Goal: Answer question/provide support: Share knowledge or assist other users

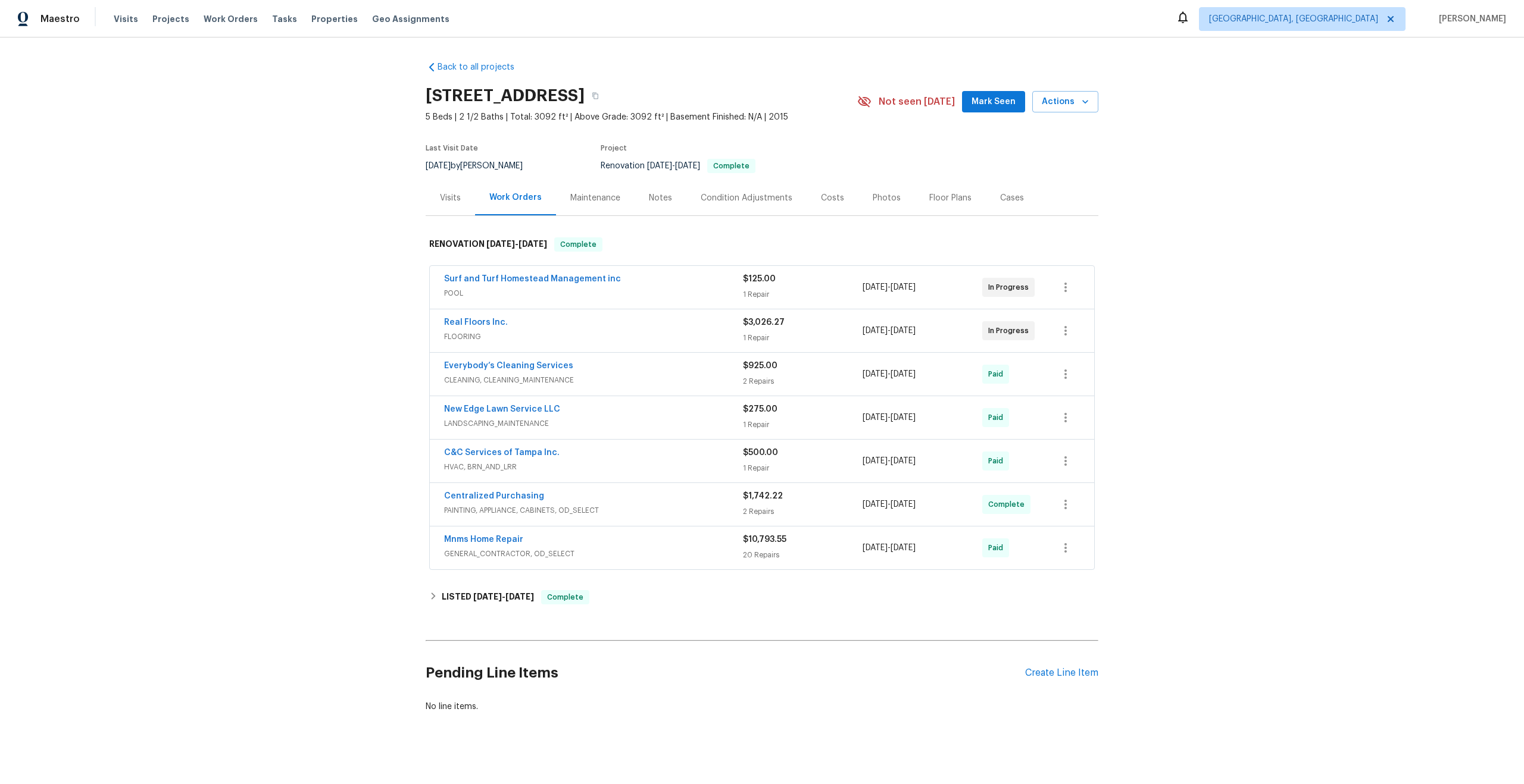
click at [587, 194] on div "Maintenance" at bounding box center [595, 199] width 50 height 12
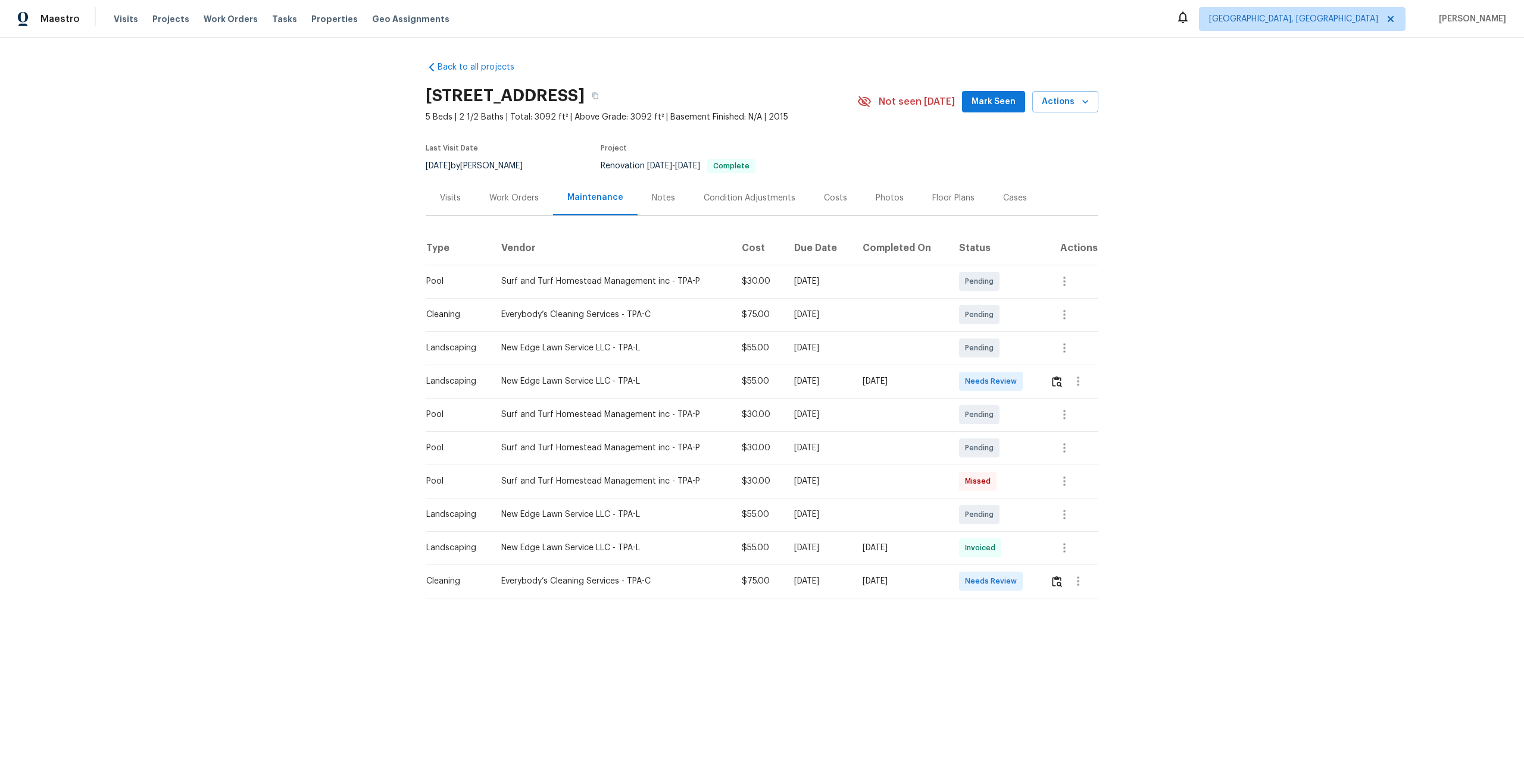
click at [918, 381] on div "[DATE]" at bounding box center [901, 382] width 78 height 12
click at [1062, 383] on img "button" at bounding box center [1057, 381] width 10 height 11
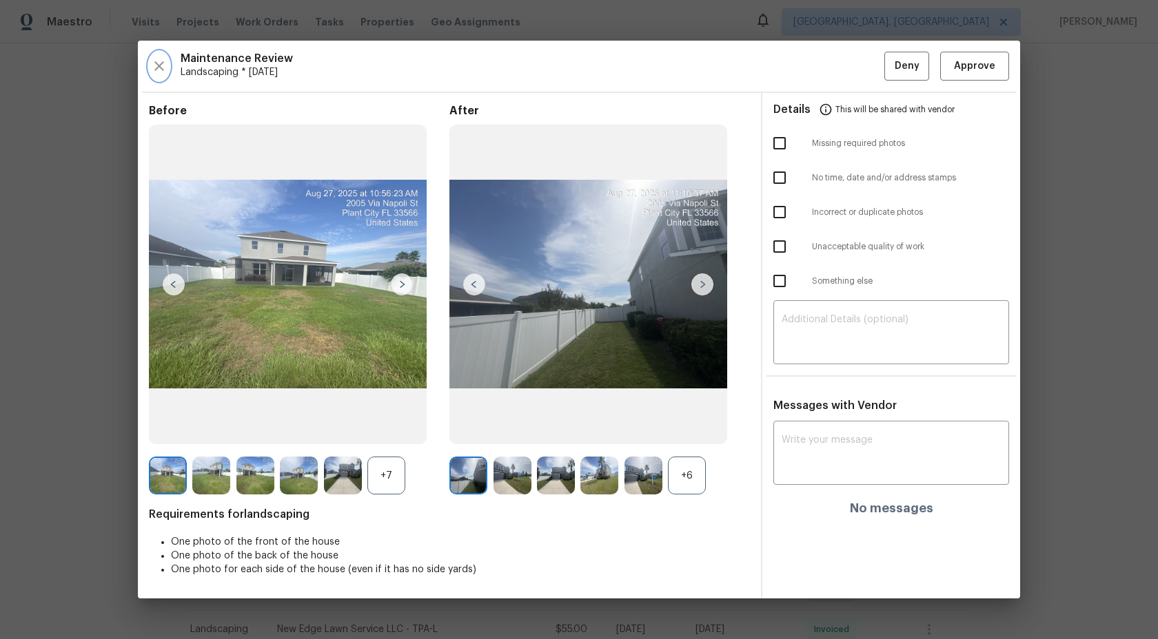
click at [158, 66] on icon "button" at bounding box center [159, 66] width 10 height 10
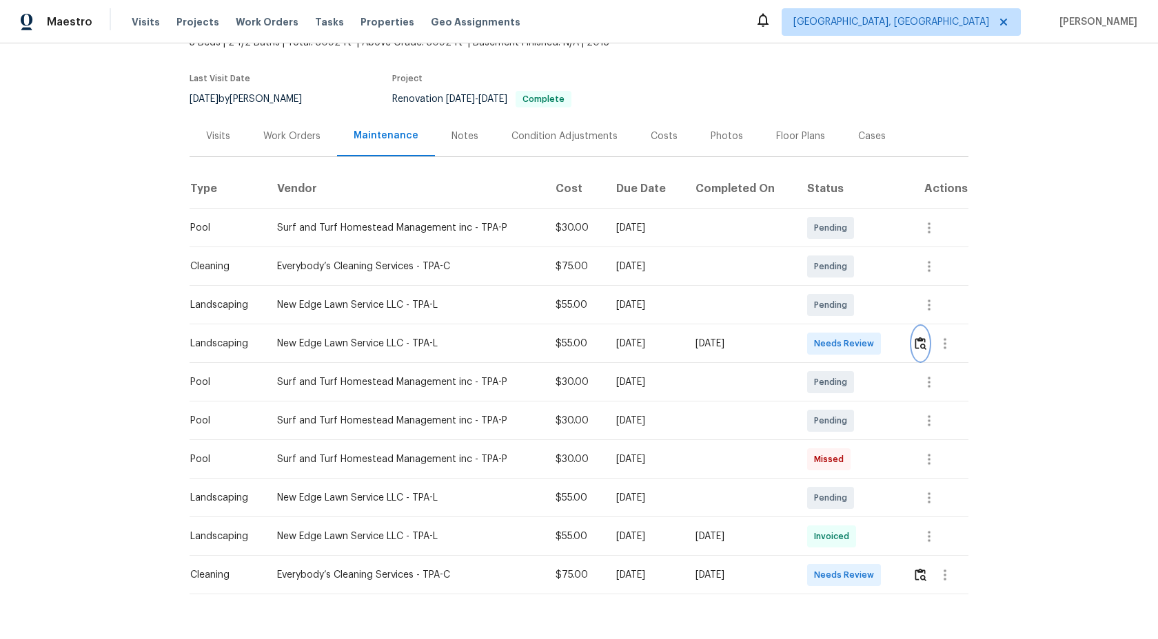
scroll to position [131, 0]
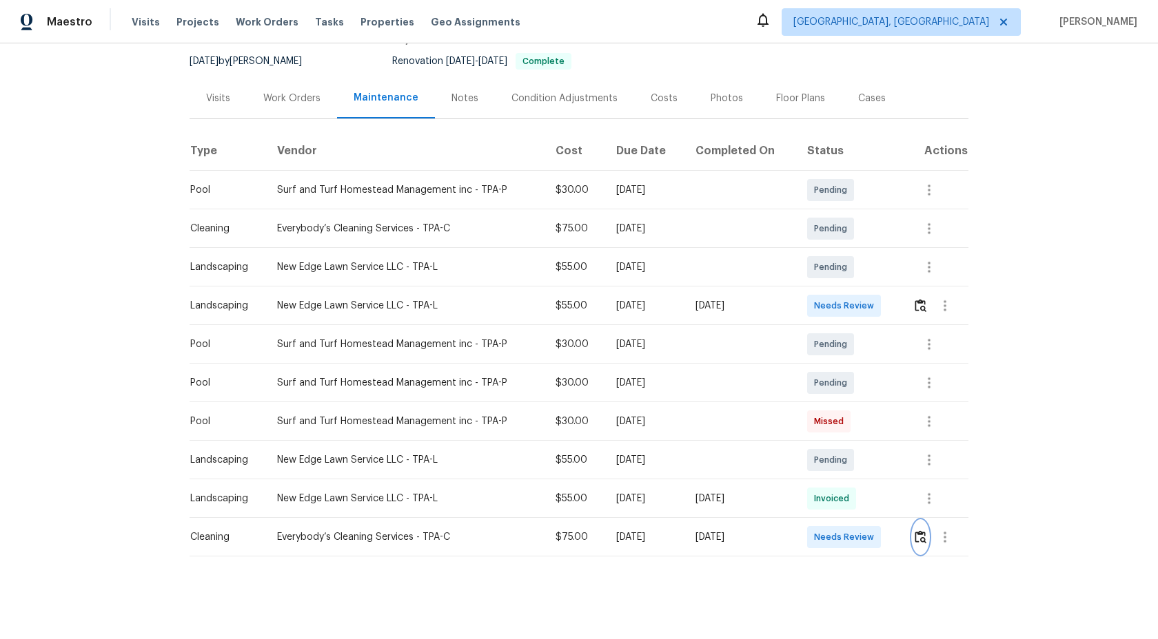
click at [921, 537] on img "button" at bounding box center [920, 537] width 12 height 13
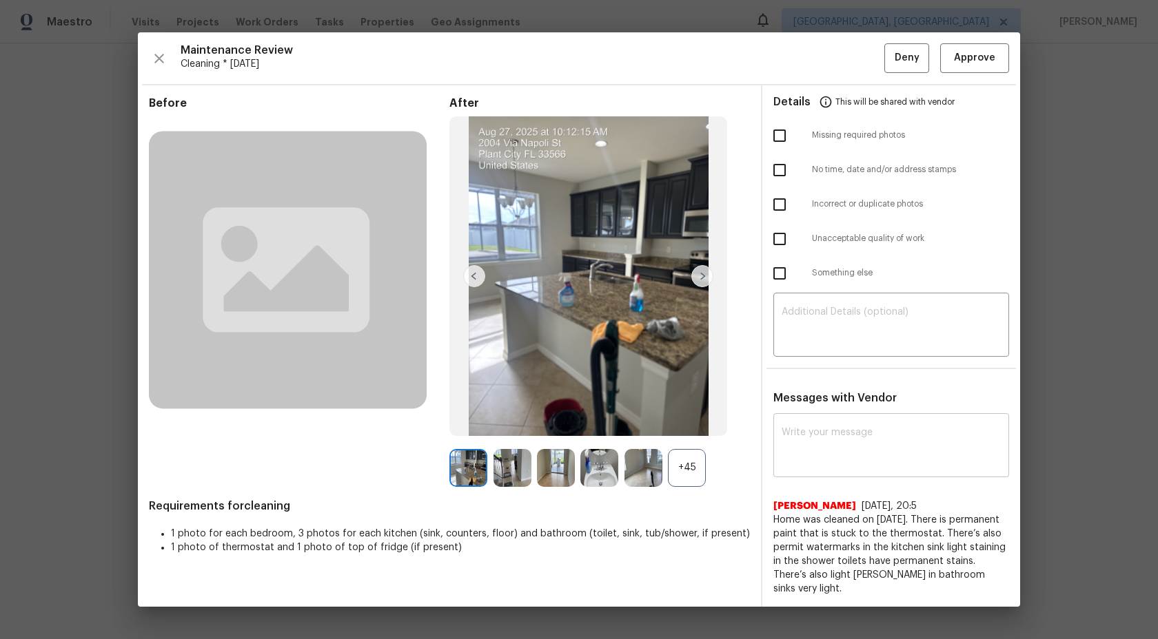
click at [864, 435] on textarea at bounding box center [890, 447] width 219 height 39
click at [693, 469] on div "+45" at bounding box center [687, 468] width 38 height 38
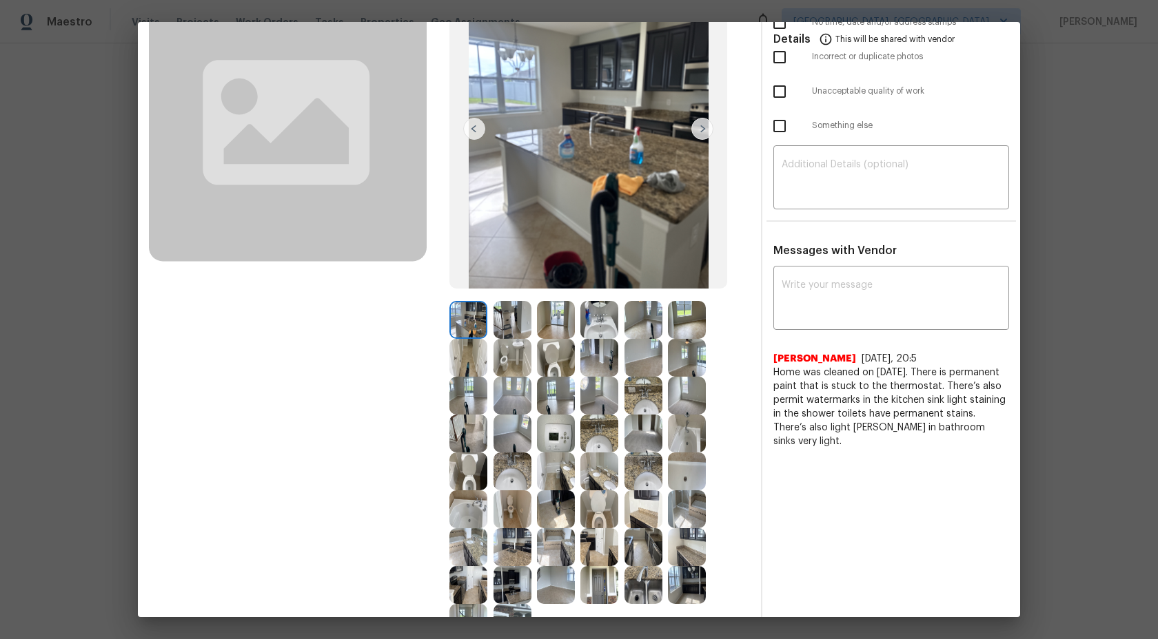
scroll to position [252, 0]
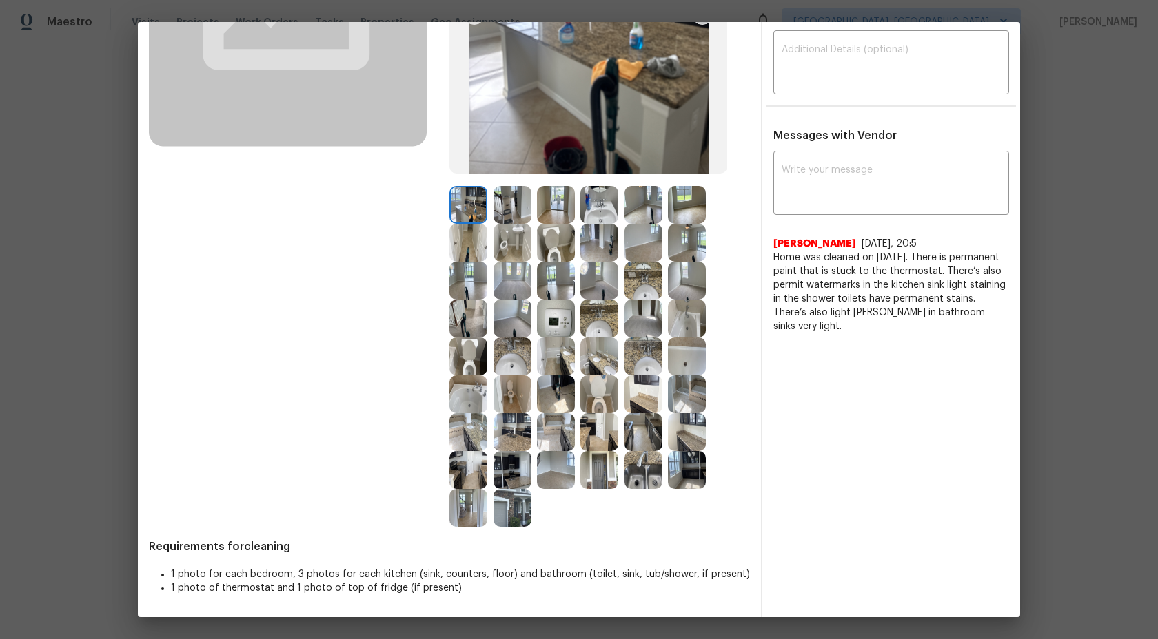
click at [563, 312] on img at bounding box center [556, 319] width 38 height 38
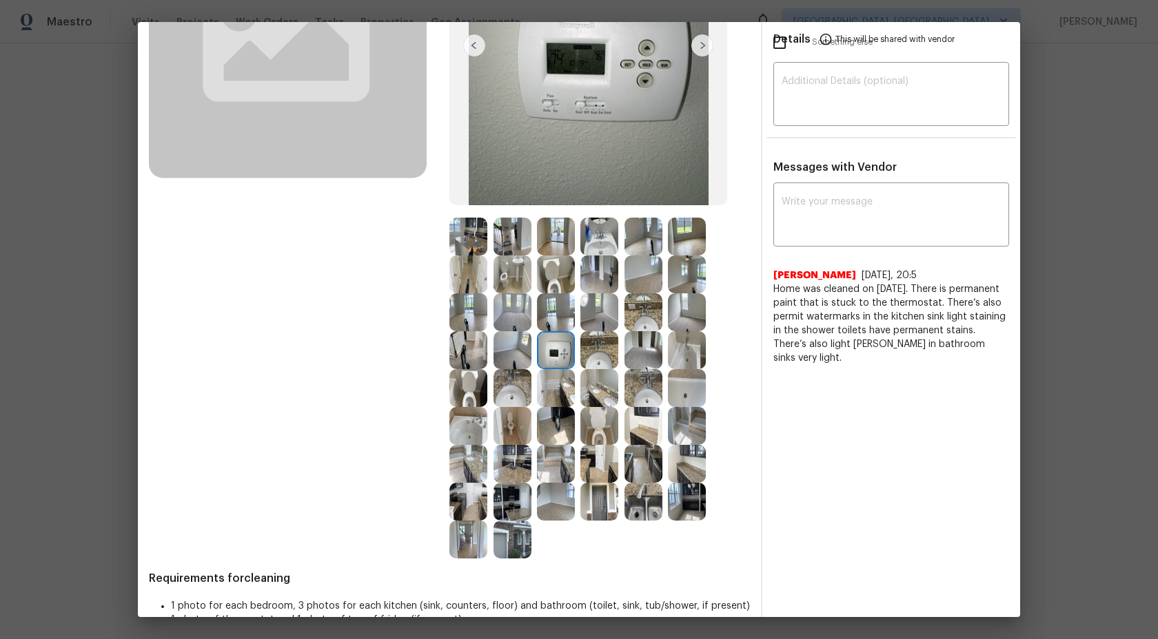
scroll to position [226, 0]
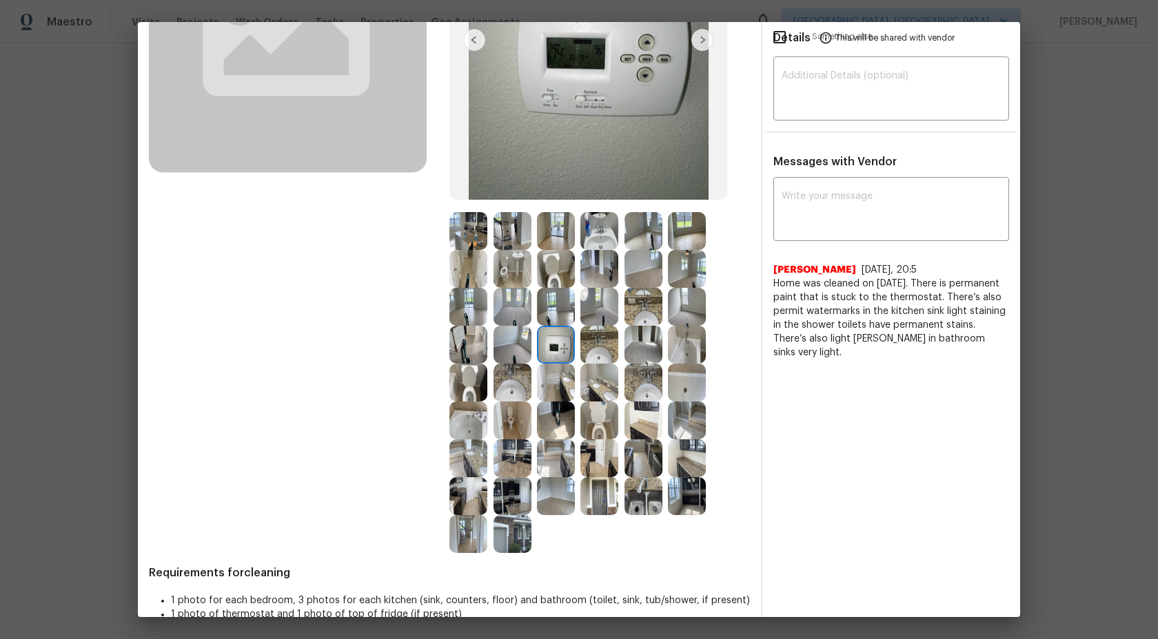
click at [610, 350] on img at bounding box center [599, 345] width 38 height 38
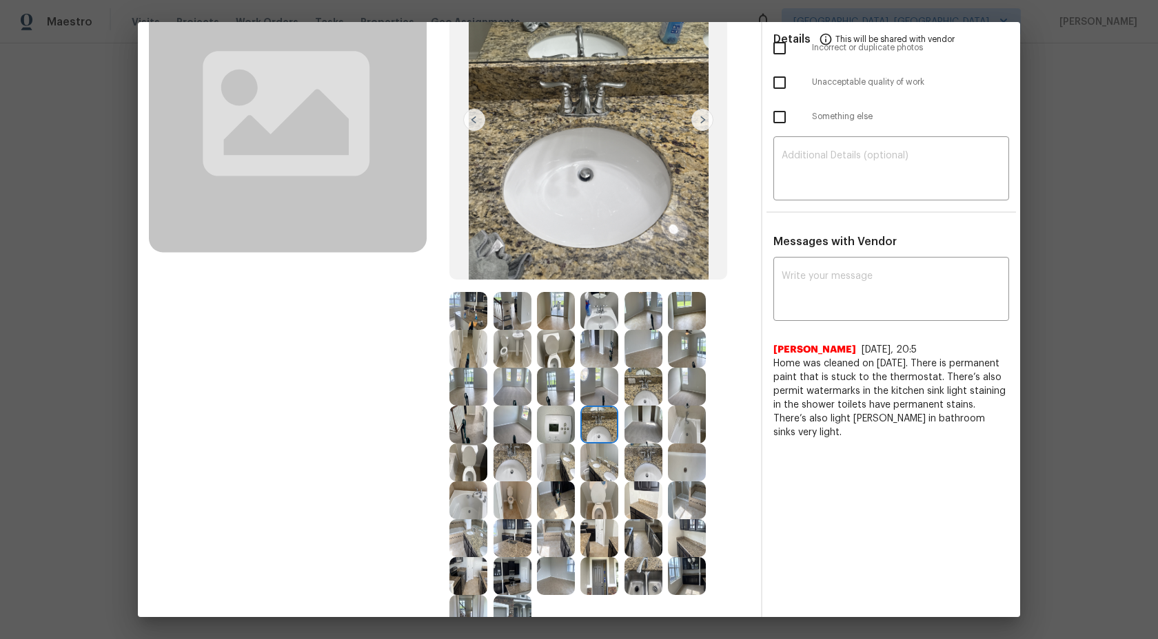
scroll to position [228, 0]
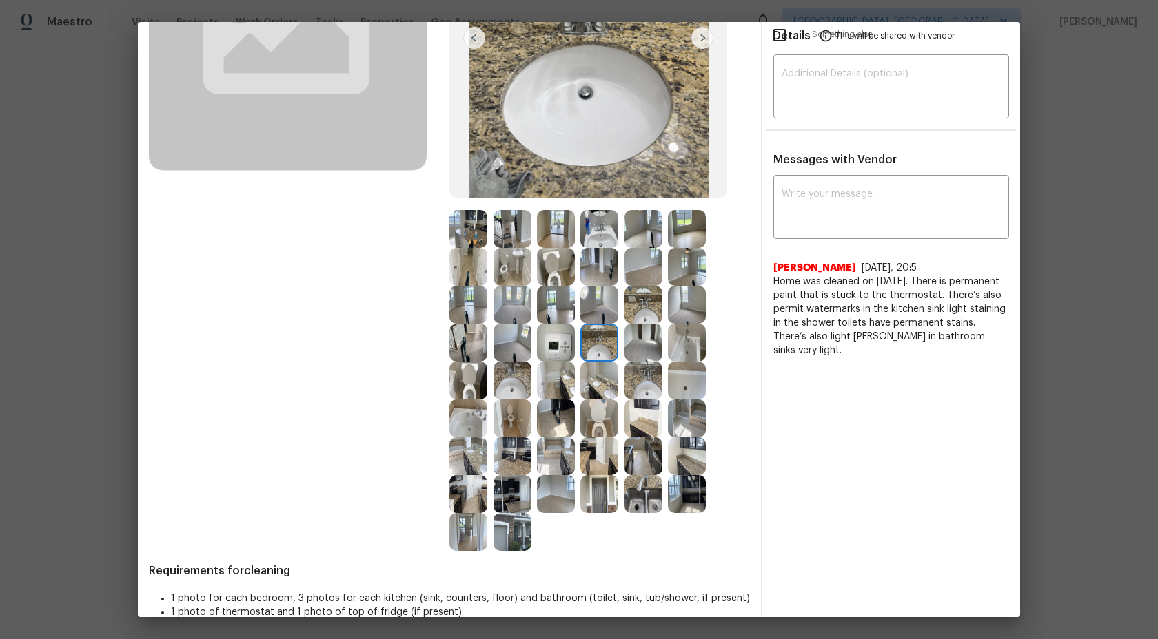
click at [503, 238] on img at bounding box center [512, 229] width 38 height 38
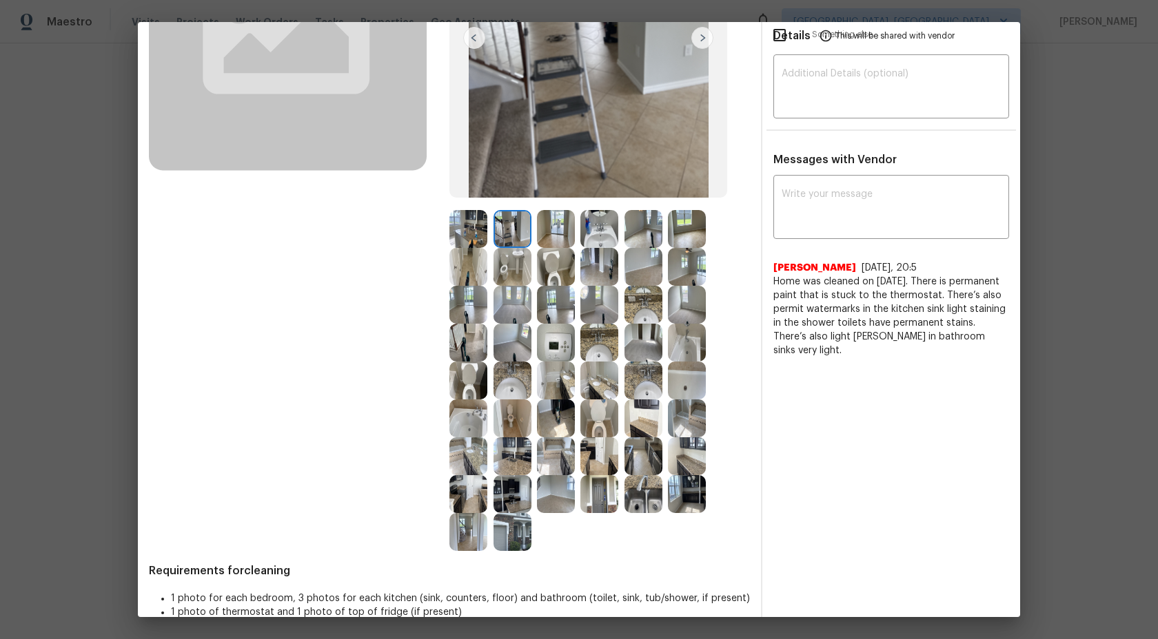
click at [475, 232] on img at bounding box center [468, 229] width 38 height 38
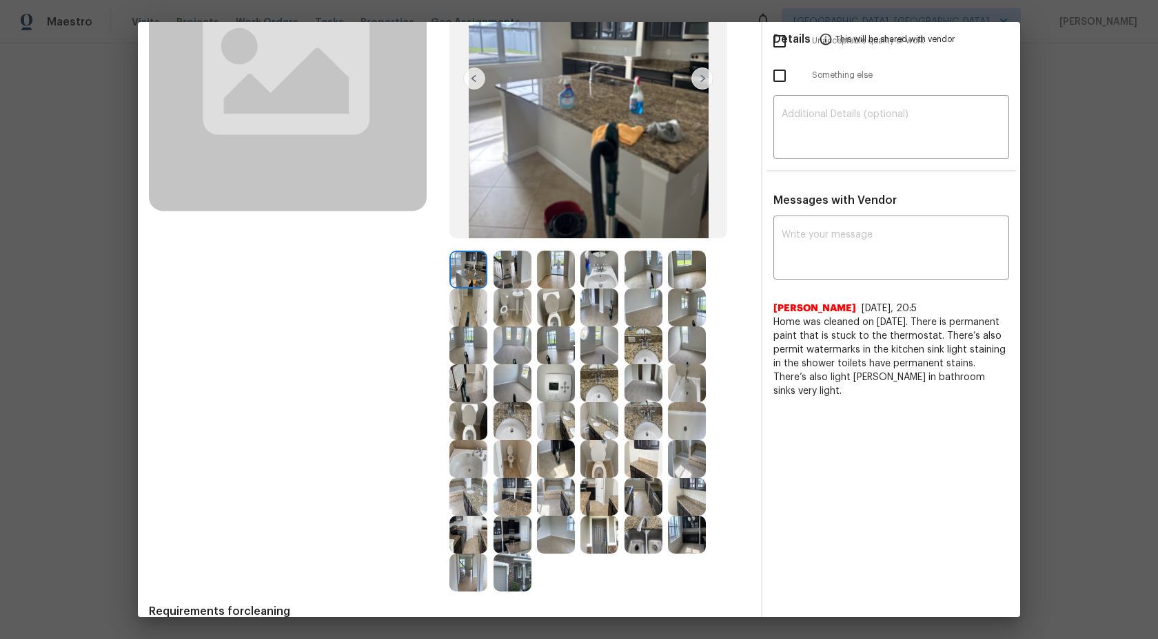
scroll to position [125, 0]
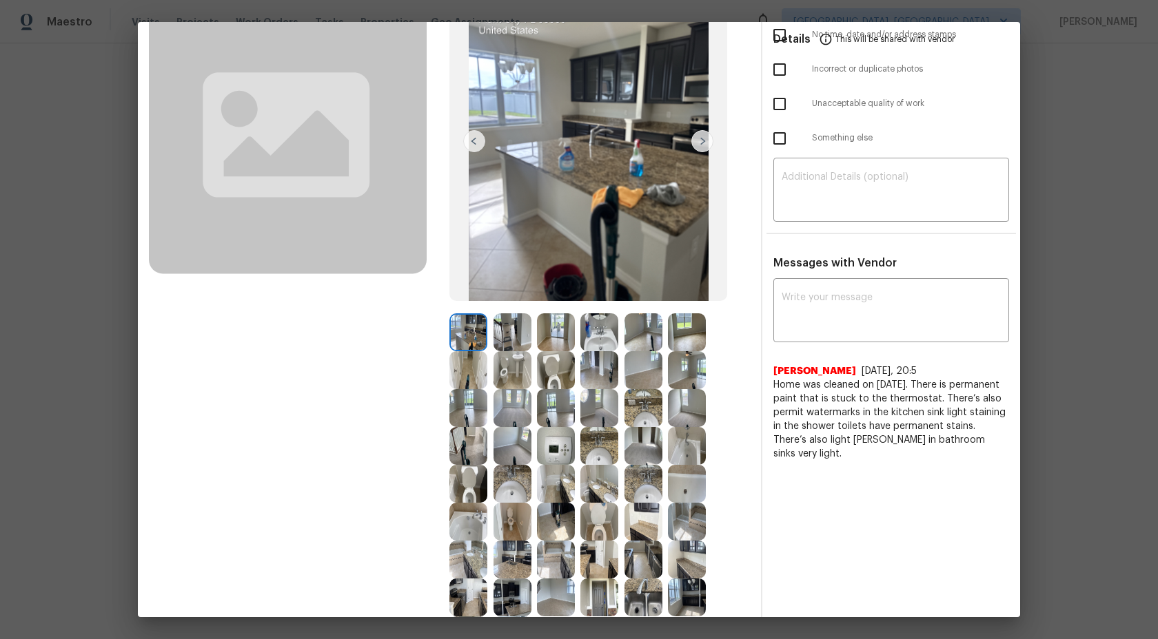
click at [504, 340] on img at bounding box center [512, 332] width 38 height 38
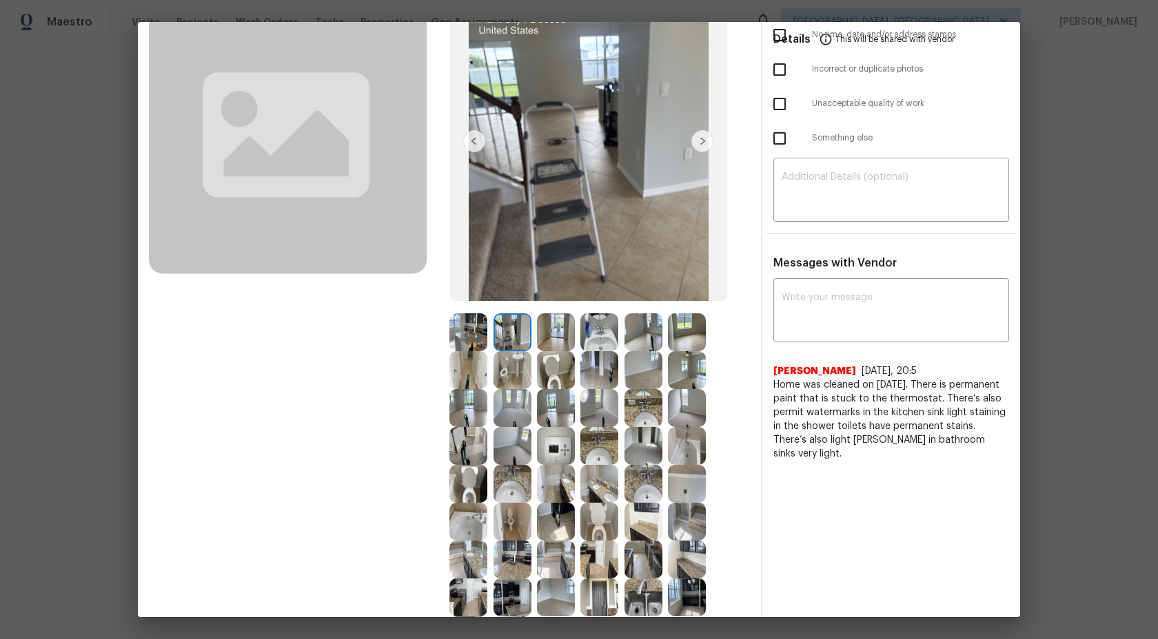
scroll to position [0, 0]
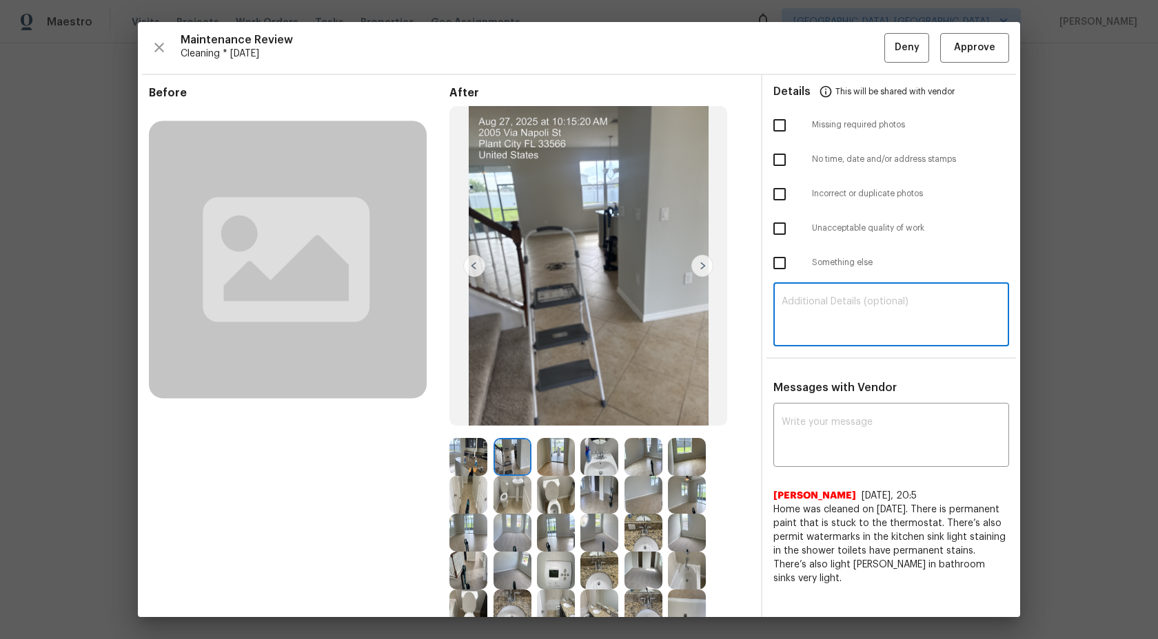
click at [819, 314] on textarea at bounding box center [890, 316] width 219 height 39
type textarea "T"
click at [855, 328] on textarea at bounding box center [890, 316] width 219 height 39
type textarea "T"
drag, startPoint x: 914, startPoint y: 327, endPoint x: 747, endPoint y: 298, distance: 169.8
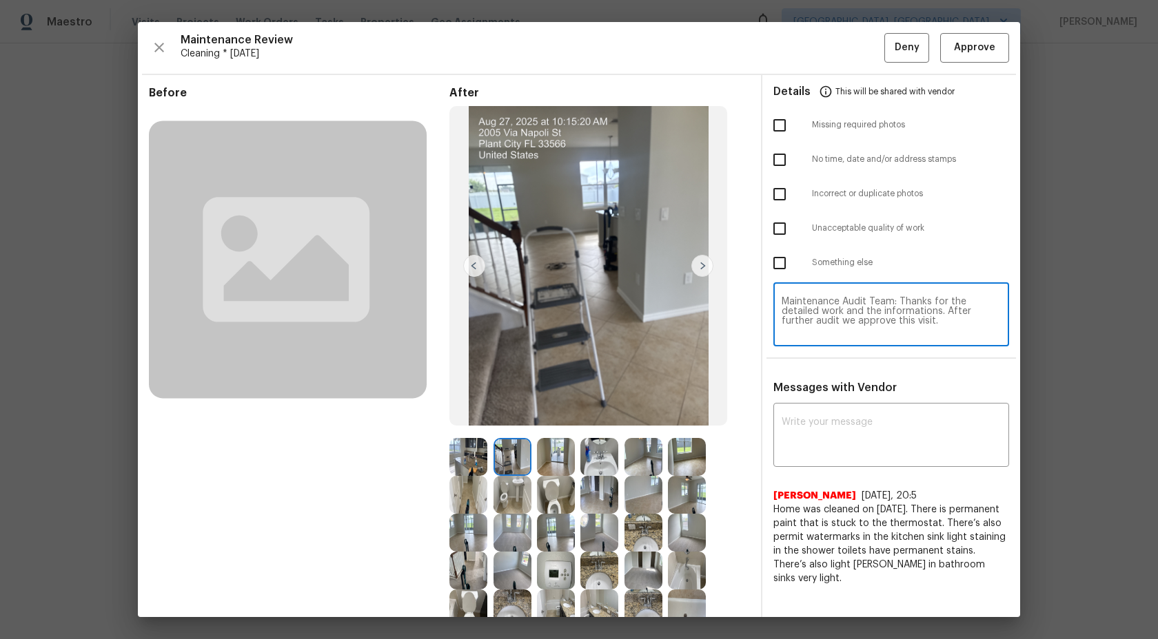
click at [747, 298] on div "Before After Requirements for cleaning 1 photo for each bedroom, 3 photos for e…" at bounding box center [579, 472] width 882 height 795
type textarea "Maintenance Audit Team: Thanks for the detailed work and the informations. Afte…"
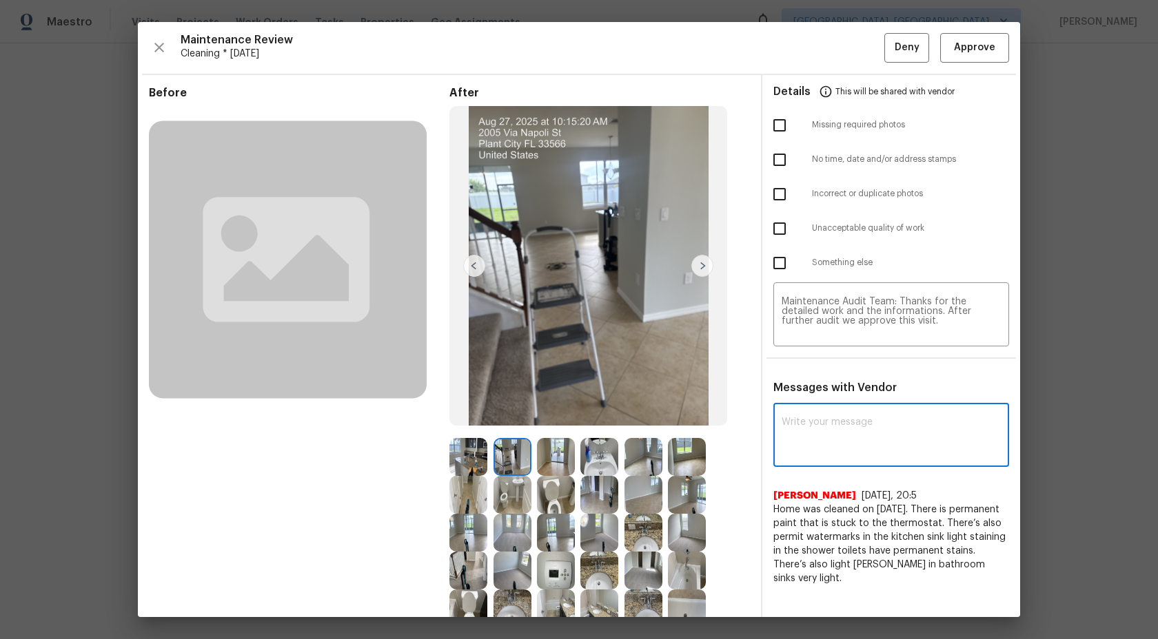
click at [874, 429] on textarea at bounding box center [890, 437] width 219 height 39
paste textarea "Maintenance Audit Team: Thanks for the detailed work and the informations. Afte…"
type textarea "Maintenance Audit Team: Thanks for the detailed work and the informations. Afte…"
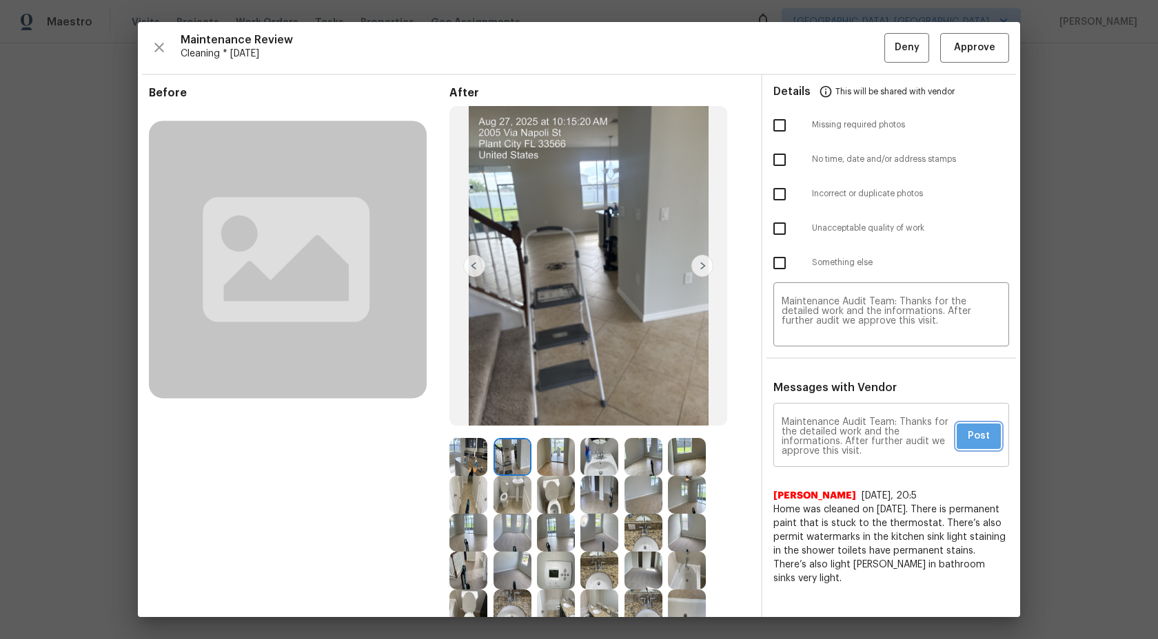
click at [984, 435] on span "Post" at bounding box center [978, 436] width 22 height 17
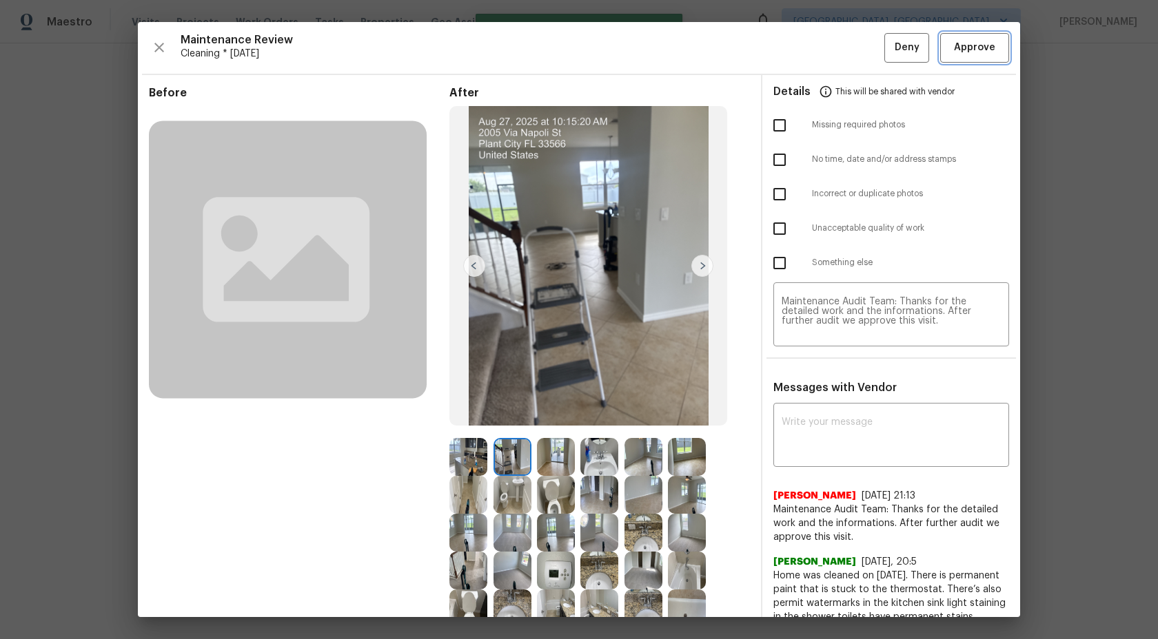
click at [979, 40] on span "Approve" at bounding box center [974, 47] width 41 height 17
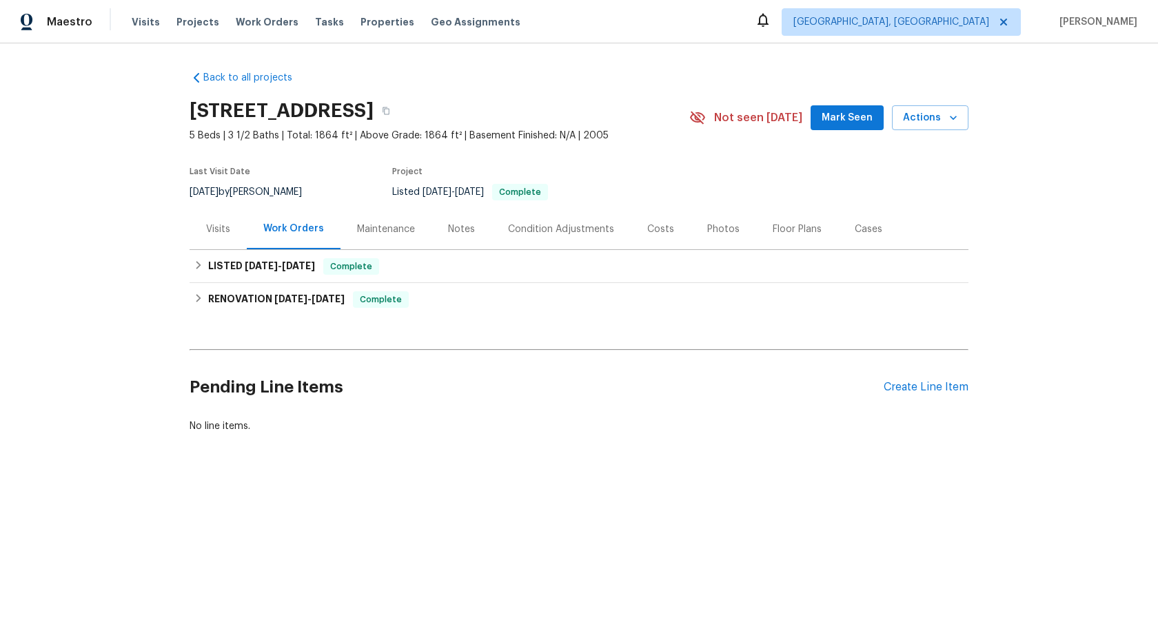
click at [375, 227] on div "Maintenance" at bounding box center [386, 230] width 58 height 14
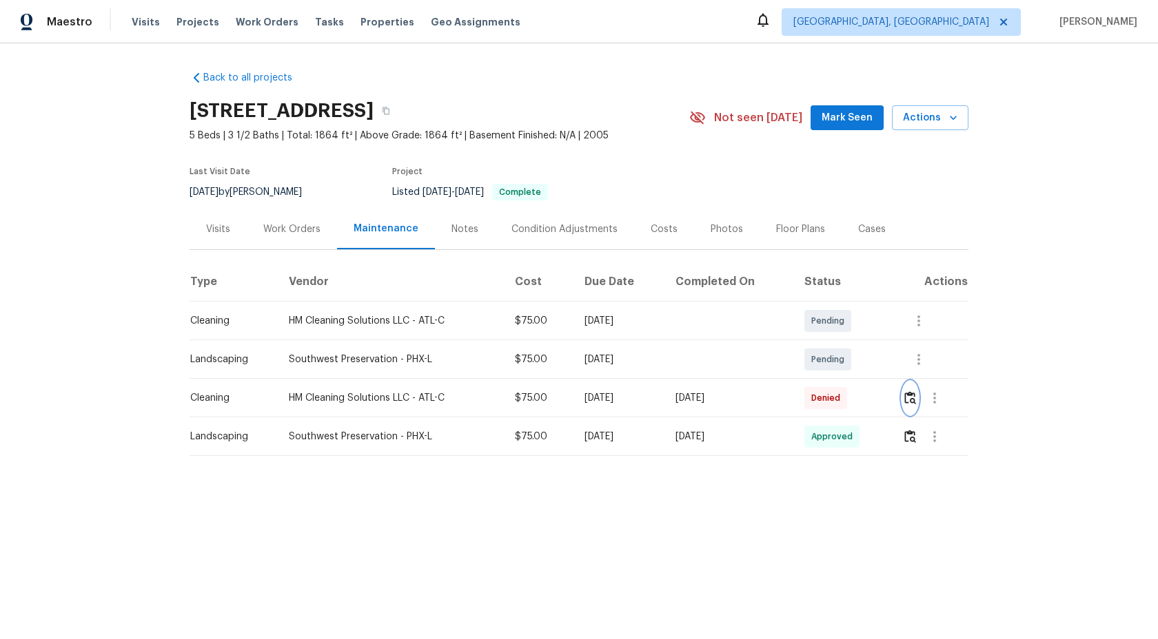
click at [912, 396] on img "button" at bounding box center [910, 397] width 12 height 13
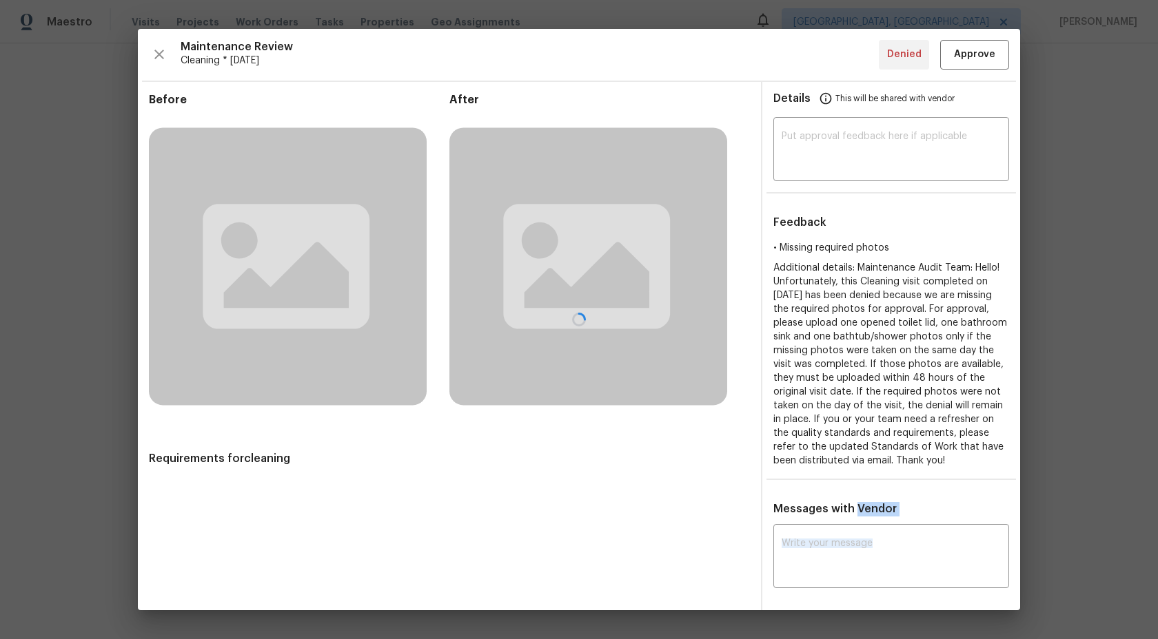
click at [912, 396] on div at bounding box center [579, 320] width 882 height 582
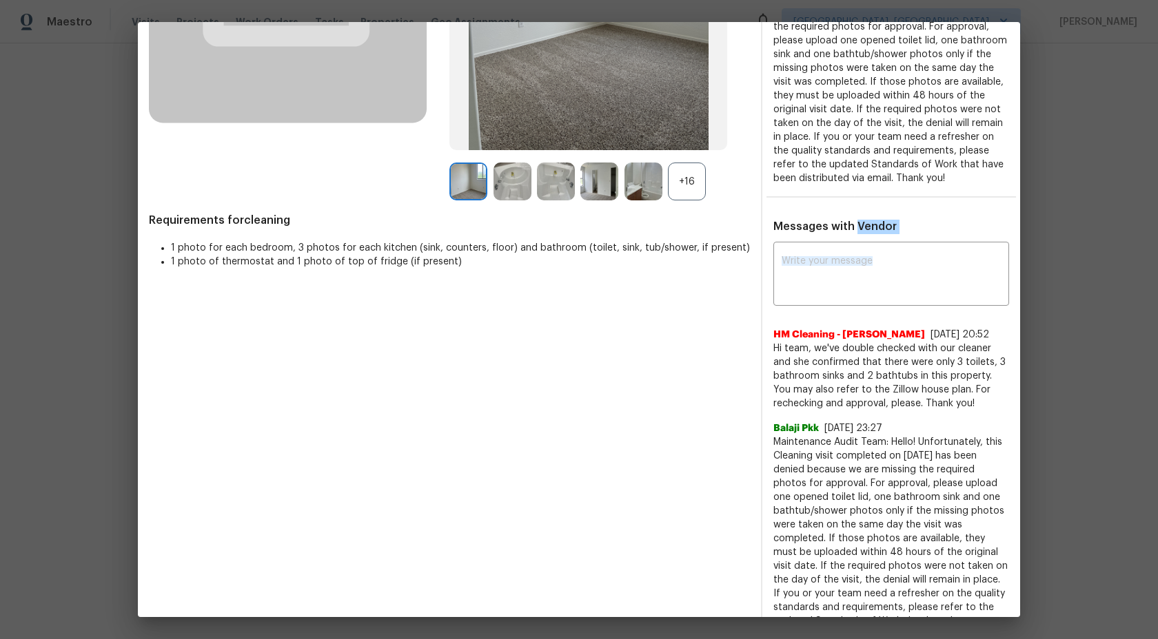
scroll to position [325, 0]
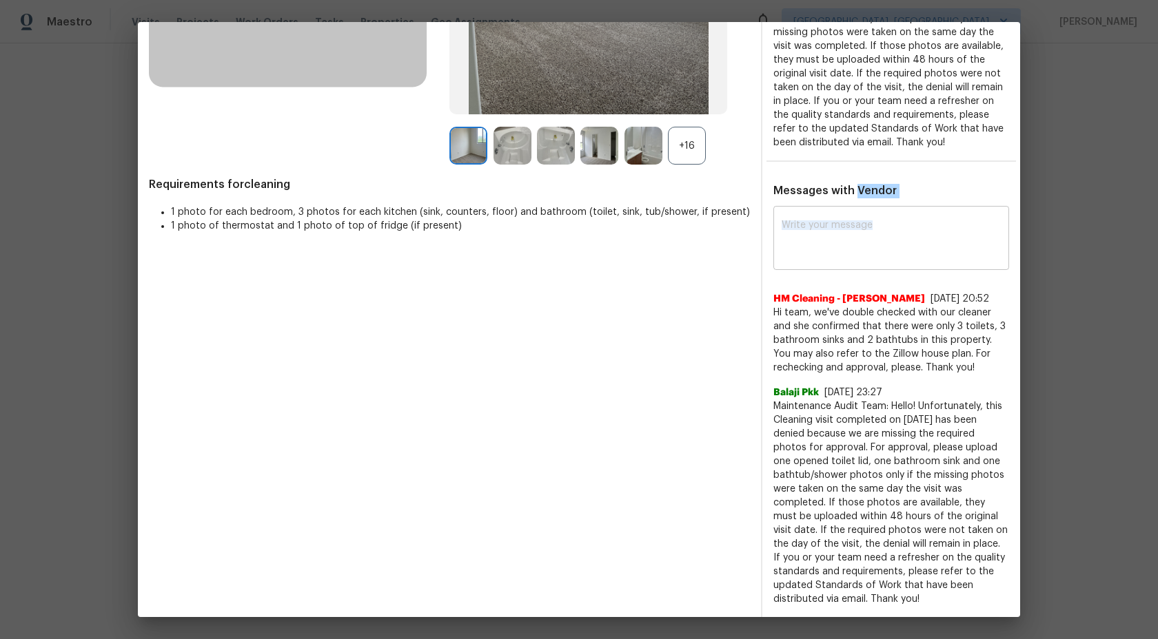
click at [825, 238] on textarea at bounding box center [890, 239] width 219 height 39
click at [844, 234] on textarea at bounding box center [890, 239] width 219 height 39
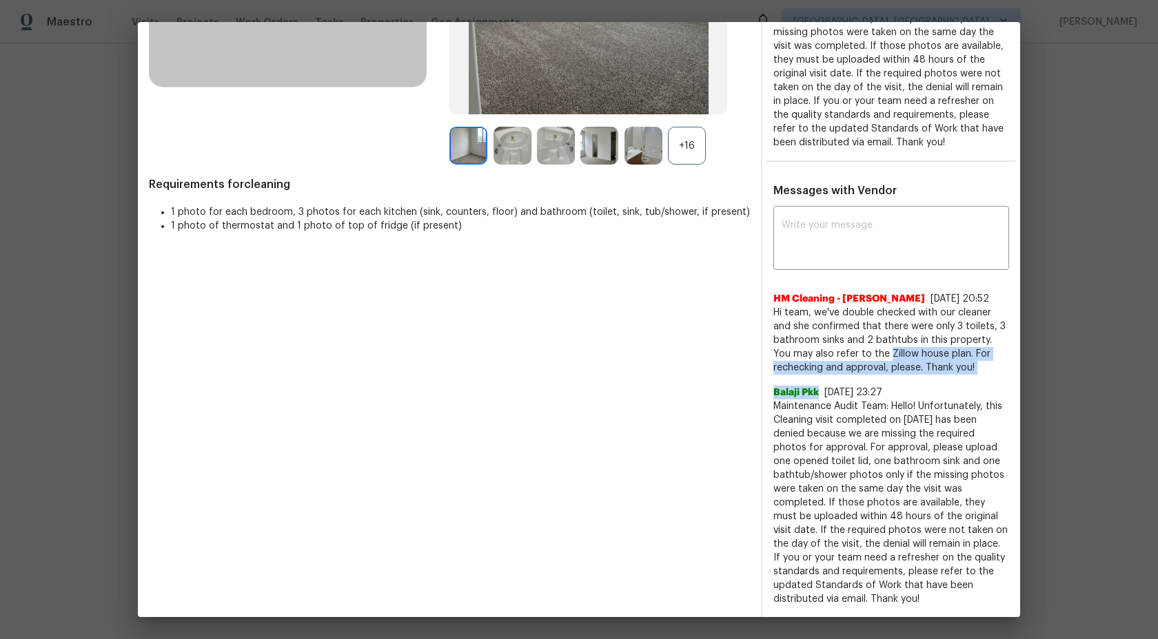
drag, startPoint x: 856, startPoint y: 378, endPoint x: 867, endPoint y: 350, distance: 29.7
click at [867, 350] on div "HM Cleaning - Heather Macy 8/27/25, 20:52 Hi team, we've double checked with ou…" at bounding box center [891, 443] width 236 height 325
drag, startPoint x: 867, startPoint y: 350, endPoint x: 884, endPoint y: 296, distance: 56.9
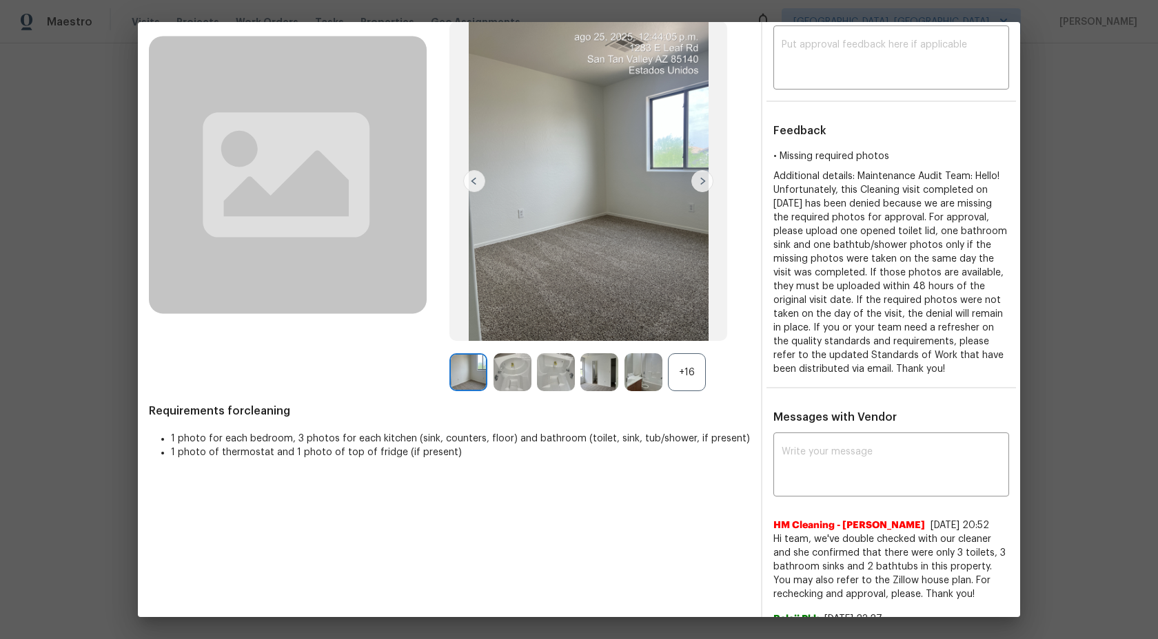
click at [710, 381] on div "+16" at bounding box center [599, 372] width 300 height 38
click at [692, 376] on div "+16" at bounding box center [687, 372] width 38 height 38
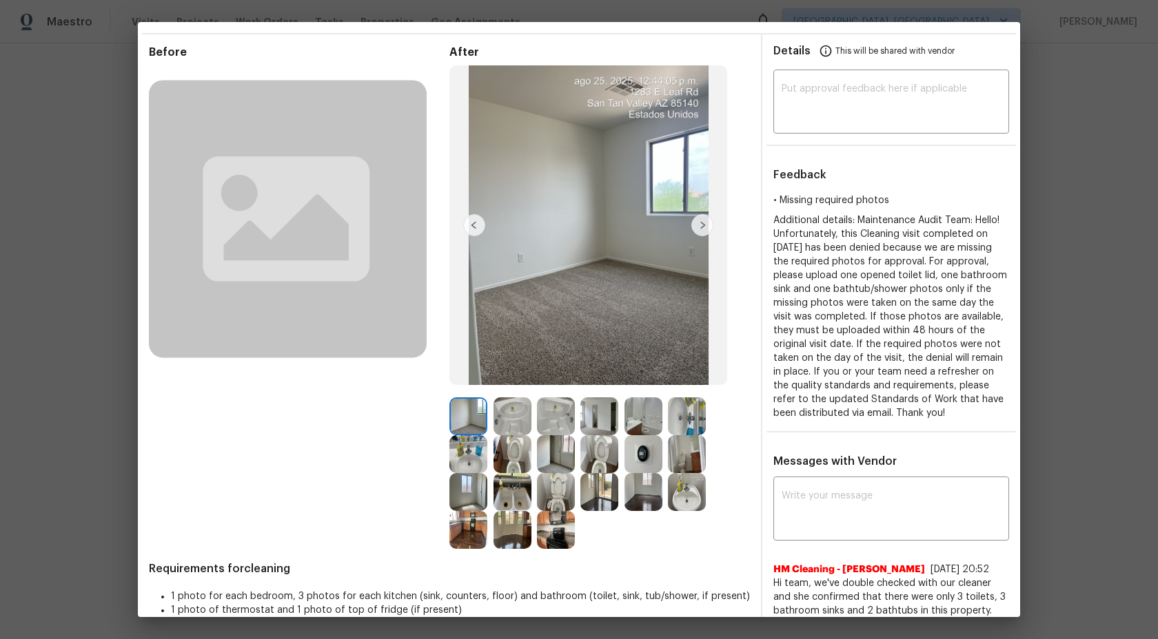
scroll to position [0, 0]
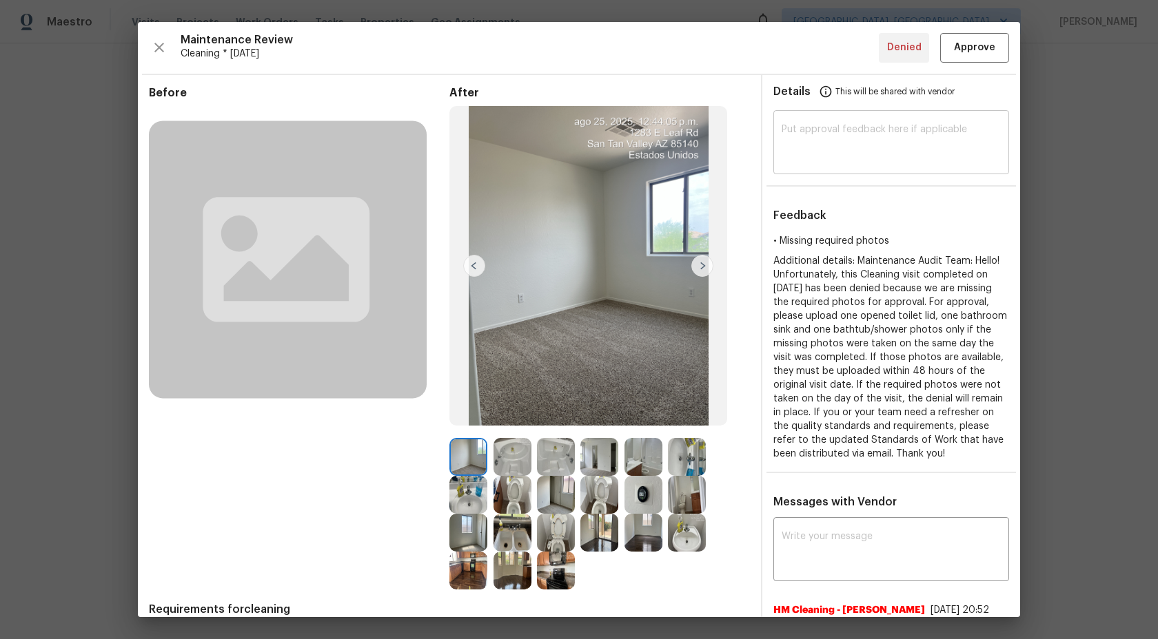
click at [866, 119] on div "​" at bounding box center [891, 144] width 236 height 61
type textarea "H"
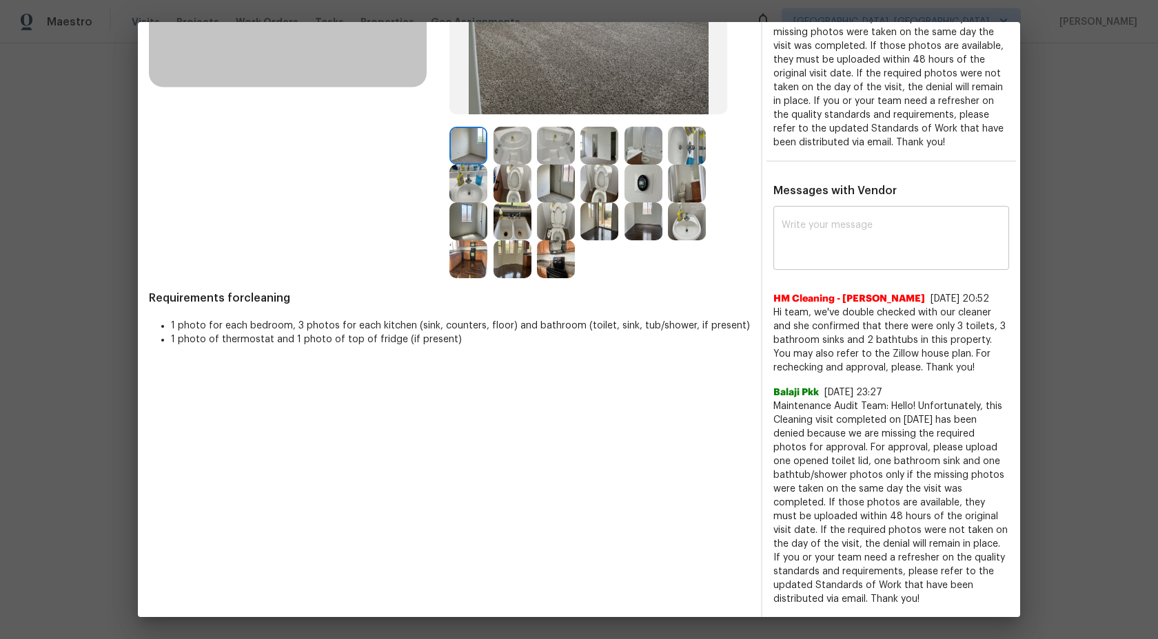
click at [841, 241] on textarea at bounding box center [890, 239] width 219 height 39
click at [849, 249] on textarea at bounding box center [890, 239] width 219 height 39
click at [849, 247] on textarea at bounding box center [890, 239] width 219 height 39
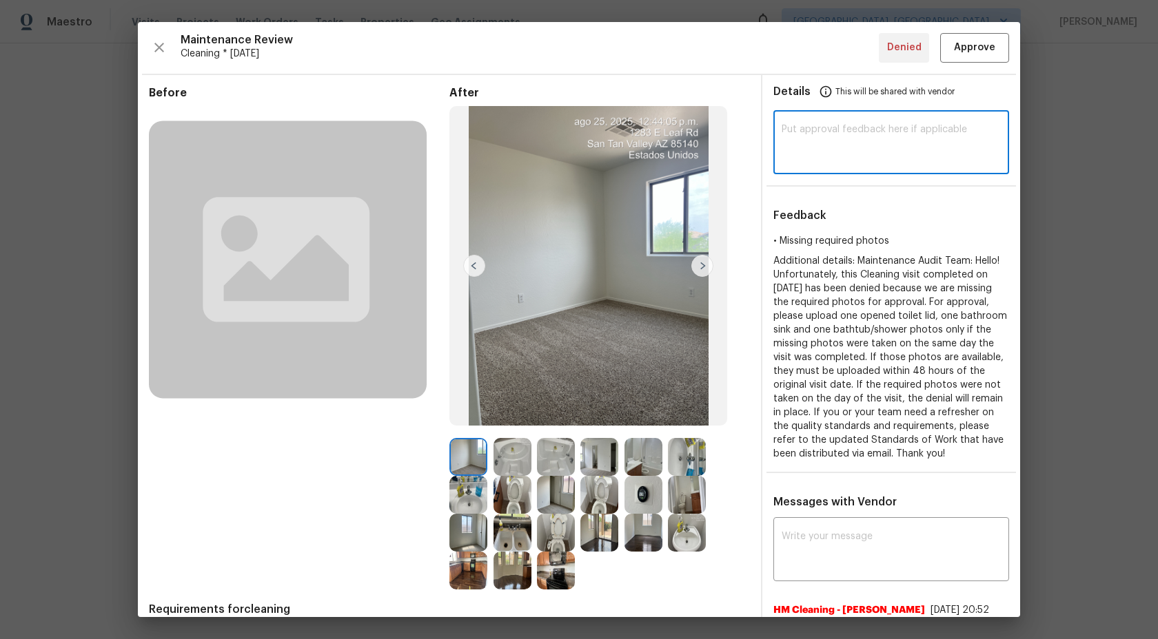
click at [840, 134] on textarea at bounding box center [890, 144] width 219 height 39
type textarea "H"
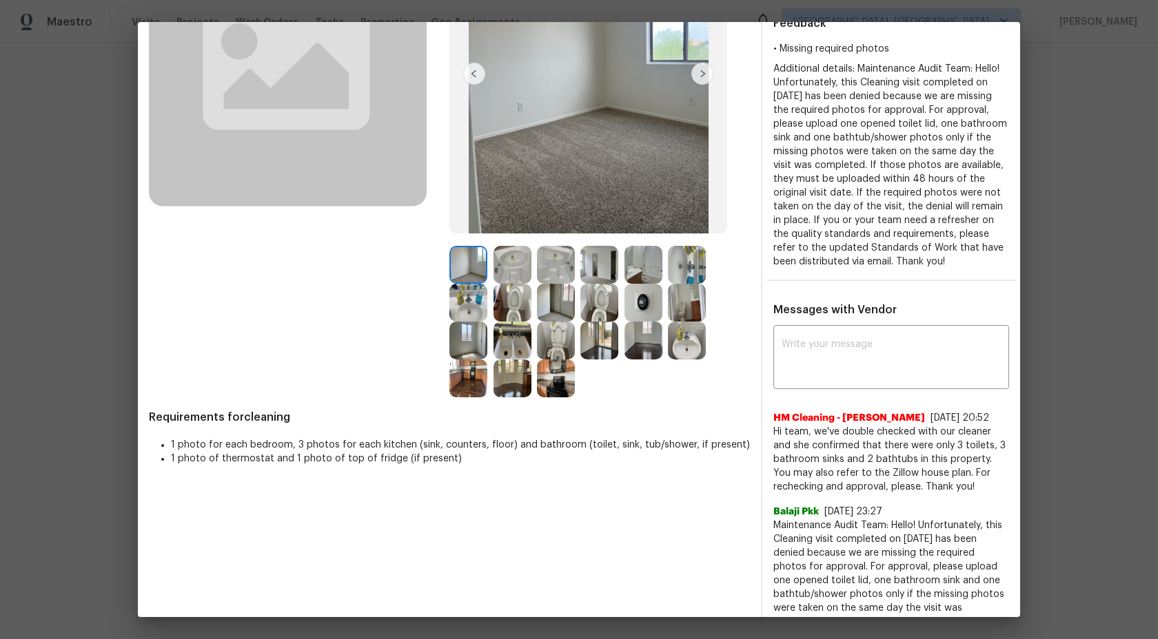
scroll to position [130, 0]
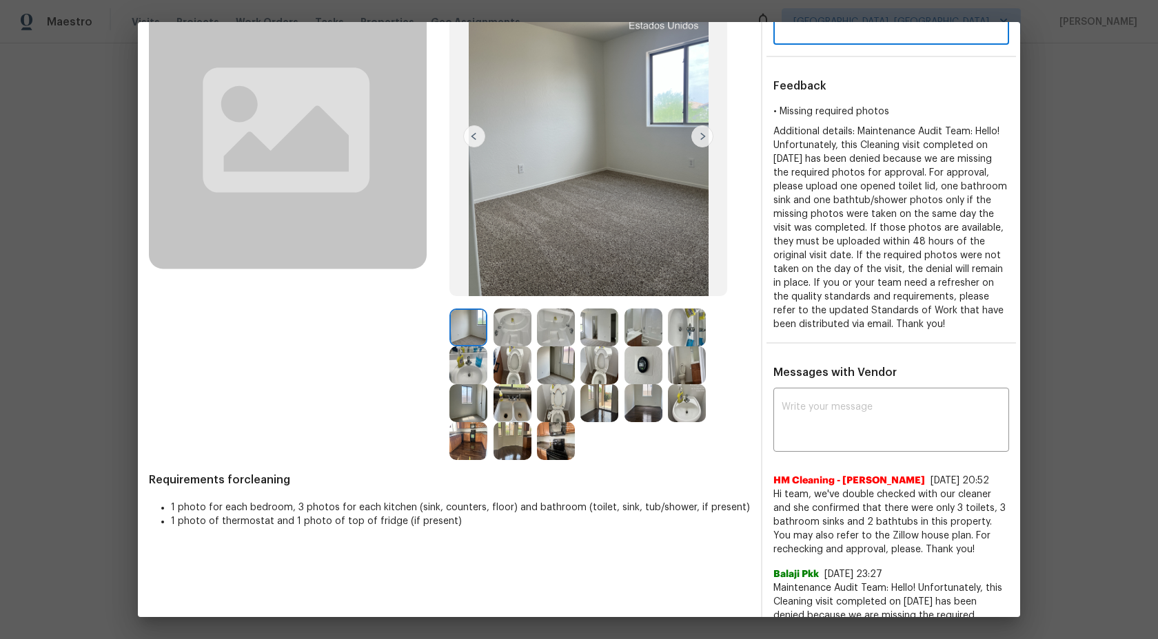
click at [520, 324] on img at bounding box center [512, 328] width 38 height 38
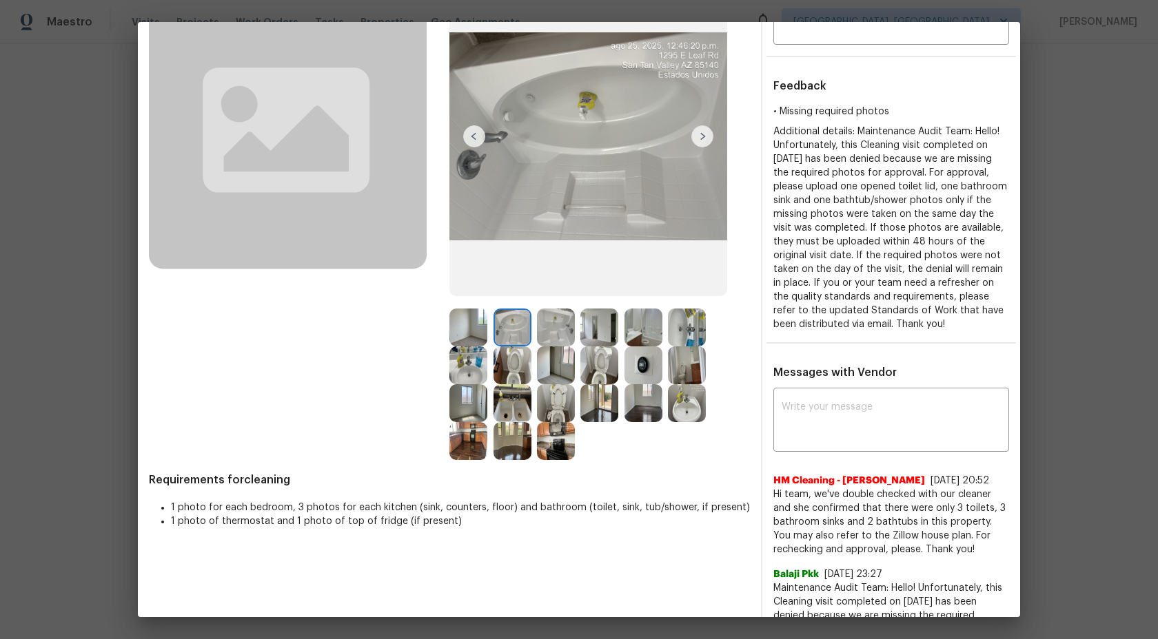
click at [557, 322] on img at bounding box center [556, 328] width 38 height 38
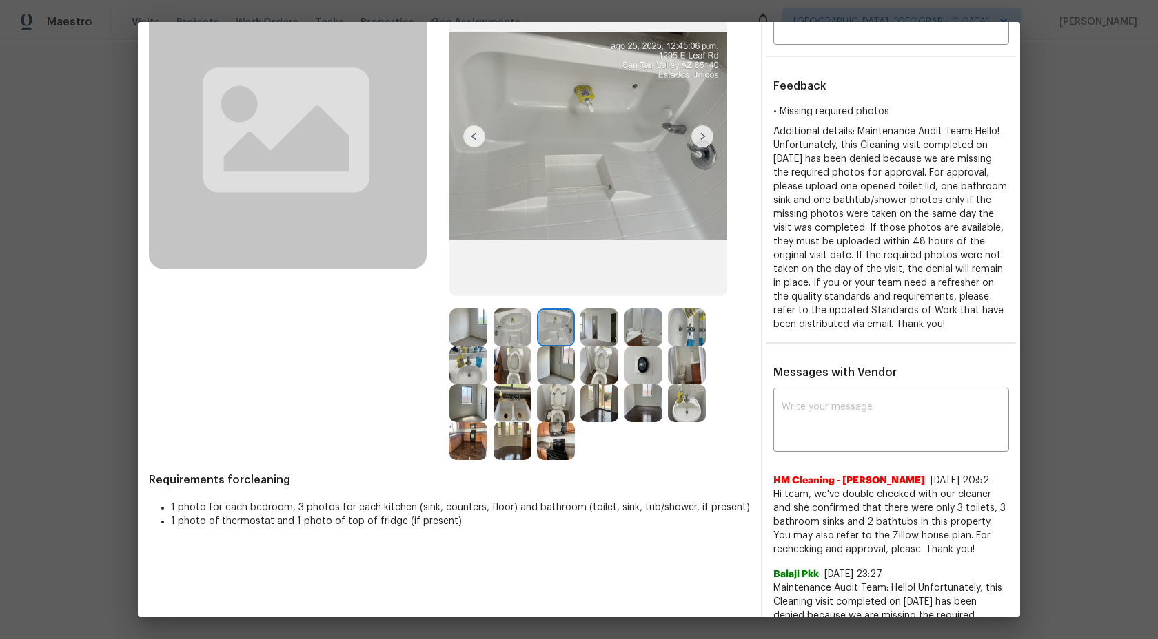
click at [586, 322] on img at bounding box center [599, 328] width 38 height 38
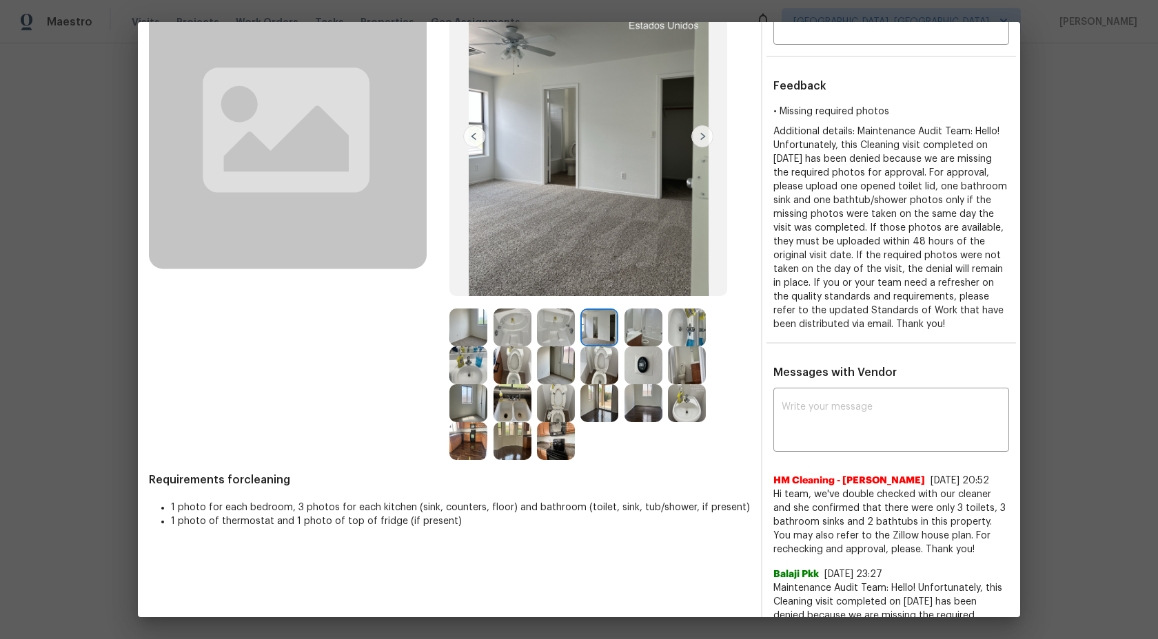
click at [641, 326] on img at bounding box center [643, 328] width 38 height 38
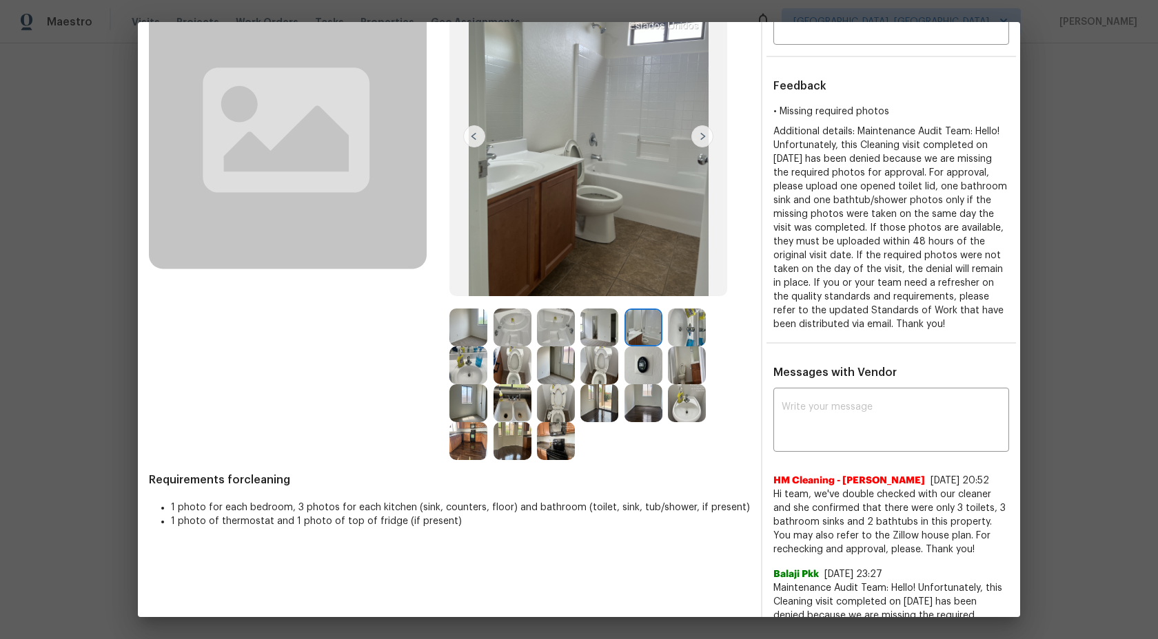
click at [457, 329] on img at bounding box center [468, 328] width 38 height 38
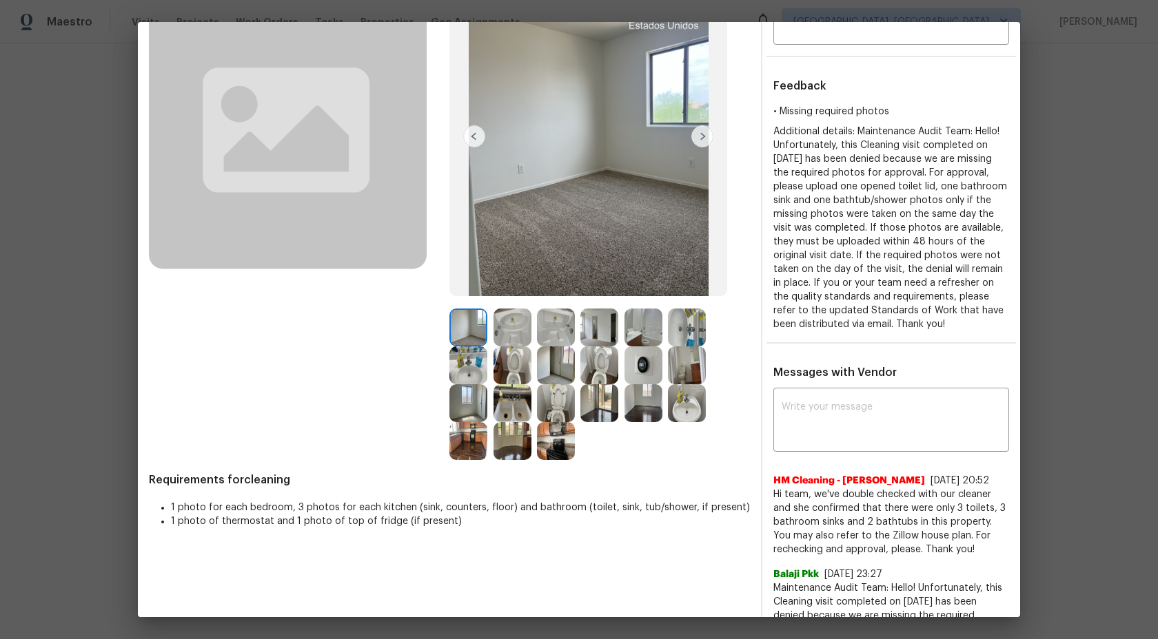
click at [508, 329] on img at bounding box center [512, 328] width 38 height 38
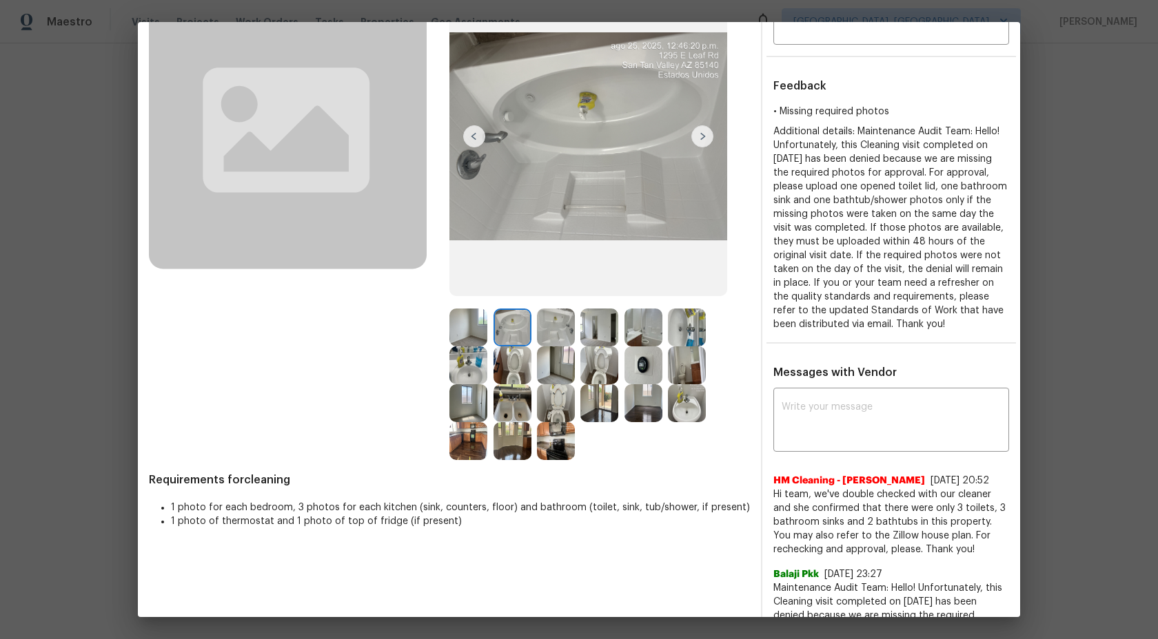
click at [578, 326] on div at bounding box center [558, 328] width 43 height 38
click at [578, 327] on div at bounding box center [558, 328] width 43 height 38
click at [565, 328] on img at bounding box center [556, 328] width 38 height 38
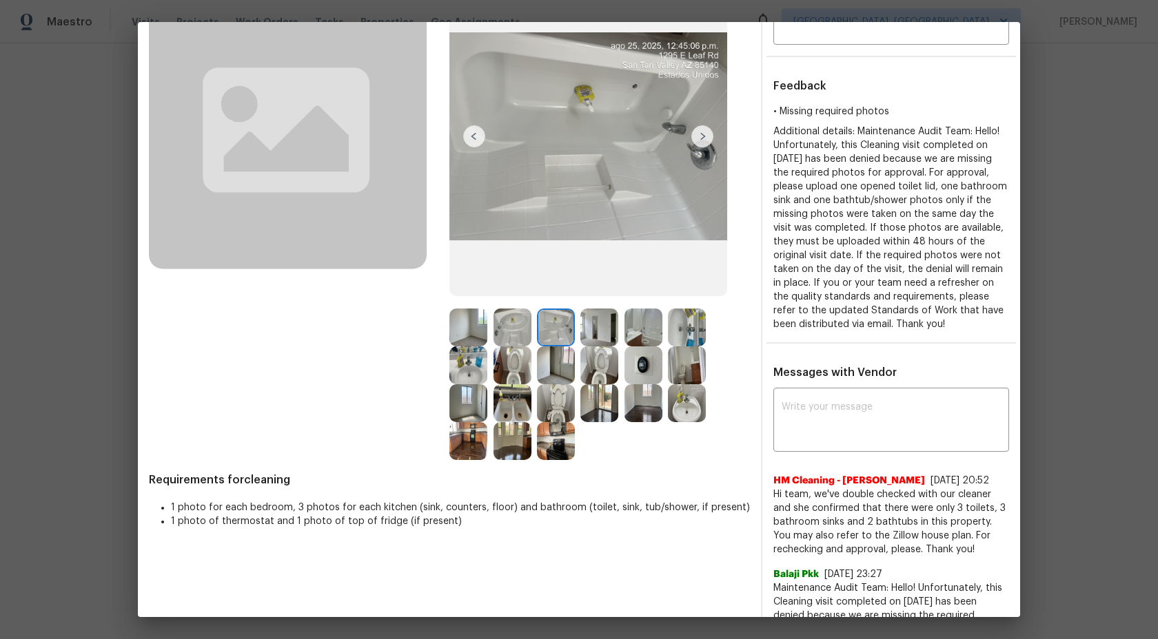
click at [602, 327] on img at bounding box center [599, 328] width 38 height 38
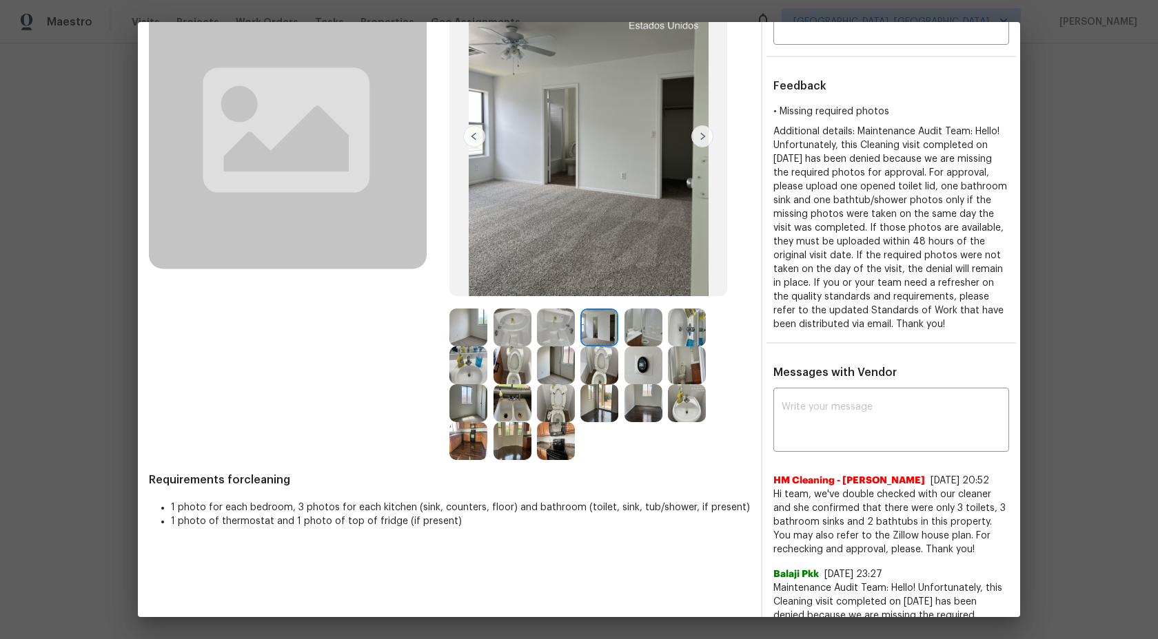
click at [641, 329] on img at bounding box center [643, 328] width 38 height 38
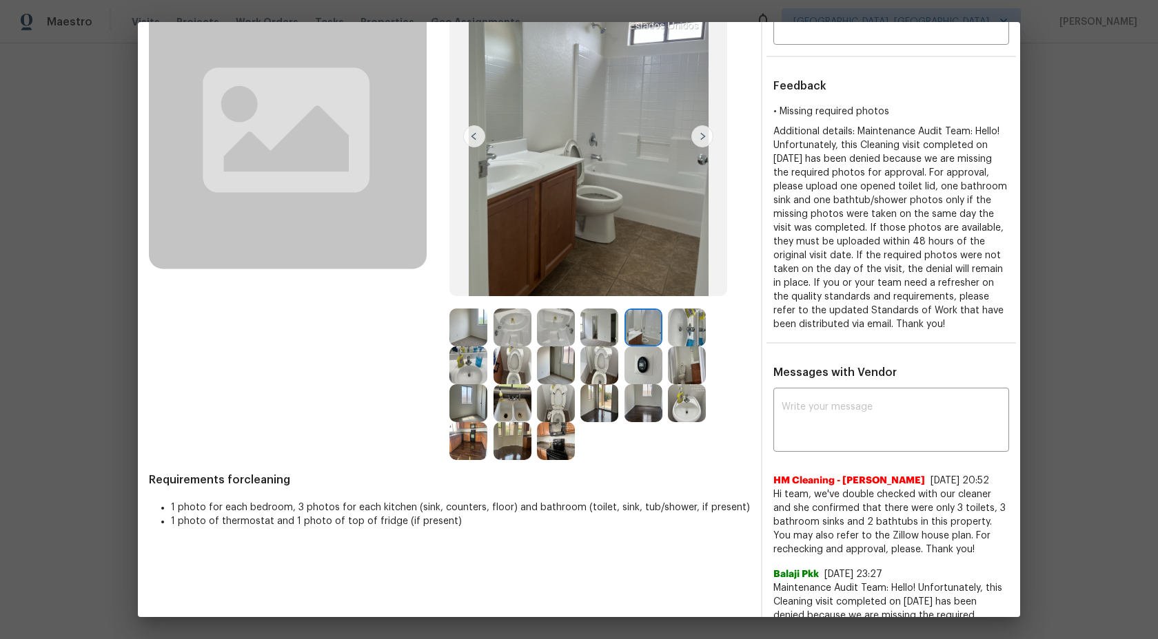
click at [688, 338] on img at bounding box center [687, 328] width 38 height 38
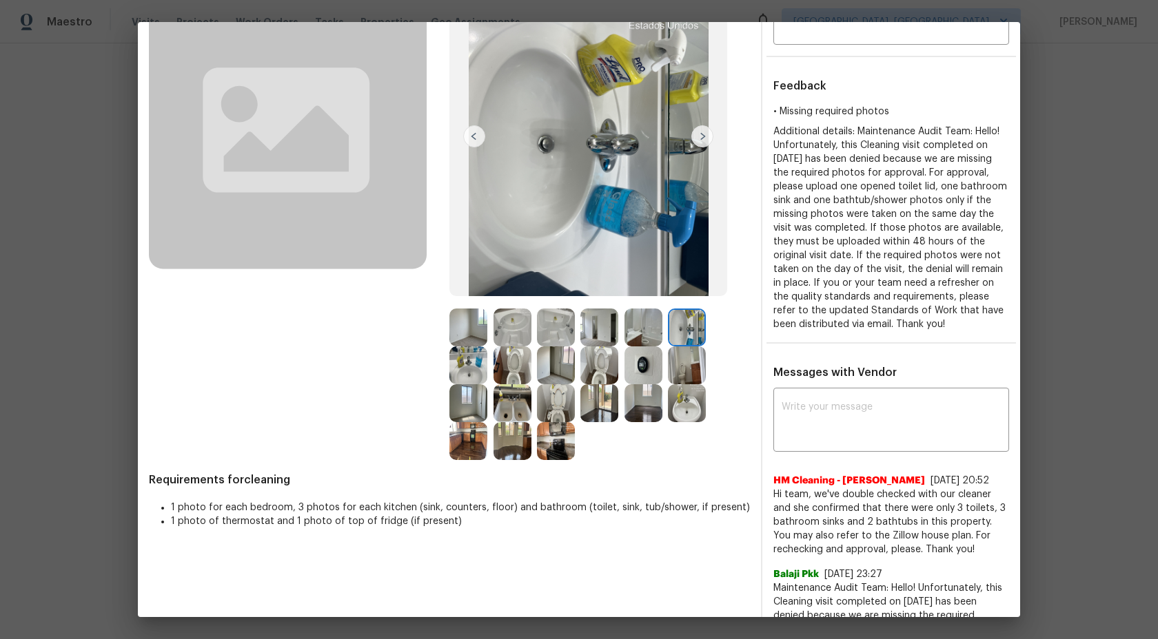
click at [471, 360] on img at bounding box center [468, 366] width 38 height 38
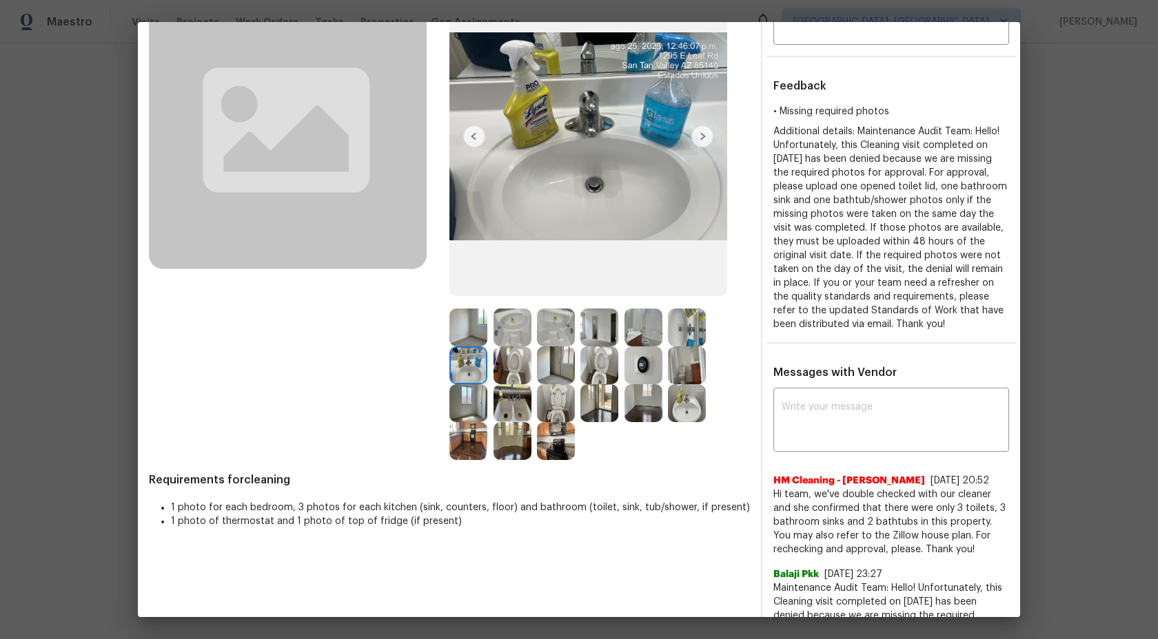
click at [508, 365] on img at bounding box center [512, 366] width 38 height 38
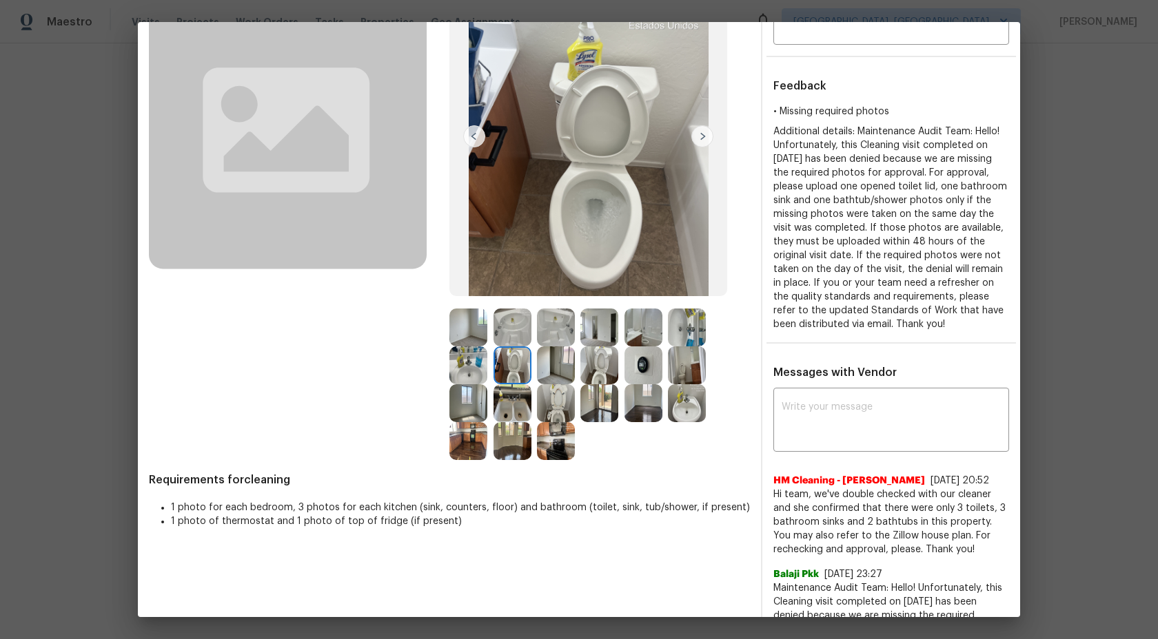
click at [596, 324] on img at bounding box center [599, 328] width 38 height 38
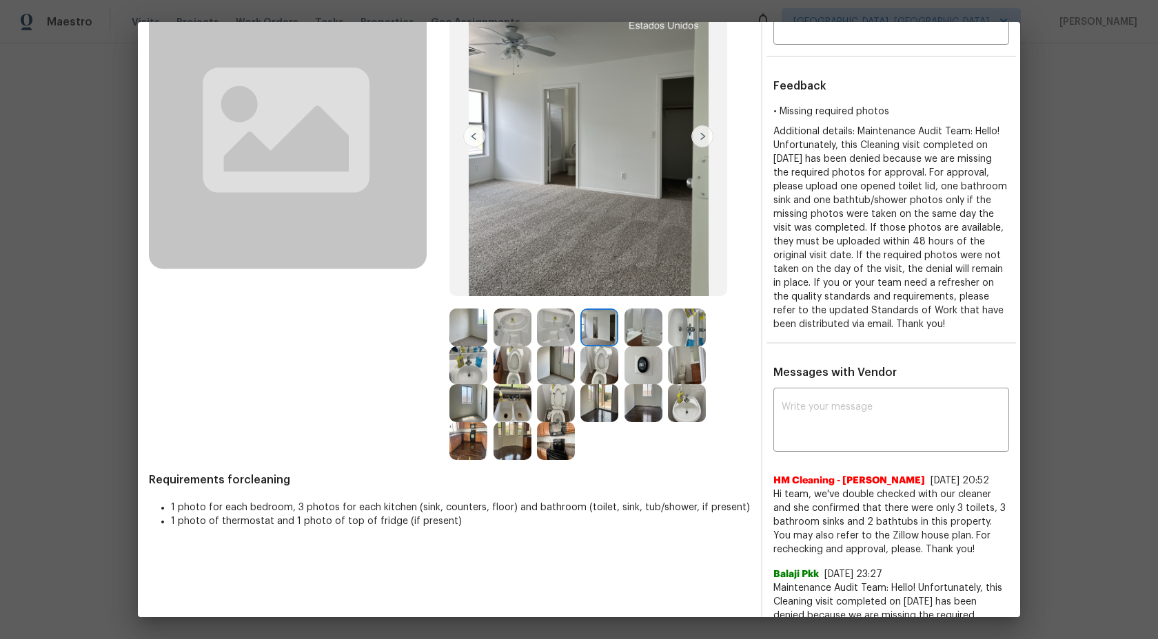
click at [644, 324] on img at bounding box center [643, 328] width 38 height 38
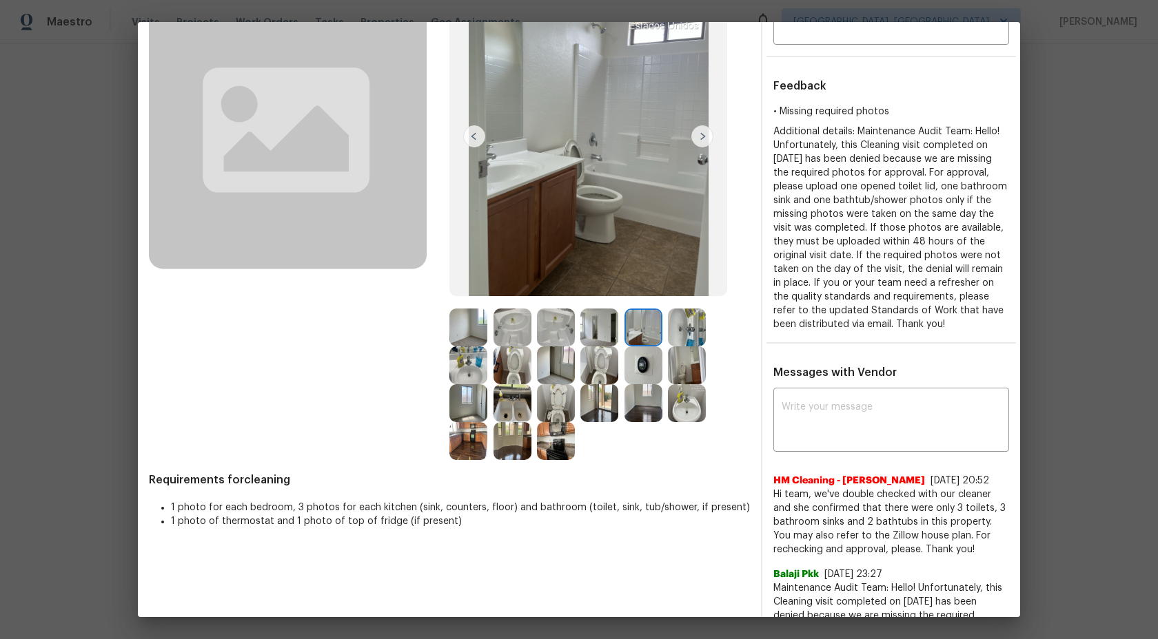
click at [512, 361] on img at bounding box center [512, 366] width 38 height 38
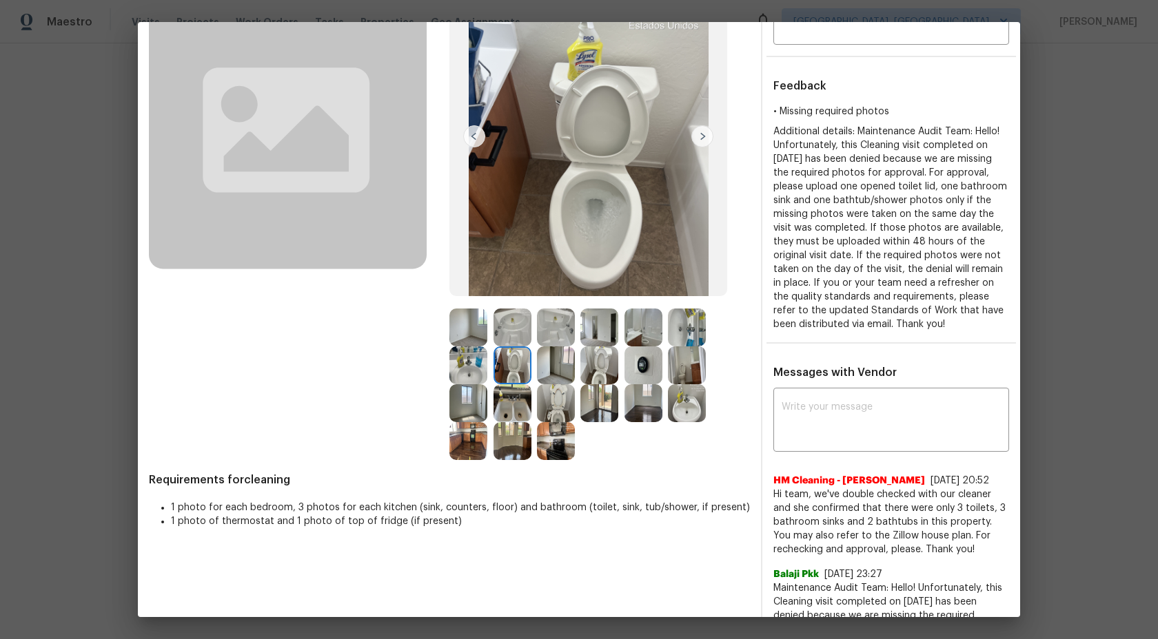
click at [542, 362] on img at bounding box center [556, 366] width 38 height 38
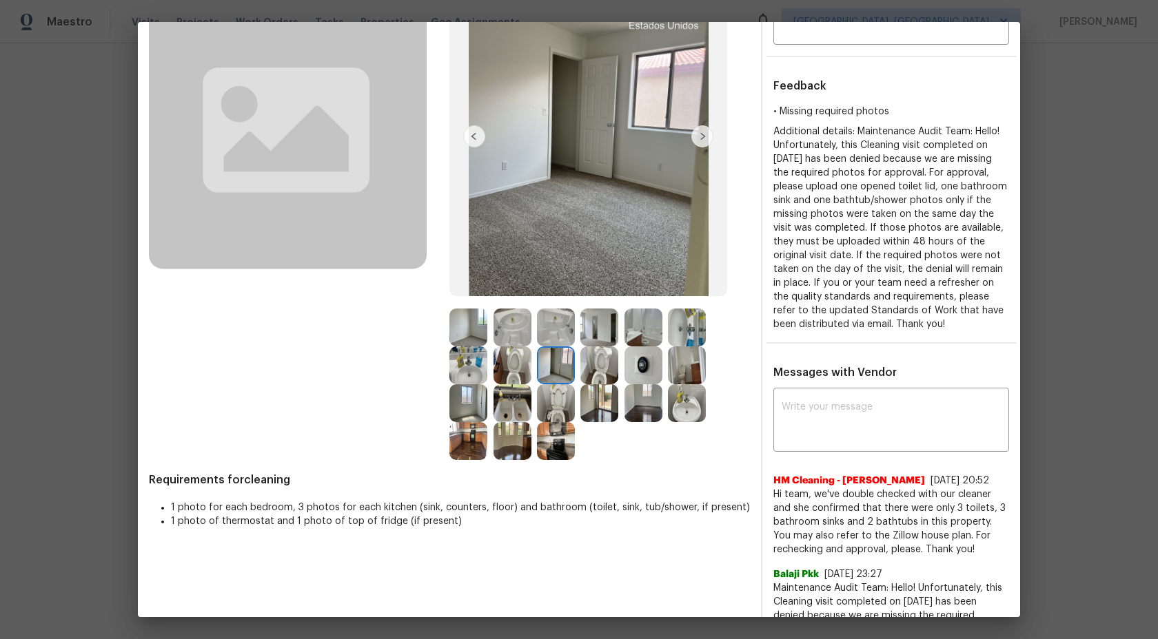
click at [598, 362] on img at bounding box center [599, 366] width 38 height 38
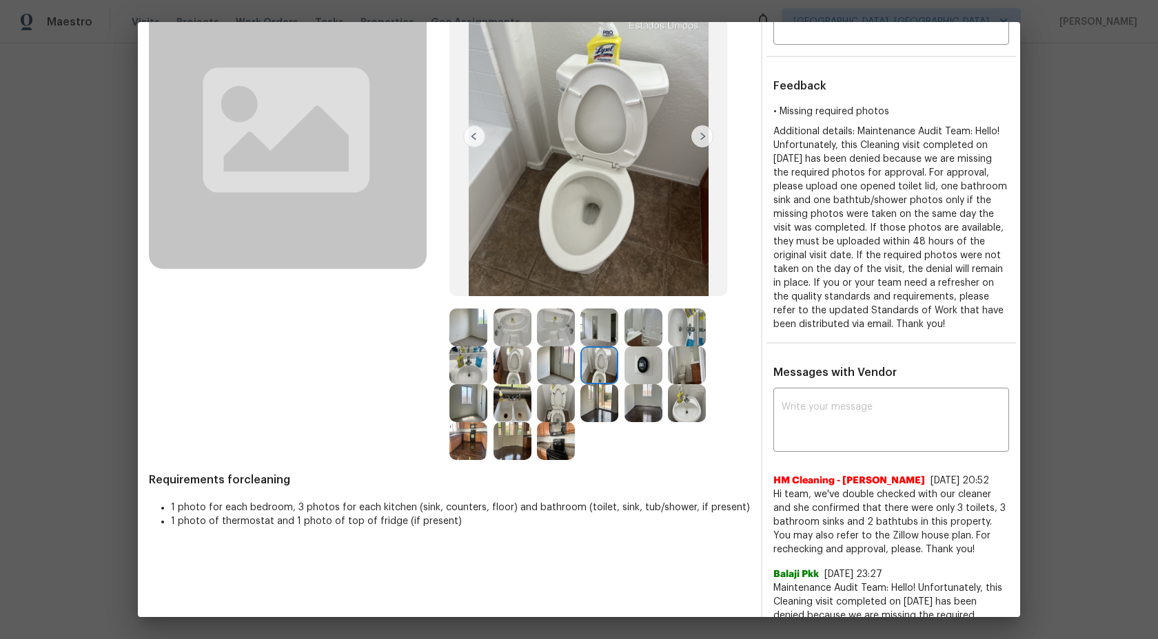
click at [644, 329] on img at bounding box center [643, 328] width 38 height 38
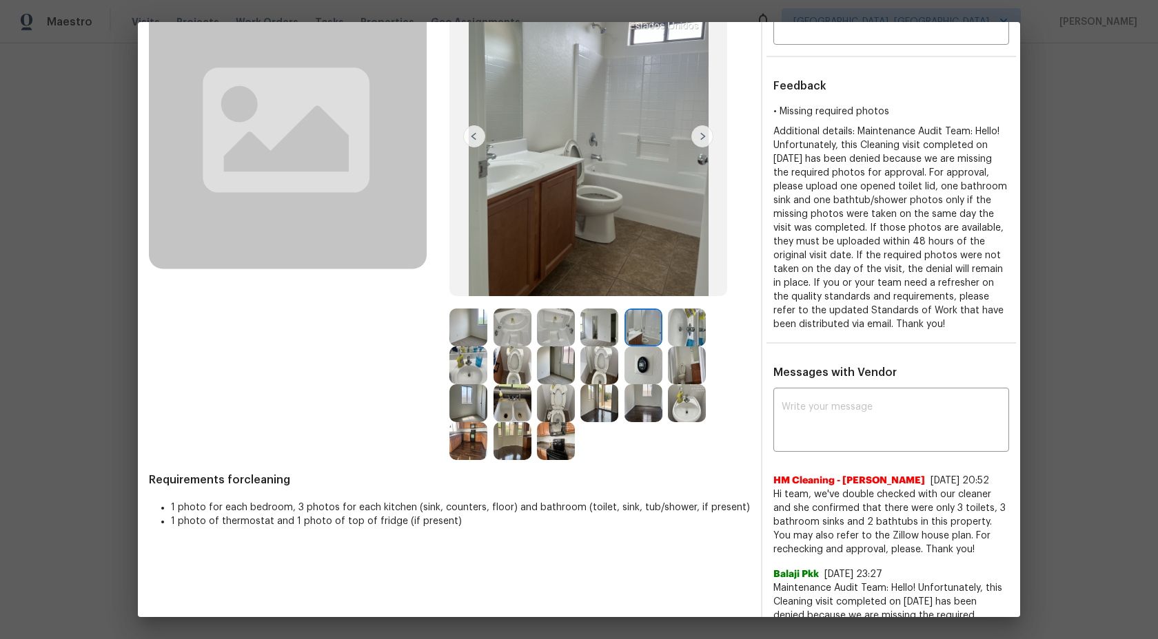
click at [594, 363] on img at bounding box center [599, 366] width 38 height 38
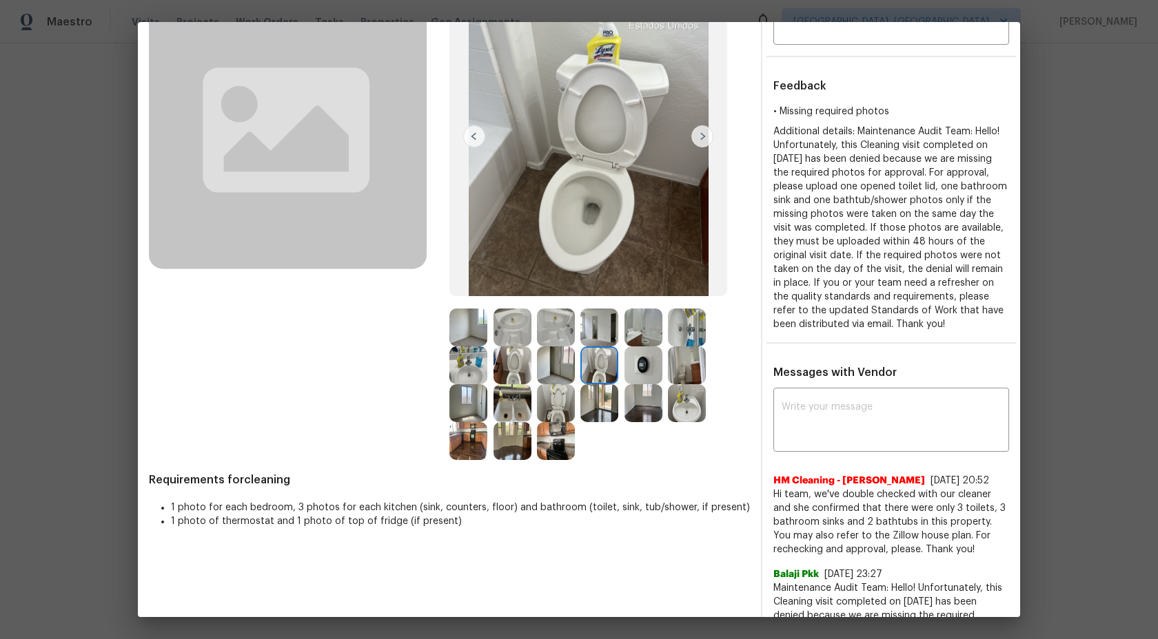
click at [652, 368] on img at bounding box center [643, 366] width 38 height 38
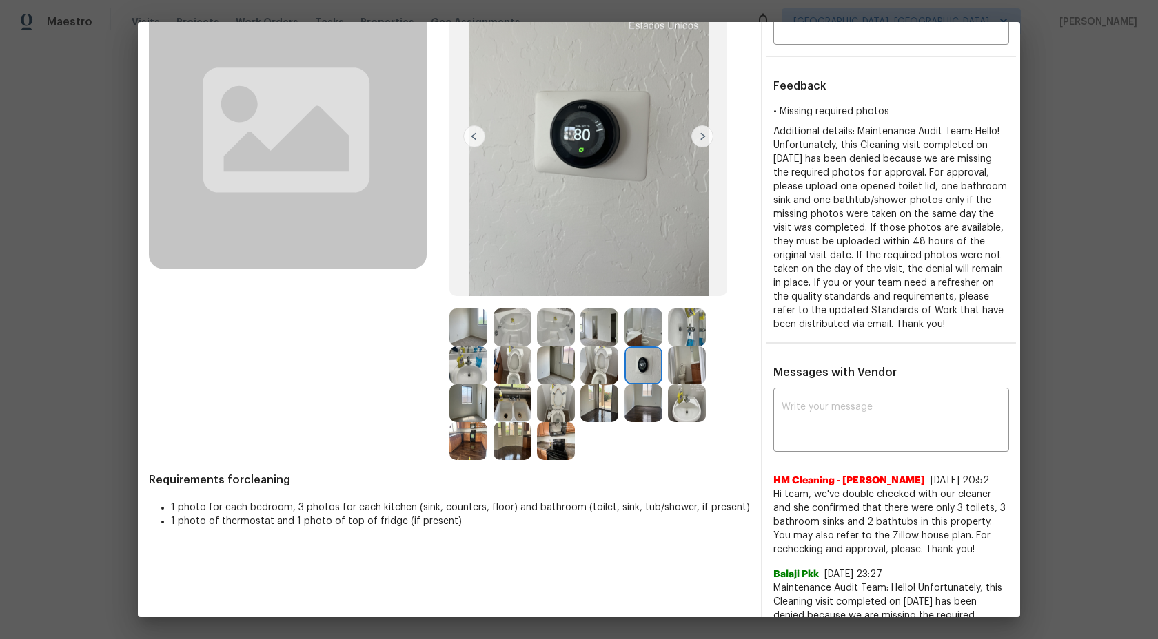
click at [689, 369] on img at bounding box center [687, 366] width 38 height 38
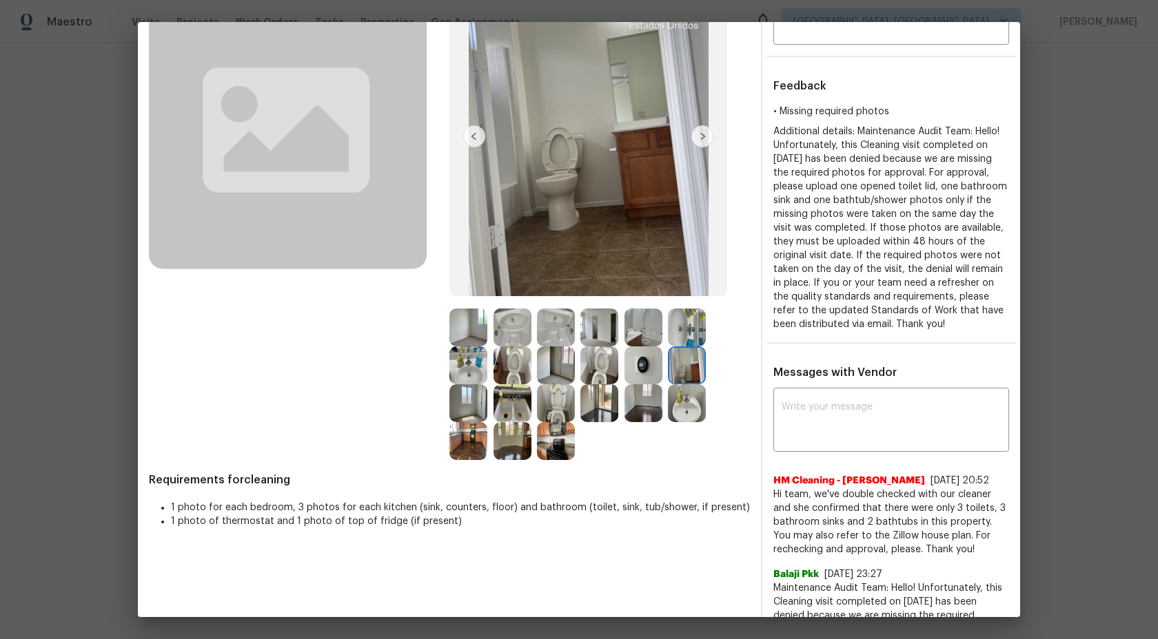
click at [475, 397] on img at bounding box center [468, 403] width 38 height 38
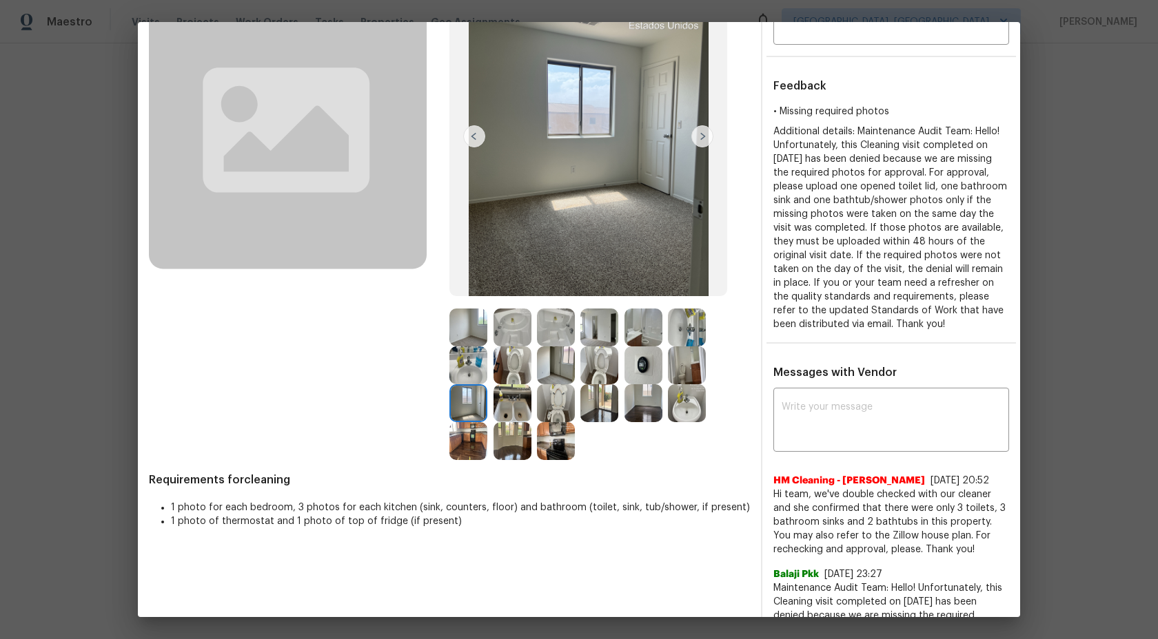
click at [671, 367] on img at bounding box center [687, 366] width 38 height 38
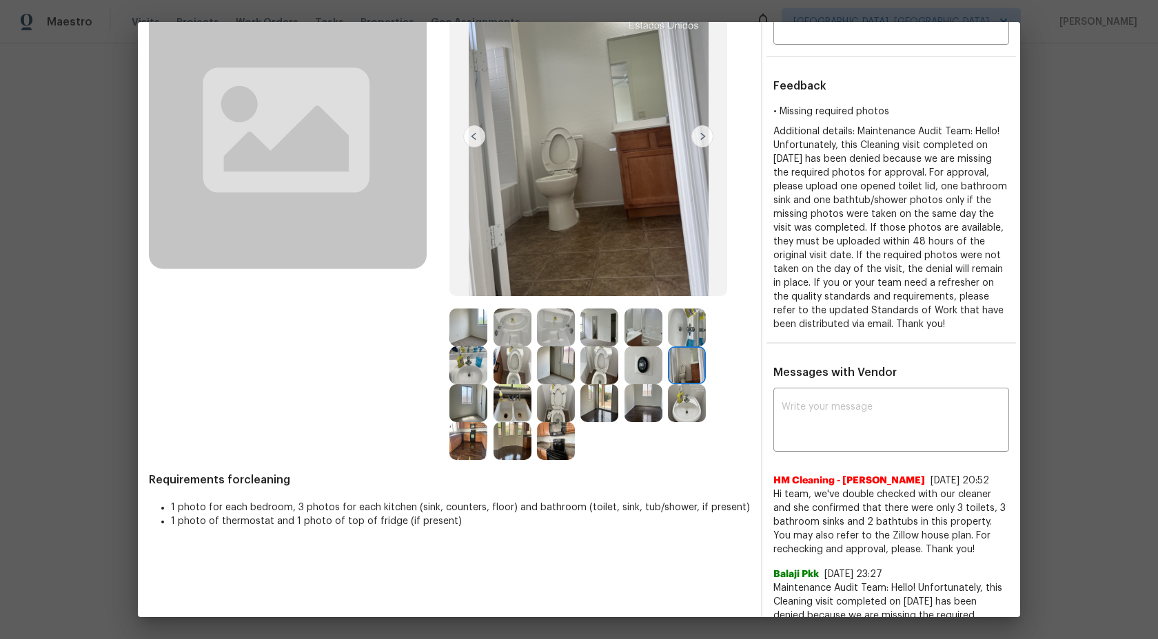
click at [503, 408] on img at bounding box center [512, 403] width 38 height 38
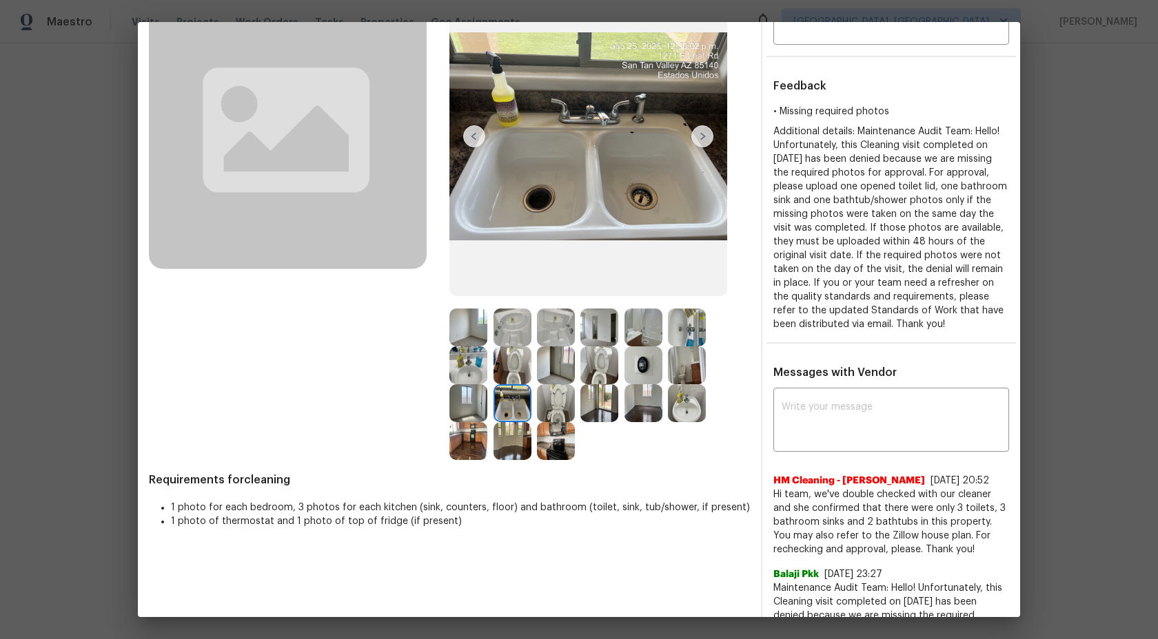
click at [555, 398] on img at bounding box center [556, 403] width 38 height 38
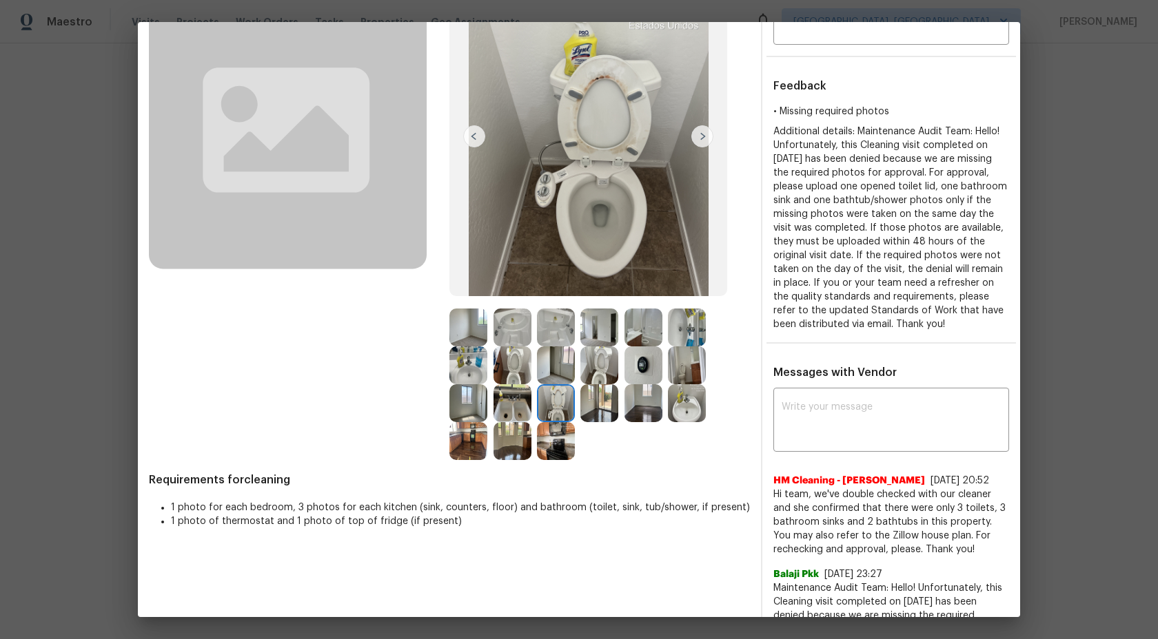
click at [681, 371] on img at bounding box center [687, 366] width 38 height 38
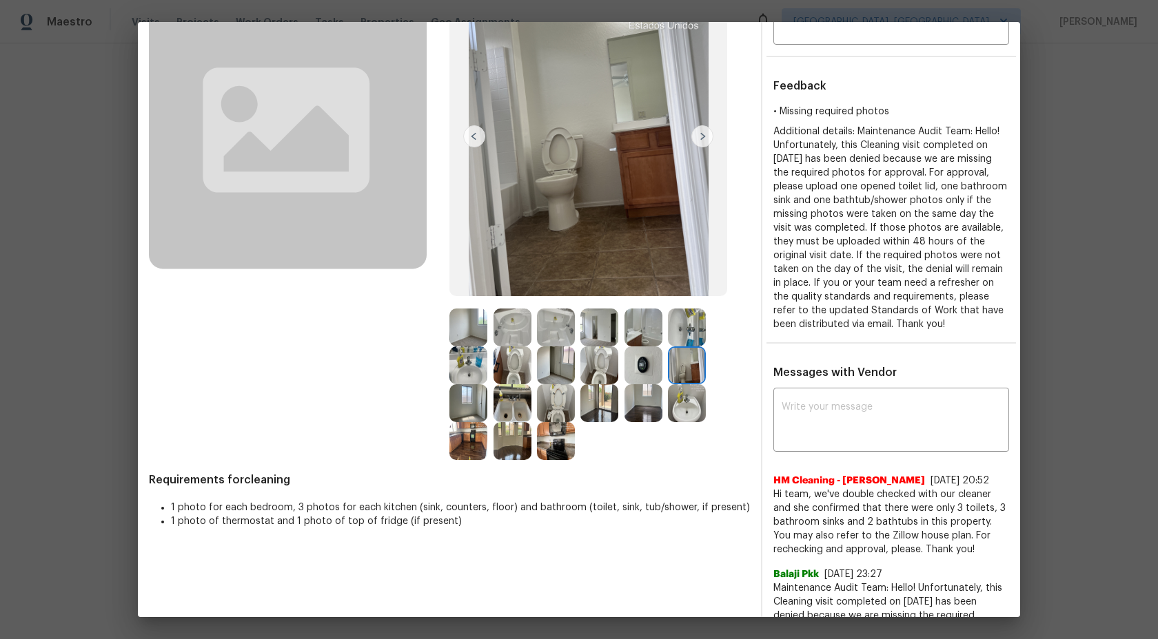
click at [557, 395] on img at bounding box center [556, 403] width 38 height 38
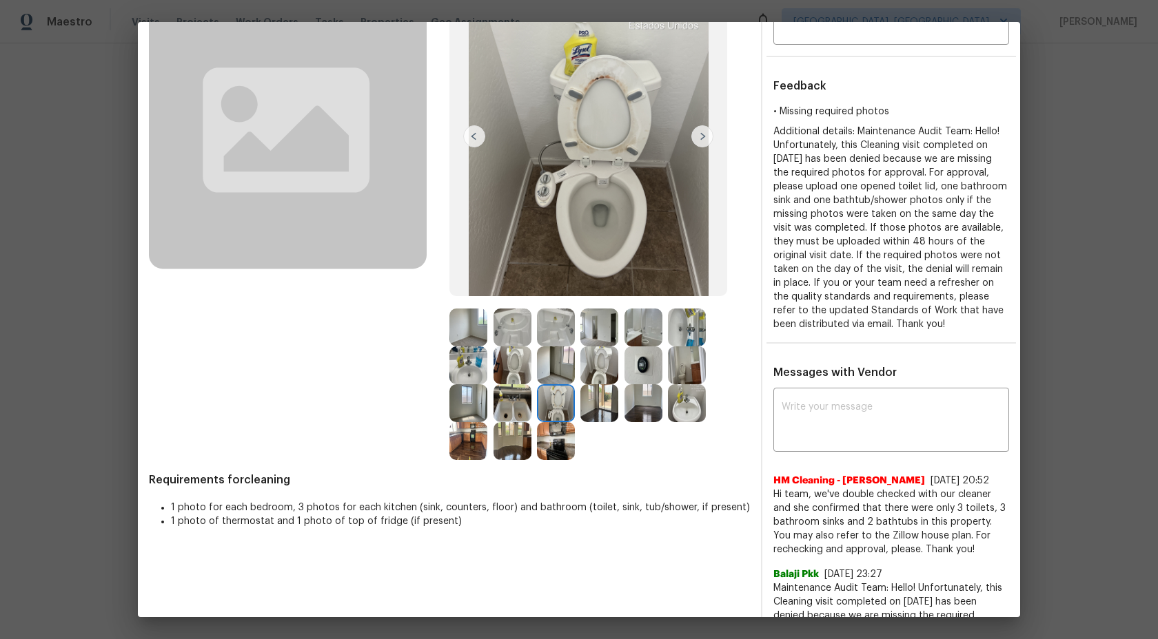
click at [604, 402] on img at bounding box center [599, 403] width 38 height 38
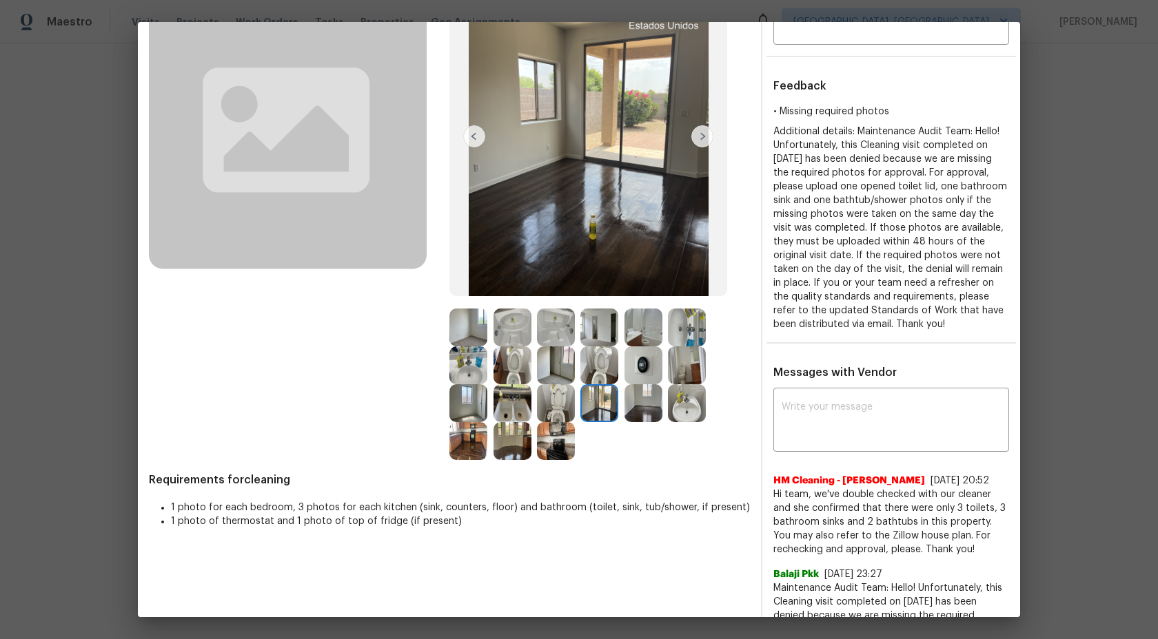
click at [633, 399] on img at bounding box center [643, 403] width 38 height 38
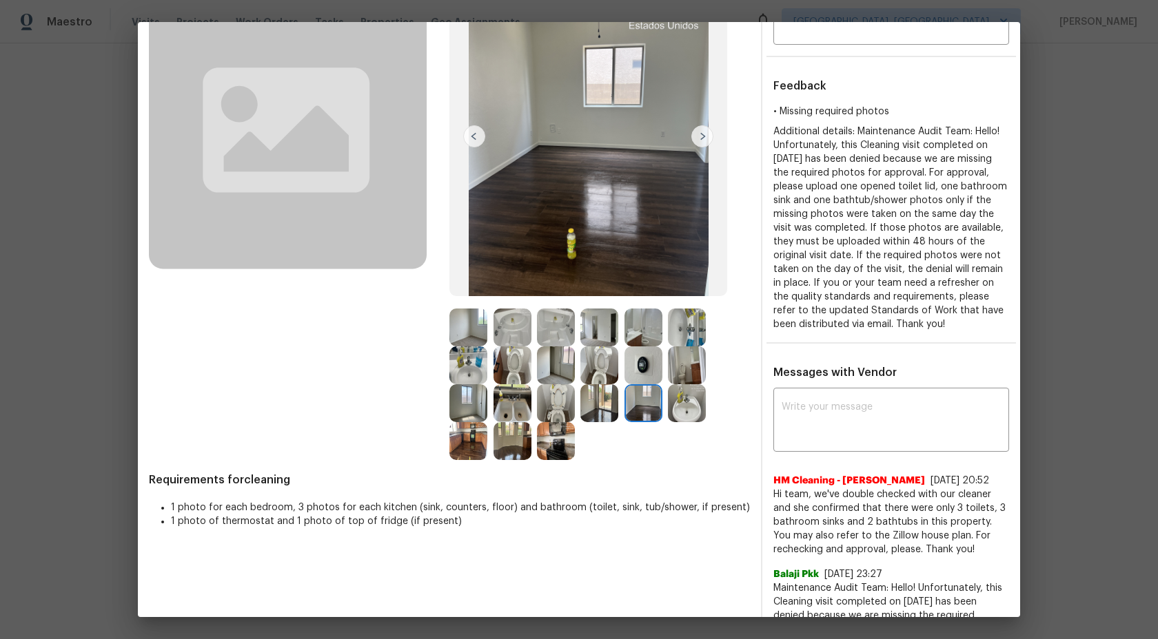
click at [673, 405] on img at bounding box center [687, 403] width 38 height 38
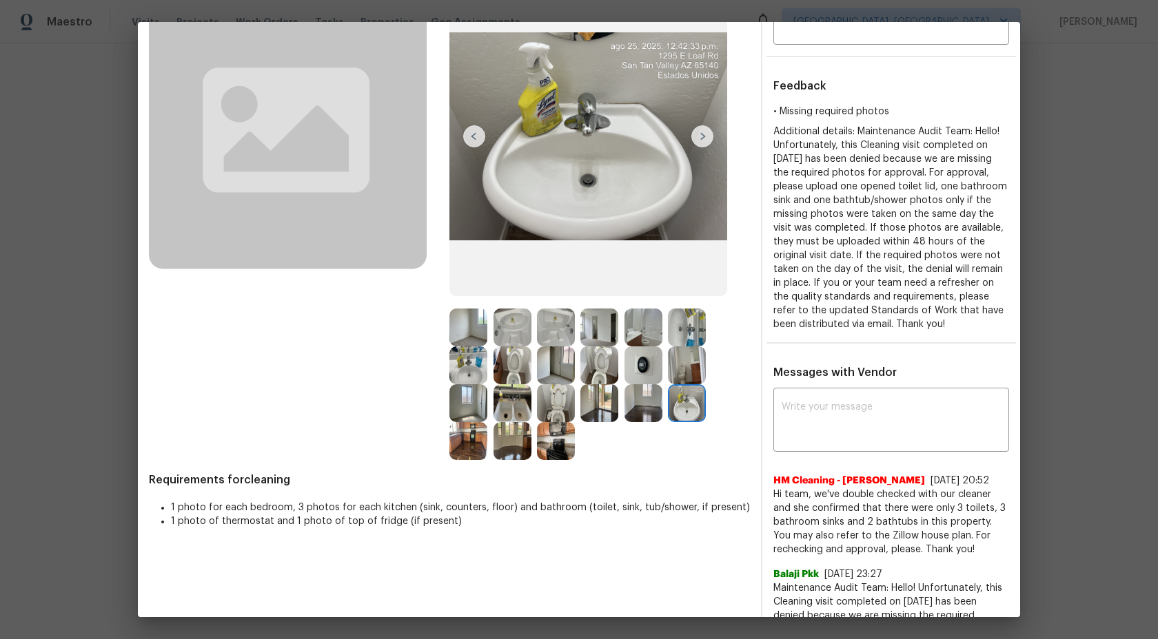
click at [473, 433] on img at bounding box center [468, 441] width 38 height 38
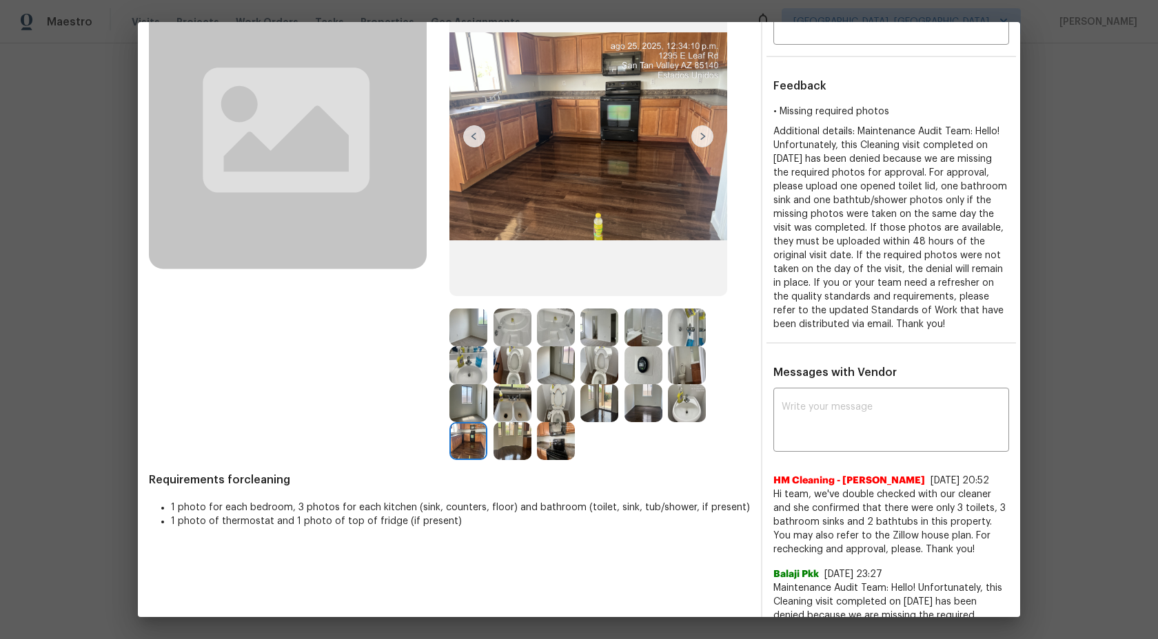
click at [512, 439] on img at bounding box center [512, 441] width 38 height 38
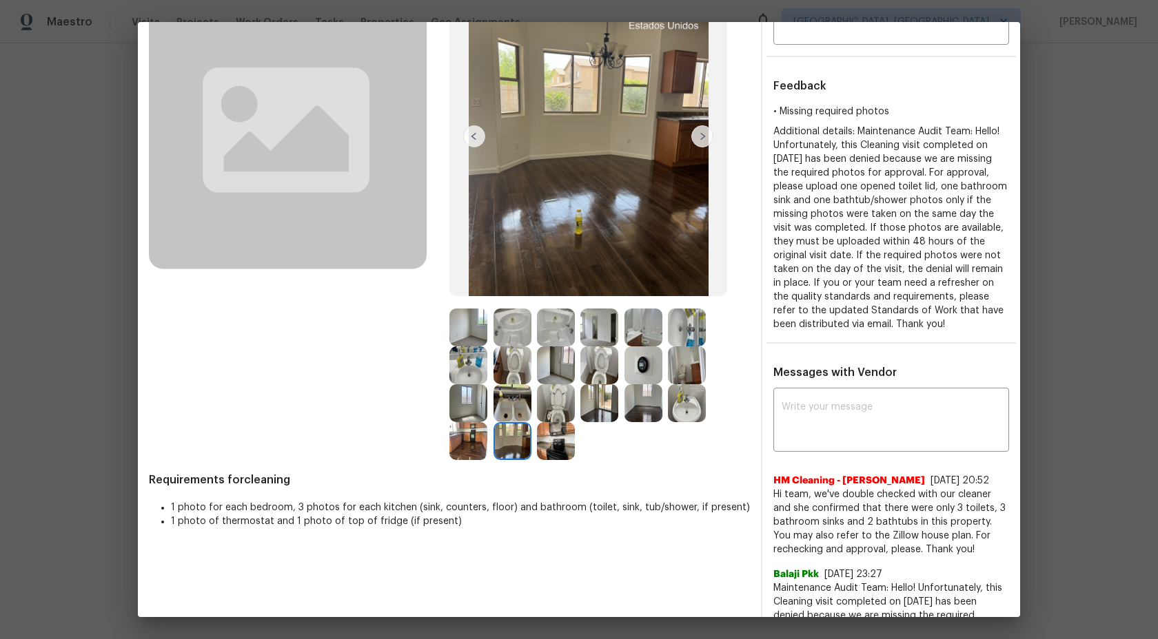
click at [555, 440] on img at bounding box center [556, 441] width 38 height 38
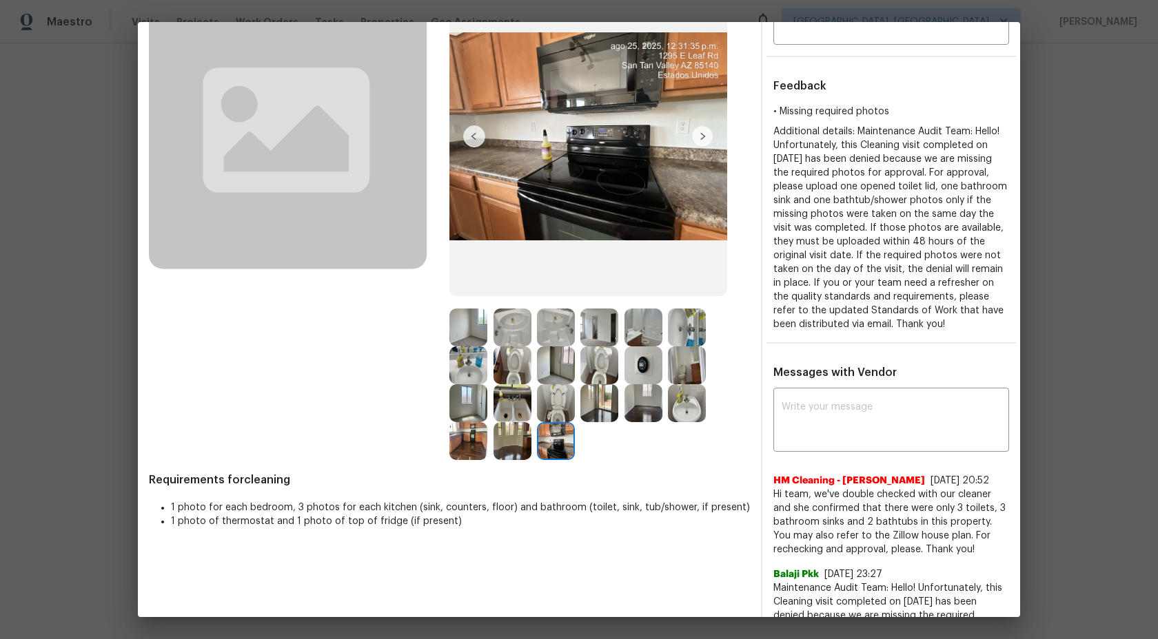
click at [482, 368] on img at bounding box center [468, 366] width 38 height 38
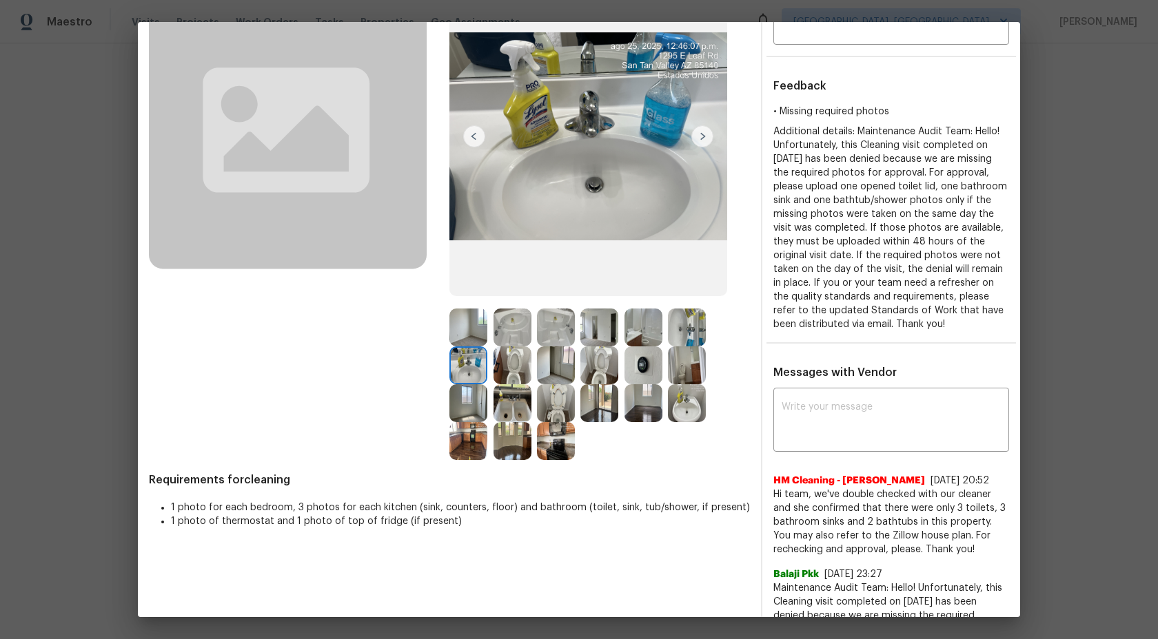
click at [638, 332] on img at bounding box center [643, 328] width 38 height 38
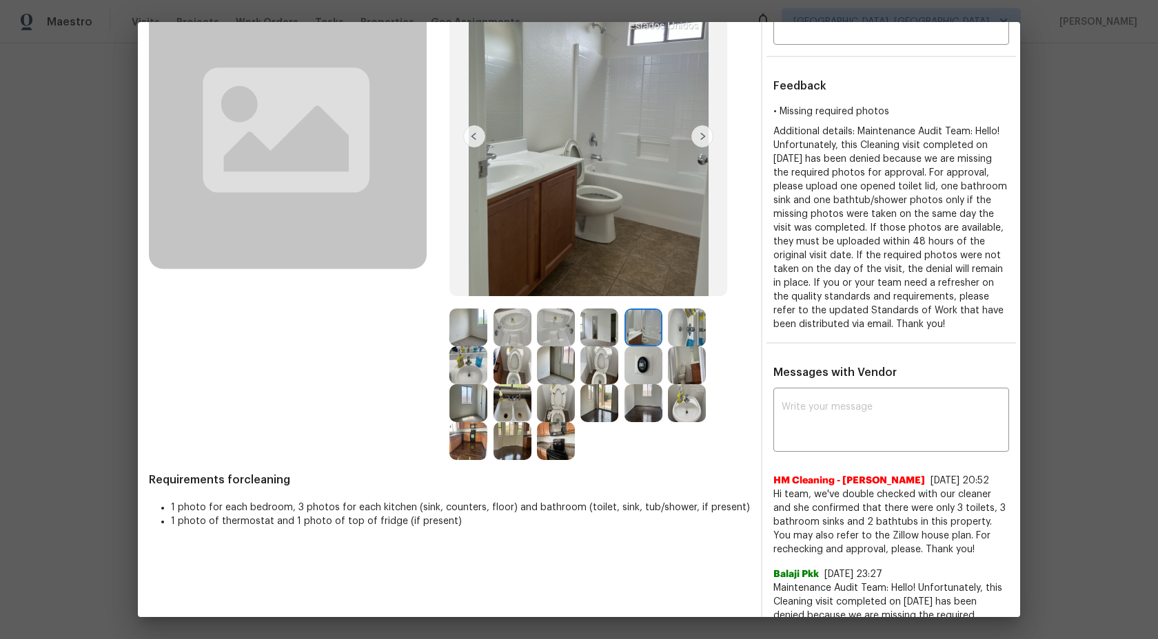
click at [513, 323] on img at bounding box center [512, 328] width 38 height 38
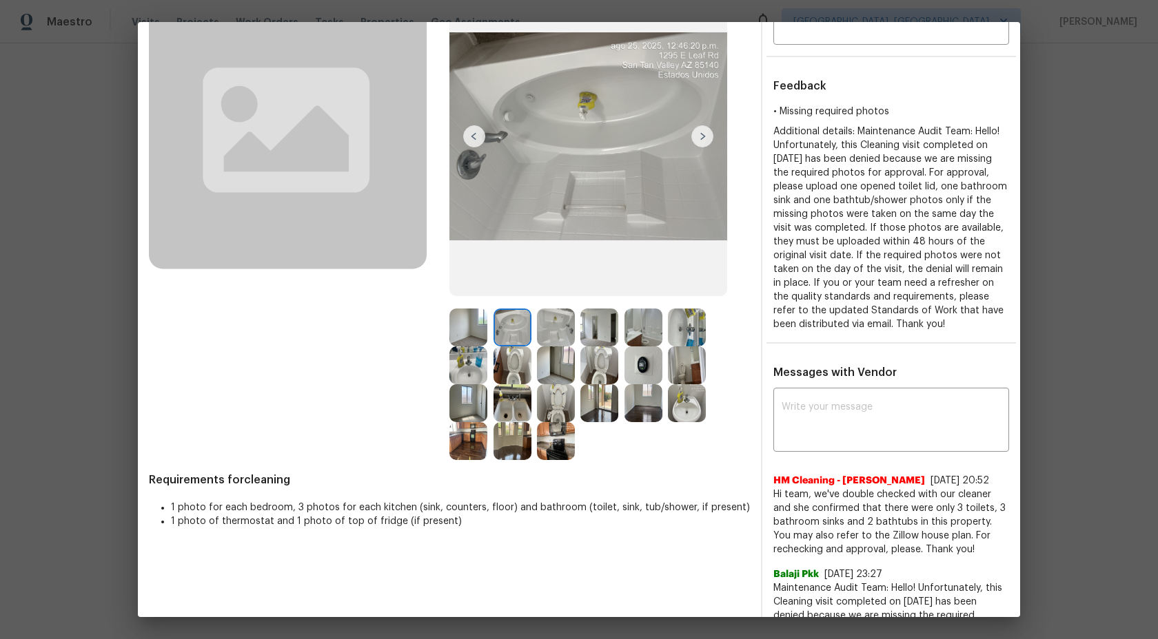
click at [546, 327] on img at bounding box center [556, 328] width 38 height 38
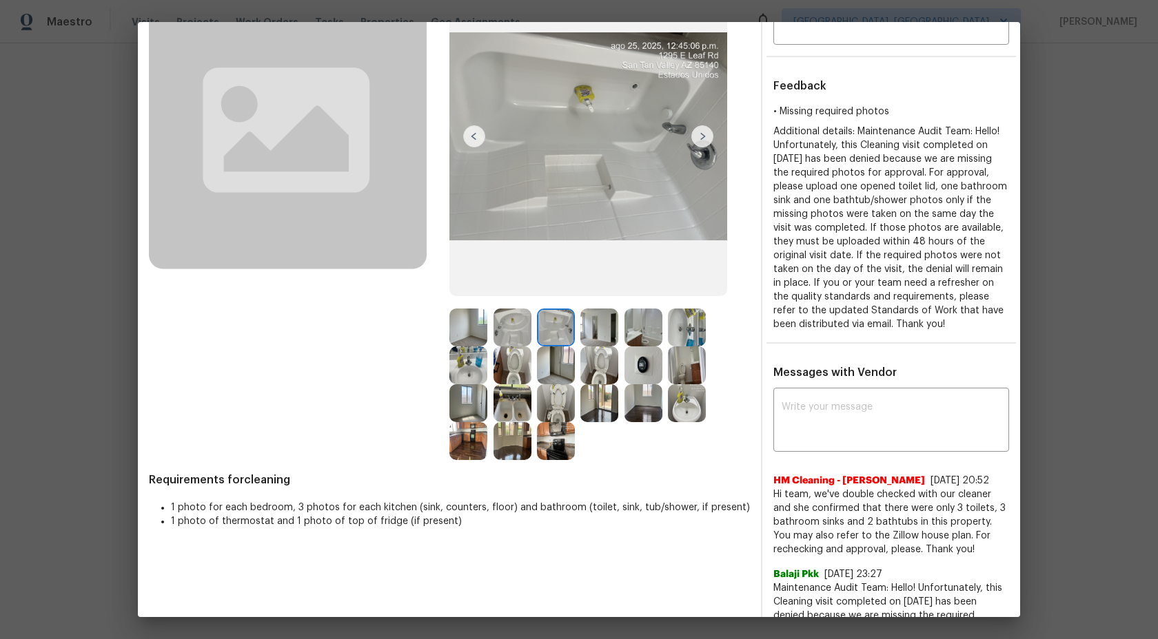
click at [504, 329] on img at bounding box center [512, 328] width 38 height 38
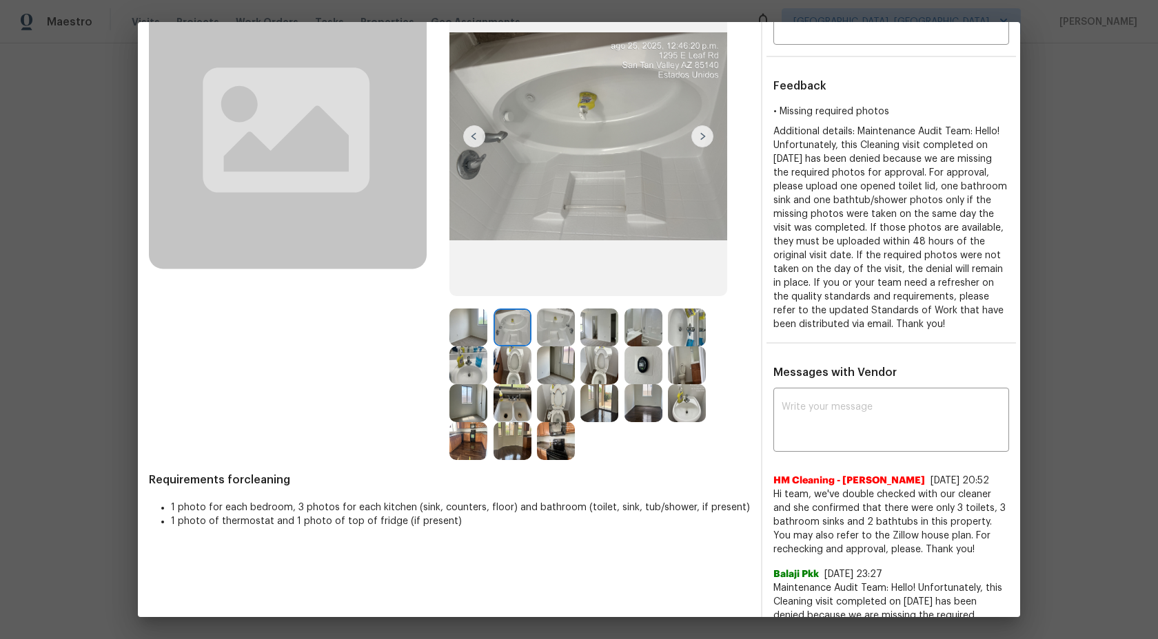
click at [482, 329] on img at bounding box center [468, 328] width 38 height 38
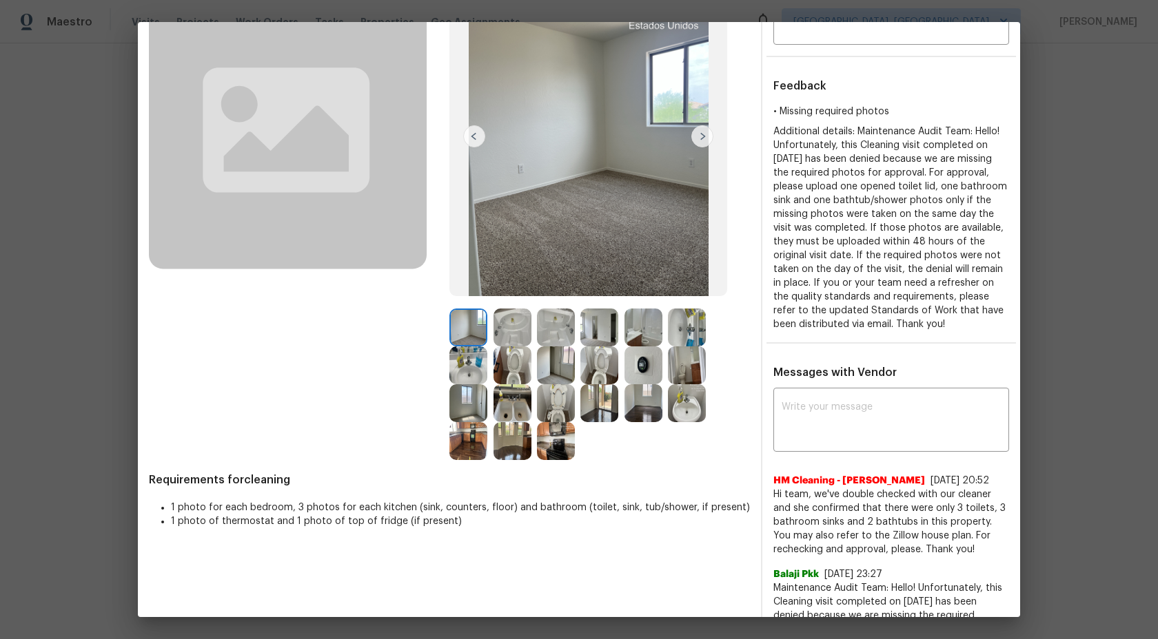
click at [633, 342] on img at bounding box center [643, 328] width 38 height 38
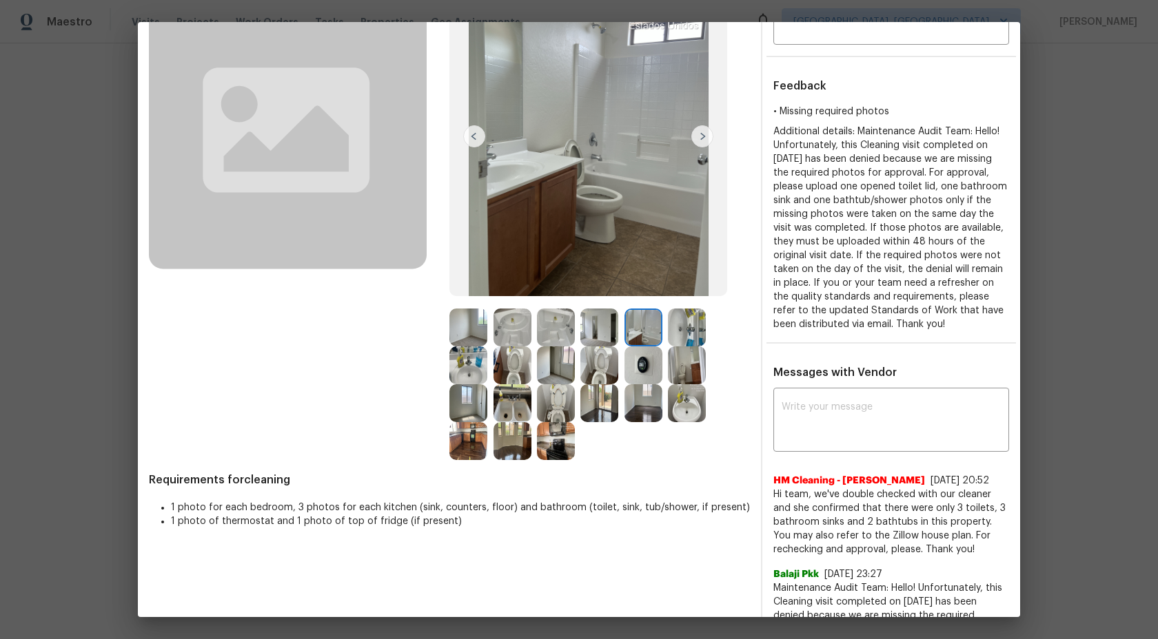
click at [683, 336] on img at bounding box center [687, 328] width 38 height 38
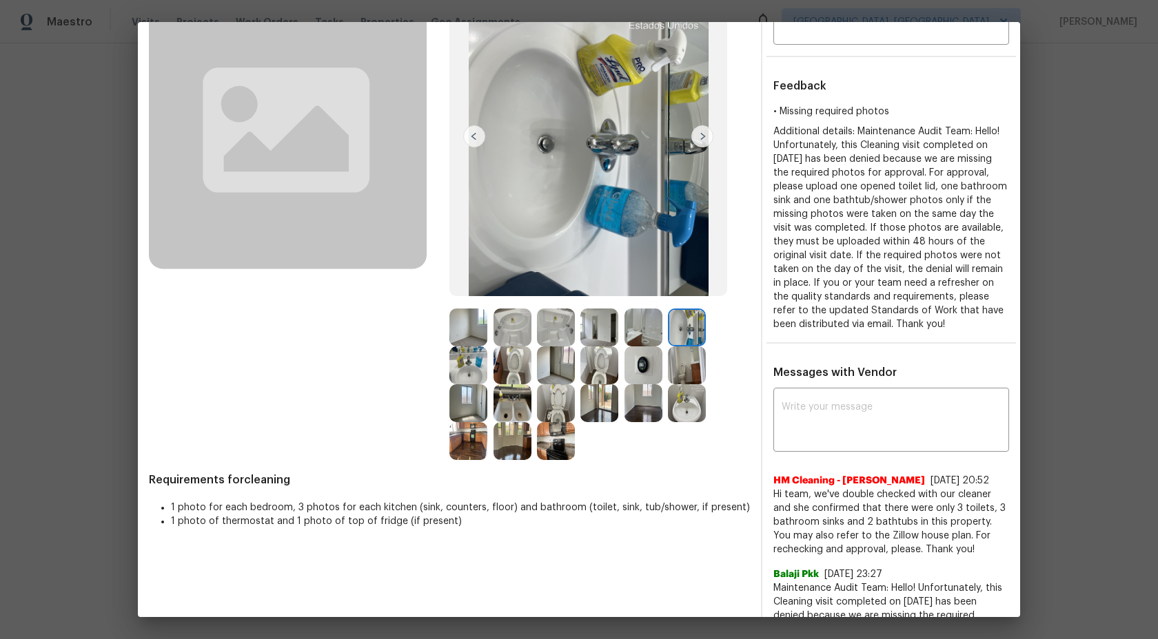
click at [480, 365] on img at bounding box center [468, 366] width 38 height 38
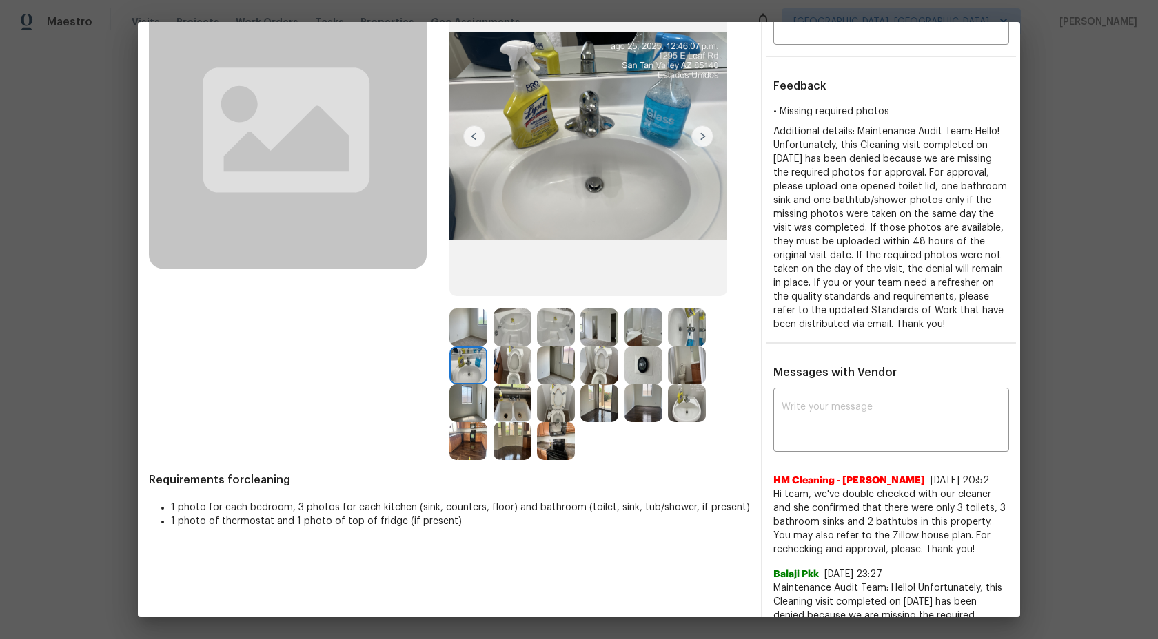
click at [521, 369] on img at bounding box center [512, 366] width 38 height 38
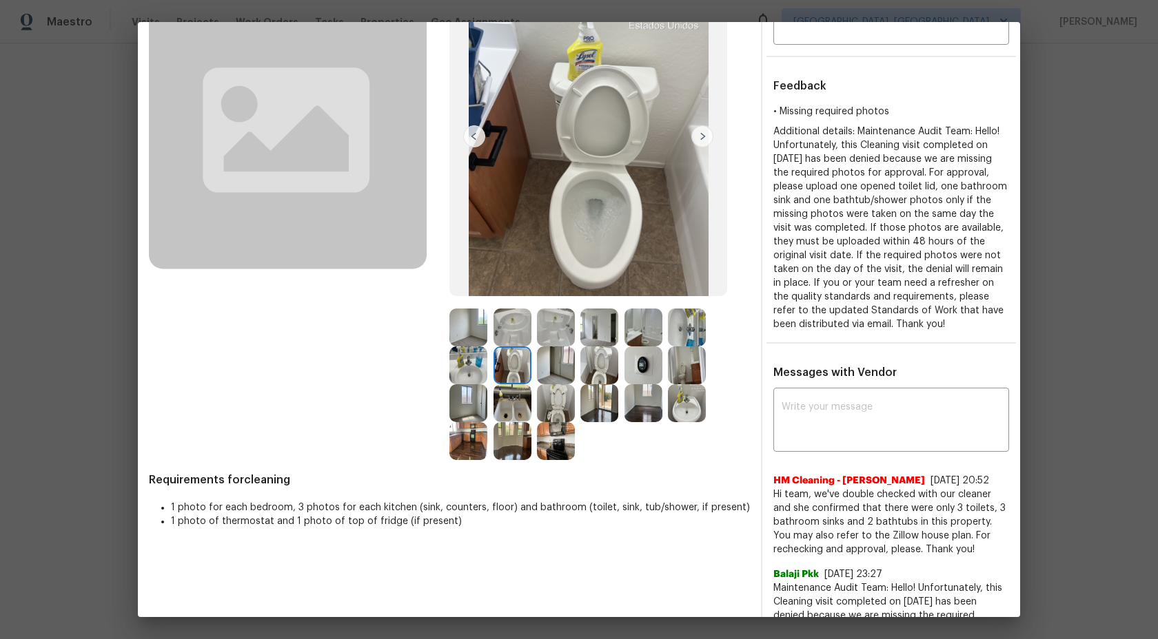
click at [515, 372] on img at bounding box center [512, 366] width 38 height 38
click at [640, 331] on img at bounding box center [643, 328] width 38 height 38
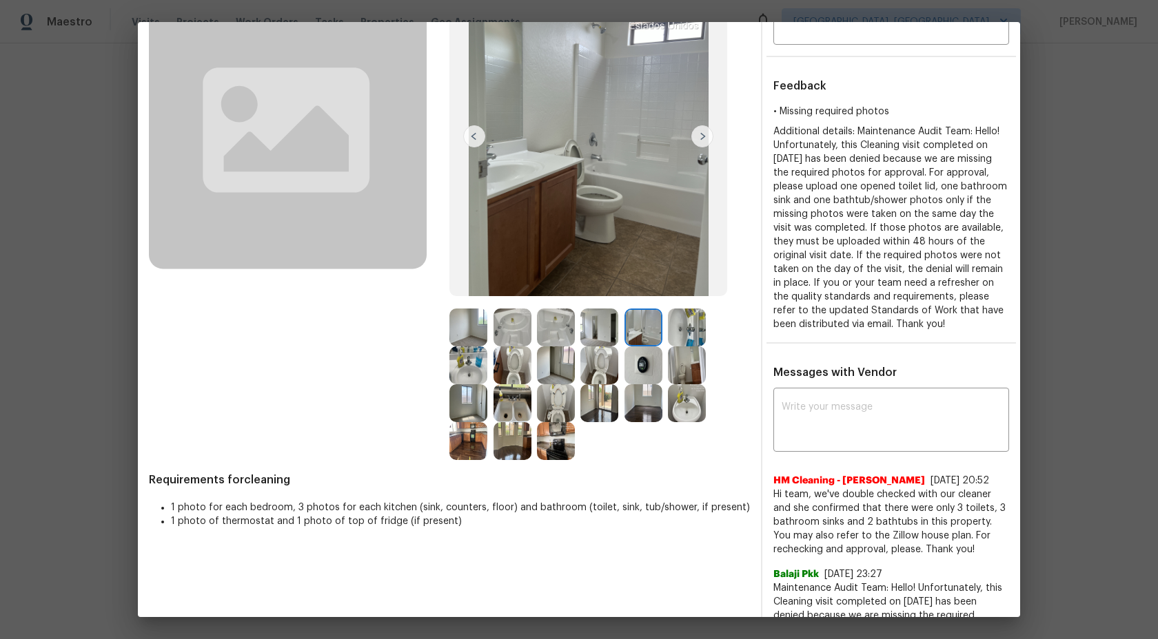
click at [511, 369] on img at bounding box center [512, 366] width 38 height 38
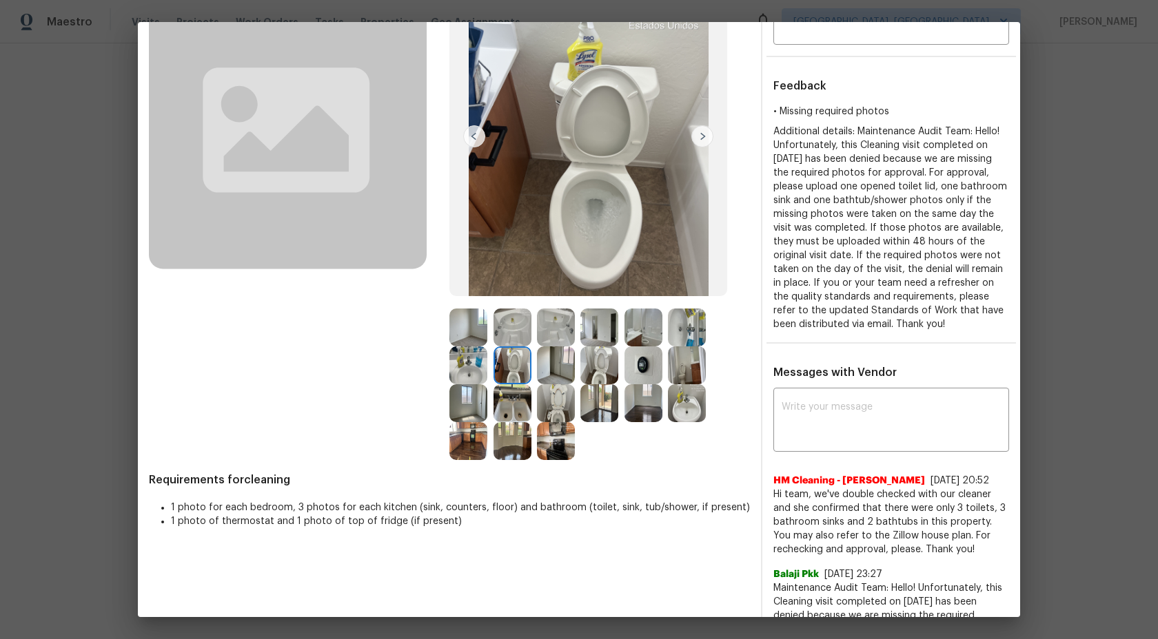
click at [635, 326] on img at bounding box center [643, 328] width 38 height 38
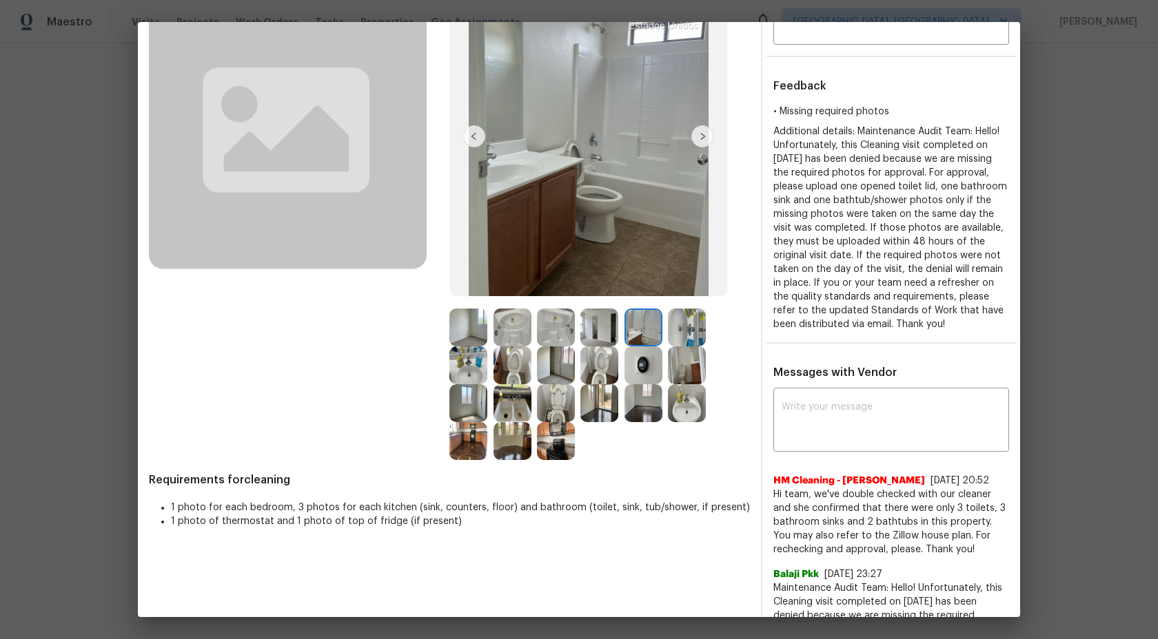
click at [514, 364] on img at bounding box center [512, 366] width 38 height 38
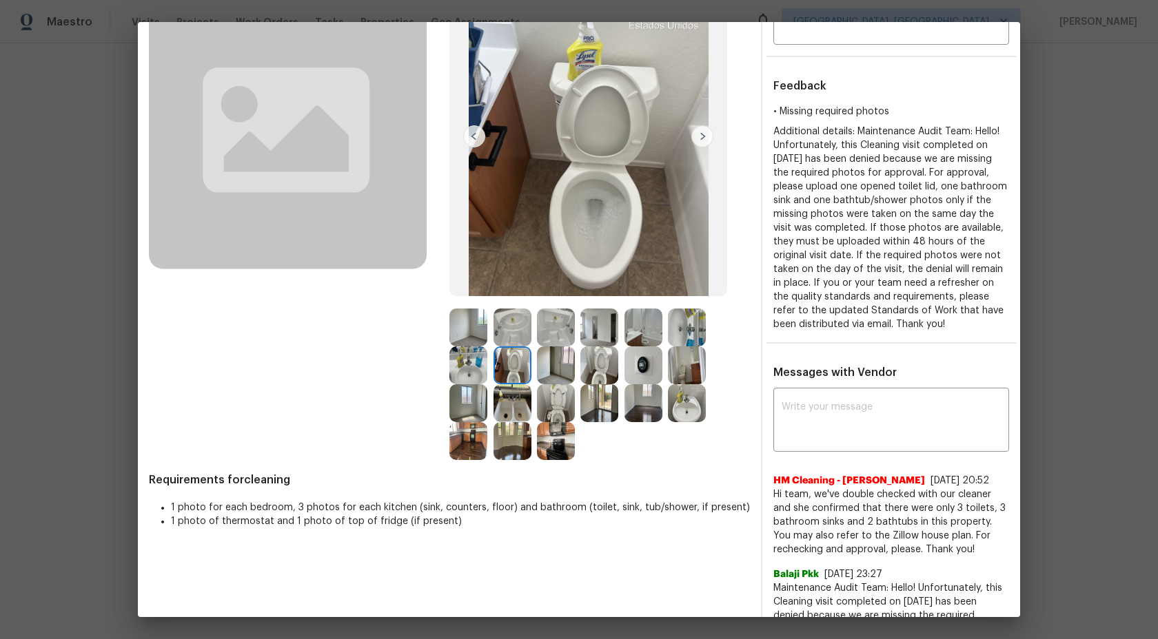
click at [471, 366] on img at bounding box center [468, 366] width 38 height 38
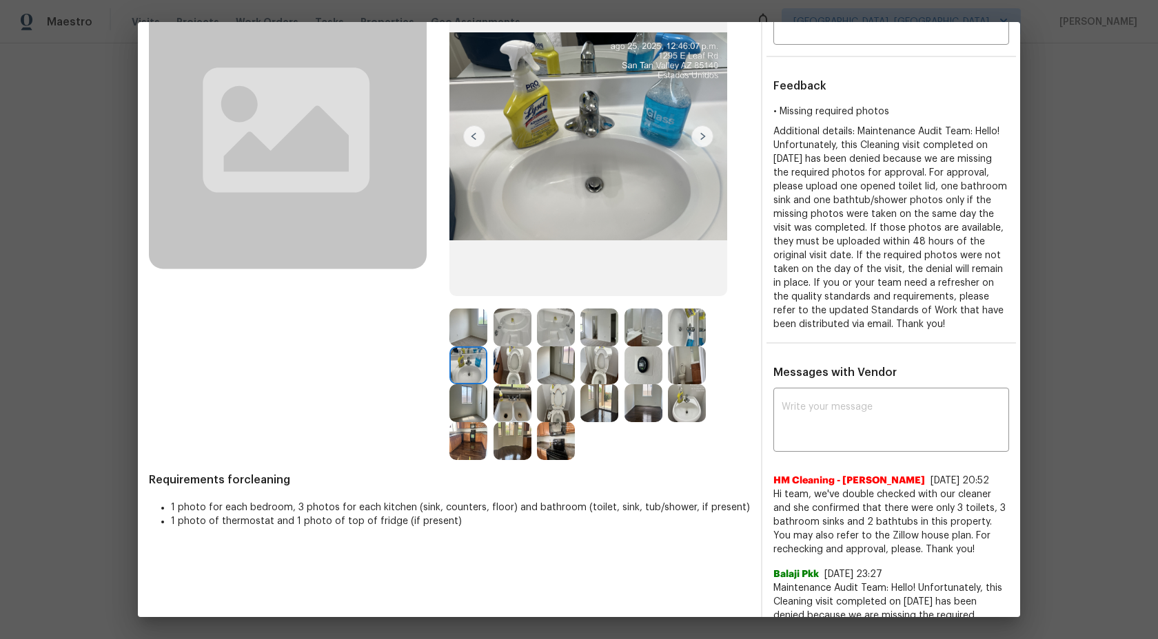
click at [559, 370] on img at bounding box center [556, 366] width 38 height 38
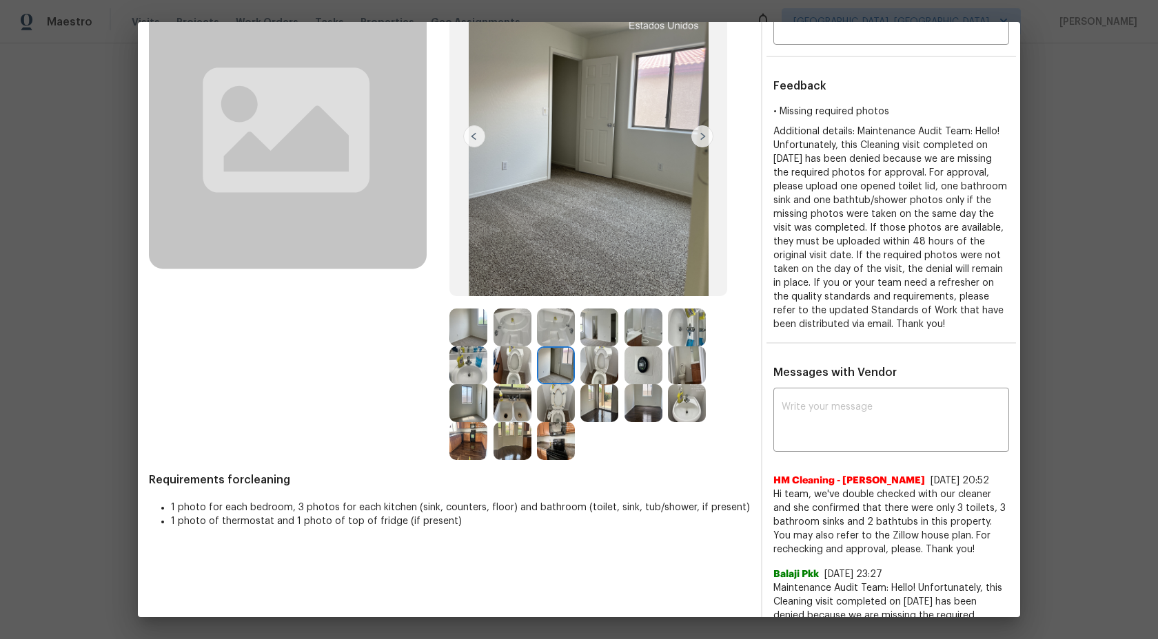
click at [611, 370] on img at bounding box center [599, 366] width 38 height 38
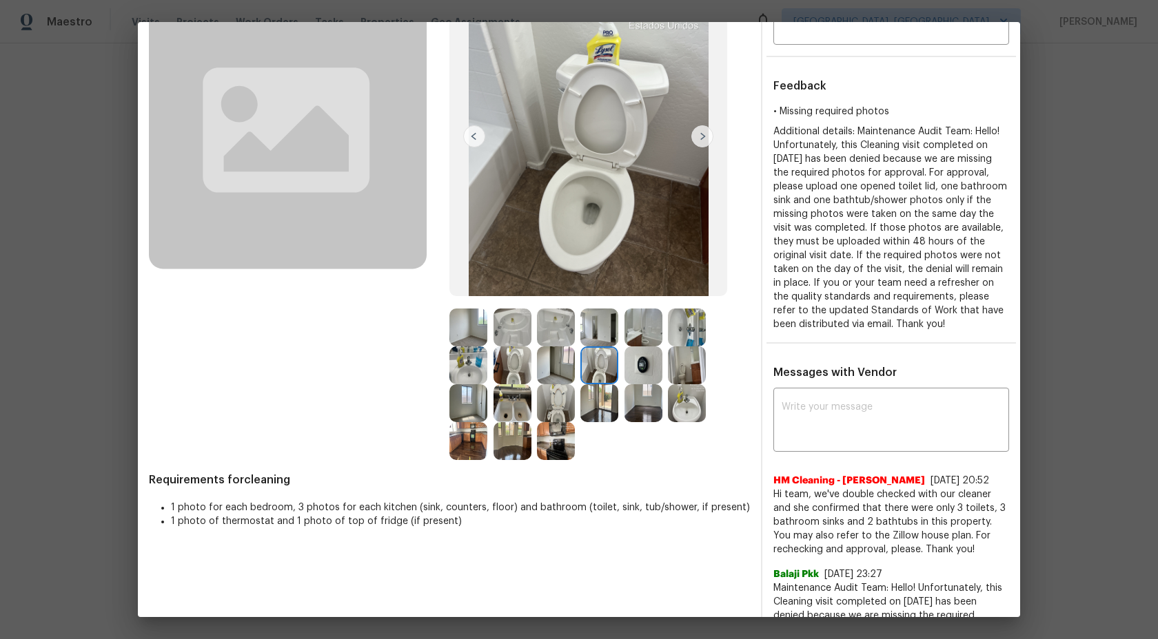
click at [653, 334] on img at bounding box center [643, 328] width 38 height 38
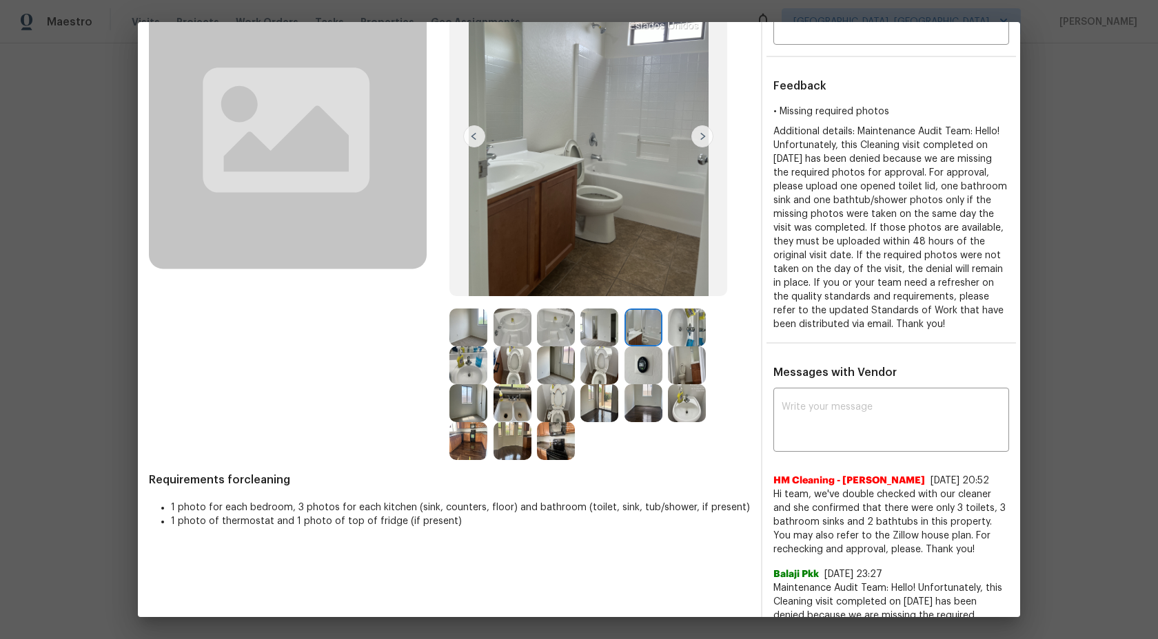
click at [518, 355] on img at bounding box center [512, 366] width 38 height 38
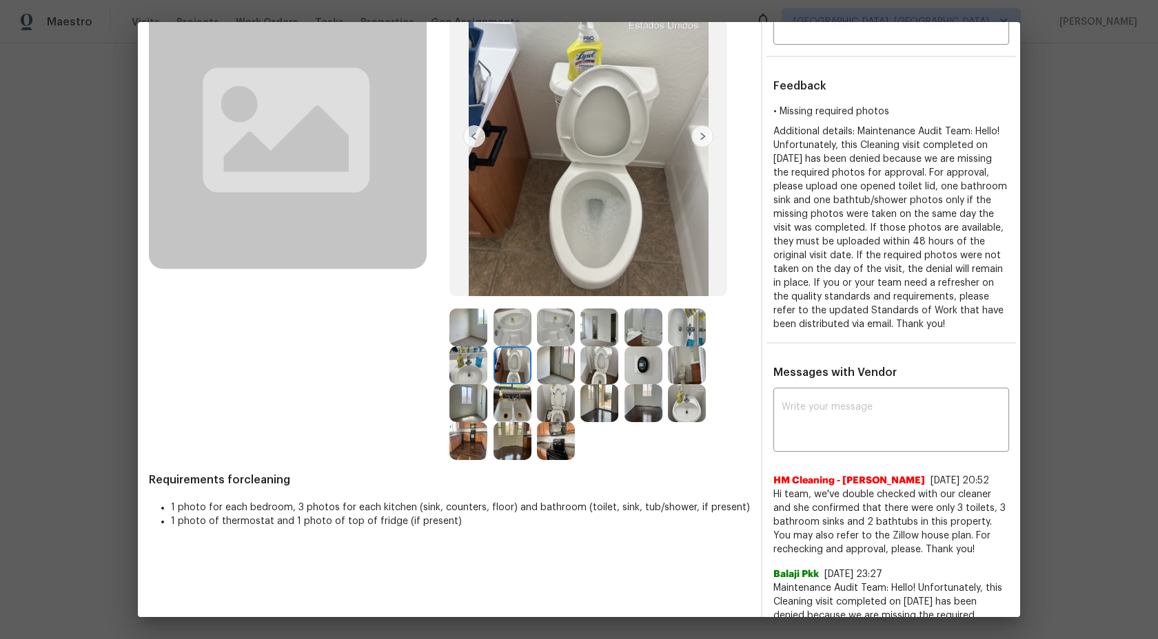
click at [618, 361] on div at bounding box center [601, 366] width 43 height 38
click at [597, 364] on img at bounding box center [599, 366] width 38 height 38
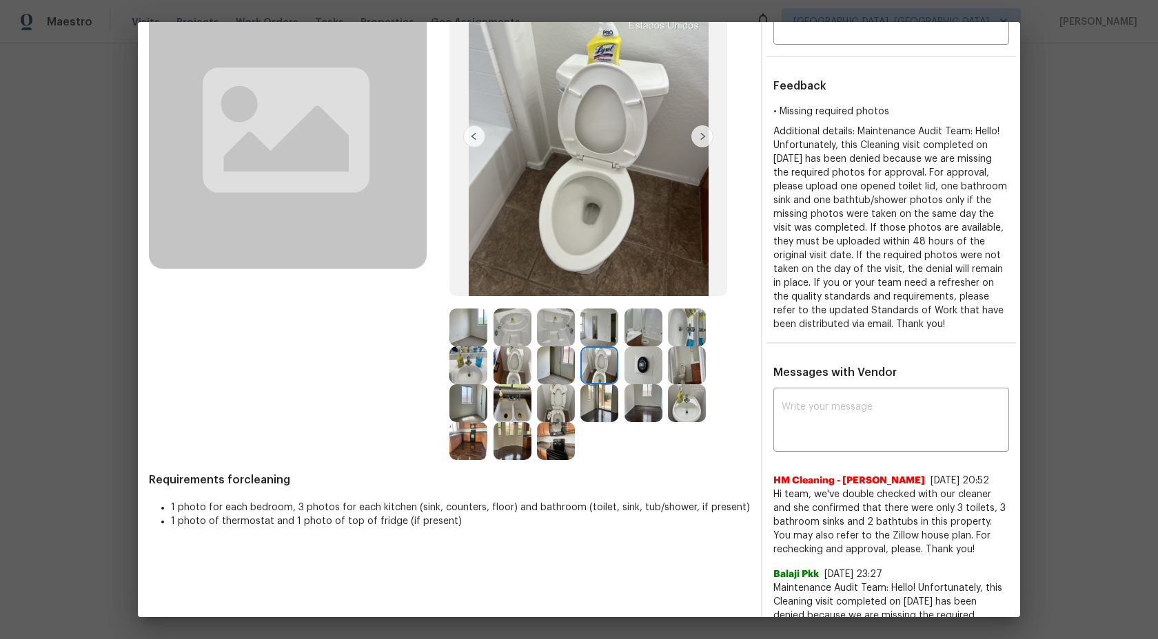
click at [708, 359] on div at bounding box center [689, 366] width 43 height 38
click at [683, 360] on img at bounding box center [687, 366] width 38 height 38
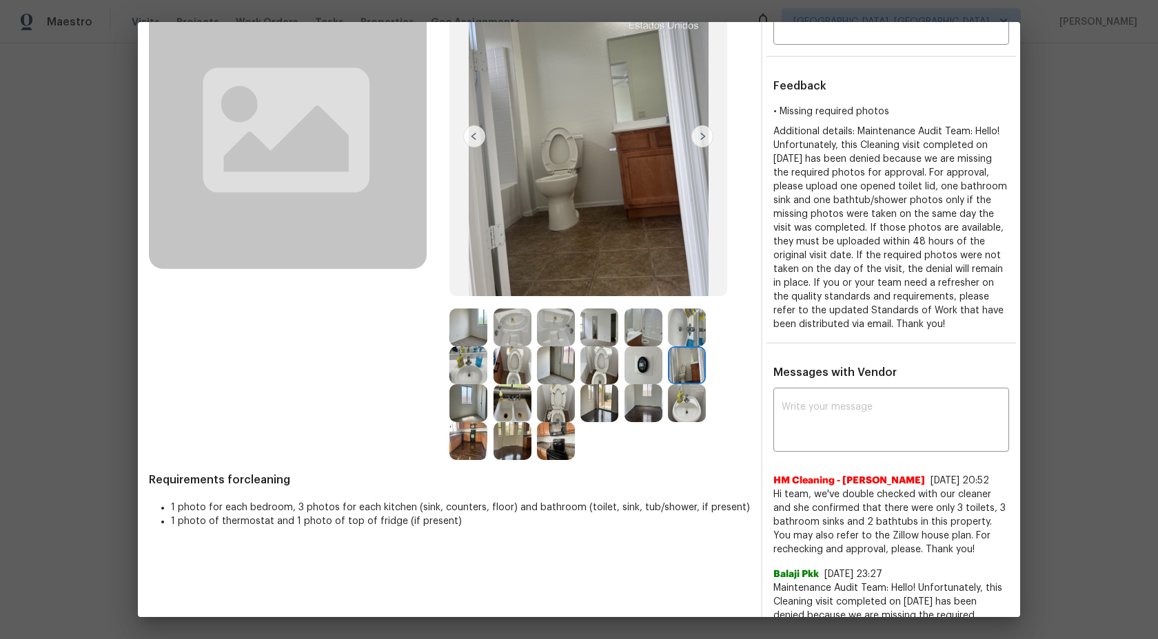
click at [597, 366] on img at bounding box center [599, 366] width 38 height 38
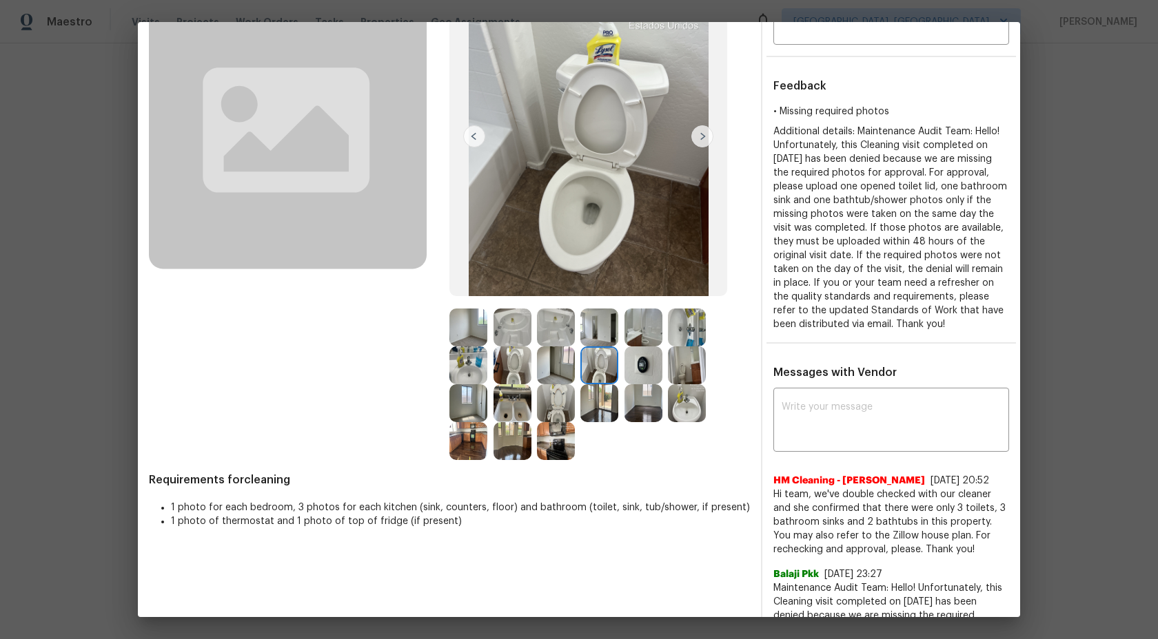
click at [677, 365] on img at bounding box center [687, 366] width 38 height 38
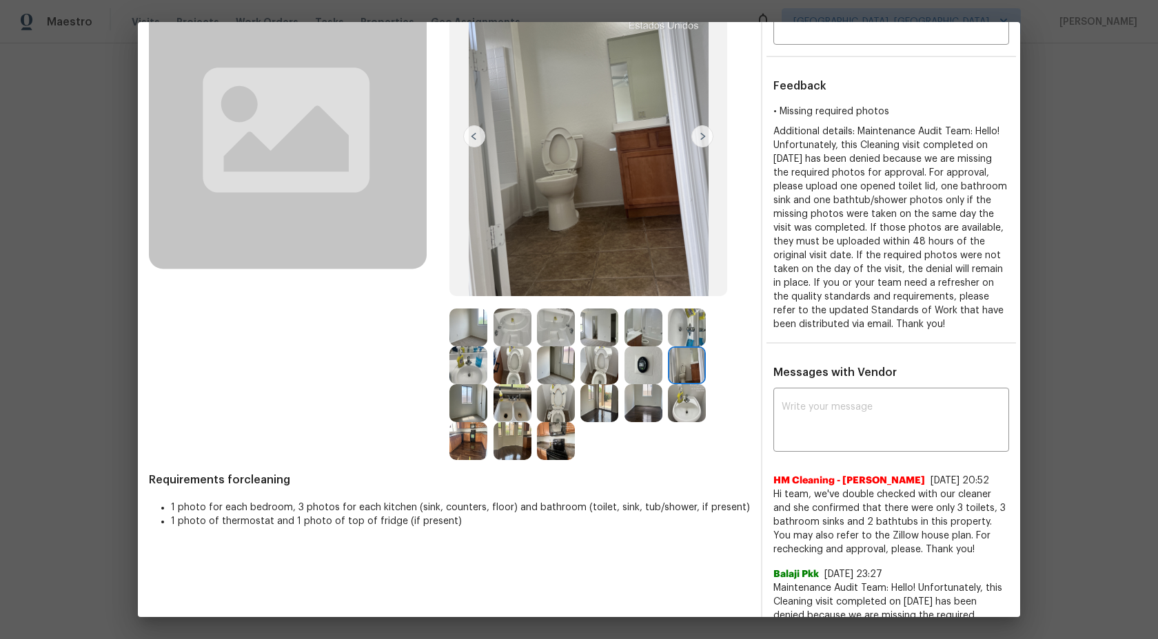
click at [562, 378] on img at bounding box center [556, 366] width 38 height 38
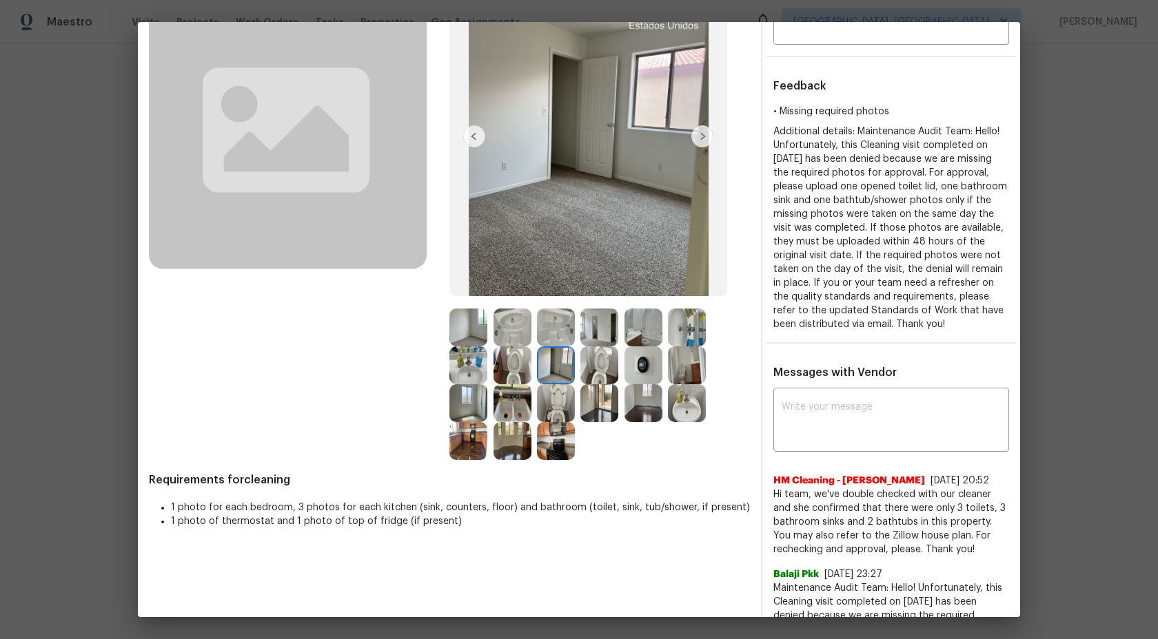
click at [604, 370] on img at bounding box center [599, 366] width 38 height 38
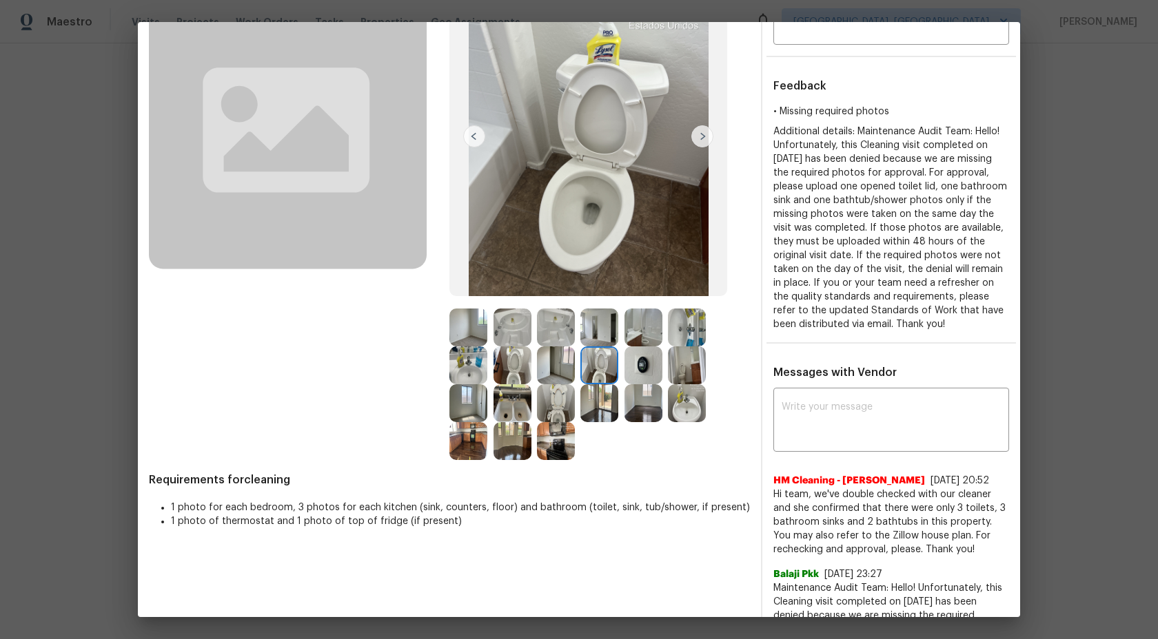
click at [462, 400] on img at bounding box center [468, 403] width 38 height 38
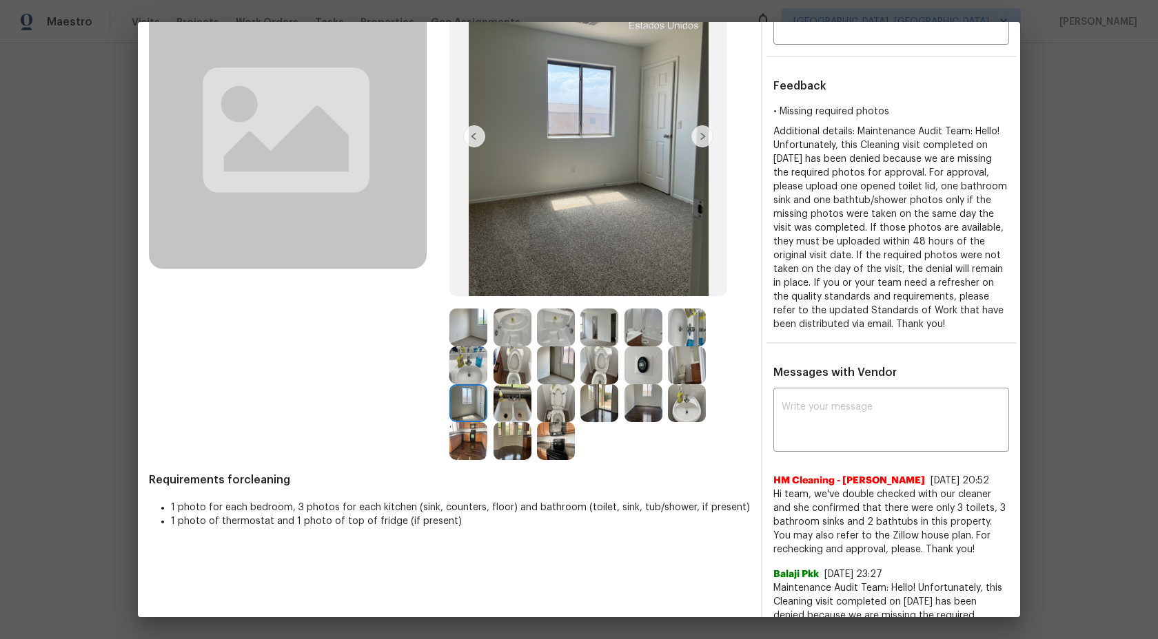
click at [517, 402] on img at bounding box center [512, 403] width 38 height 38
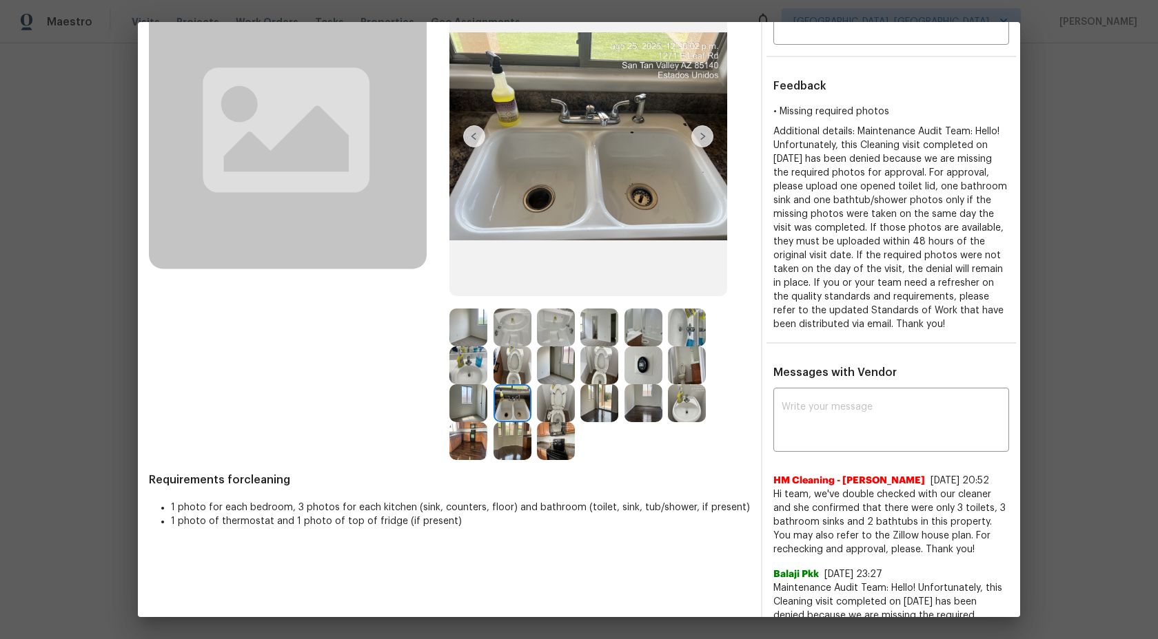
click at [564, 406] on img at bounding box center [556, 403] width 38 height 38
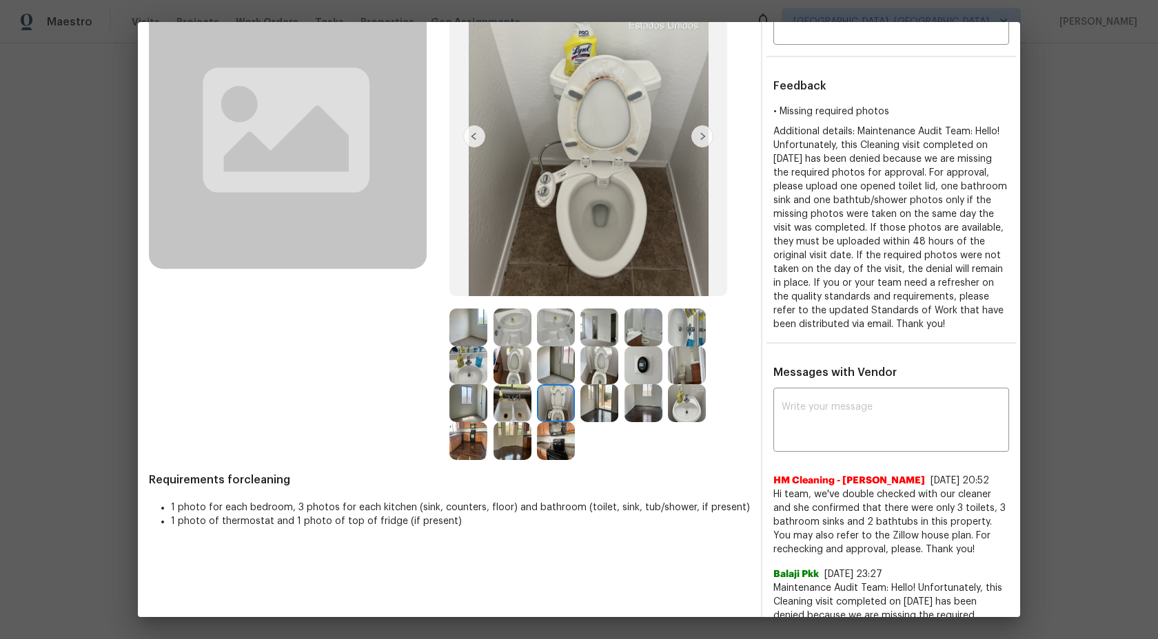
click at [602, 407] on img at bounding box center [599, 403] width 38 height 38
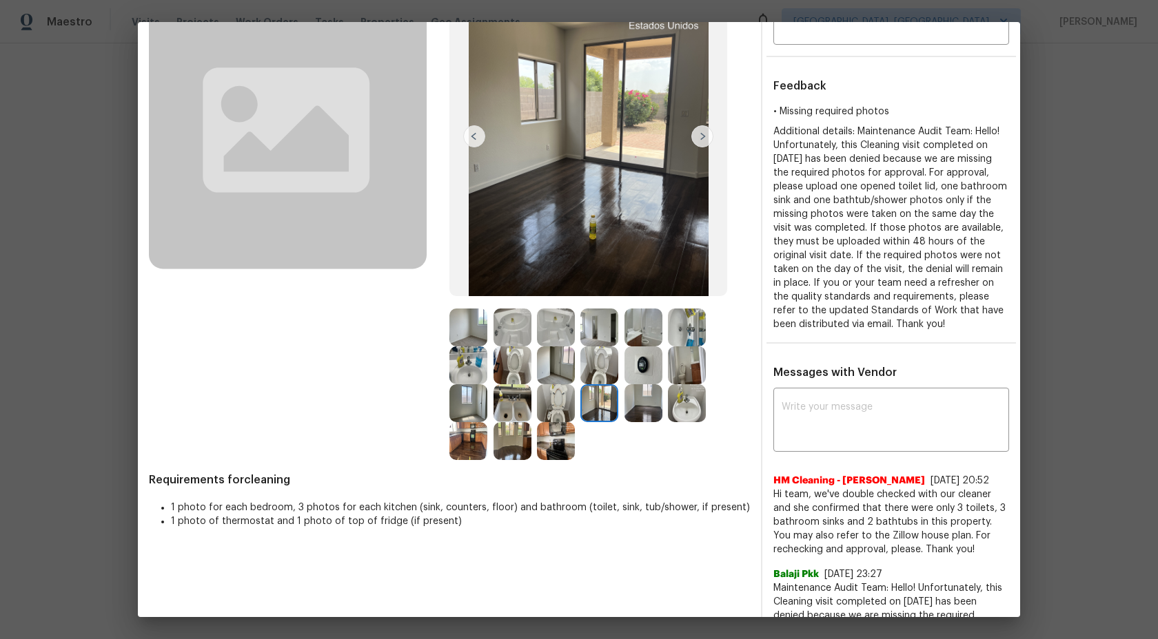
click at [649, 407] on img at bounding box center [643, 403] width 38 height 38
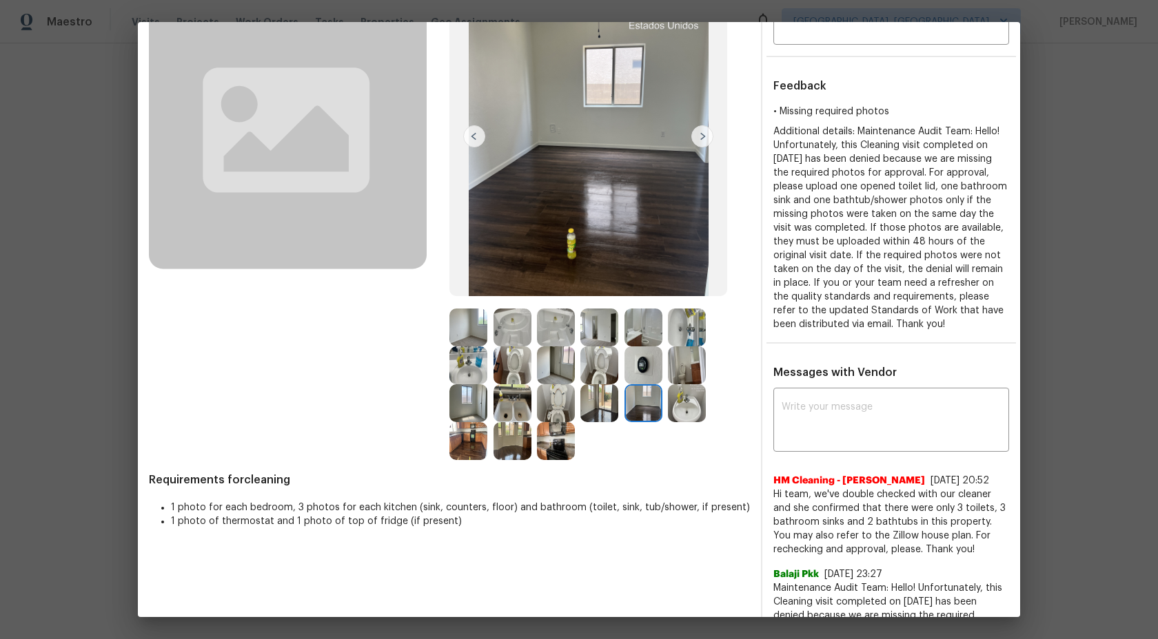
click at [685, 407] on img at bounding box center [687, 403] width 38 height 38
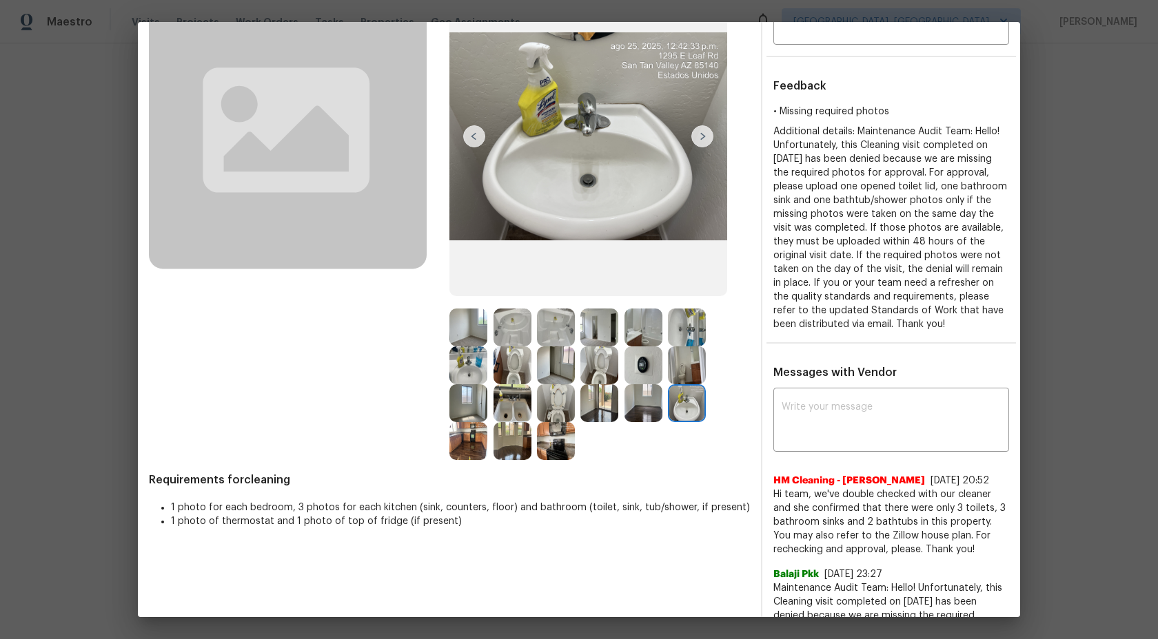
click at [495, 438] on img at bounding box center [512, 441] width 38 height 38
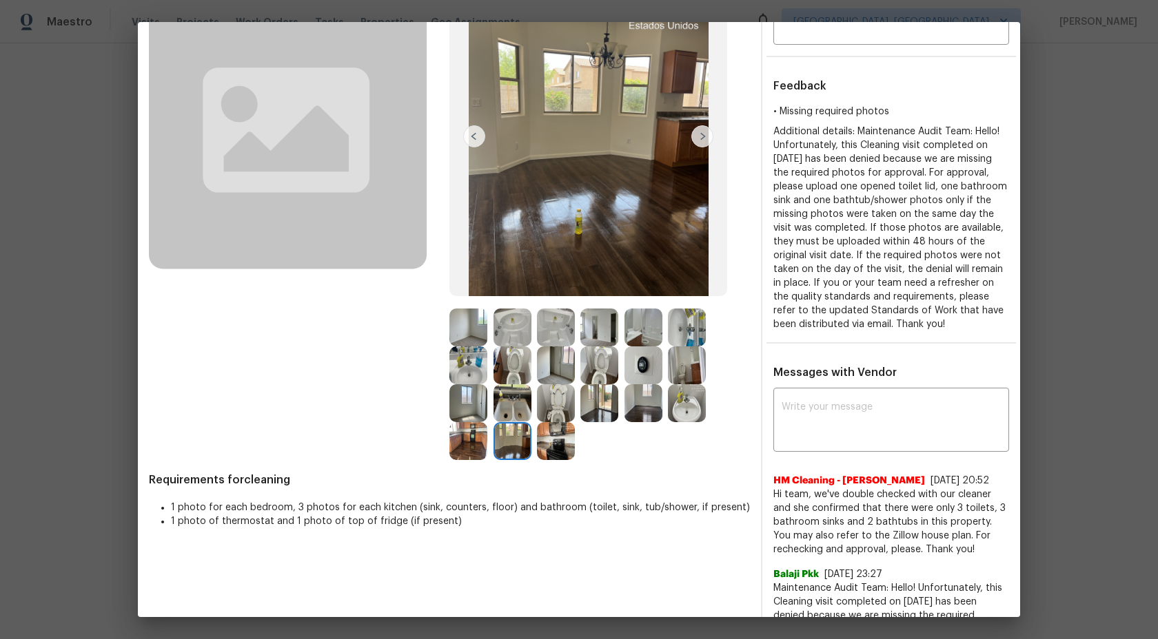
click at [577, 435] on div at bounding box center [558, 441] width 43 height 38
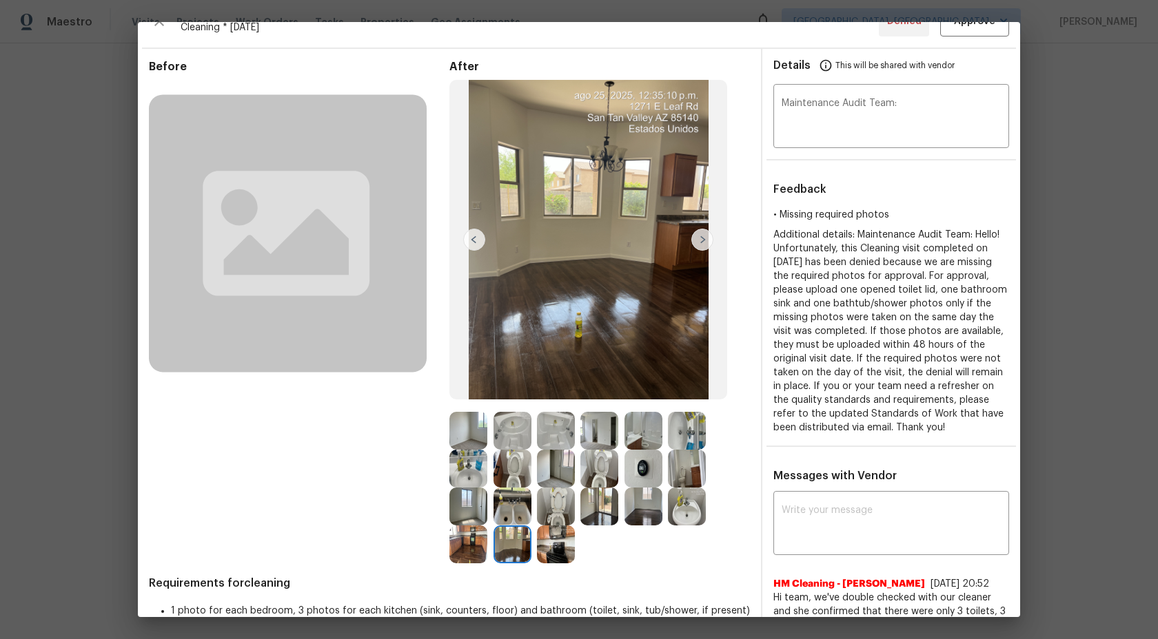
scroll to position [0, 0]
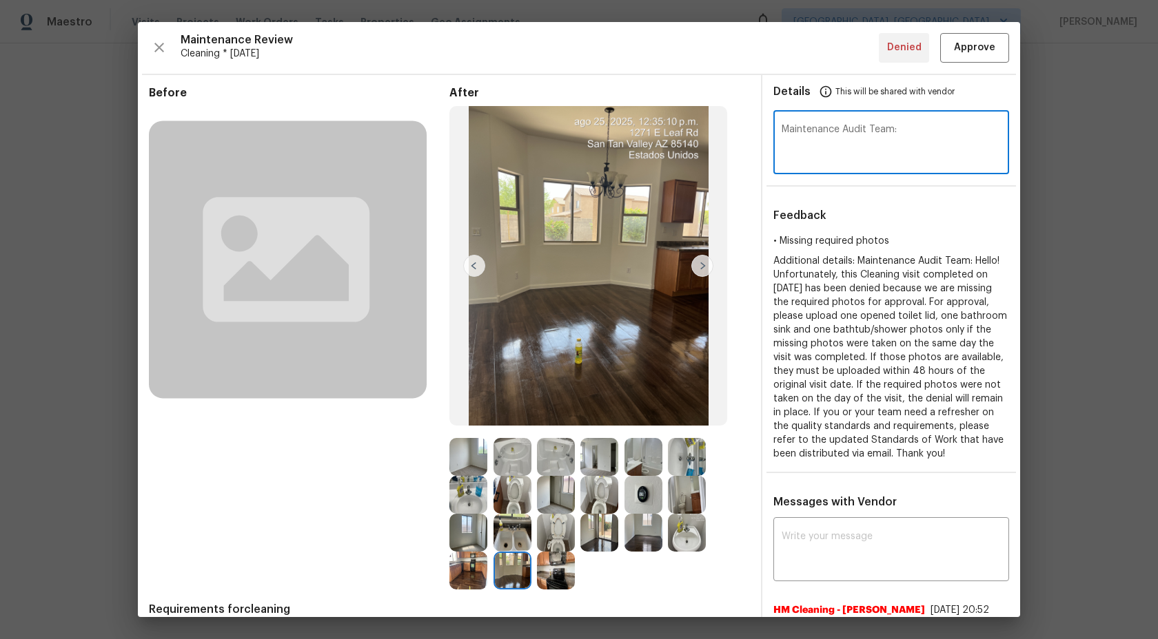
click at [936, 125] on textarea "Maintenance Audit Team:" at bounding box center [890, 144] width 219 height 39
type textarea "Maintenance Audit Team: After further review we pass this audit."
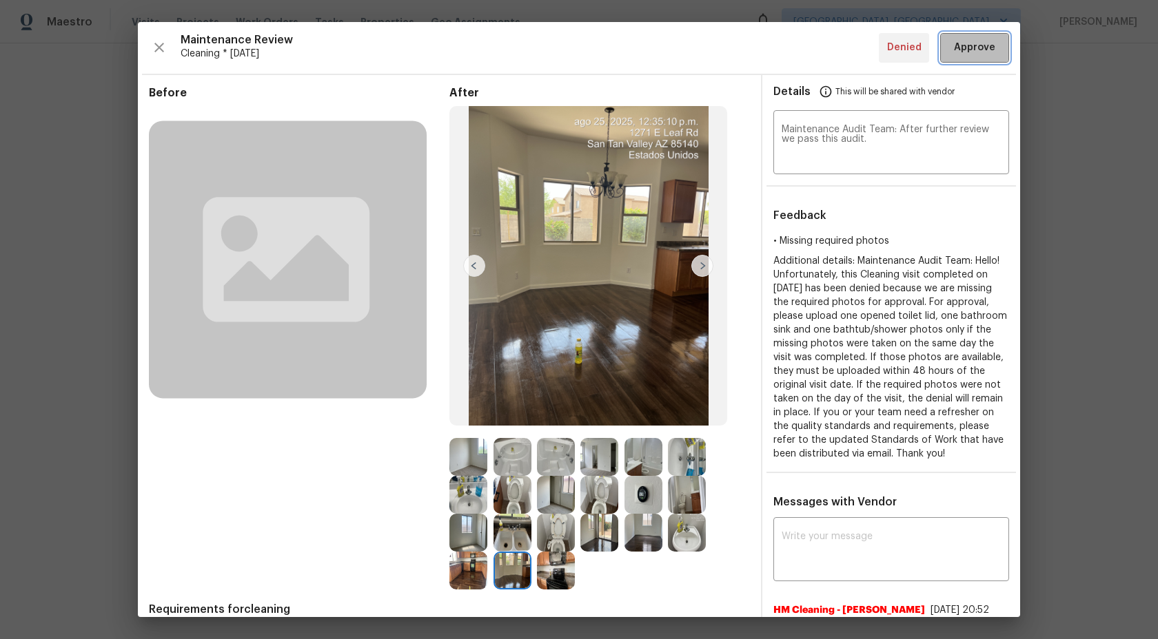
click at [978, 51] on span "Approve" at bounding box center [974, 47] width 41 height 17
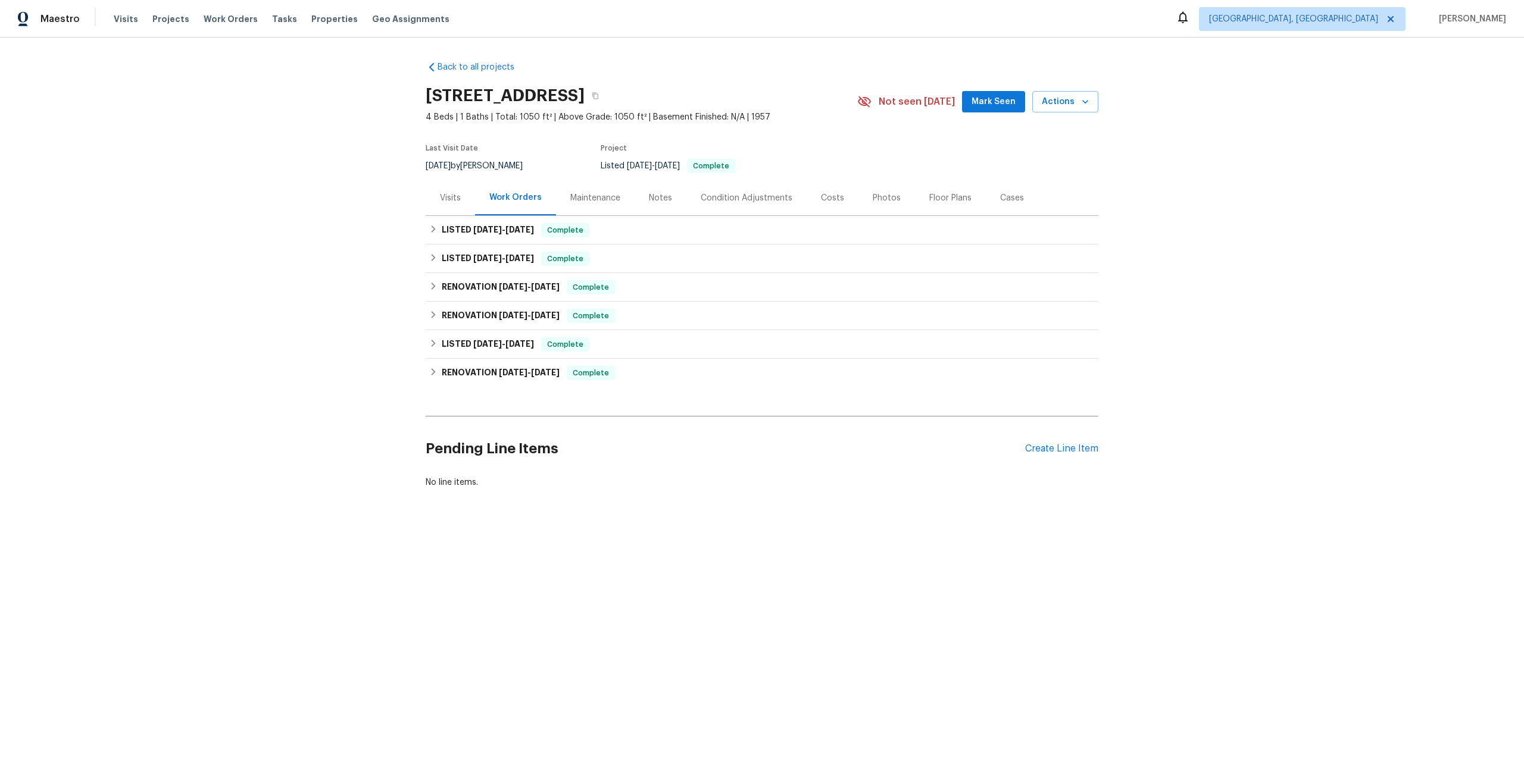
click at [600, 197] on div "Maintenance" at bounding box center [595, 199] width 50 height 12
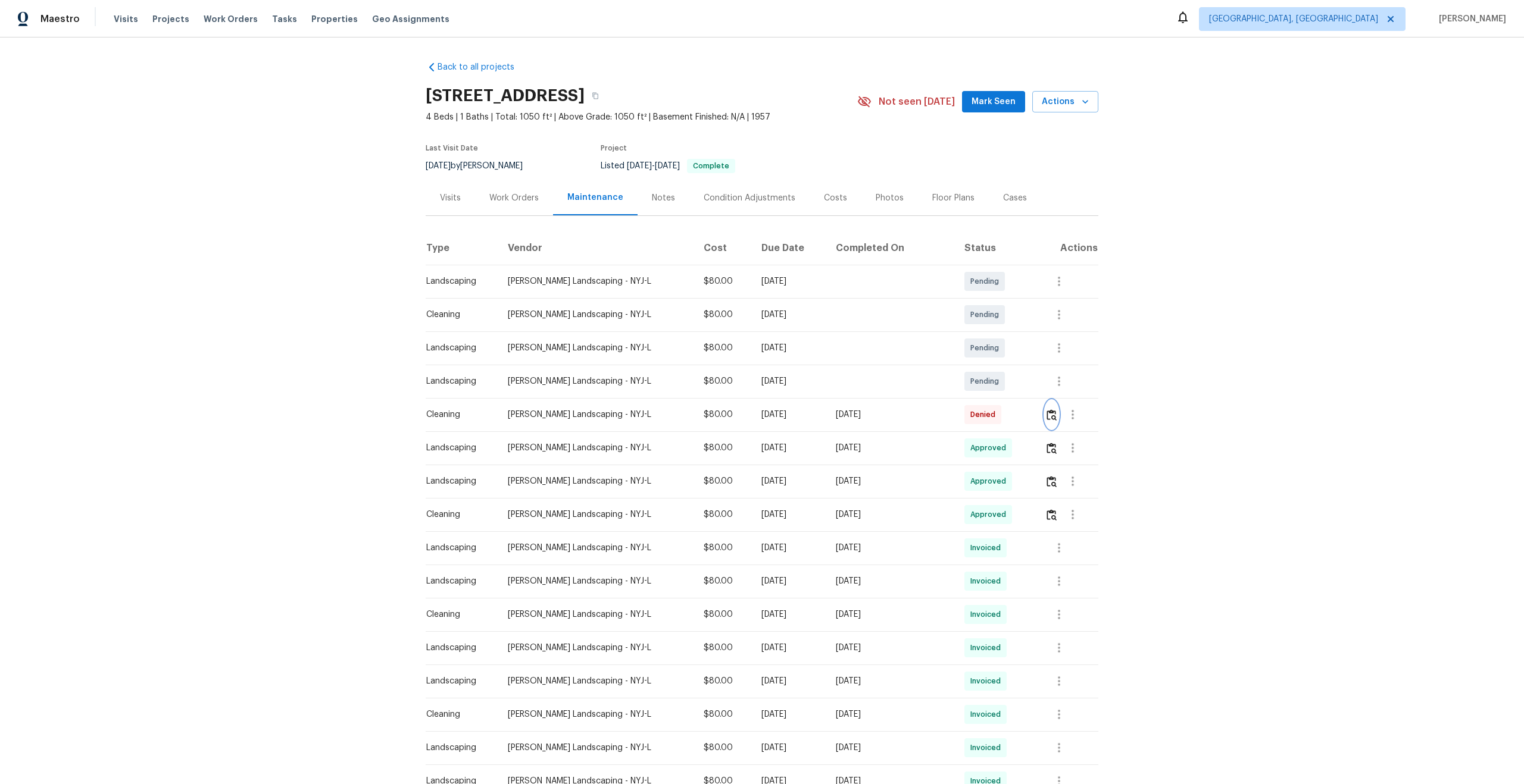
click at [1046, 414] on img "button" at bounding box center [1051, 414] width 10 height 11
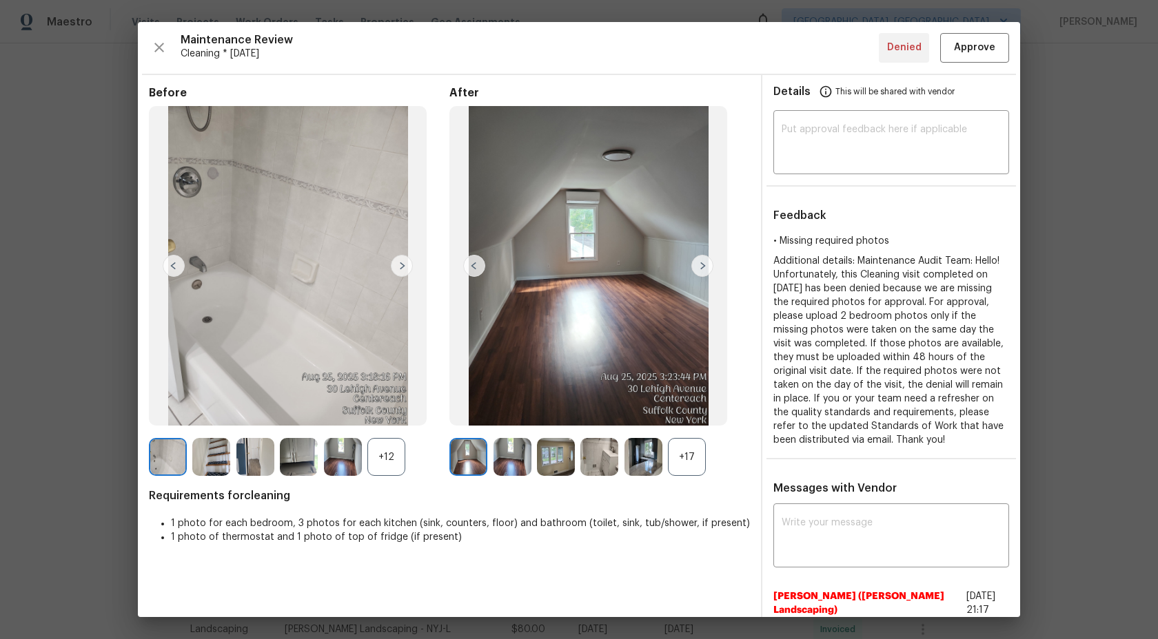
click at [694, 451] on div "+17" at bounding box center [687, 457] width 38 height 38
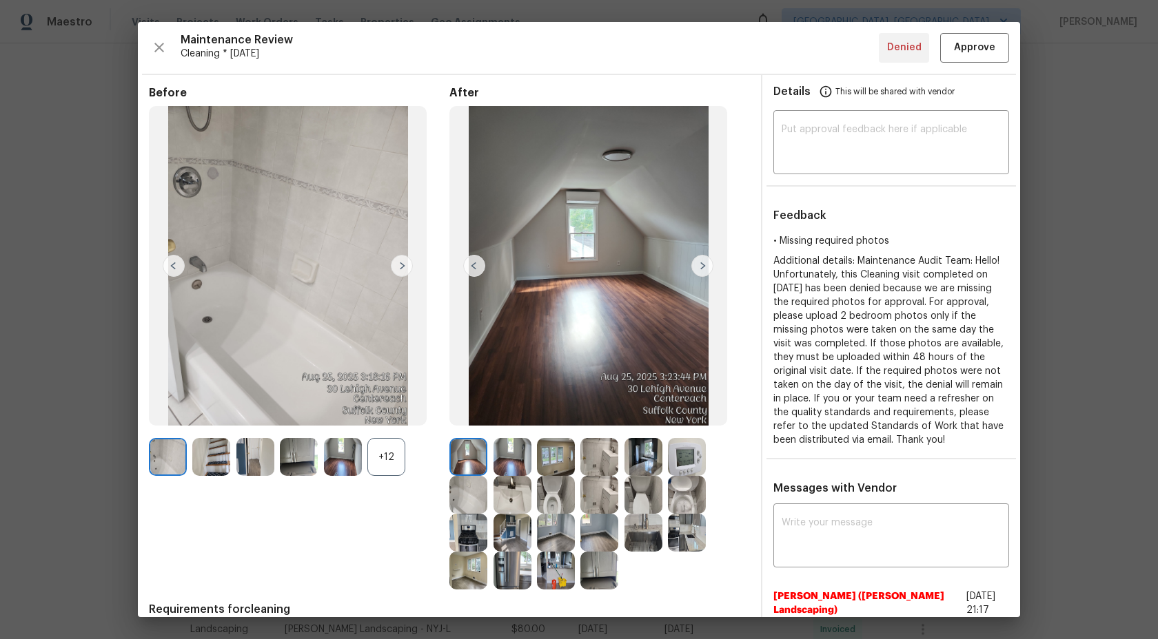
click at [397, 452] on div "+12" at bounding box center [386, 457] width 38 height 38
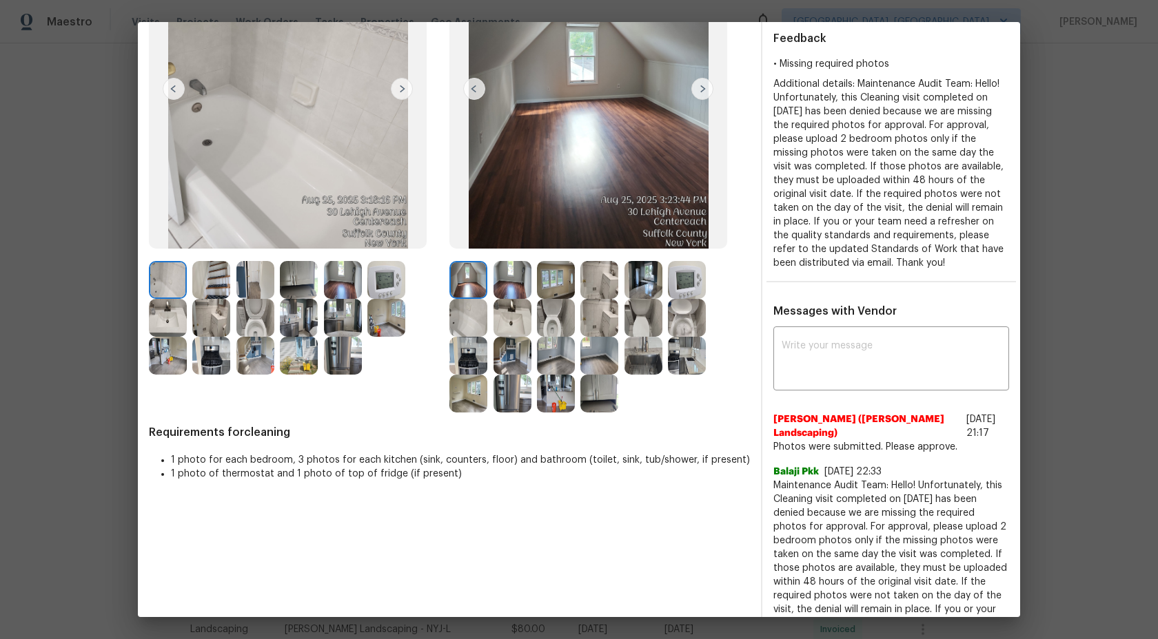
scroll to position [26, 0]
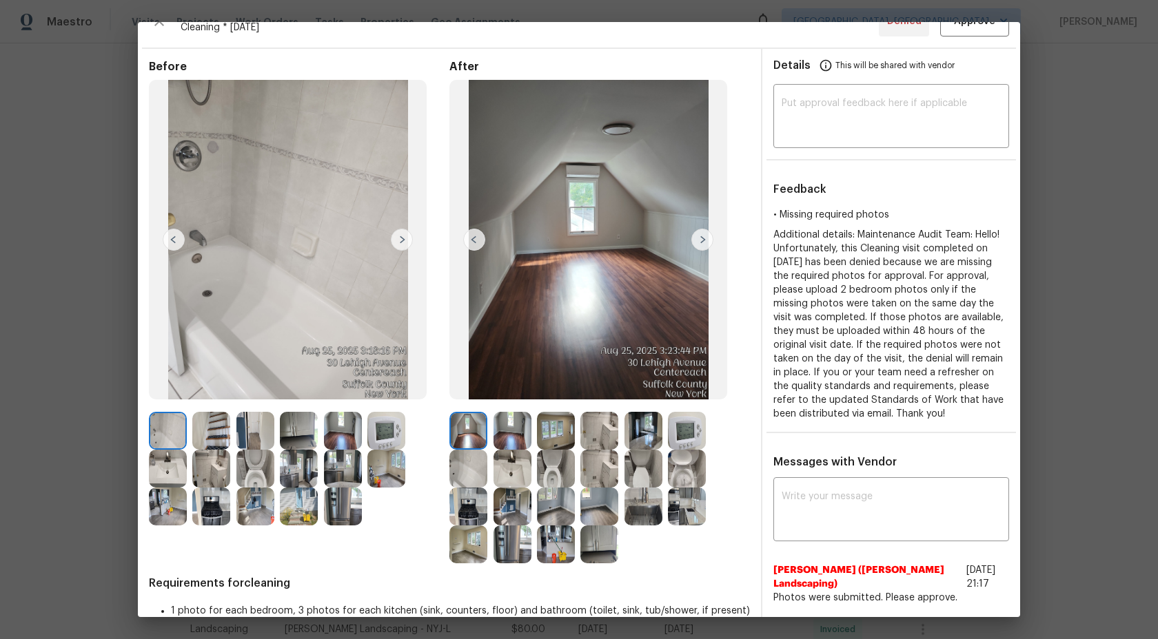
click at [701, 232] on img at bounding box center [702, 240] width 22 height 22
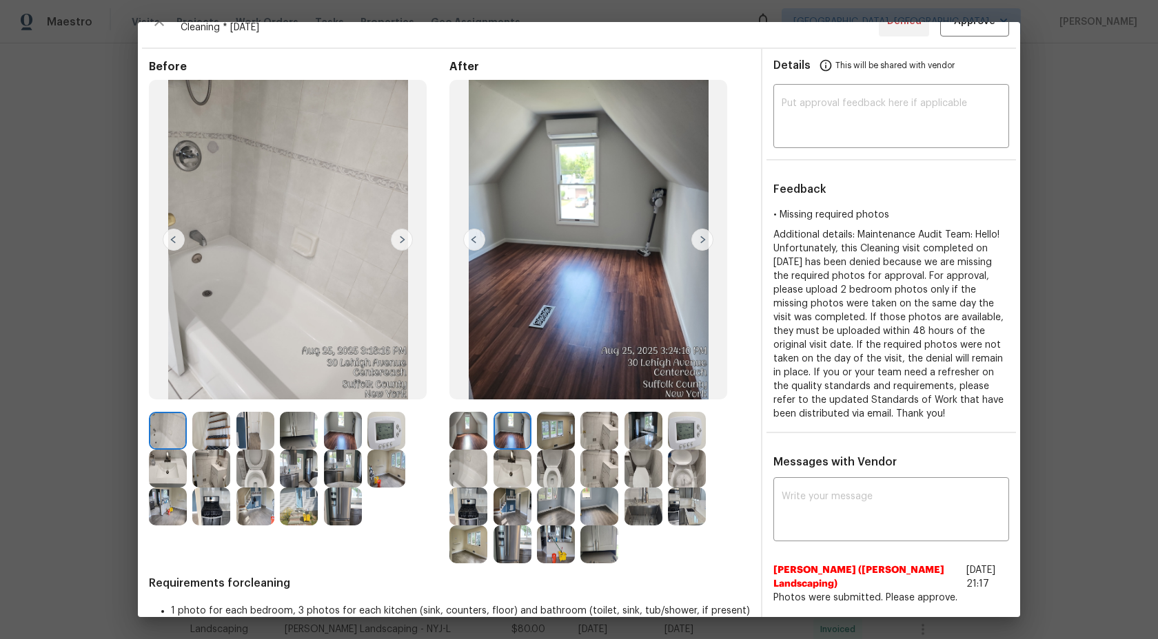
scroll to position [0, 0]
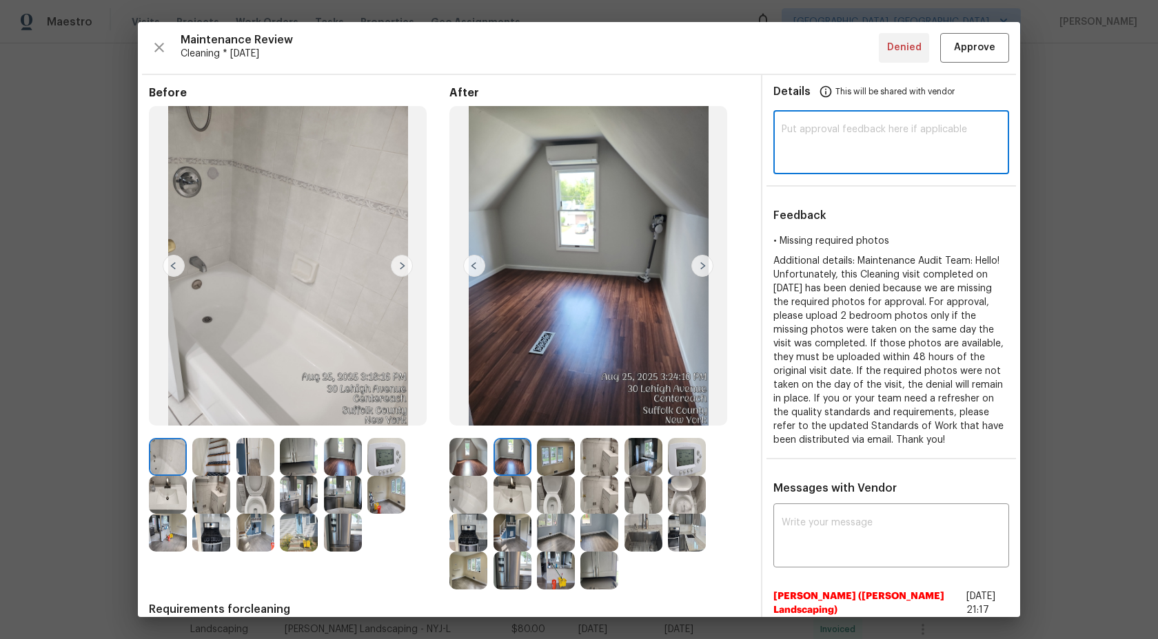
click at [894, 129] on textarea at bounding box center [890, 144] width 219 height 39
click at [619, 533] on div at bounding box center [601, 533] width 43 height 38
click at [604, 533] on img at bounding box center [599, 533] width 38 height 38
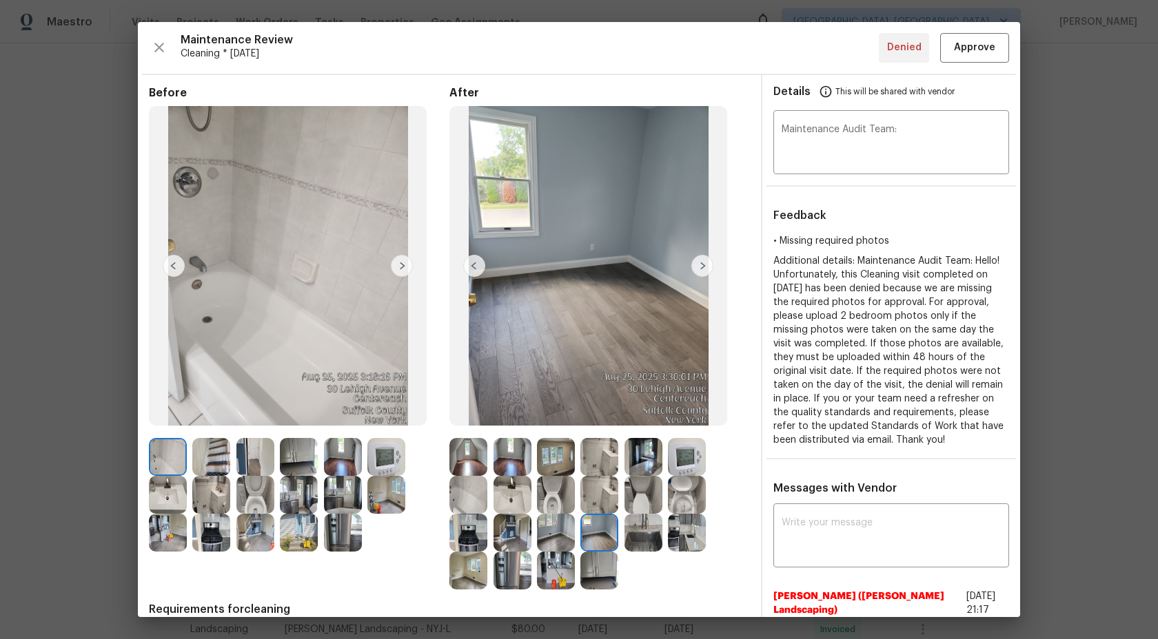
click at [562, 531] on img at bounding box center [556, 533] width 38 height 38
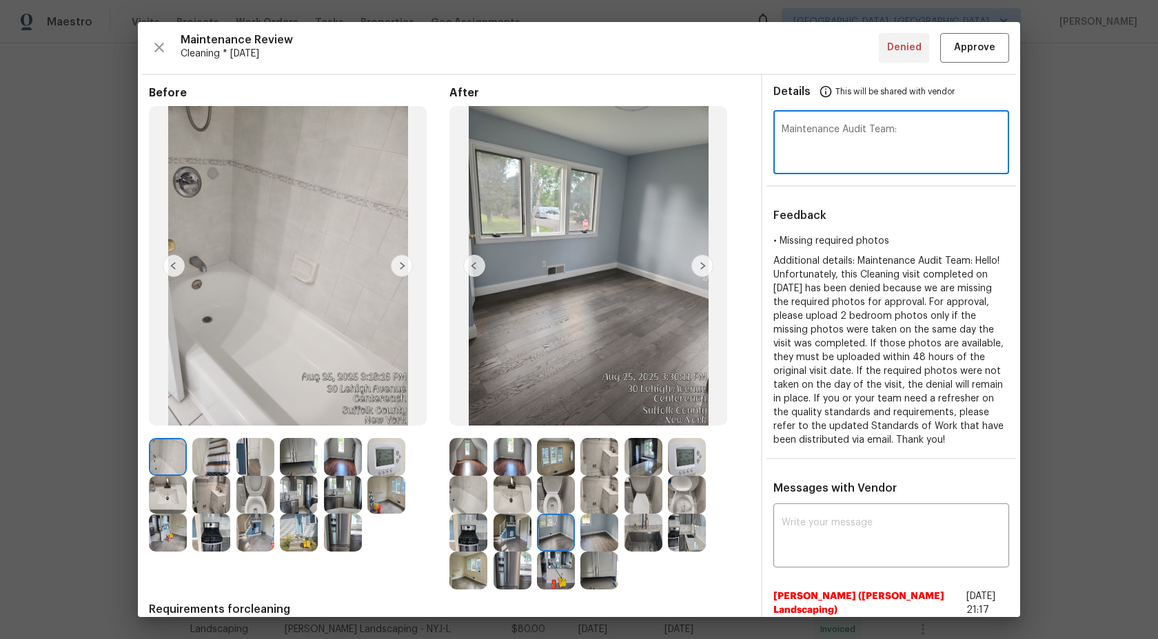
click at [928, 135] on textarea "Maintenance Audit Team:" at bounding box center [890, 144] width 219 height 39
type textarea "Maintenance Audit Team: After further review on this we approve this visit now."
click at [991, 55] on span "Approve" at bounding box center [974, 47] width 41 height 17
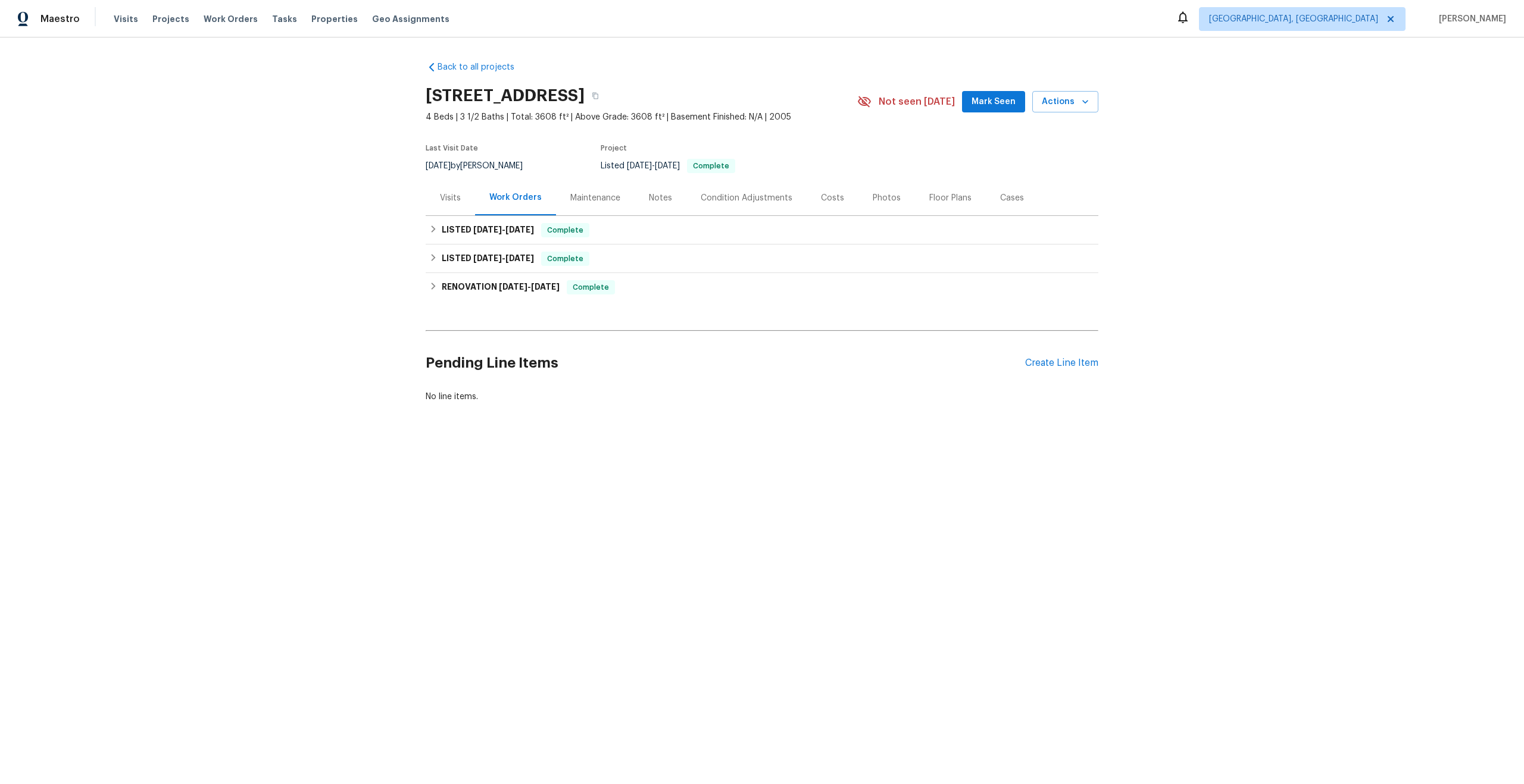
click at [597, 194] on div "Maintenance" at bounding box center [595, 199] width 50 height 12
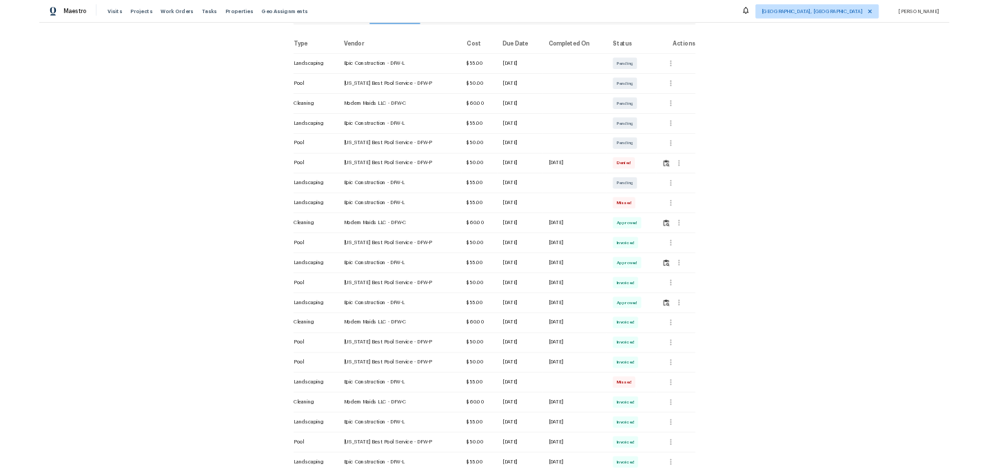
scroll to position [162, 0]
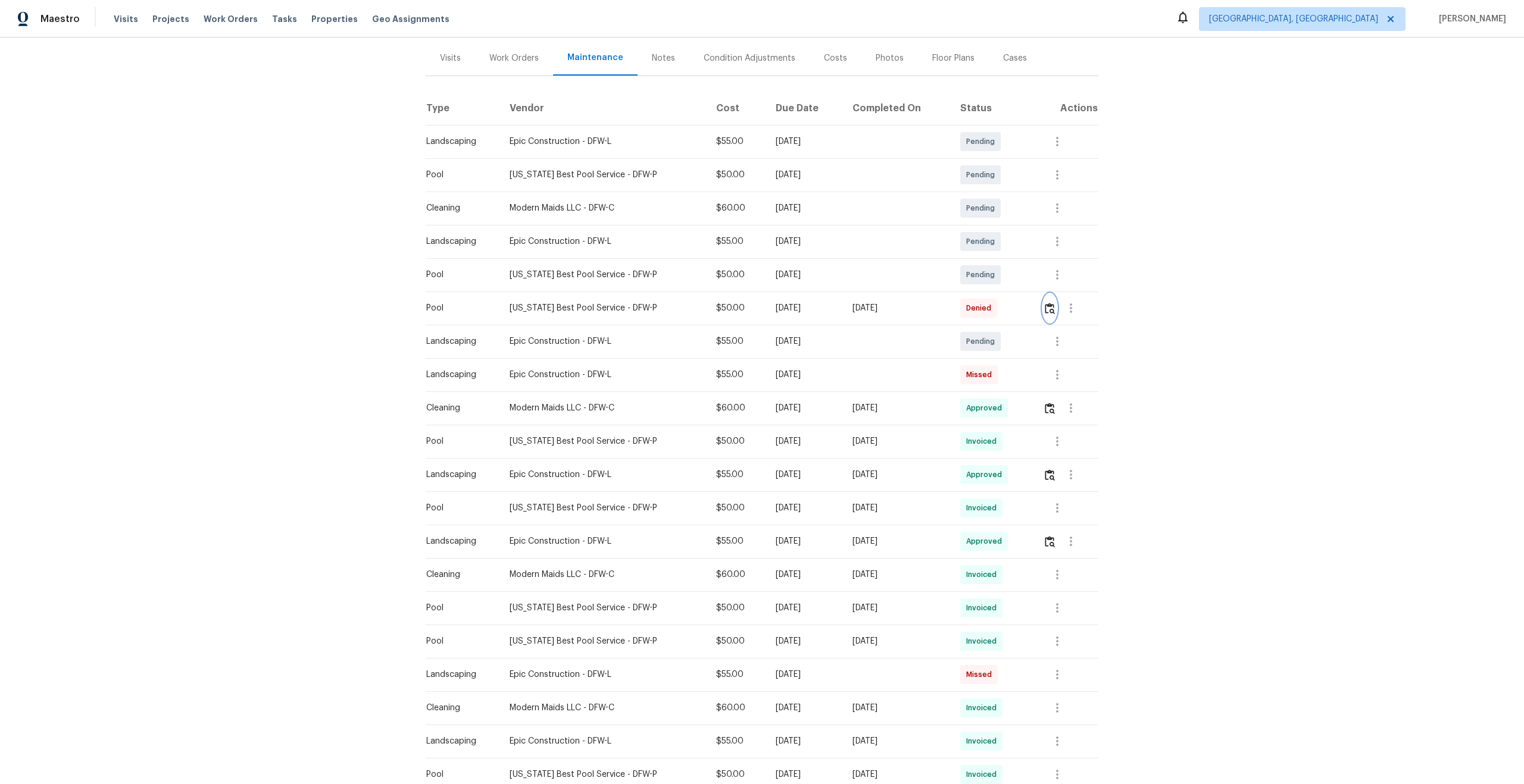
click at [1049, 307] on img "button" at bounding box center [1050, 308] width 10 height 11
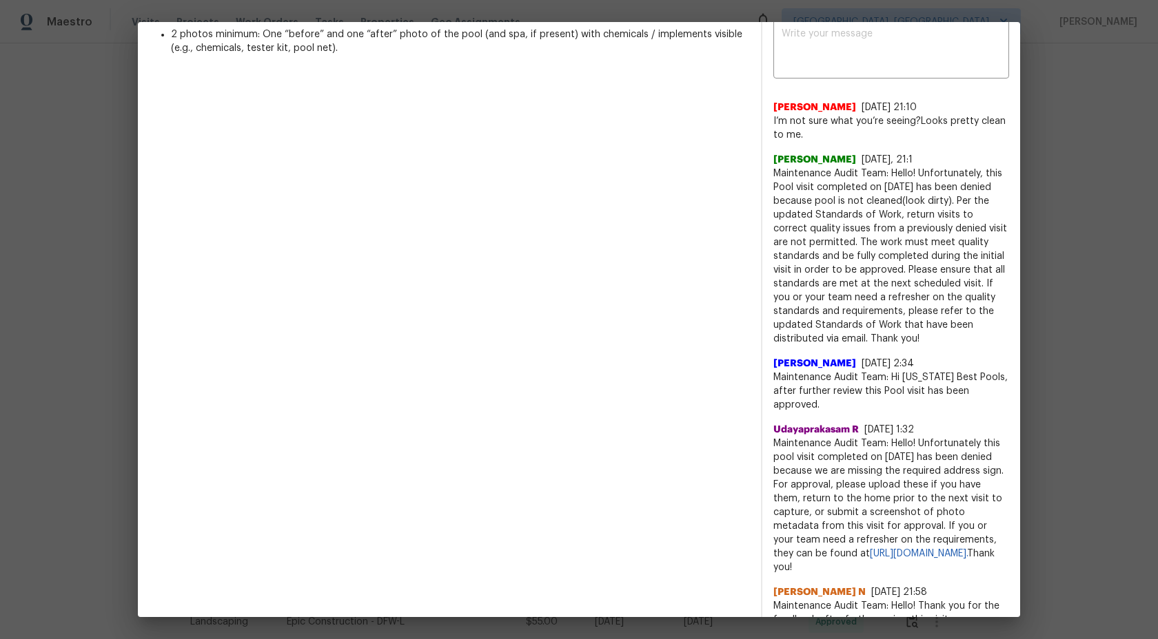
scroll to position [480, 0]
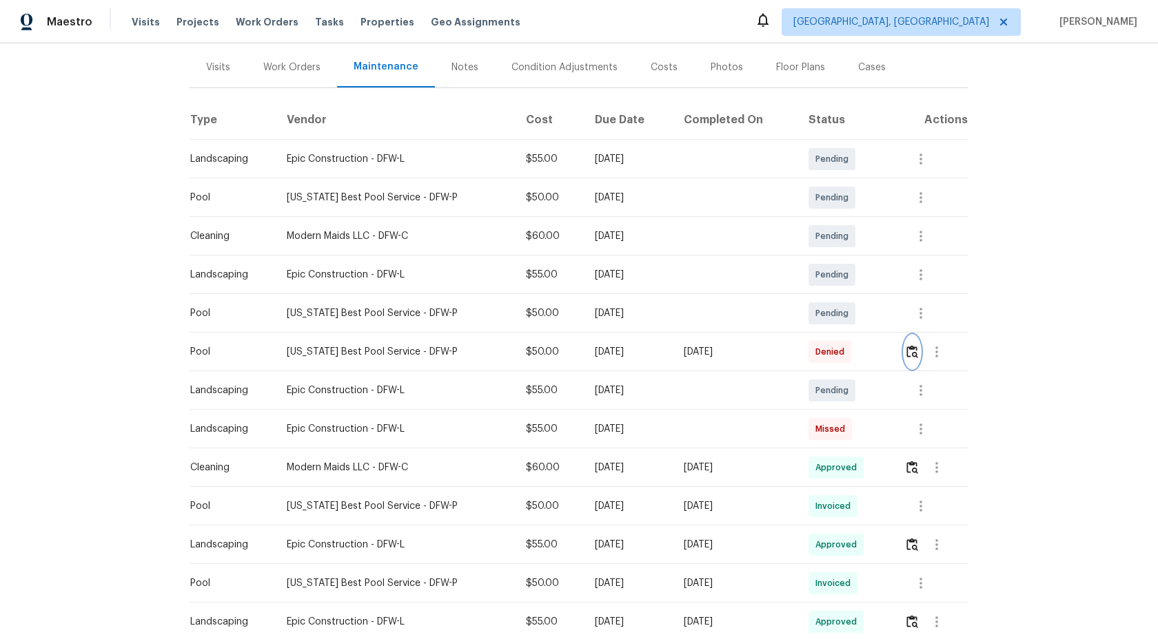
click at [915, 351] on img "button" at bounding box center [912, 351] width 12 height 13
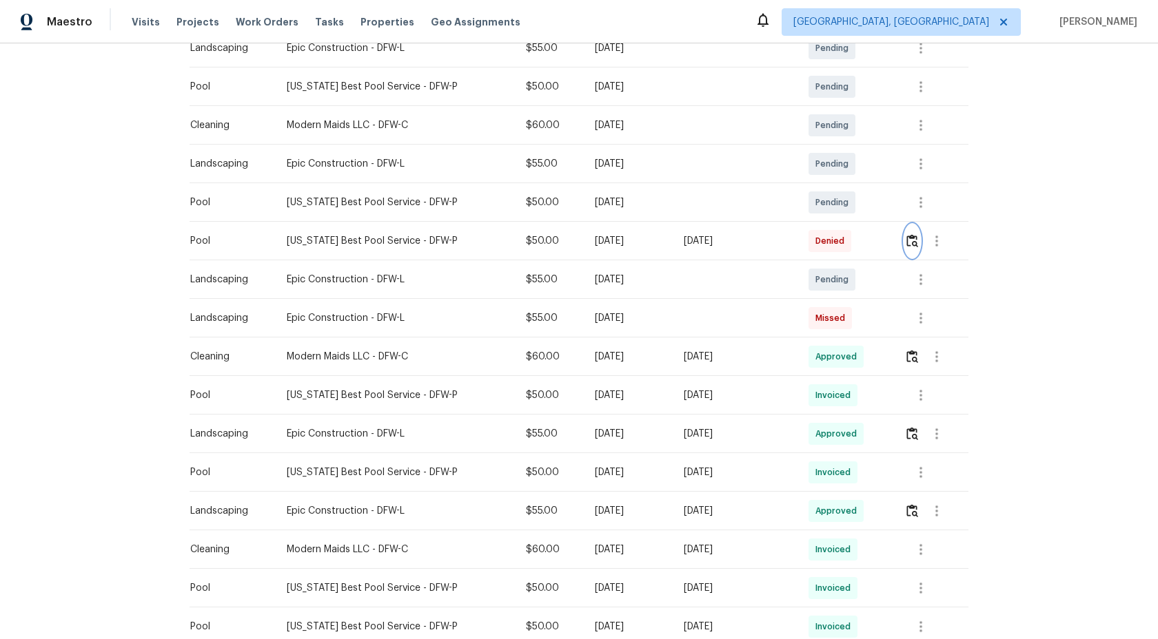
scroll to position [280, 0]
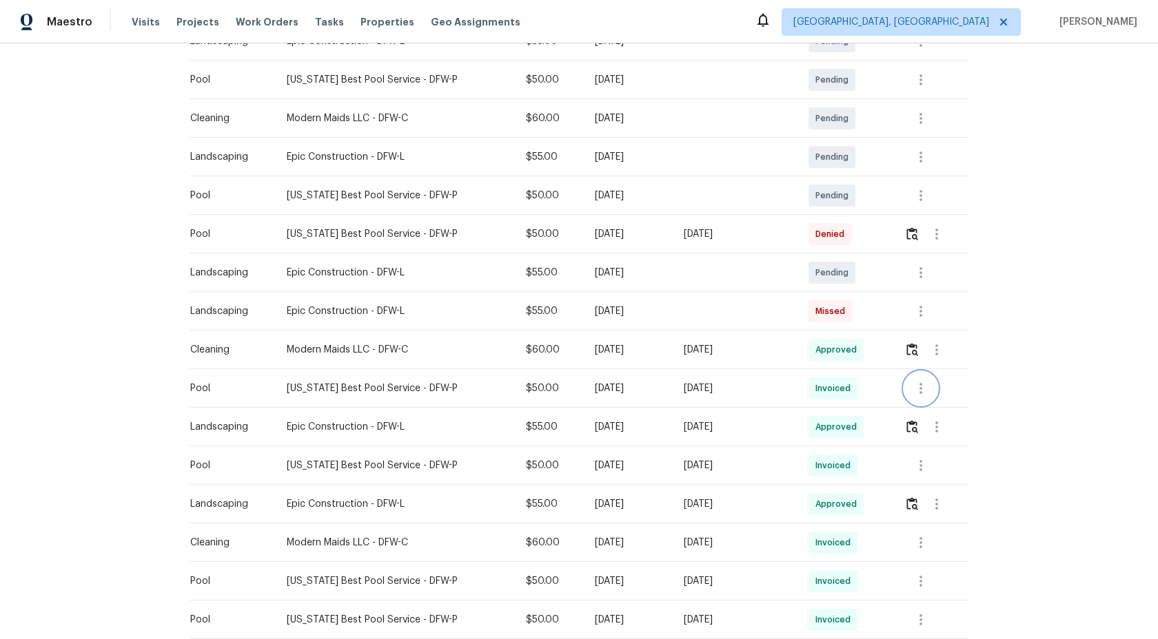
click at [925, 389] on icon "button" at bounding box center [920, 388] width 17 height 17
click at [934, 404] on li "View details" at bounding box center [953, 411] width 96 height 23
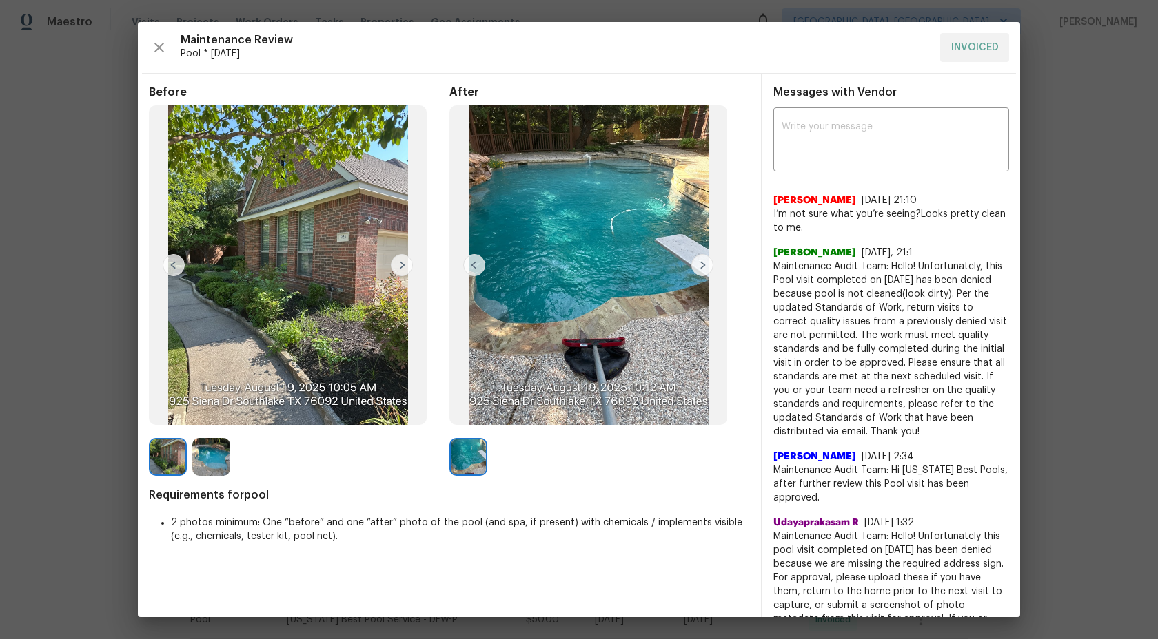
click at [407, 265] on img at bounding box center [402, 265] width 22 height 22
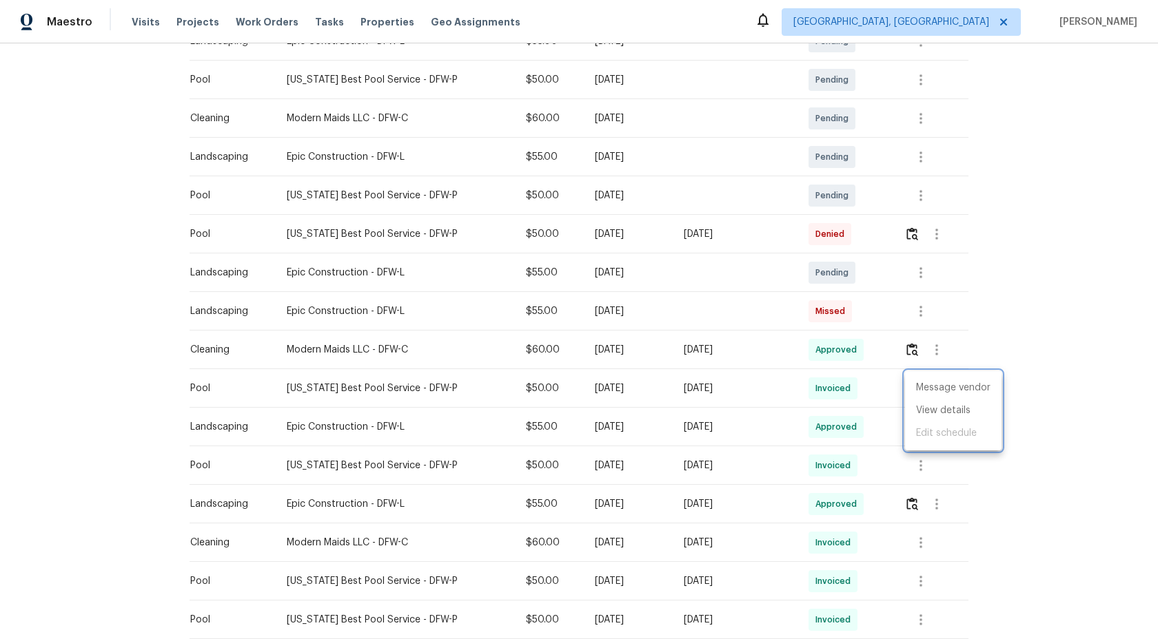
click at [1016, 298] on div at bounding box center [579, 319] width 1158 height 639
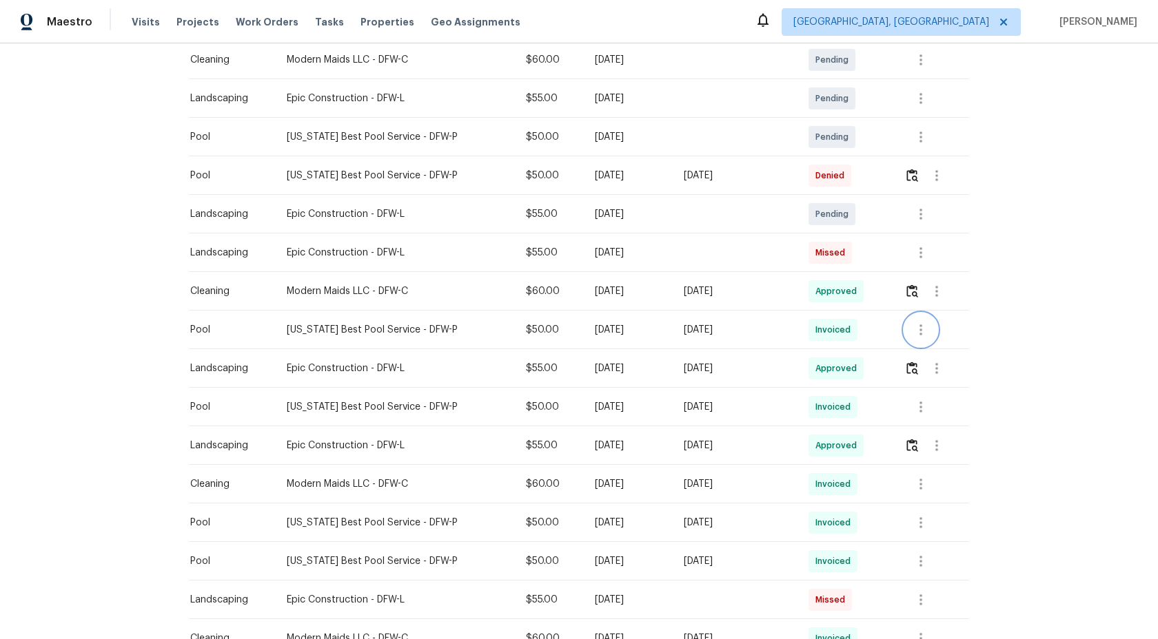
scroll to position [342, 0]
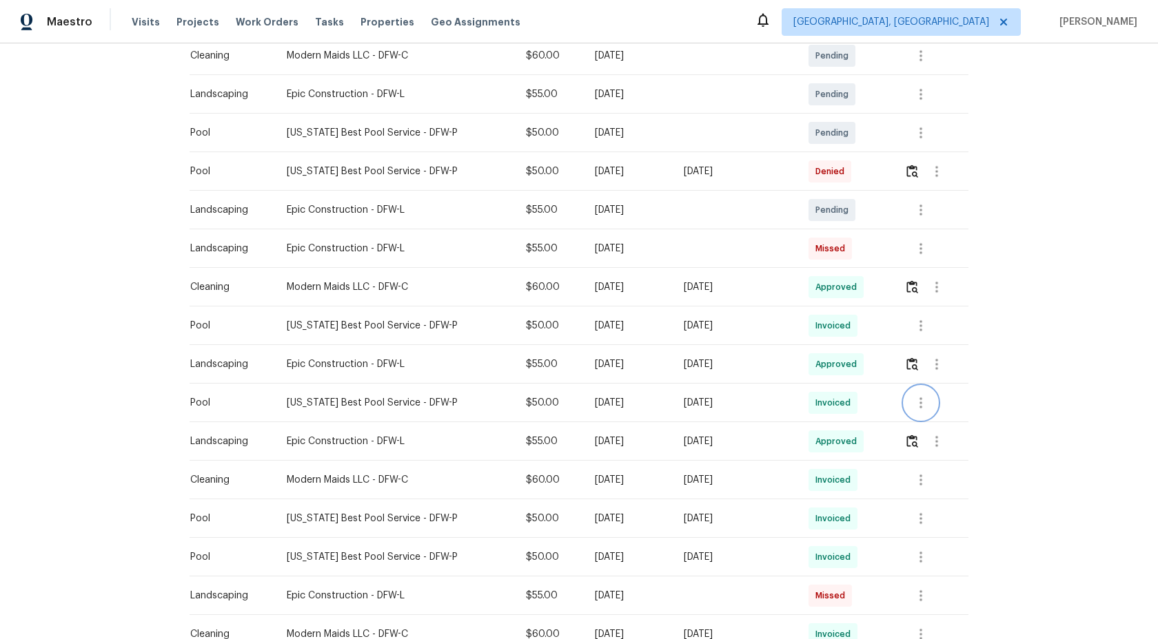
click at [921, 402] on icon "button" at bounding box center [920, 403] width 3 height 11
click at [945, 417] on li "View details" at bounding box center [953, 425] width 96 height 23
click at [918, 167] on div at bounding box center [579, 319] width 1158 height 639
click at [914, 170] on img "button" at bounding box center [912, 171] width 12 height 13
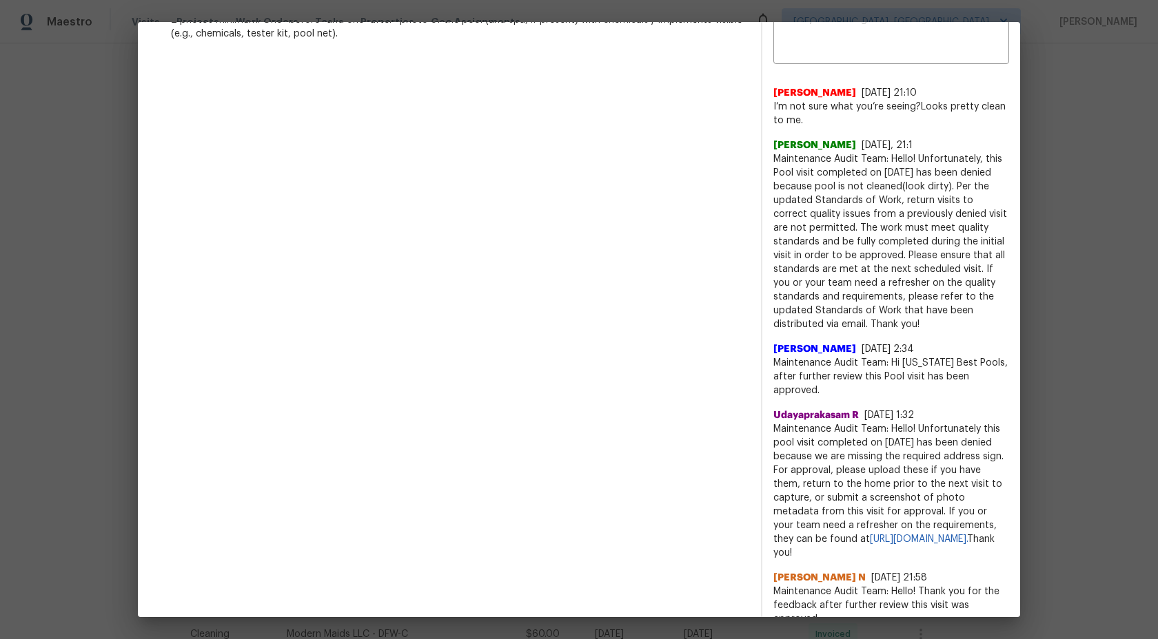
scroll to position [500, 0]
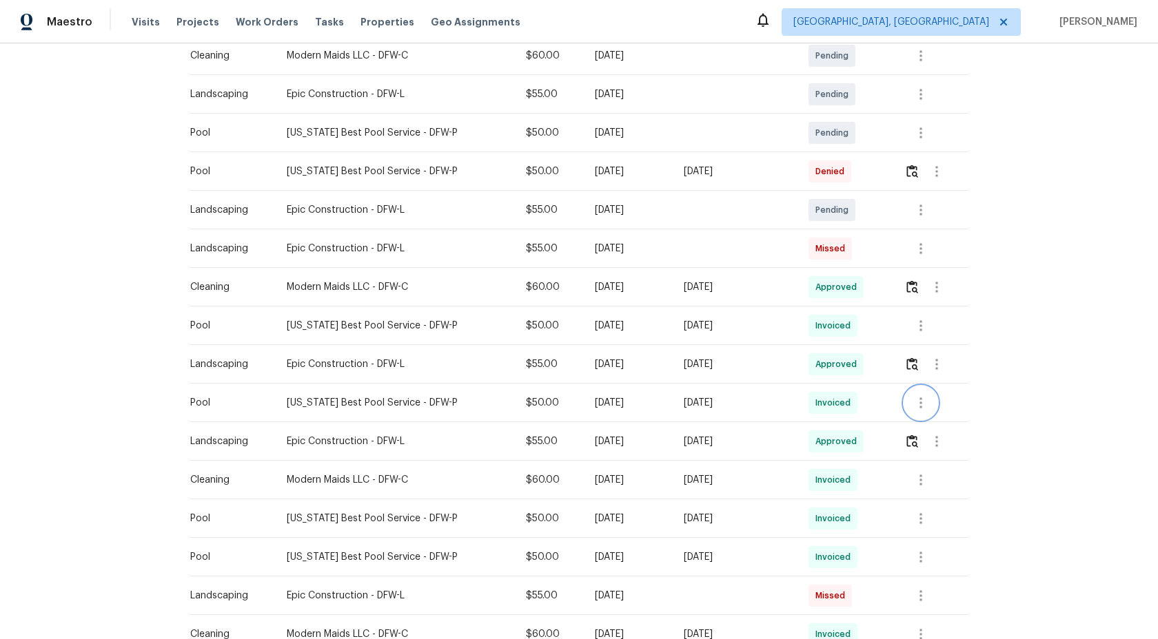
click at [916, 403] on icon "button" at bounding box center [920, 403] width 17 height 17
click at [943, 422] on li "View details" at bounding box center [953, 425] width 96 height 23
click at [1034, 294] on div at bounding box center [579, 319] width 1158 height 639
click at [925, 517] on icon "button" at bounding box center [920, 519] width 17 height 17
click at [943, 539] on li "View details" at bounding box center [953, 541] width 96 height 23
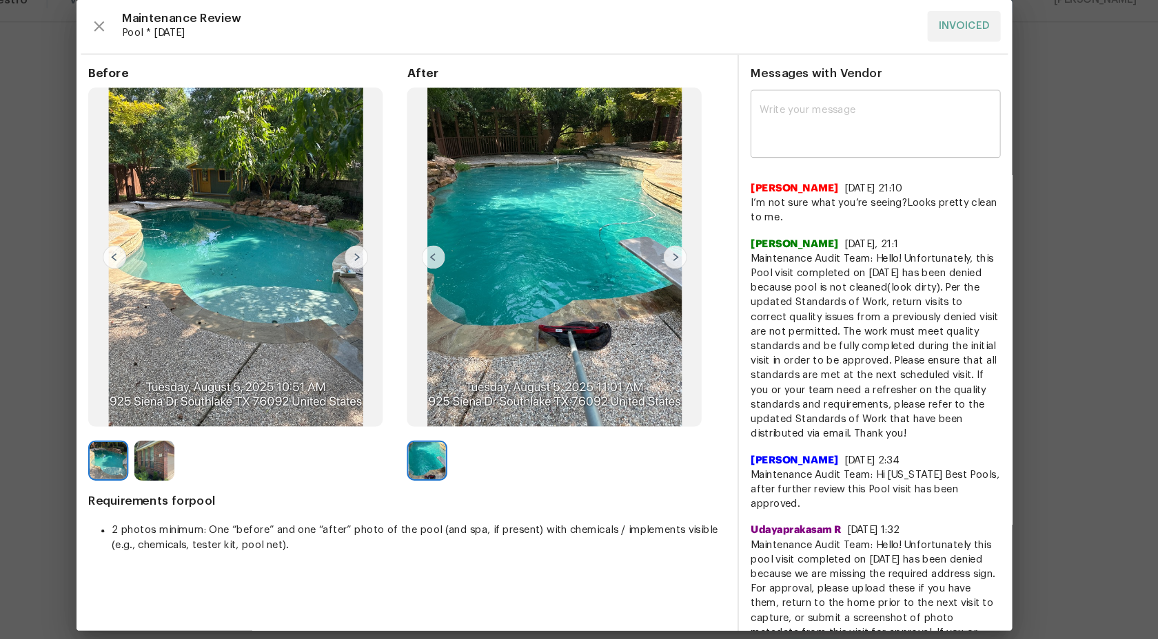
click at [828, 130] on textarea at bounding box center [890, 141] width 219 height 39
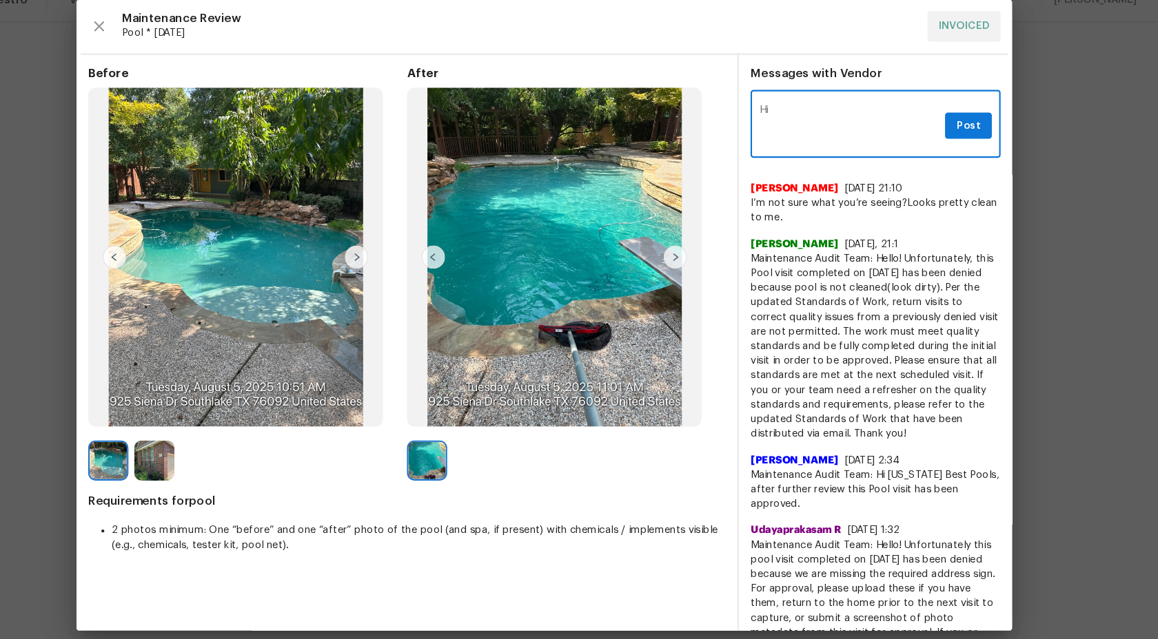
type textarea "H"
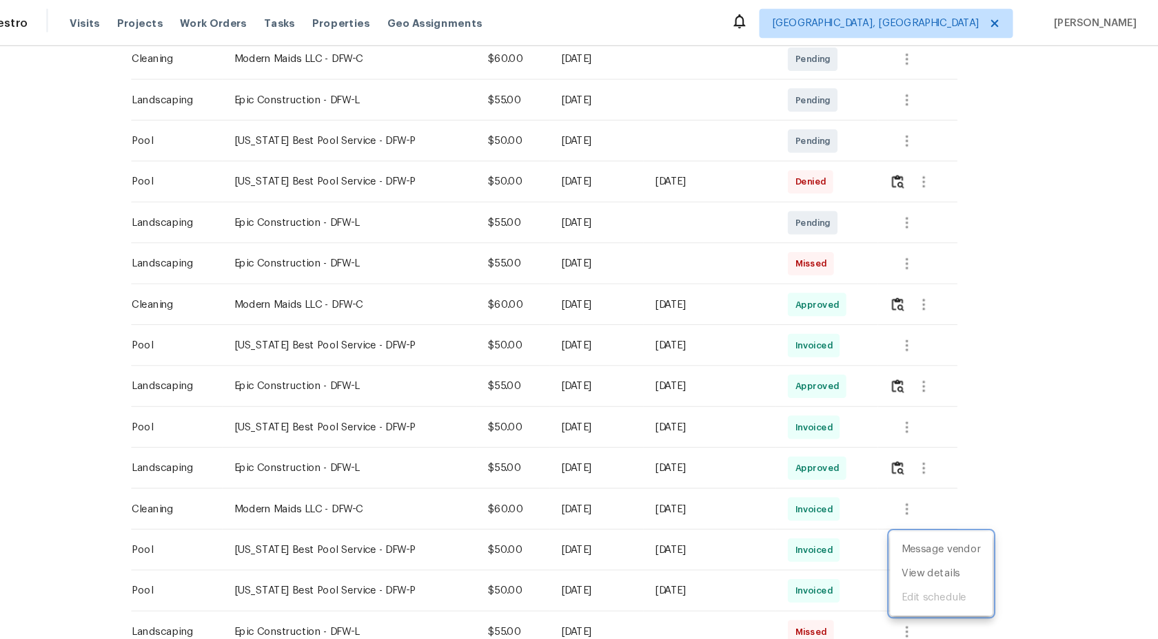
click at [909, 173] on div at bounding box center [579, 319] width 1158 height 639
click at [914, 168] on img "button" at bounding box center [912, 171] width 12 height 13
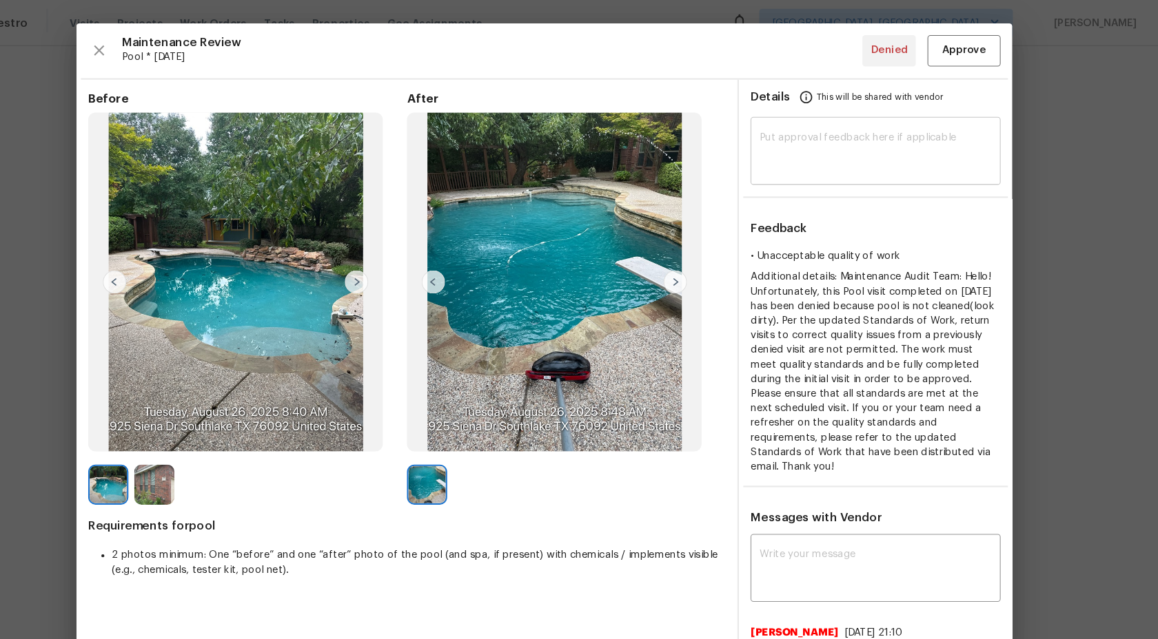
click at [854, 171] on div "​" at bounding box center [891, 144] width 236 height 61
type textarea "H"
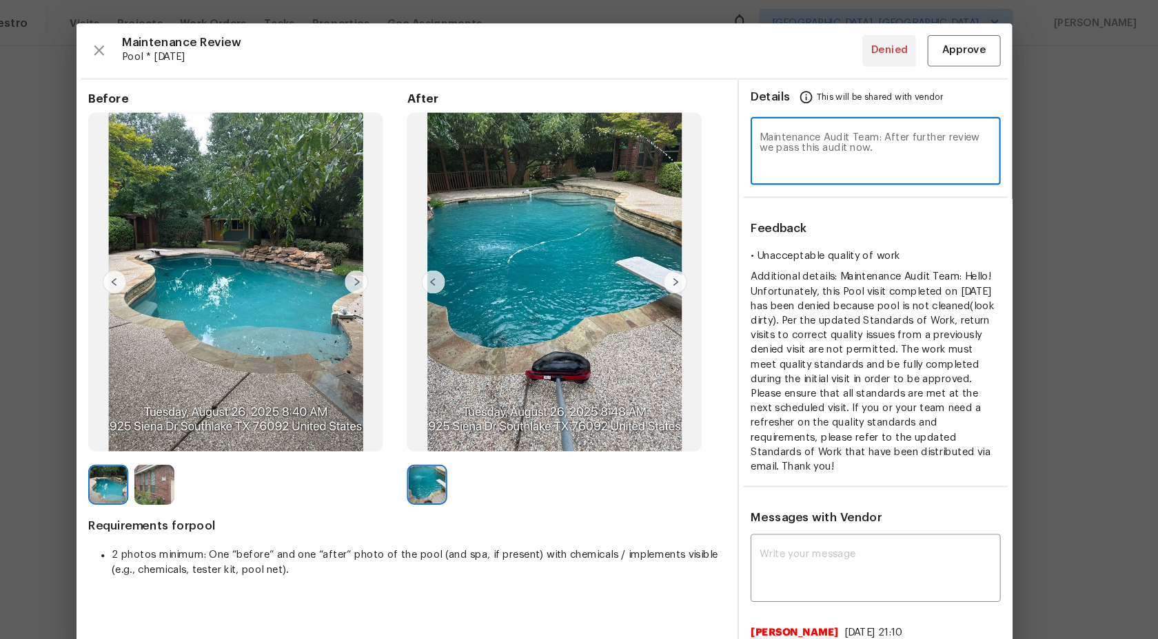
type textarea "Maintenance Audit Team: After further review we pass this audit now."
click at [968, 50] on span "Approve" at bounding box center [974, 47] width 41 height 17
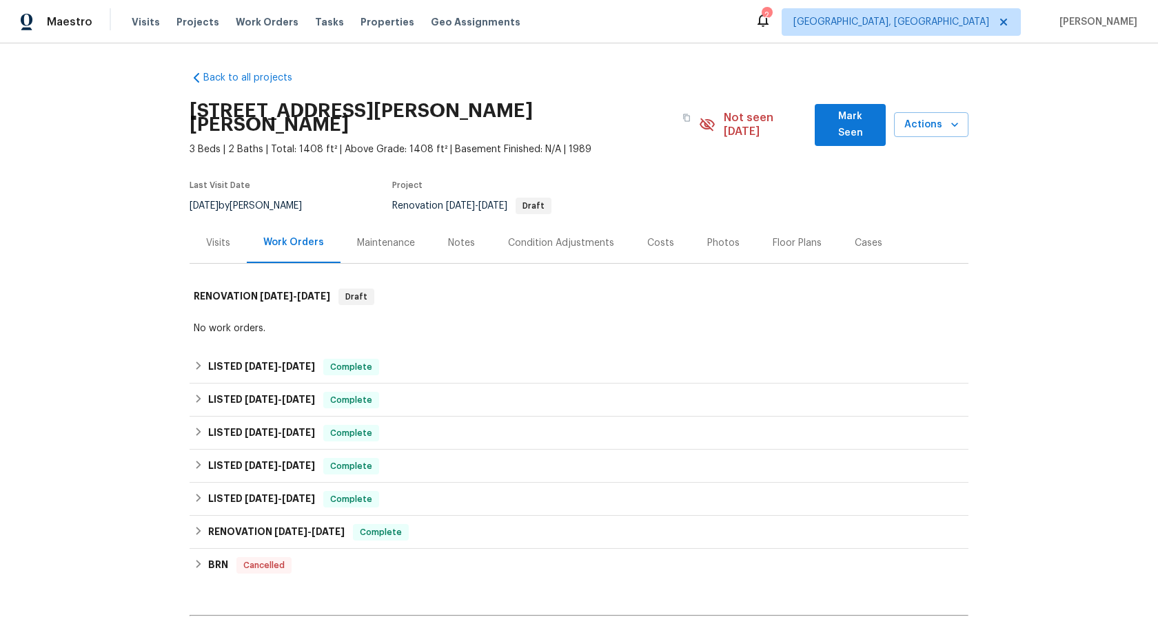
click at [370, 236] on div "Maintenance" at bounding box center [386, 243] width 58 height 14
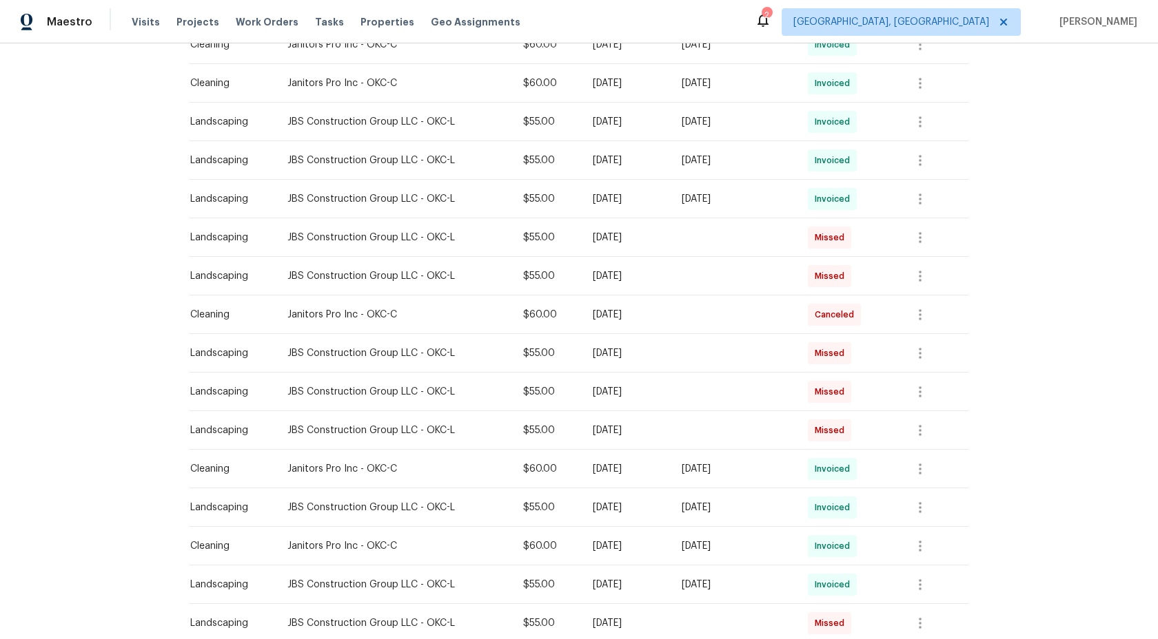
scroll to position [736, 0]
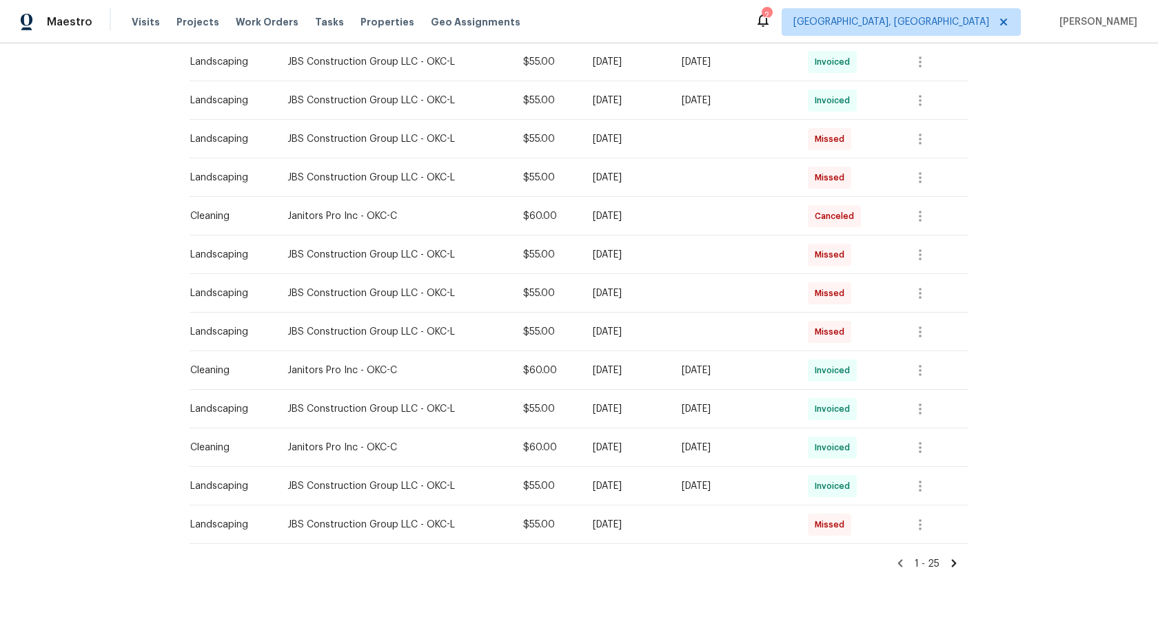
click at [956, 557] on icon at bounding box center [953, 563] width 12 height 12
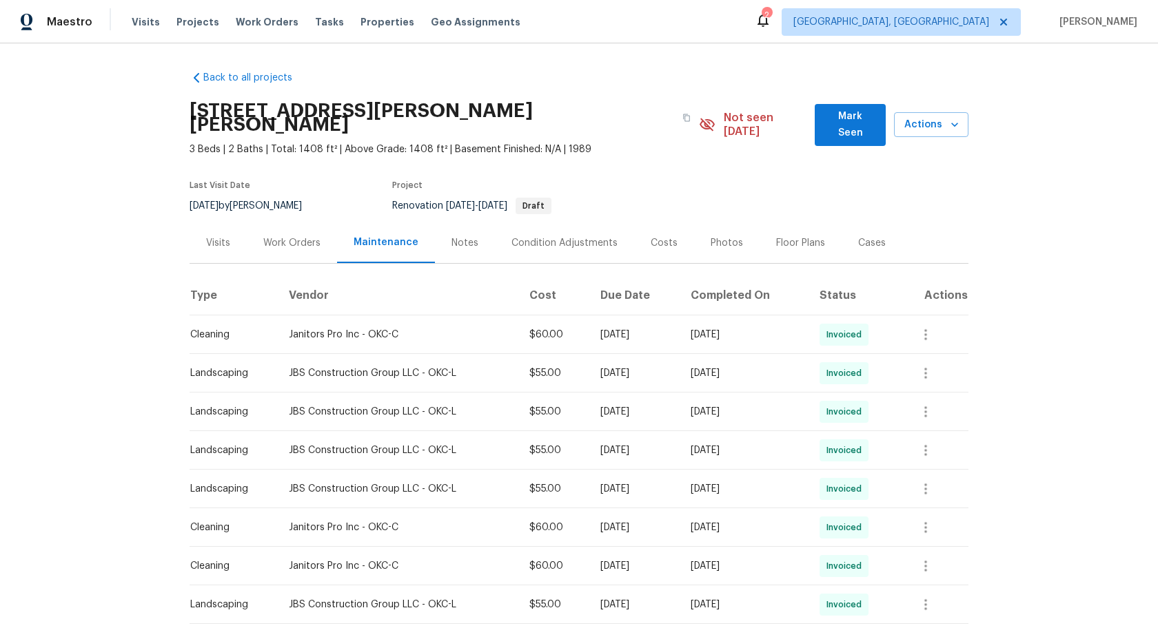
scroll to position [80, 0]
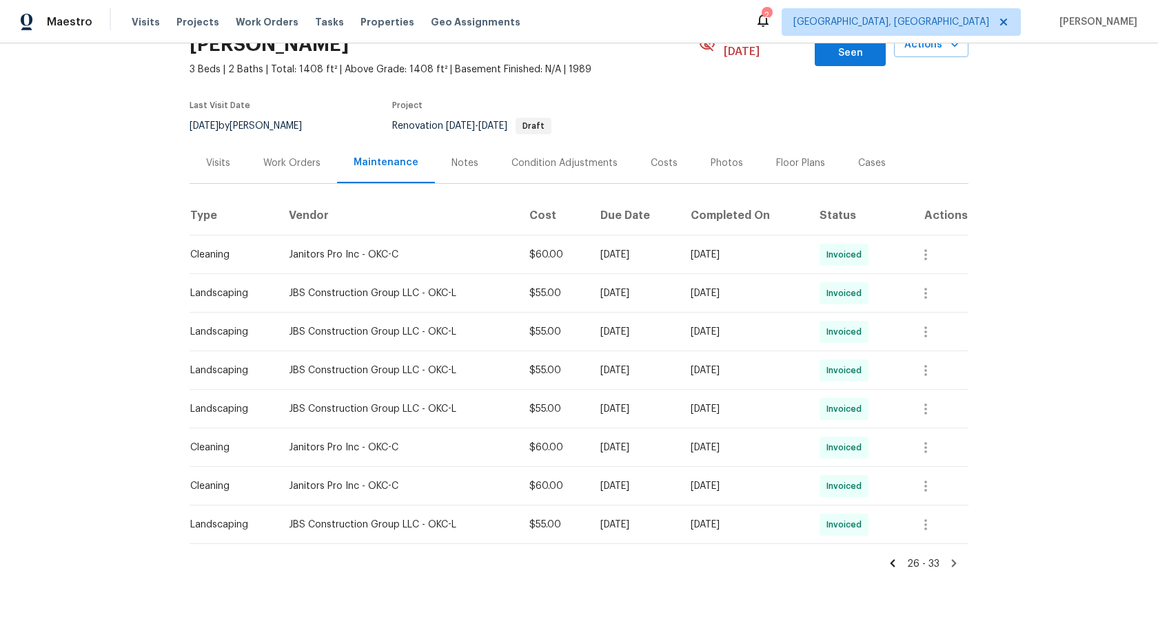
click at [892, 559] on icon at bounding box center [892, 563] width 5 height 8
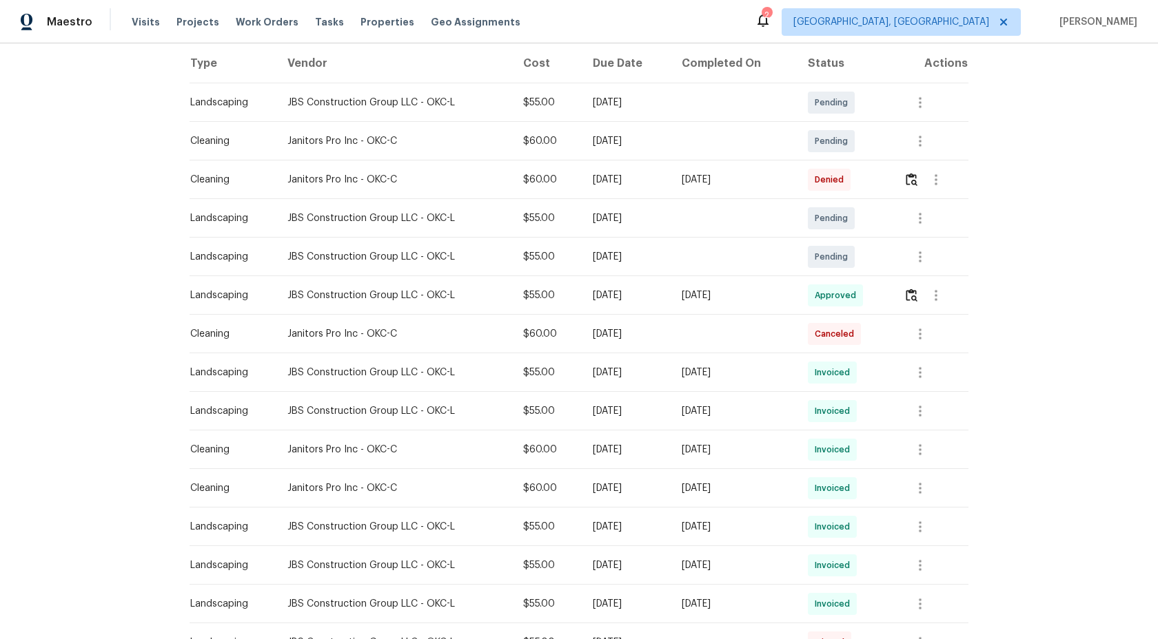
scroll to position [107, 0]
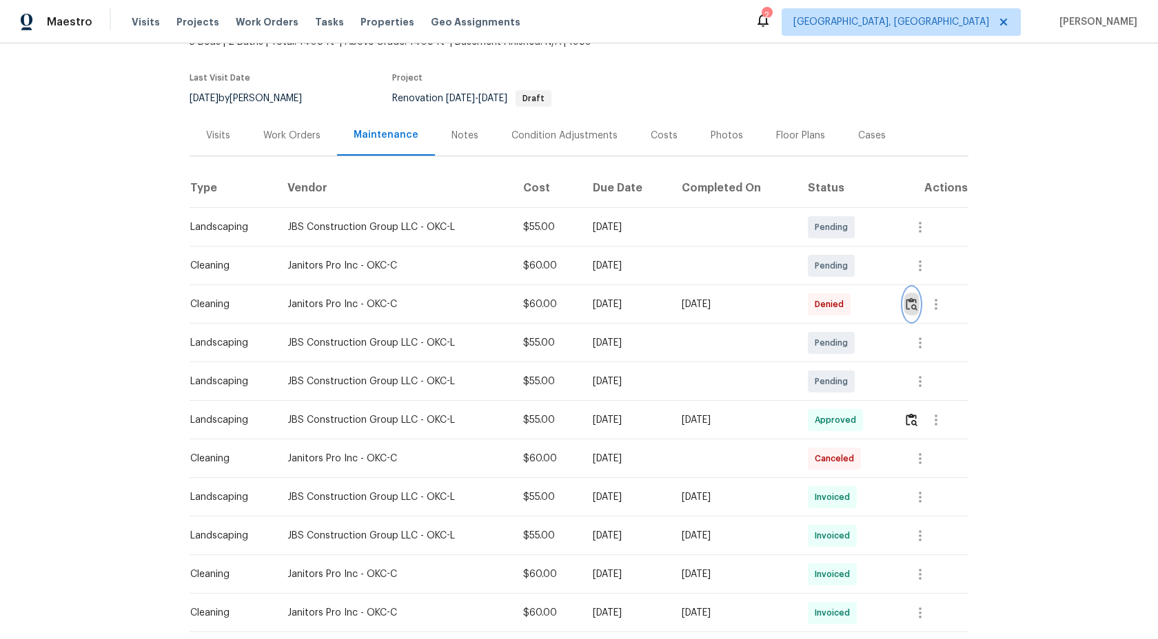
click at [912, 298] on img "button" at bounding box center [911, 304] width 12 height 13
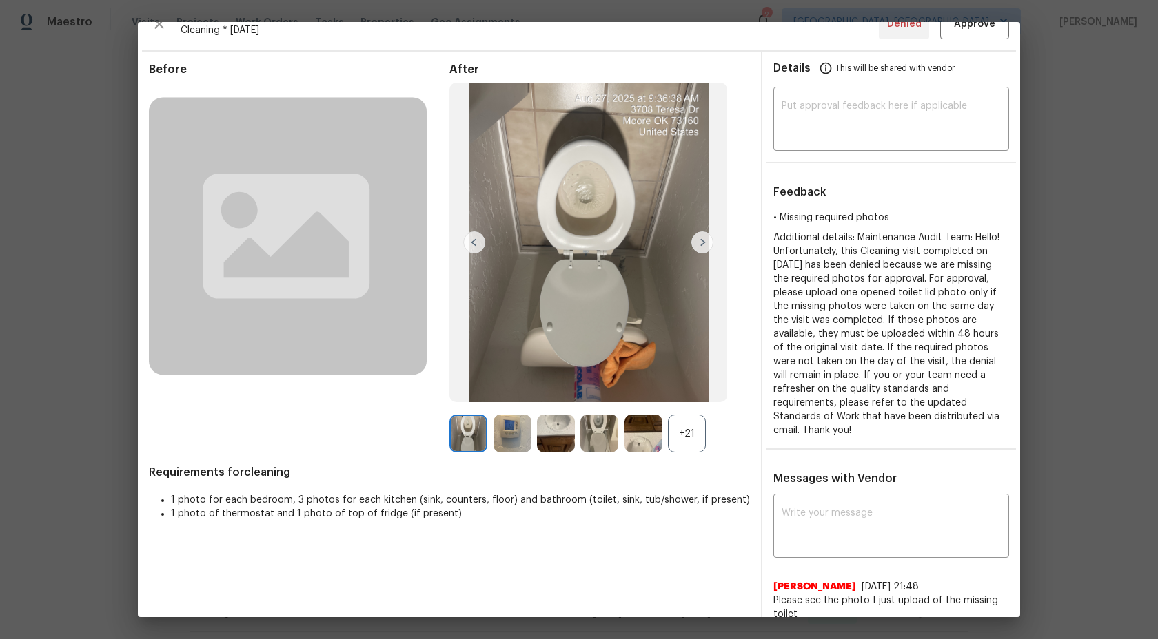
scroll to position [18, 0]
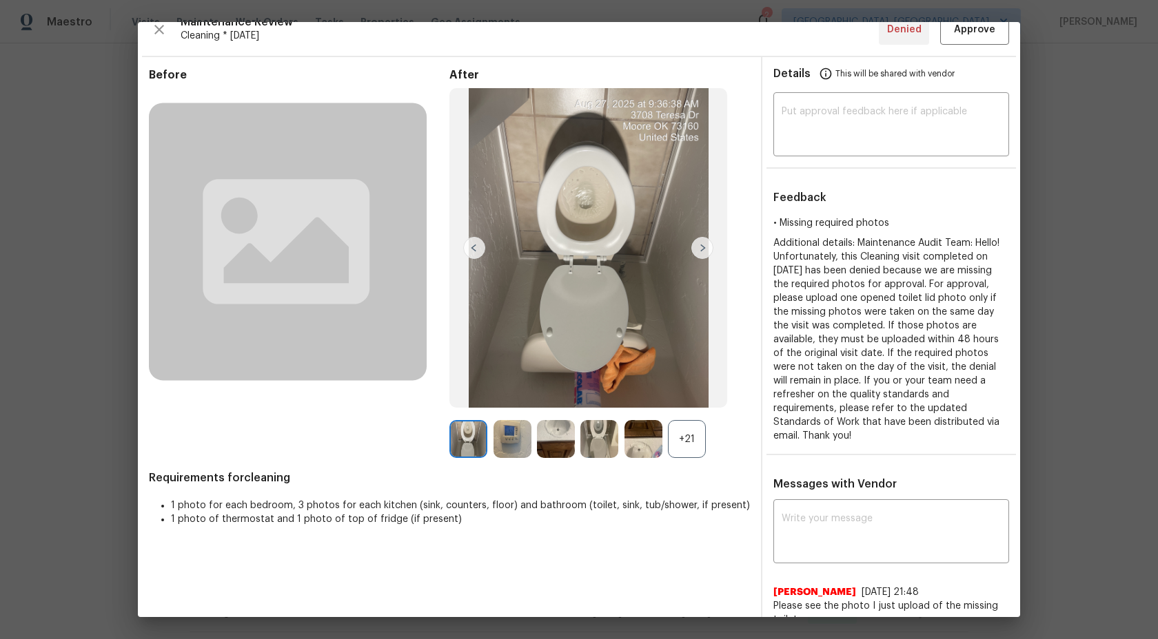
click at [679, 438] on div "+21" at bounding box center [687, 439] width 38 height 38
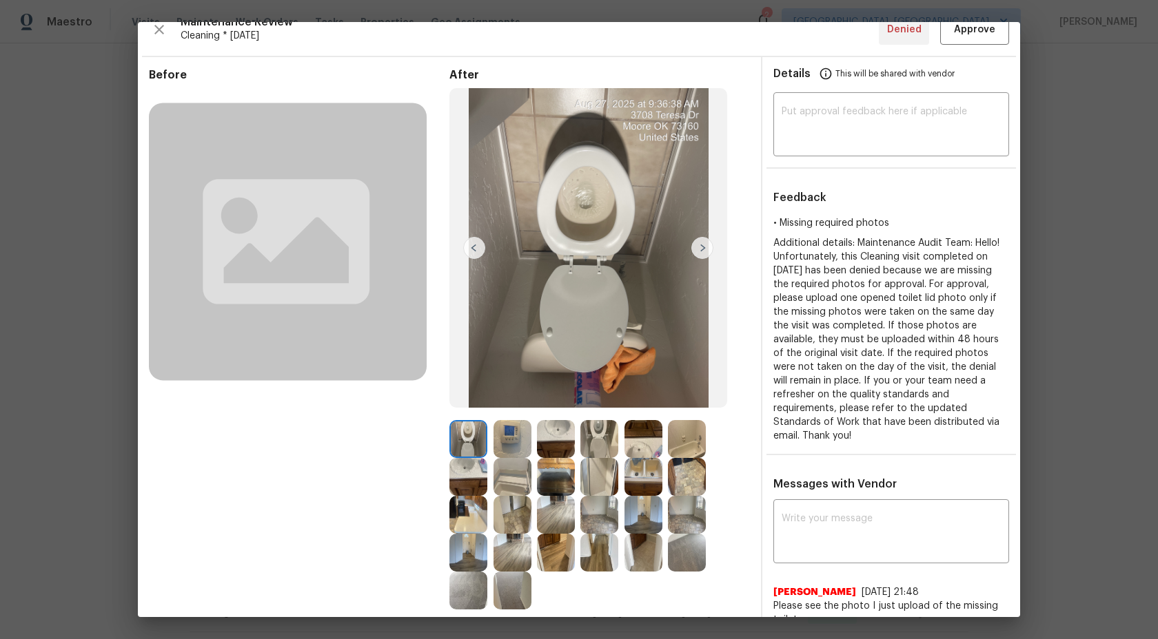
click at [468, 438] on img at bounding box center [468, 439] width 38 height 38
click at [503, 438] on img at bounding box center [512, 439] width 38 height 38
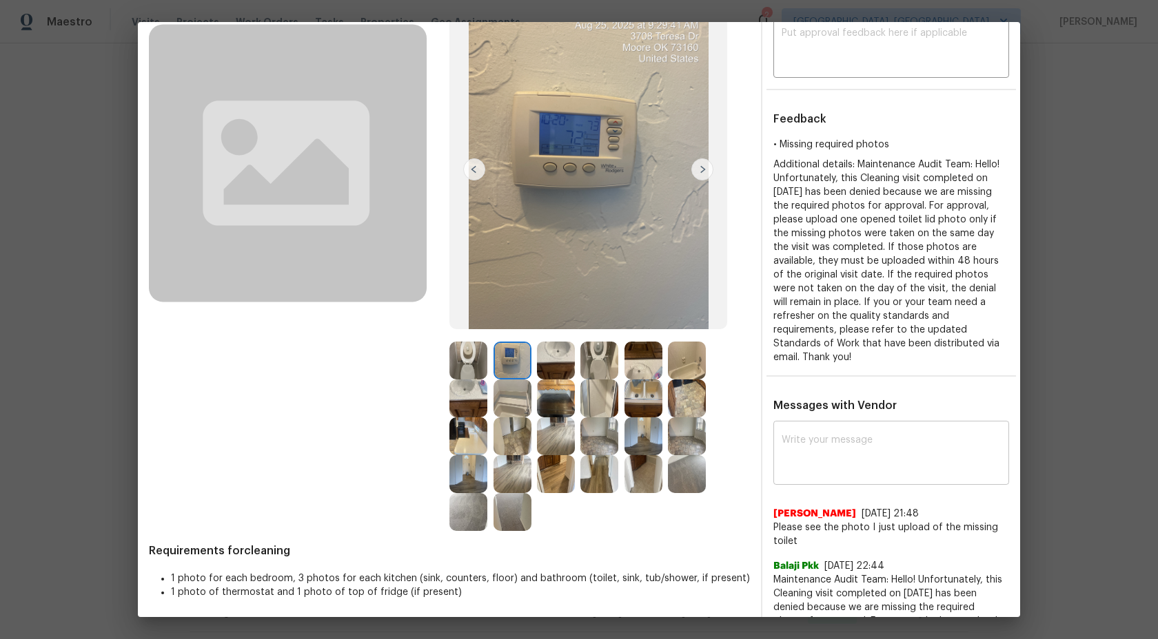
scroll to position [196, 0]
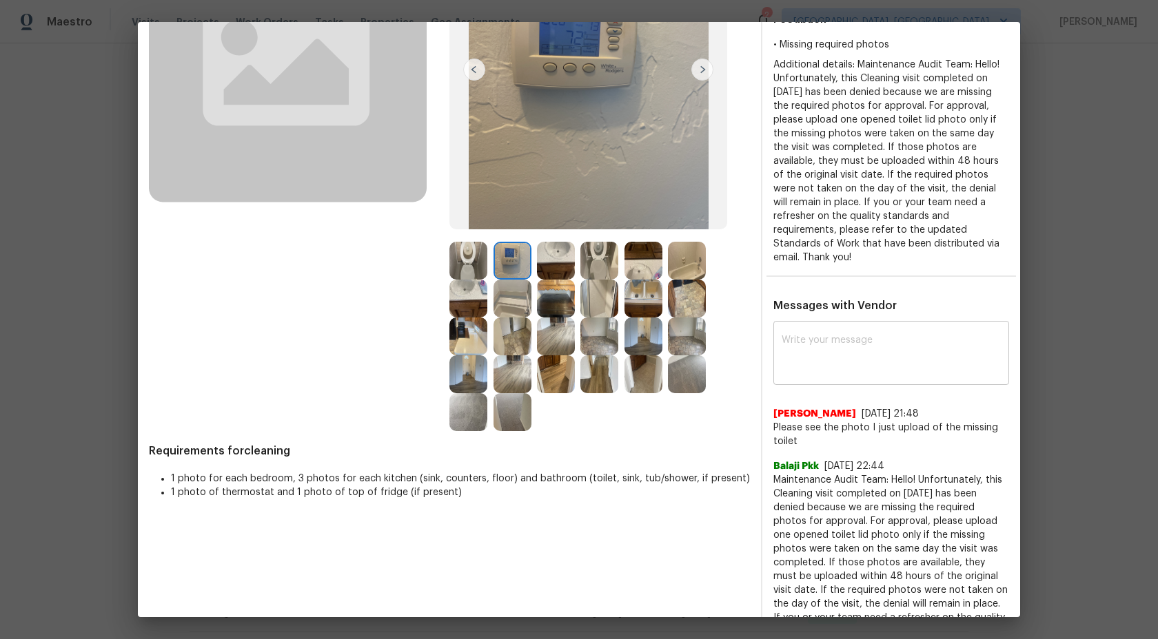
click at [832, 374] on div "x ​" at bounding box center [891, 355] width 236 height 61
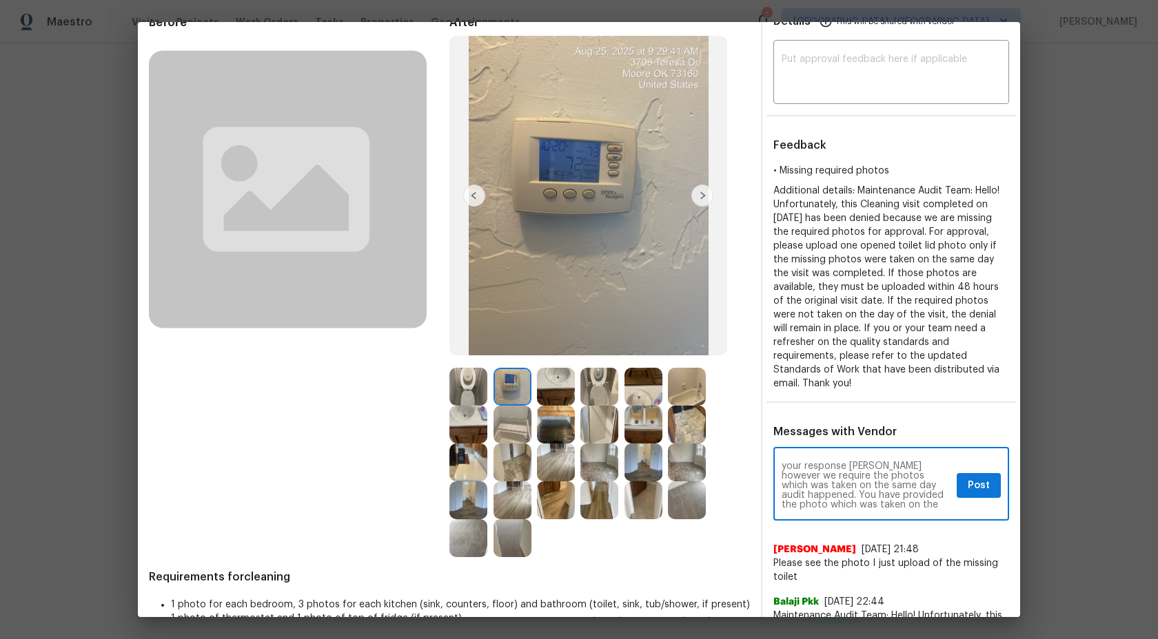
scroll to position [0, 0]
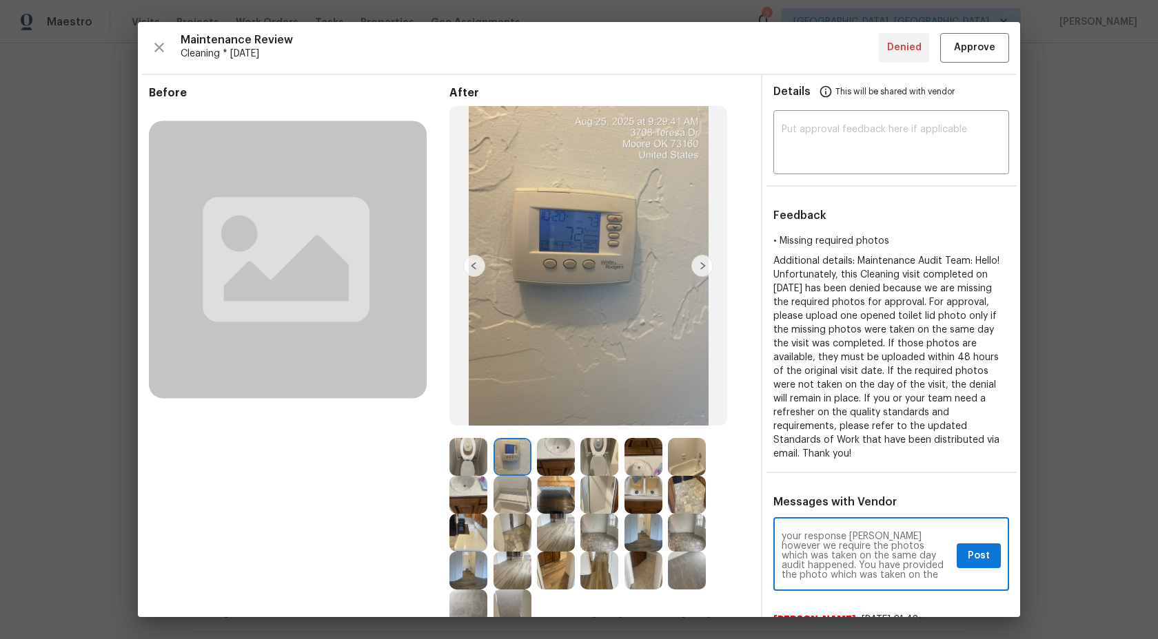
click at [477, 458] on img at bounding box center [468, 457] width 38 height 38
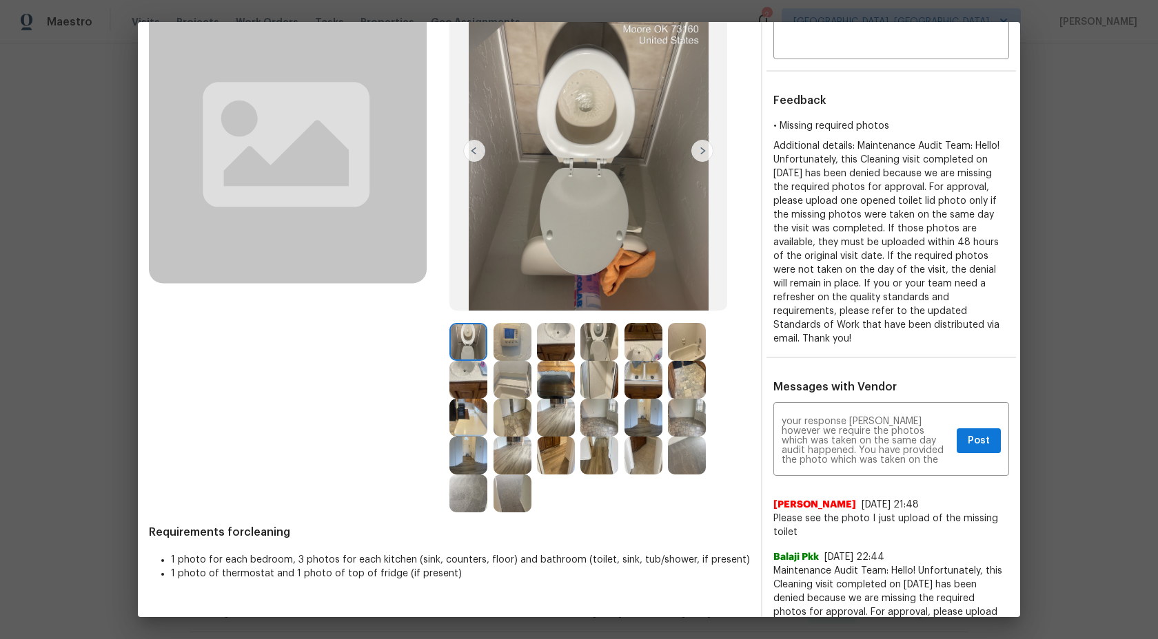
scroll to position [136, 0]
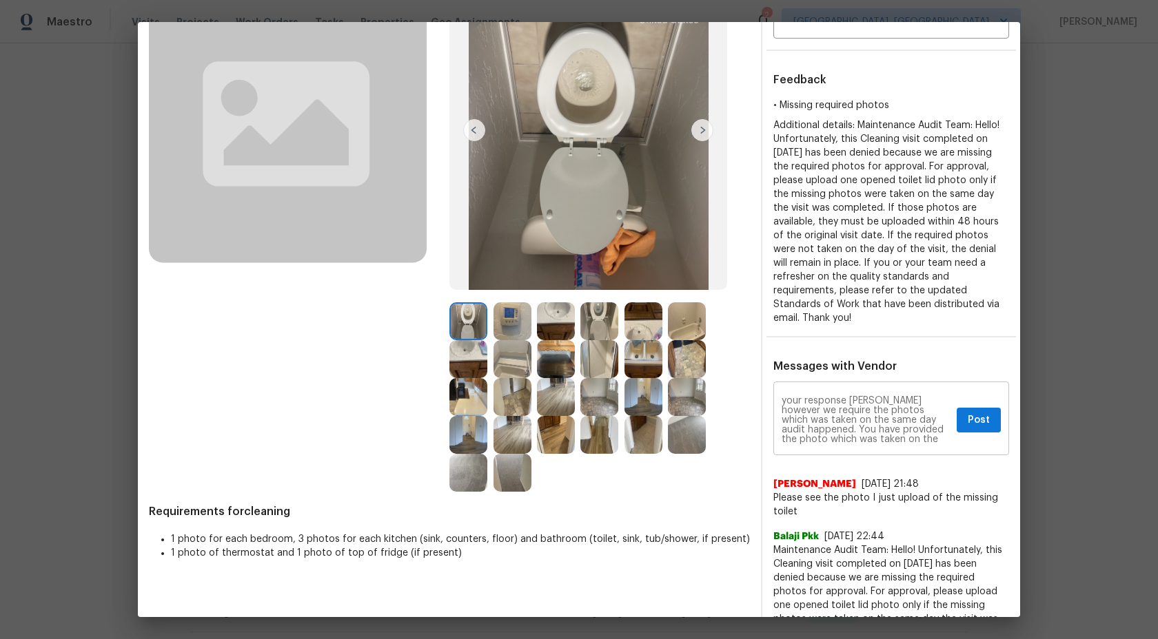
click at [870, 435] on textarea "Maintenance Audit Team: Thanks for your response Andrew however we require the …" at bounding box center [865, 420] width 169 height 48
click at [549, 319] on img at bounding box center [556, 321] width 38 height 38
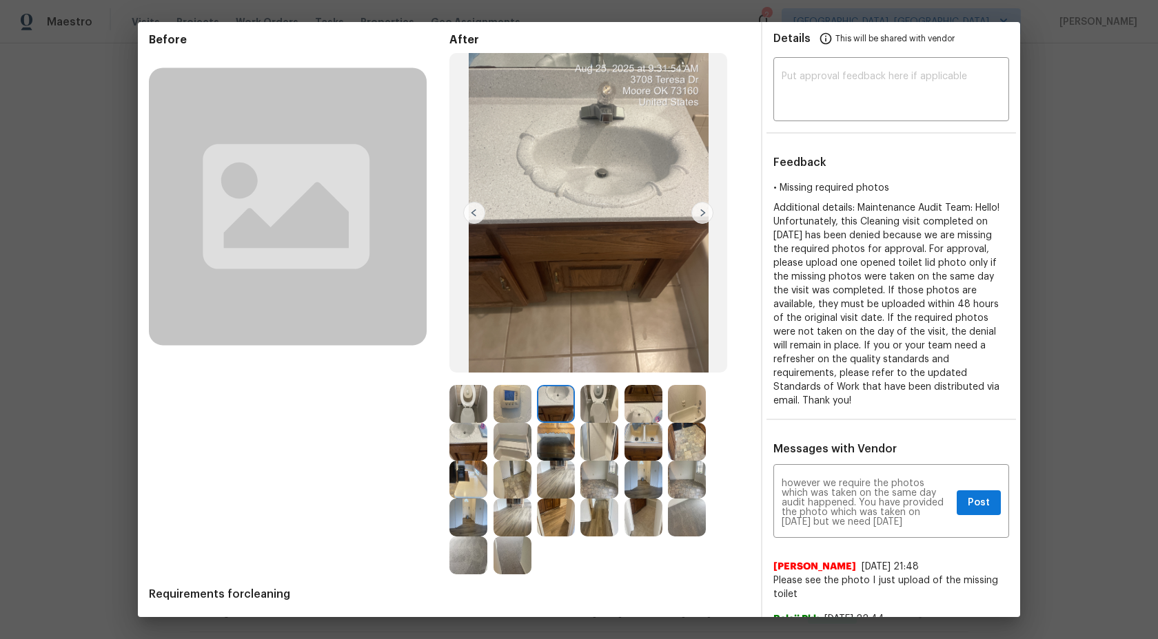
scroll to position [0, 0]
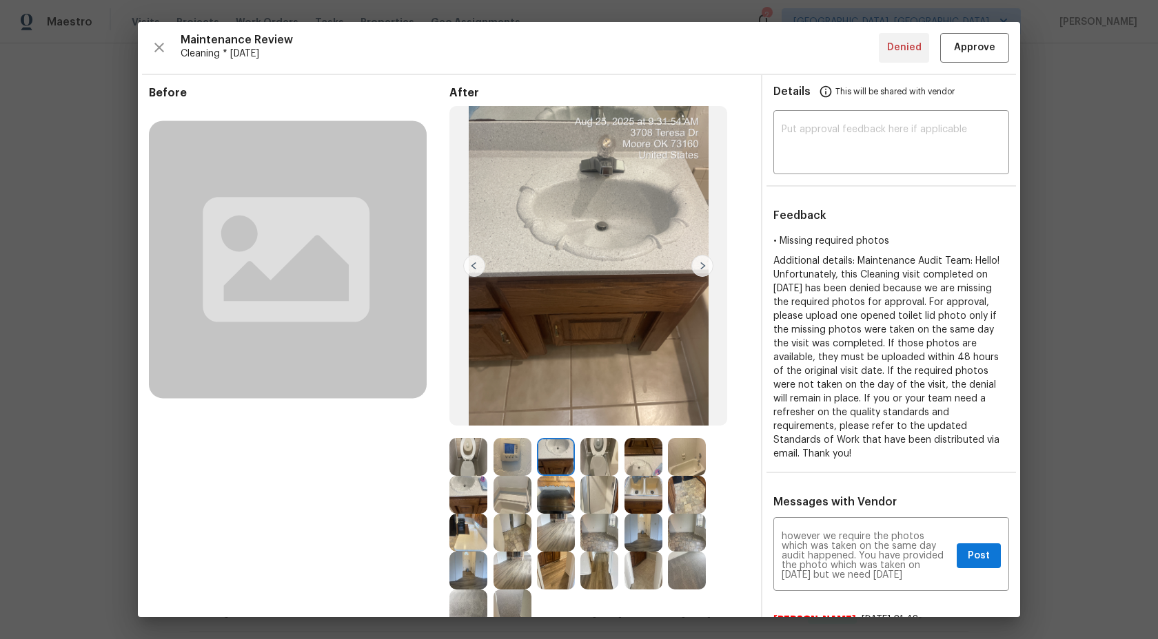
click at [594, 447] on img at bounding box center [599, 457] width 38 height 38
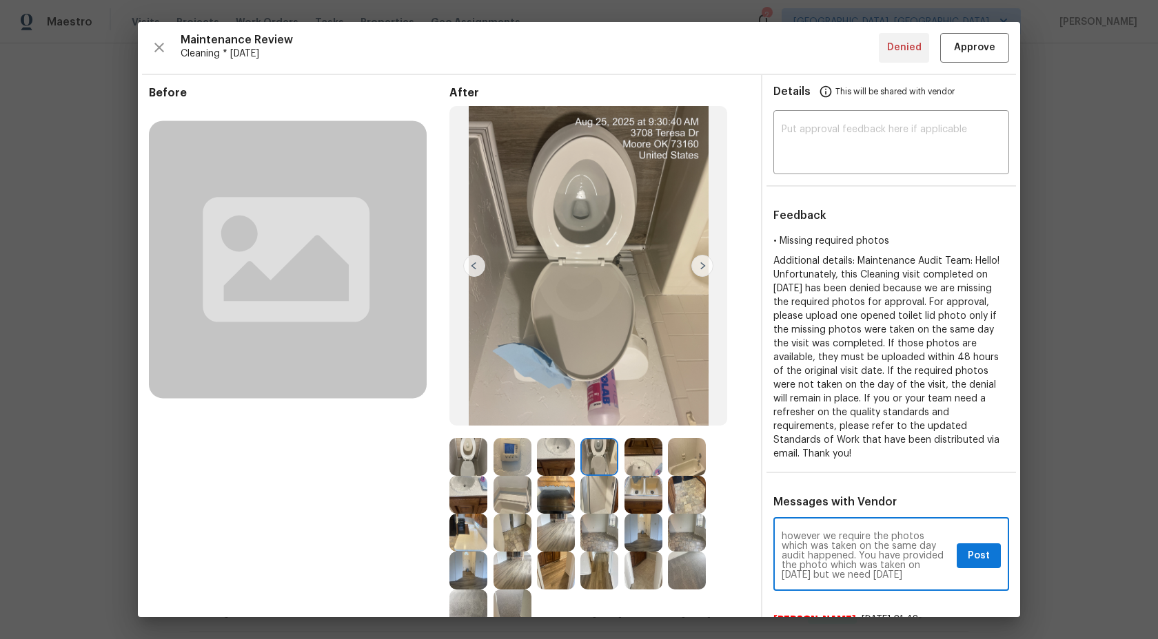
click at [845, 573] on textarea "Maintenance Audit Team: Thanks for your response Andrew however we require the …" at bounding box center [865, 556] width 169 height 48
type textarea "Maintenance Audit Team: Thanks for your response Andrew however we require the …"
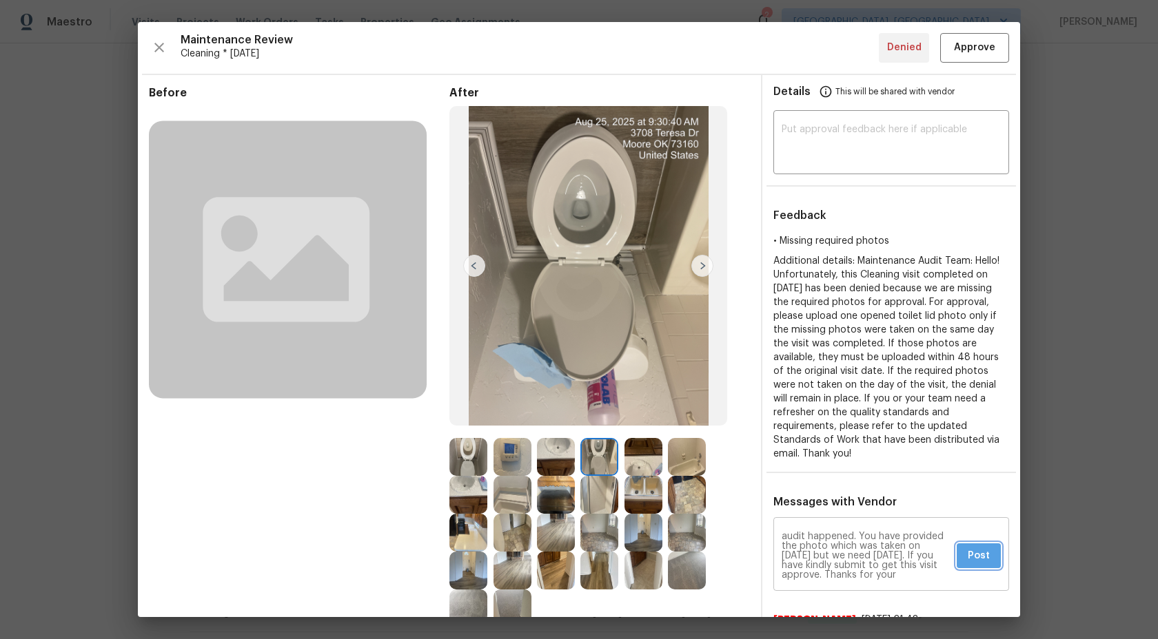
click at [974, 555] on span "Post" at bounding box center [978, 556] width 22 height 17
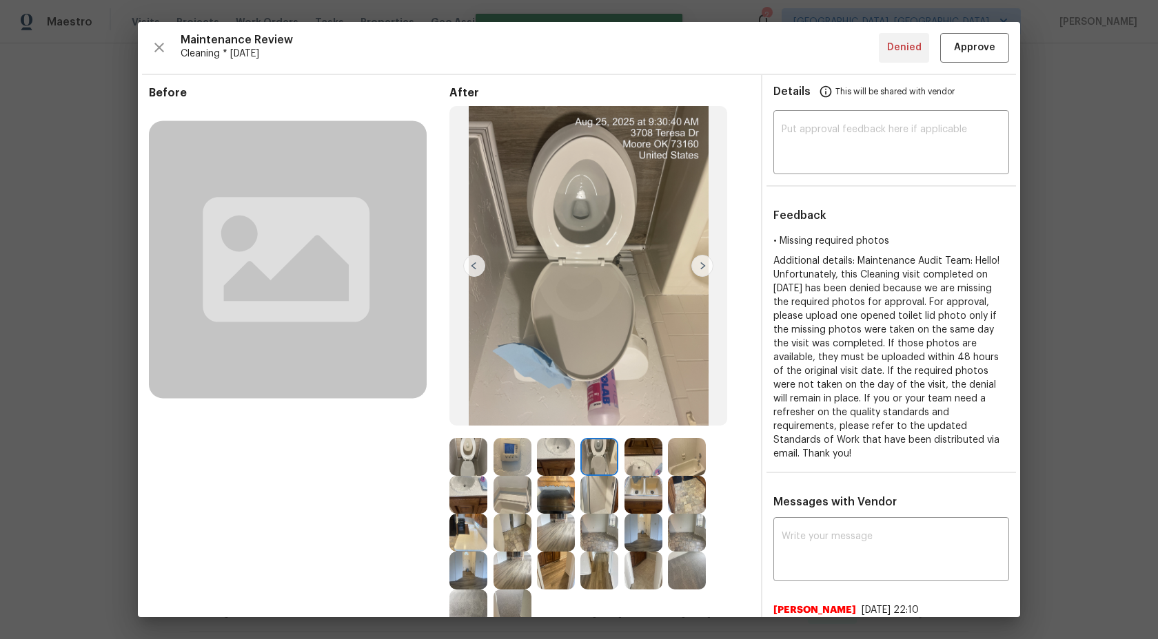
scroll to position [0, 0]
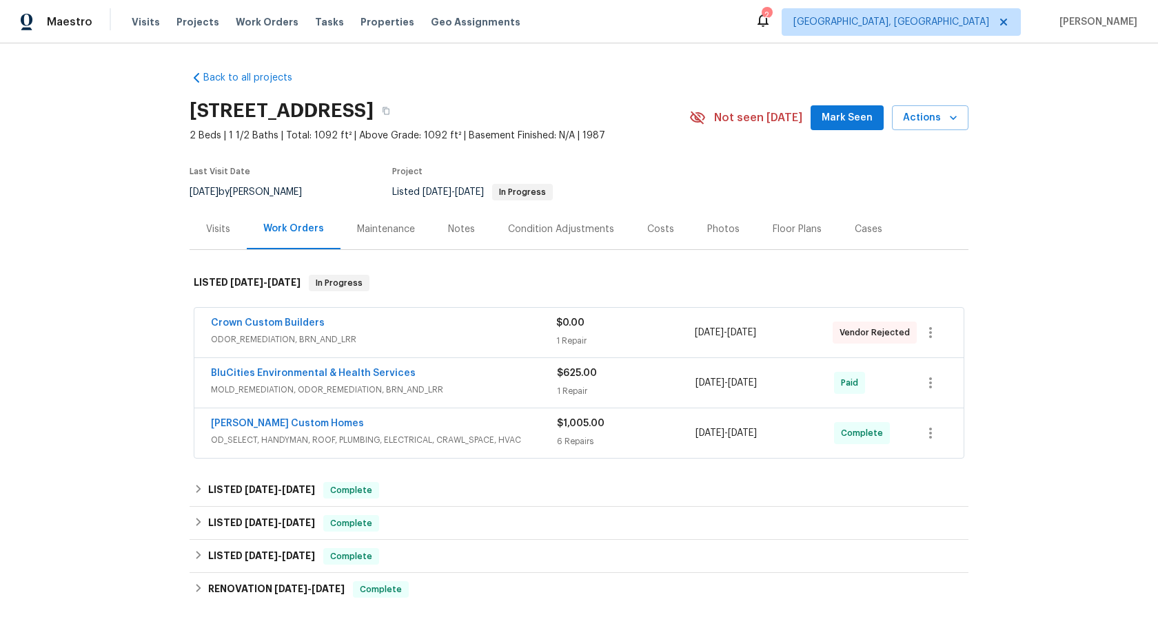
click at [373, 228] on div "Maintenance" at bounding box center [386, 230] width 58 height 14
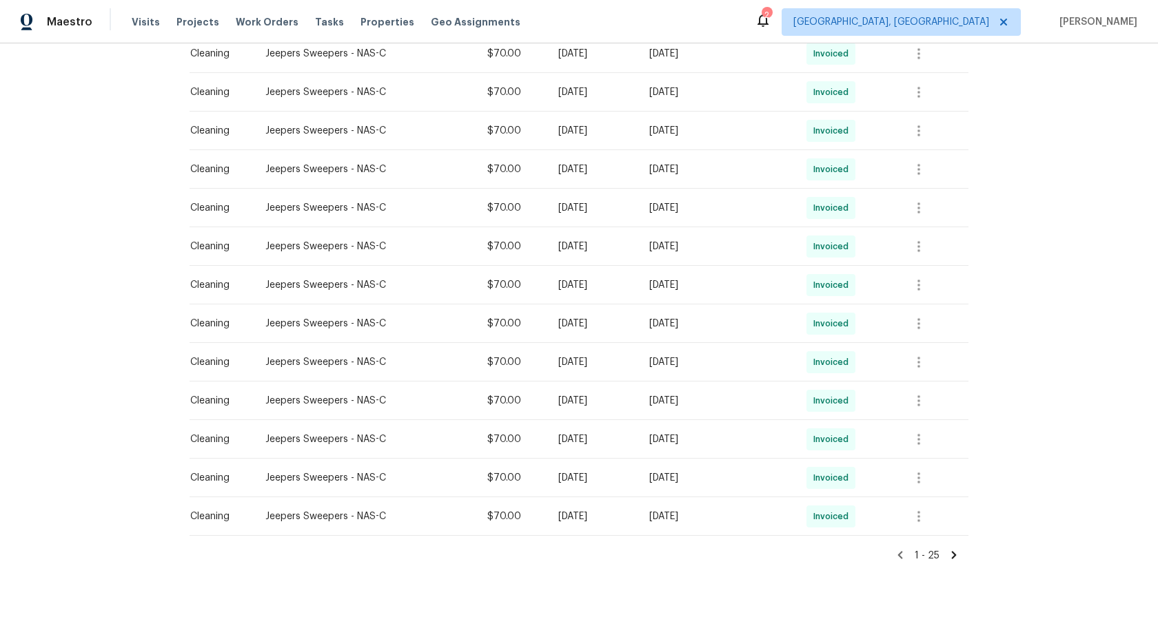
scroll to position [736, 0]
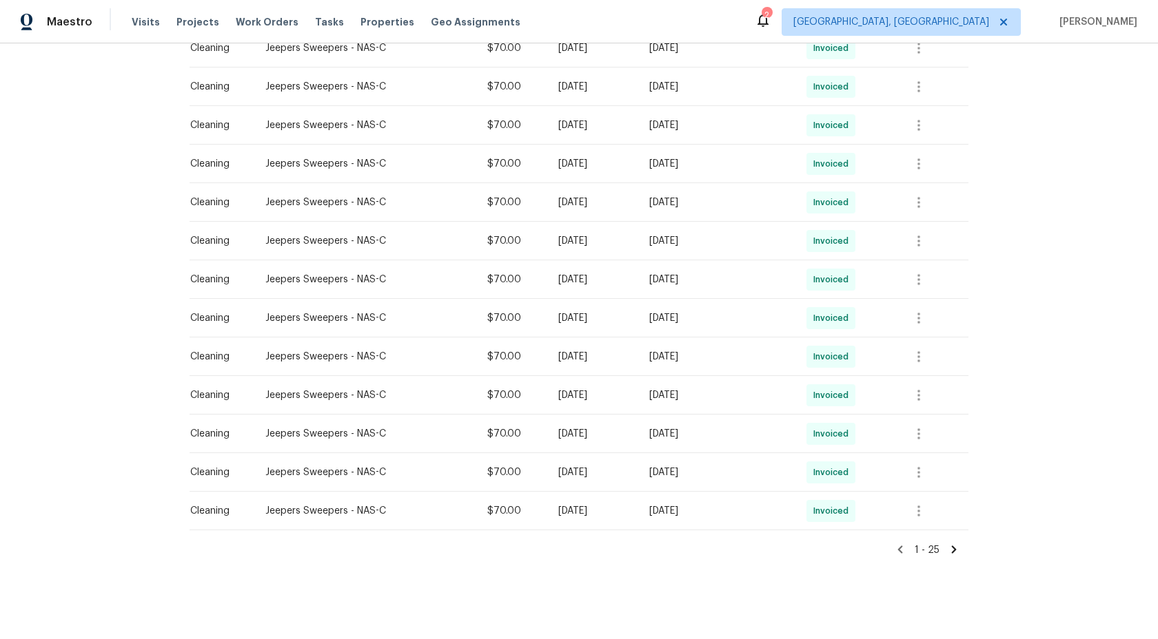
click at [952, 546] on icon at bounding box center [954, 550] width 5 height 8
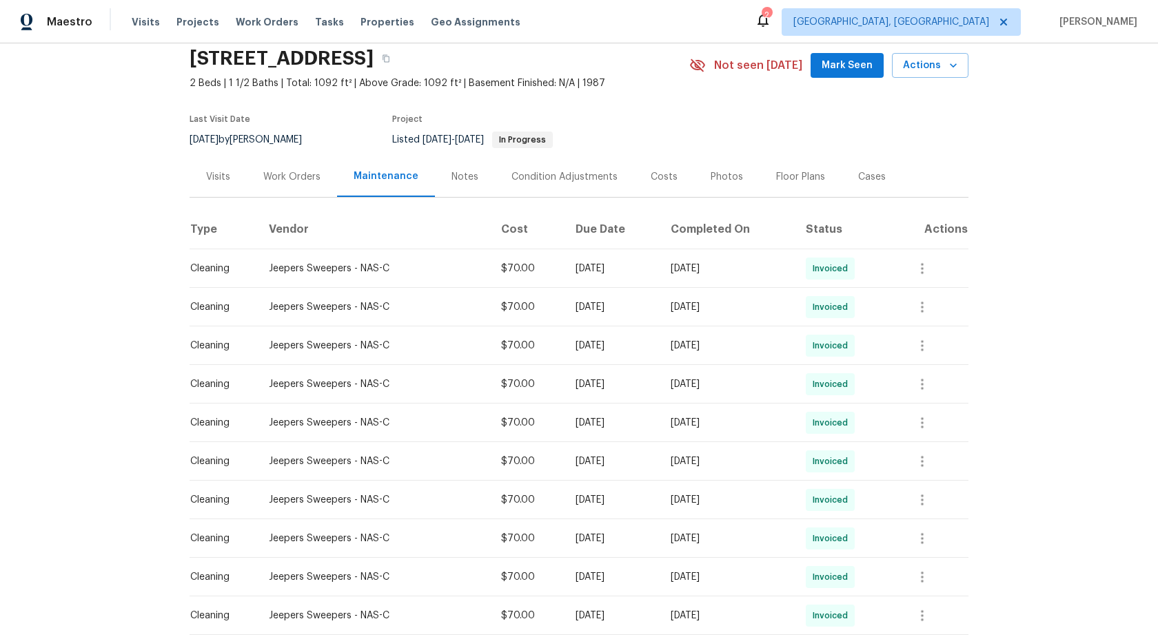
scroll to position [234, 0]
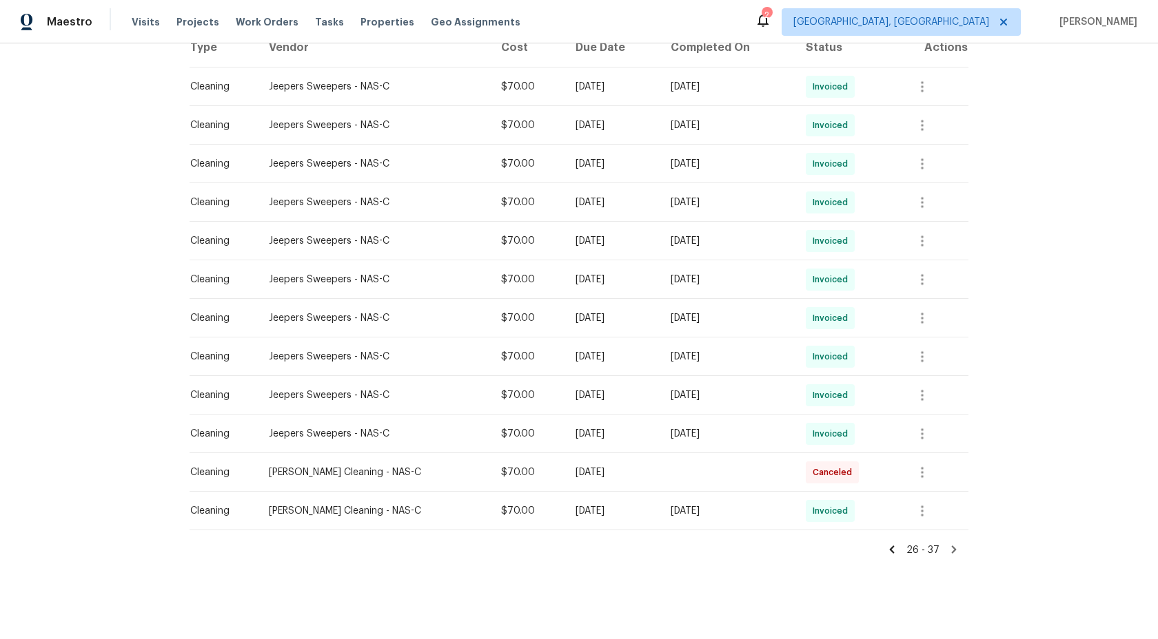
click at [891, 548] on icon at bounding box center [891, 550] width 12 height 12
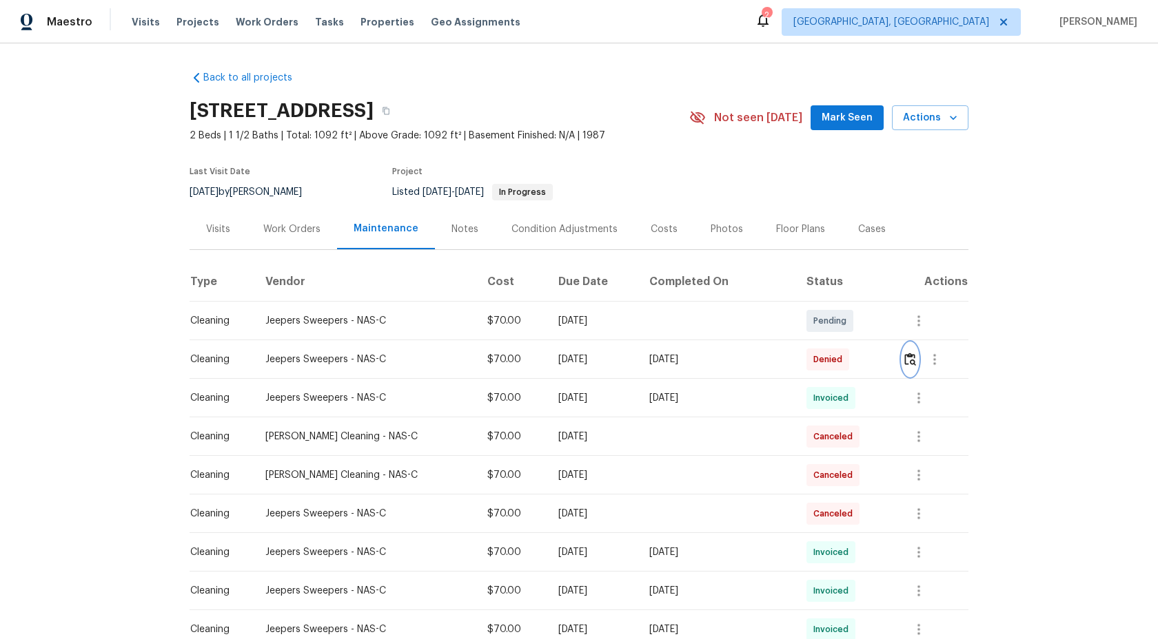
click at [909, 359] on img "button" at bounding box center [910, 359] width 12 height 13
click at [907, 359] on img "button" at bounding box center [910, 359] width 12 height 13
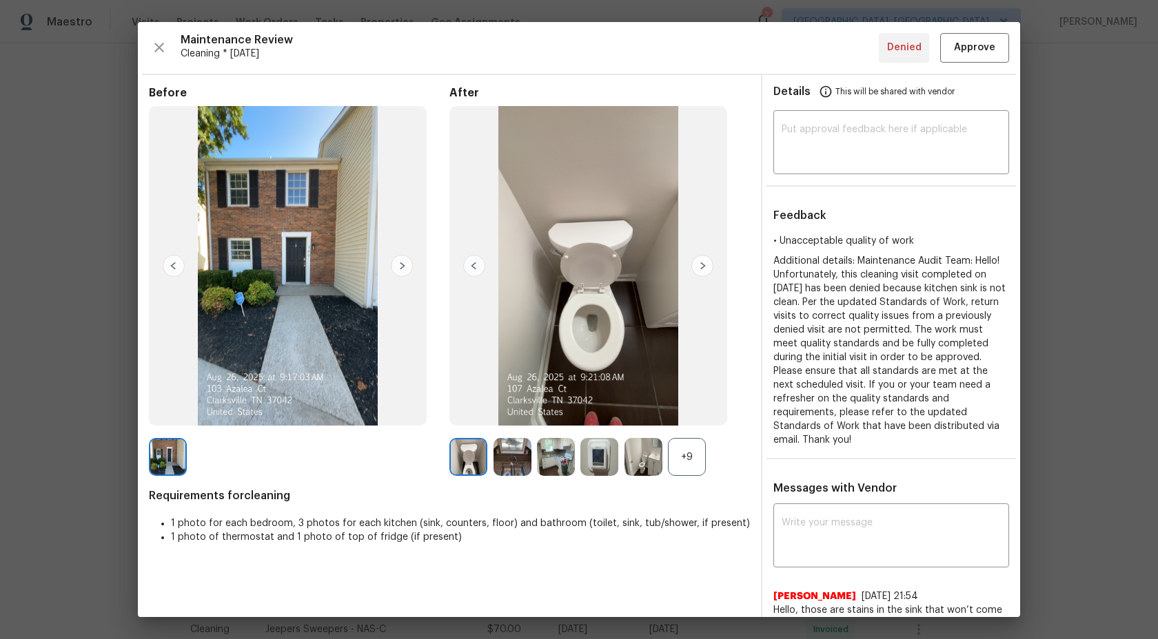
click at [685, 454] on div "+9" at bounding box center [687, 457] width 38 height 38
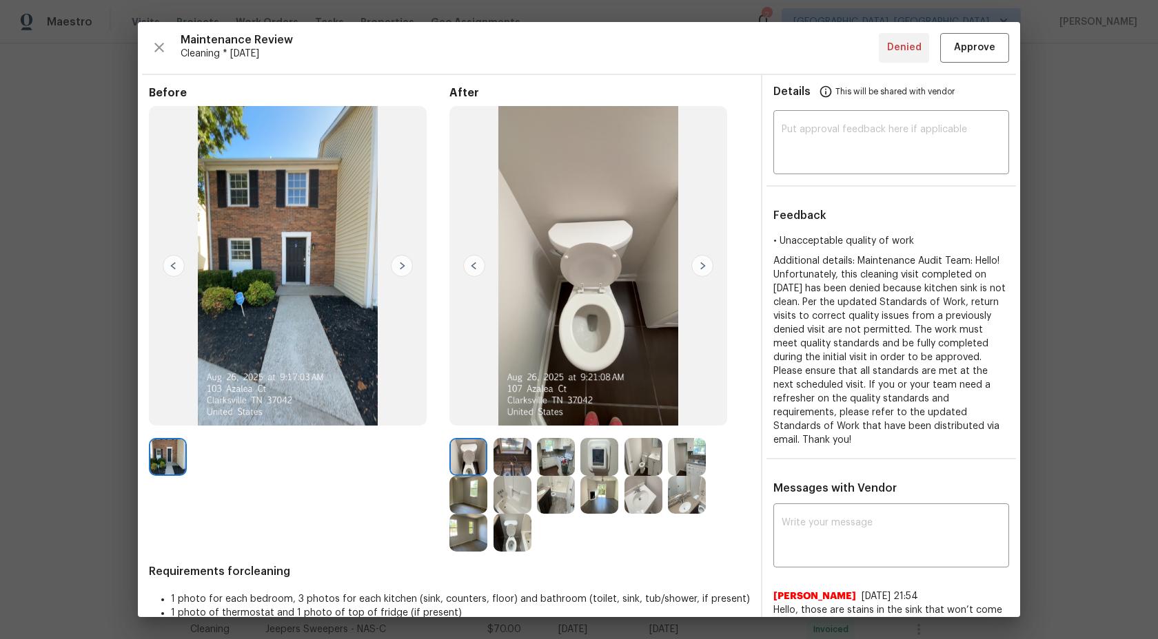
click at [468, 455] on img at bounding box center [468, 457] width 38 height 38
click at [495, 455] on img at bounding box center [512, 457] width 38 height 38
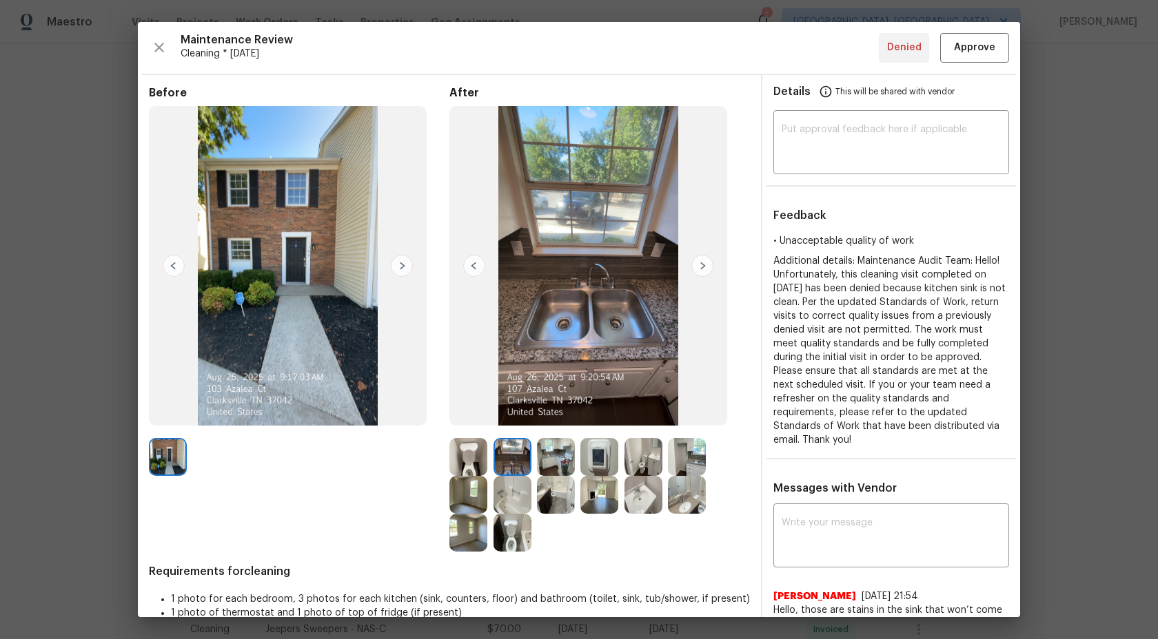
click at [513, 462] on img at bounding box center [512, 457] width 38 height 38
click at [506, 451] on img at bounding box center [512, 457] width 38 height 38
click at [555, 458] on img at bounding box center [556, 457] width 38 height 38
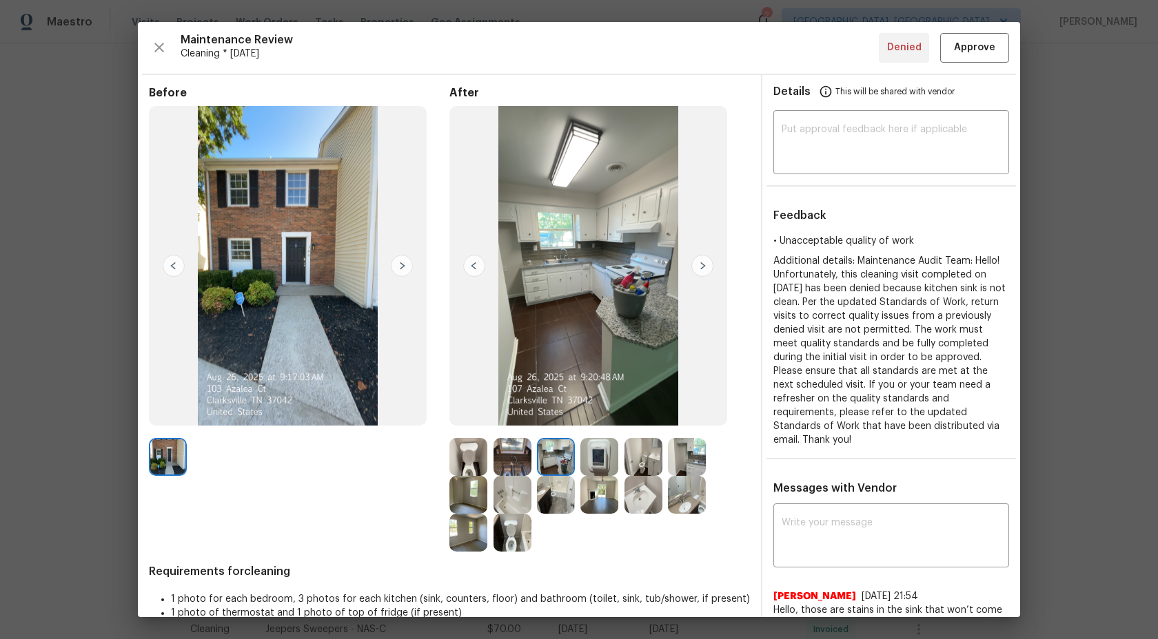
click at [524, 453] on img at bounding box center [512, 457] width 38 height 38
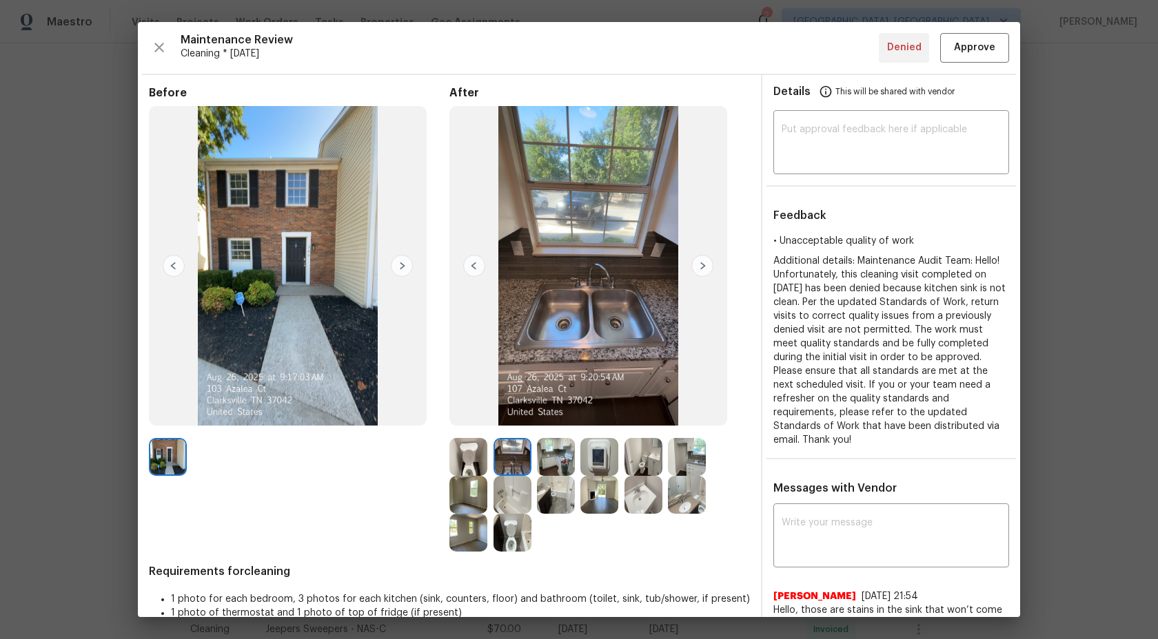
click at [475, 458] on img at bounding box center [468, 457] width 38 height 38
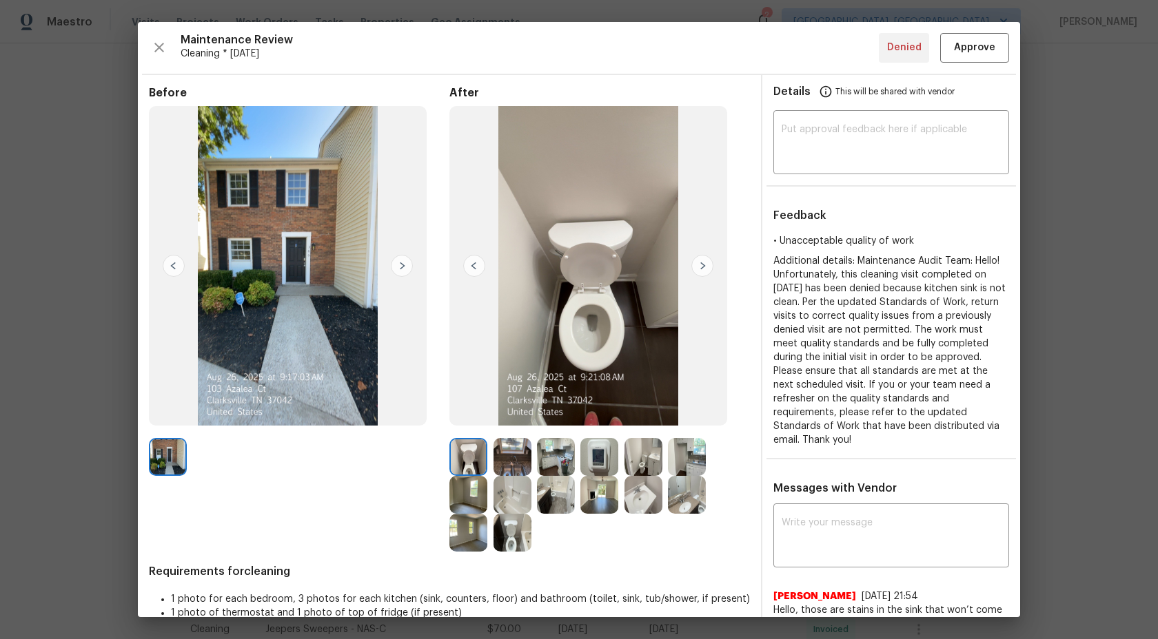
click at [512, 458] on img at bounding box center [512, 457] width 38 height 38
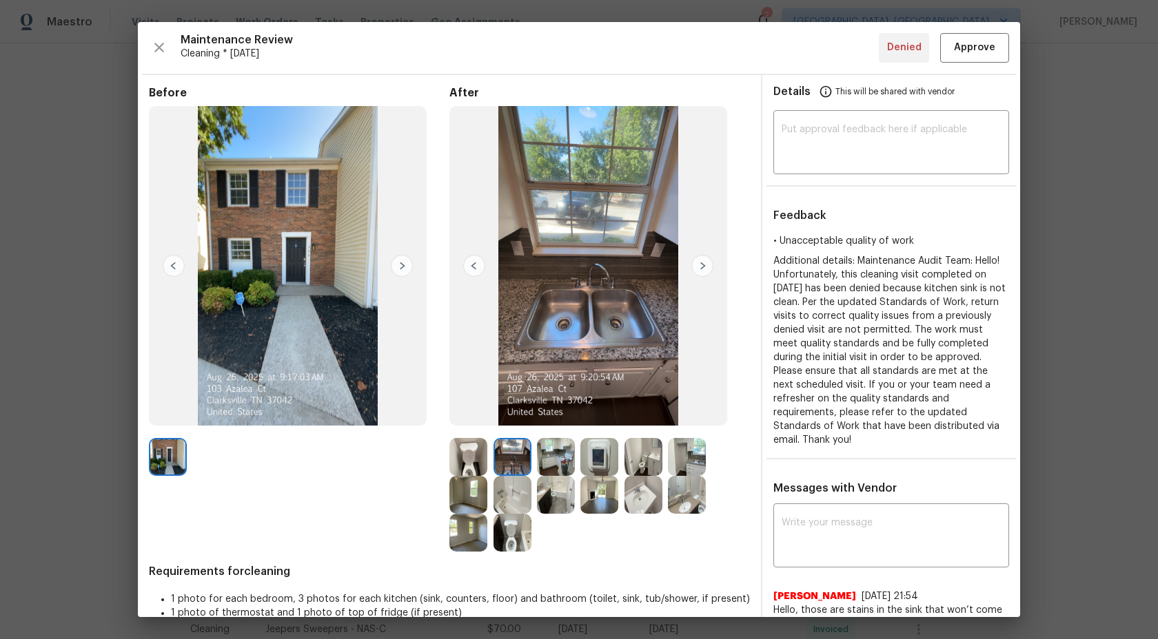
click at [453, 450] on img at bounding box center [468, 457] width 38 height 38
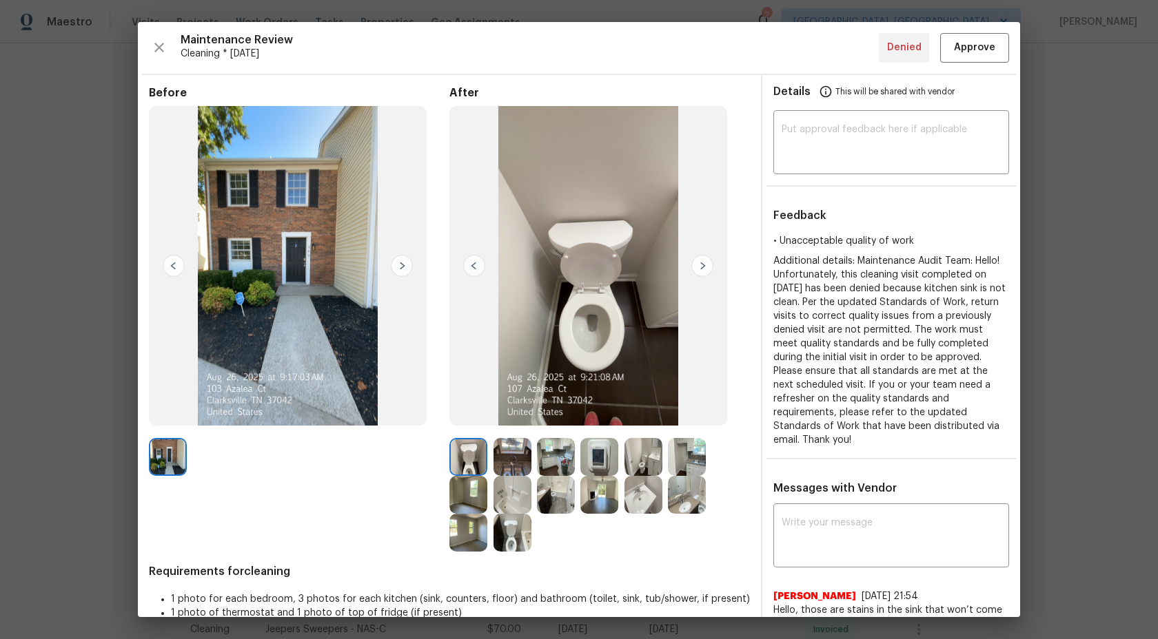
click at [500, 458] on img at bounding box center [512, 457] width 38 height 38
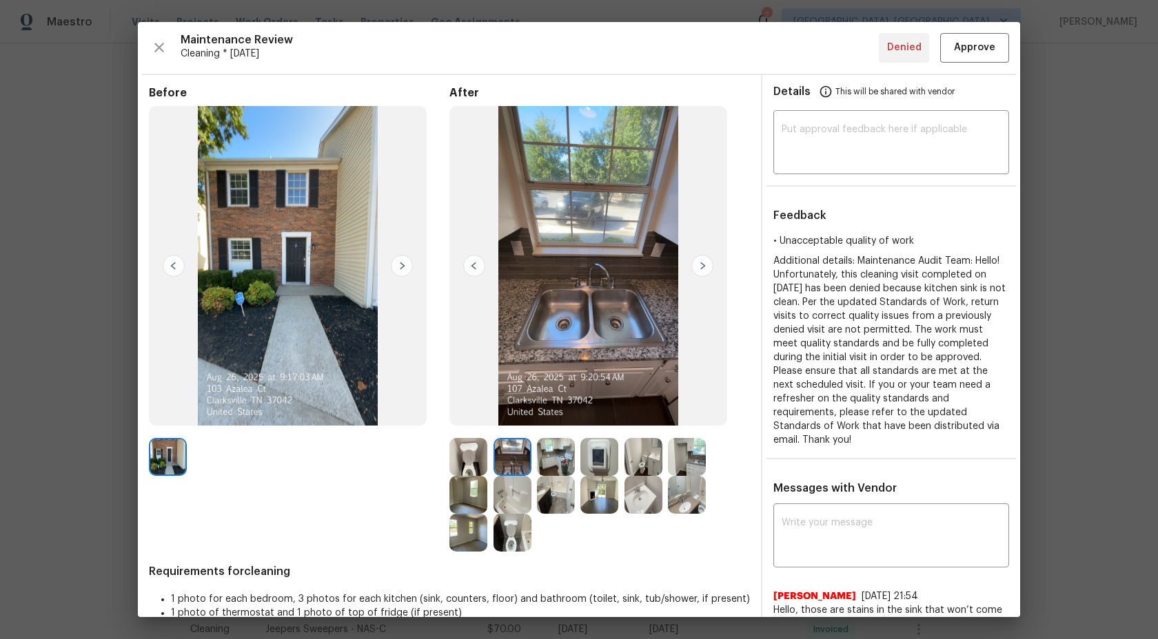
click at [553, 460] on img at bounding box center [556, 457] width 38 height 38
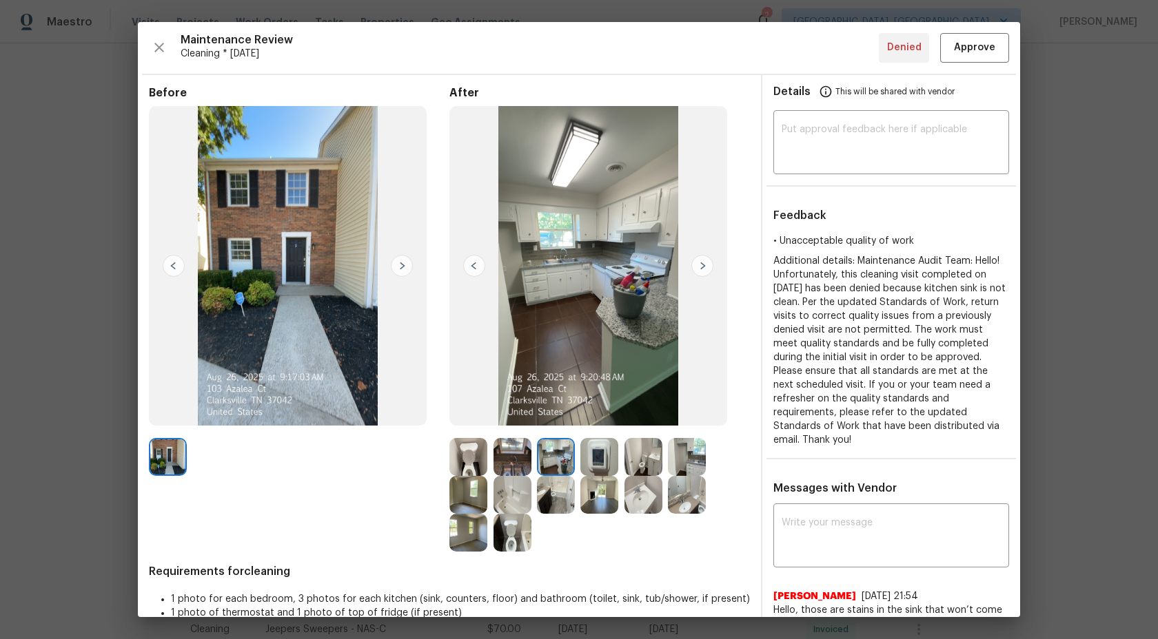
click at [597, 455] on img at bounding box center [599, 457] width 38 height 38
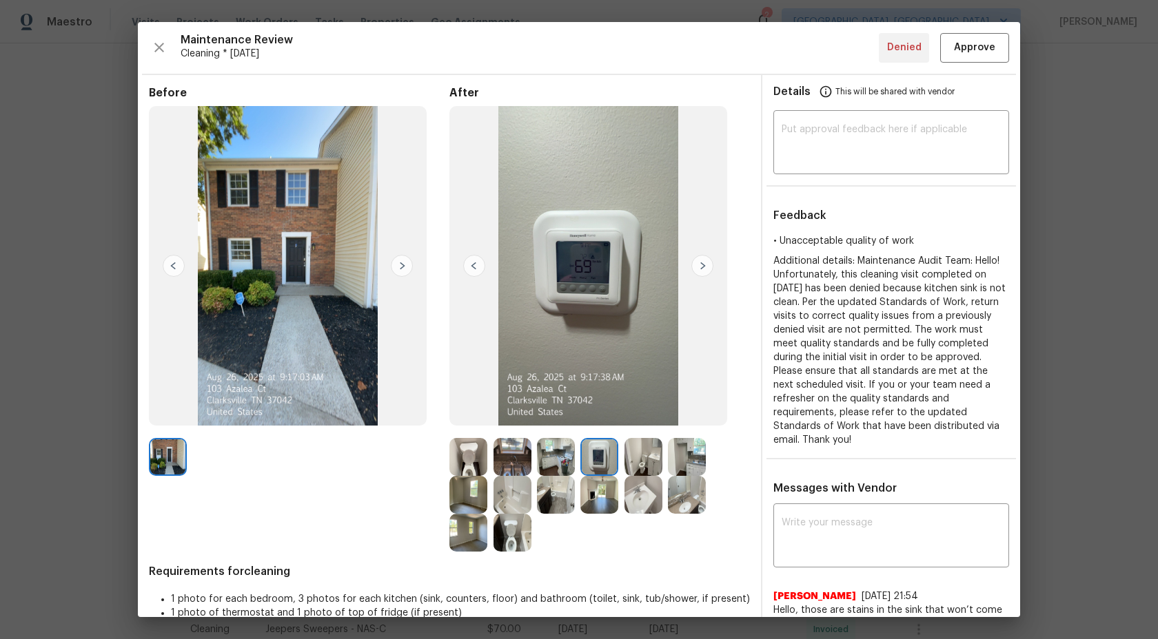
click at [545, 462] on img at bounding box center [556, 457] width 38 height 38
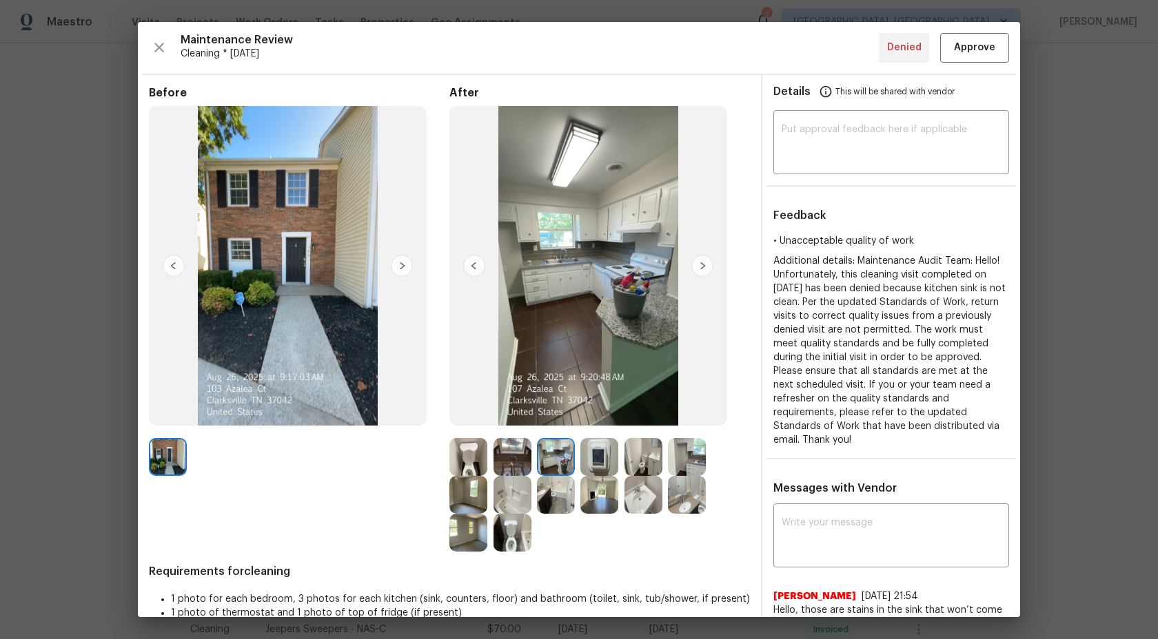
click at [461, 462] on img at bounding box center [468, 457] width 38 height 38
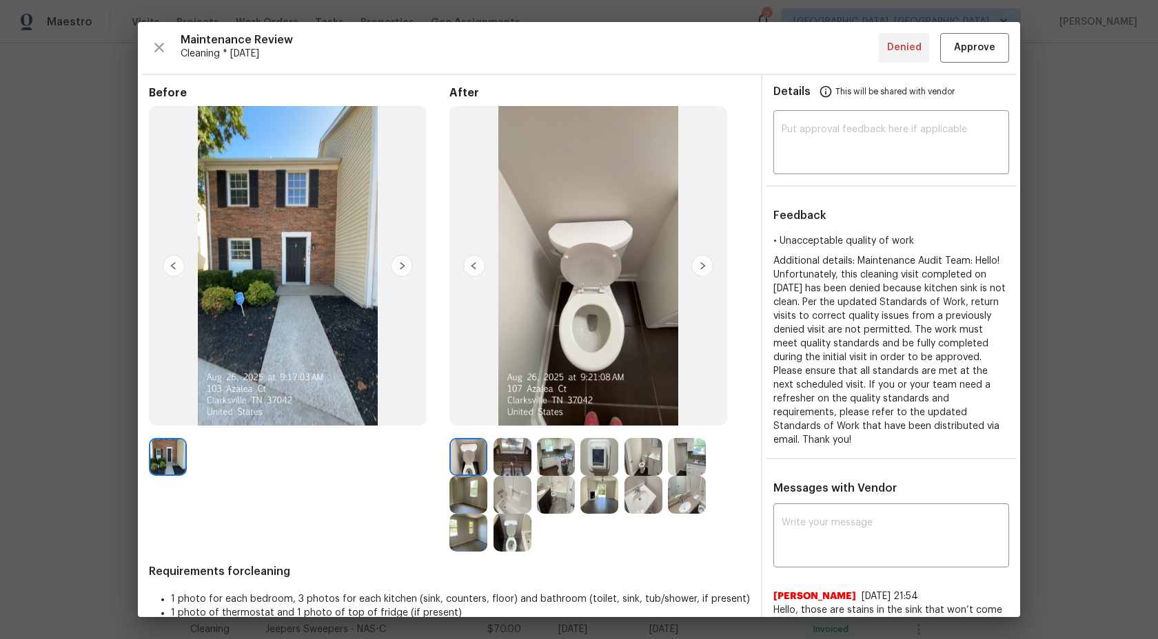
click at [503, 461] on img at bounding box center [512, 457] width 38 height 38
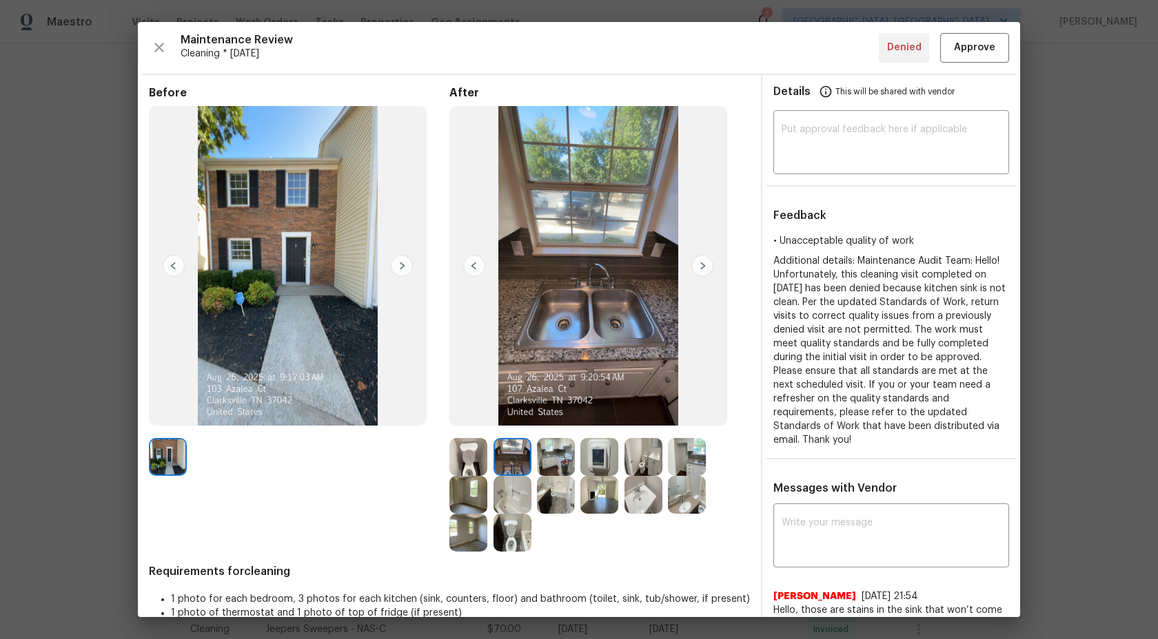
click at [473, 462] on img at bounding box center [468, 457] width 38 height 38
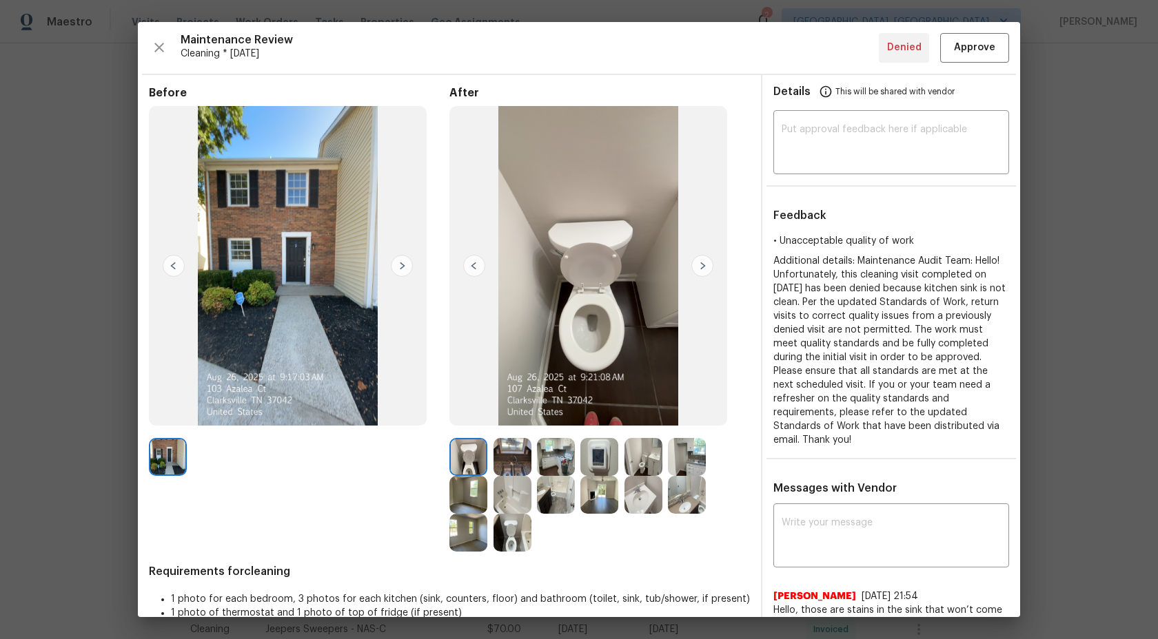
click at [469, 496] on img at bounding box center [468, 495] width 38 height 38
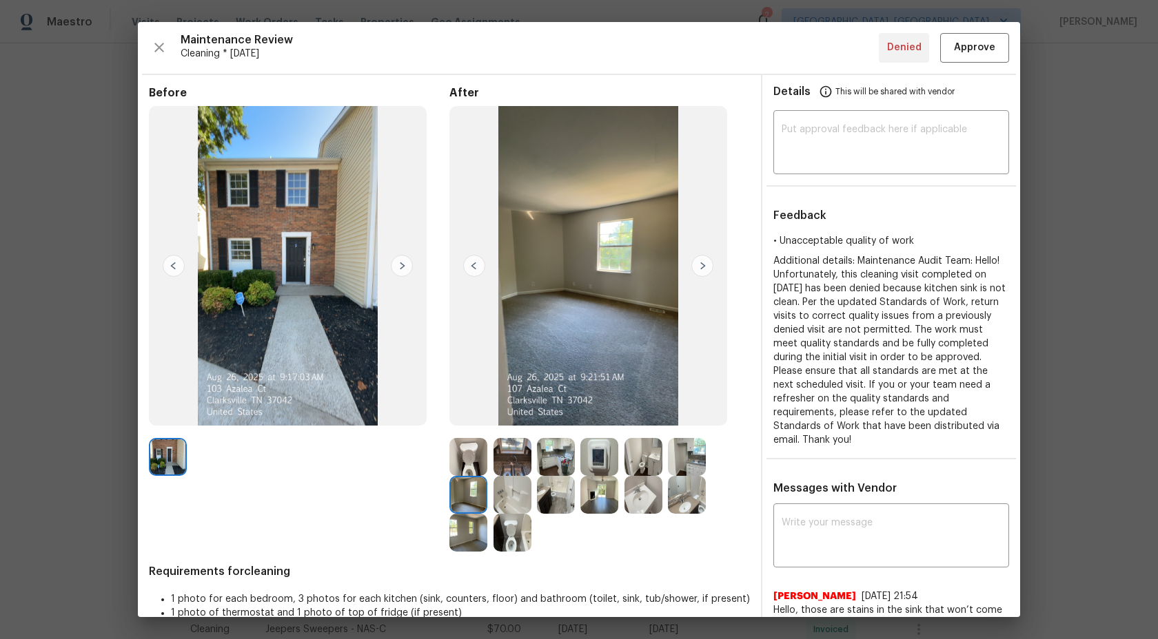
click at [523, 497] on img at bounding box center [512, 495] width 38 height 38
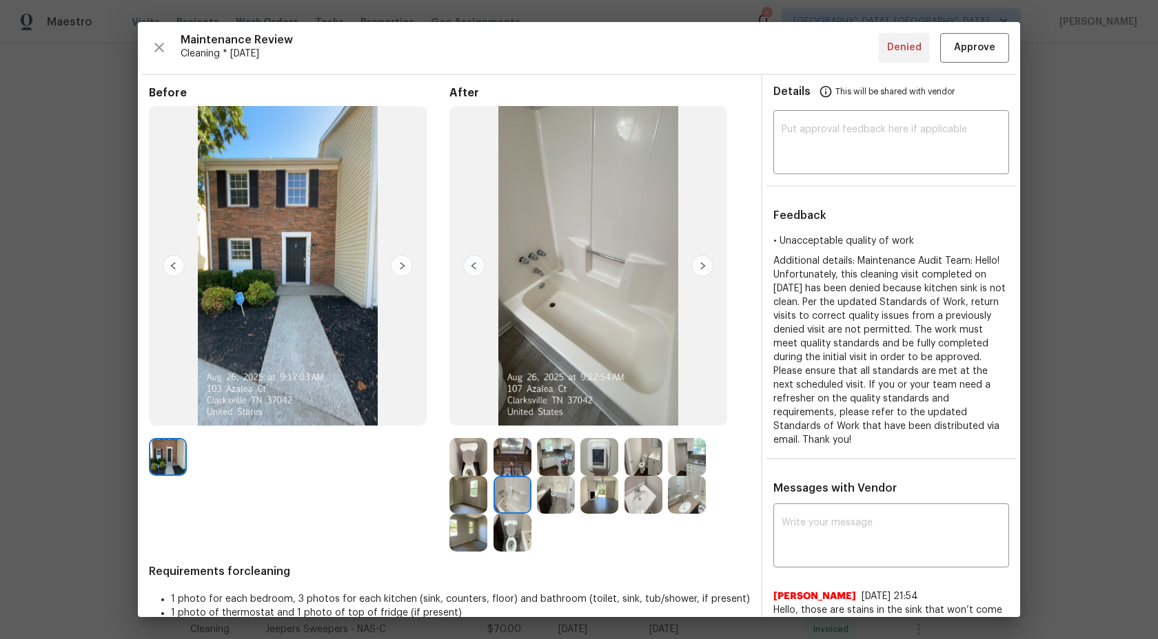
click at [513, 450] on img at bounding box center [512, 457] width 38 height 38
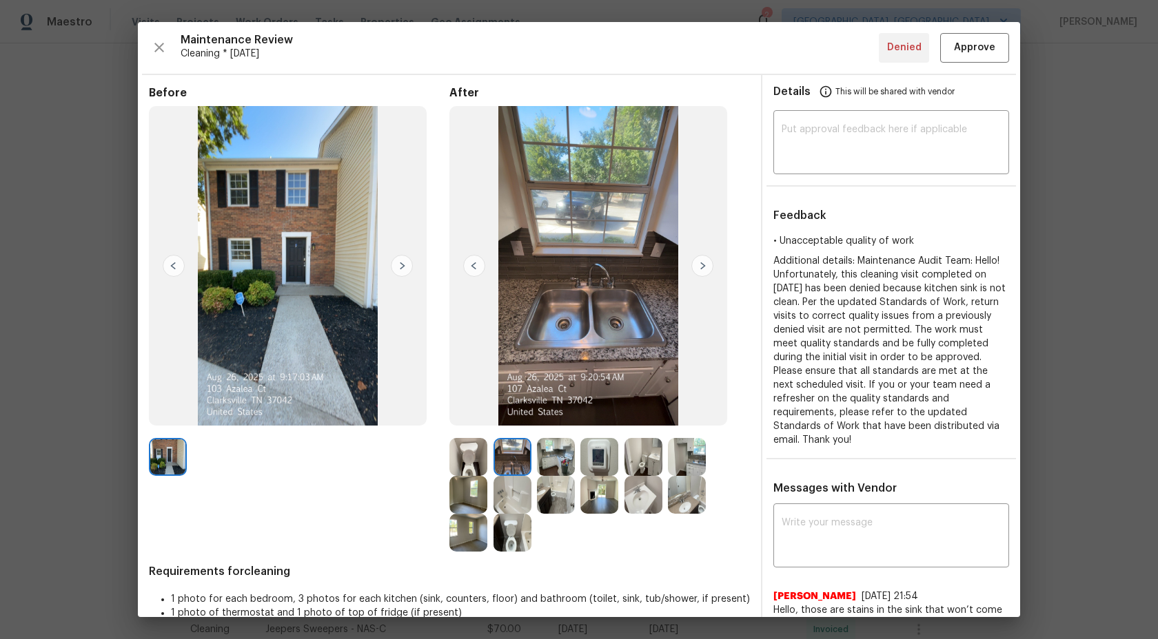
click at [559, 451] on img at bounding box center [556, 457] width 38 height 38
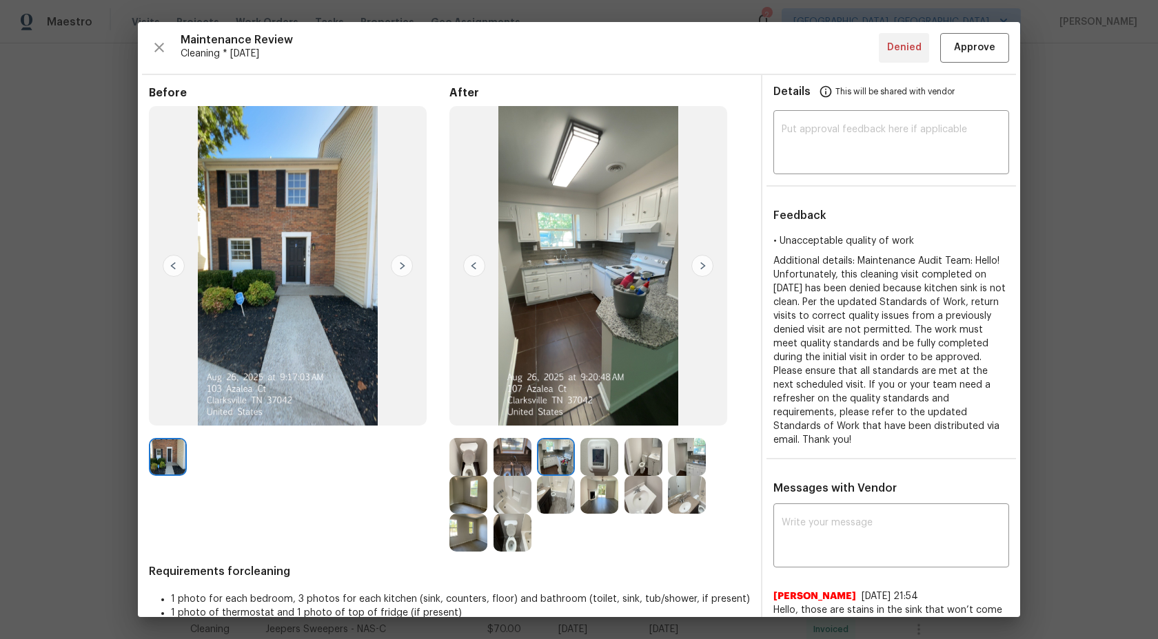
click at [615, 455] on img at bounding box center [599, 457] width 38 height 38
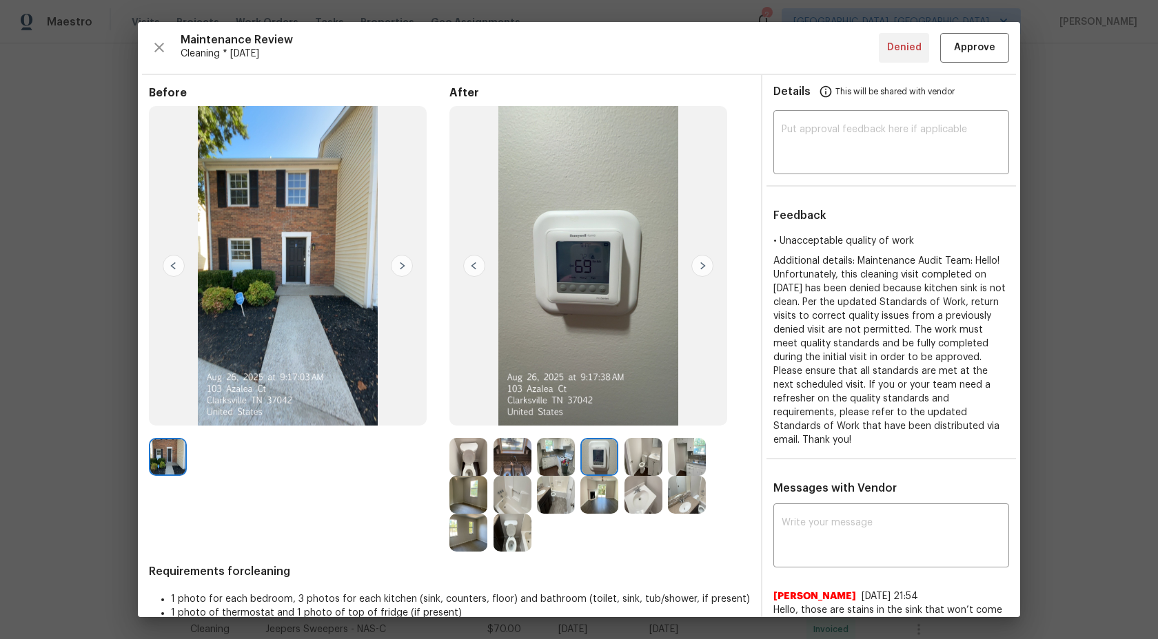
click at [473, 451] on img at bounding box center [468, 457] width 38 height 38
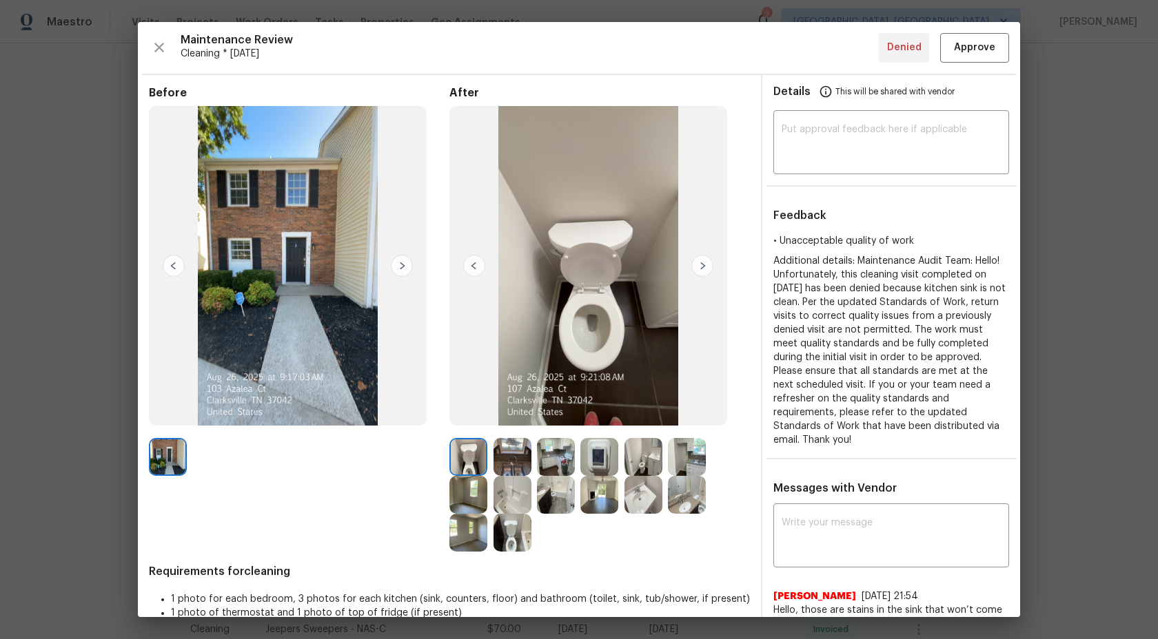
click at [520, 453] on img at bounding box center [512, 457] width 38 height 38
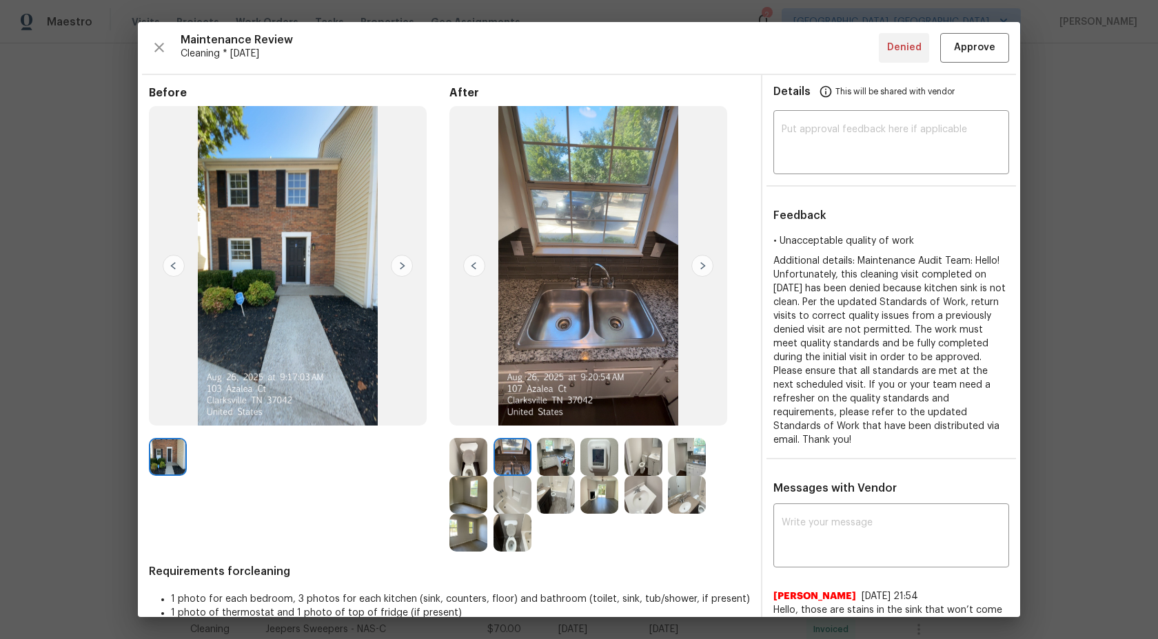
click at [551, 451] on img at bounding box center [556, 457] width 38 height 38
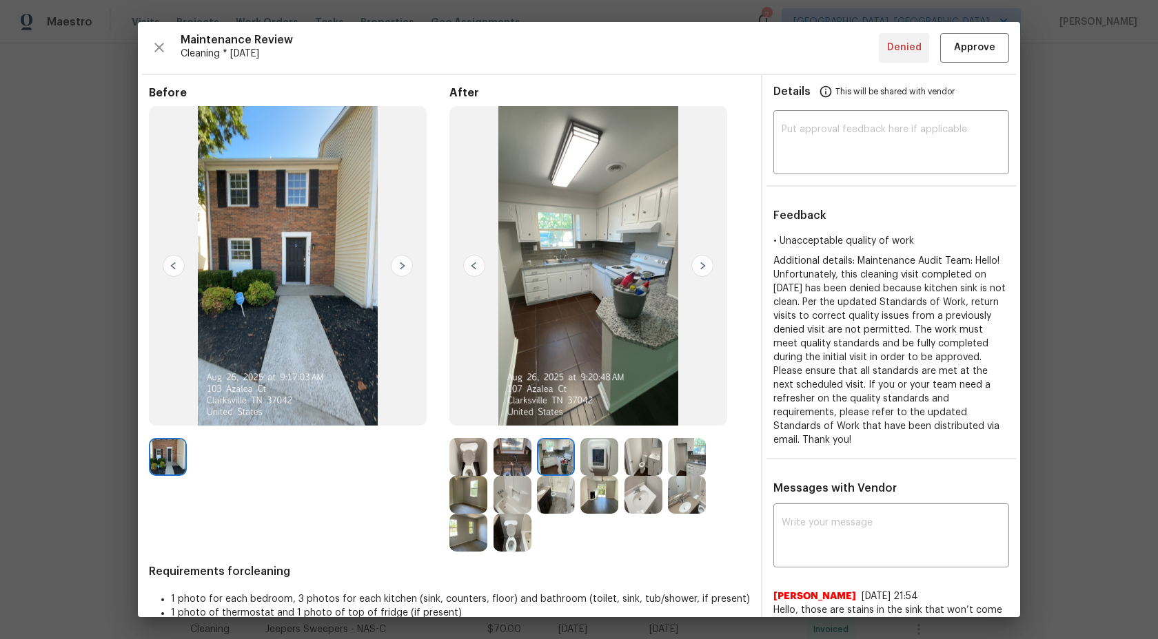
click at [601, 458] on img at bounding box center [599, 457] width 38 height 38
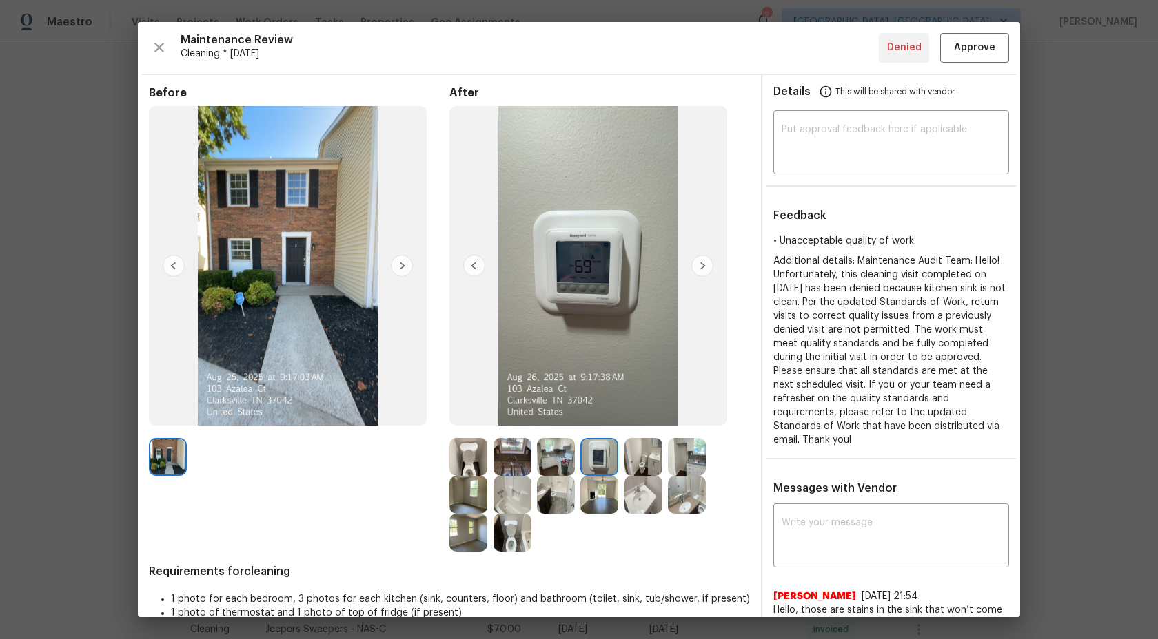
click at [458, 462] on img at bounding box center [468, 457] width 38 height 38
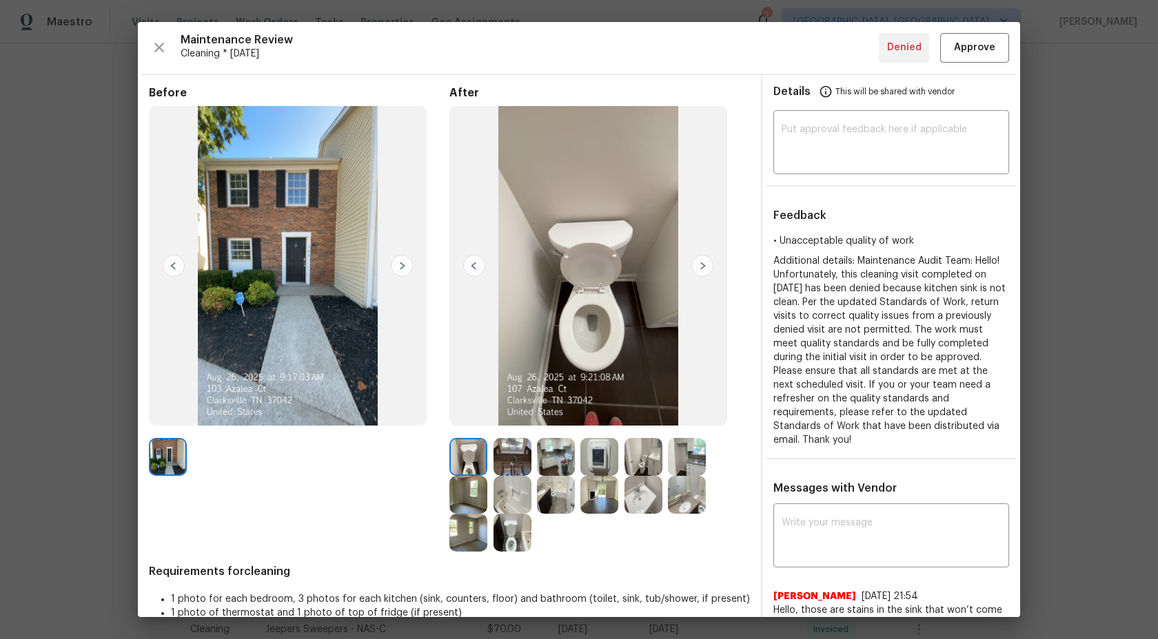
click at [522, 458] on img at bounding box center [512, 457] width 38 height 38
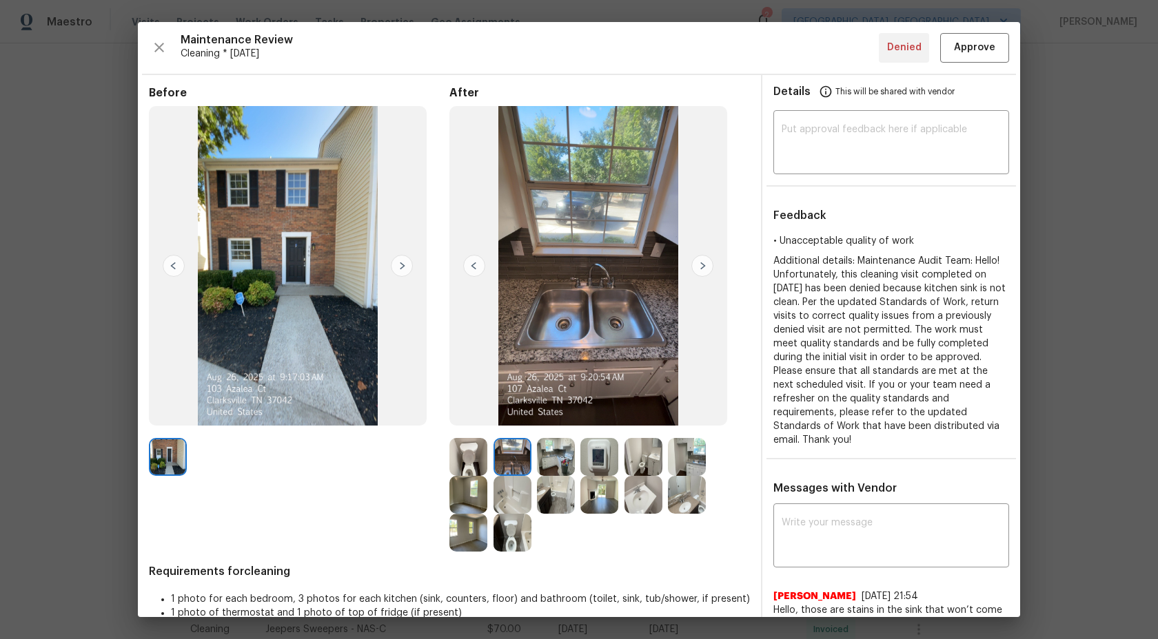
click at [568, 453] on img at bounding box center [556, 457] width 38 height 38
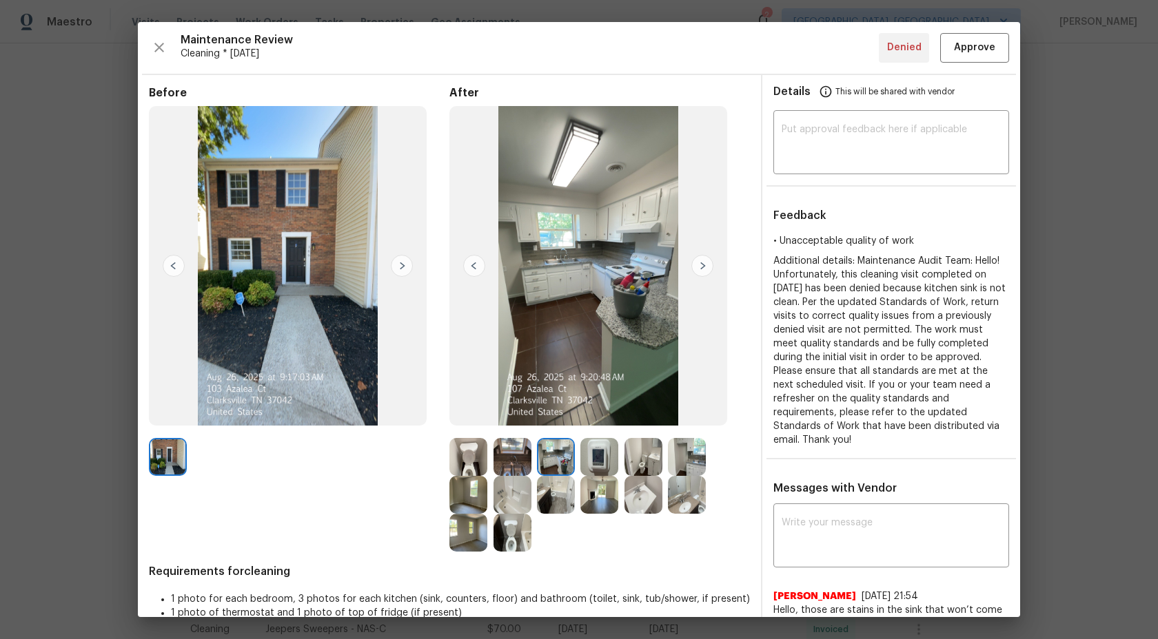
click at [608, 452] on img at bounding box center [599, 457] width 38 height 38
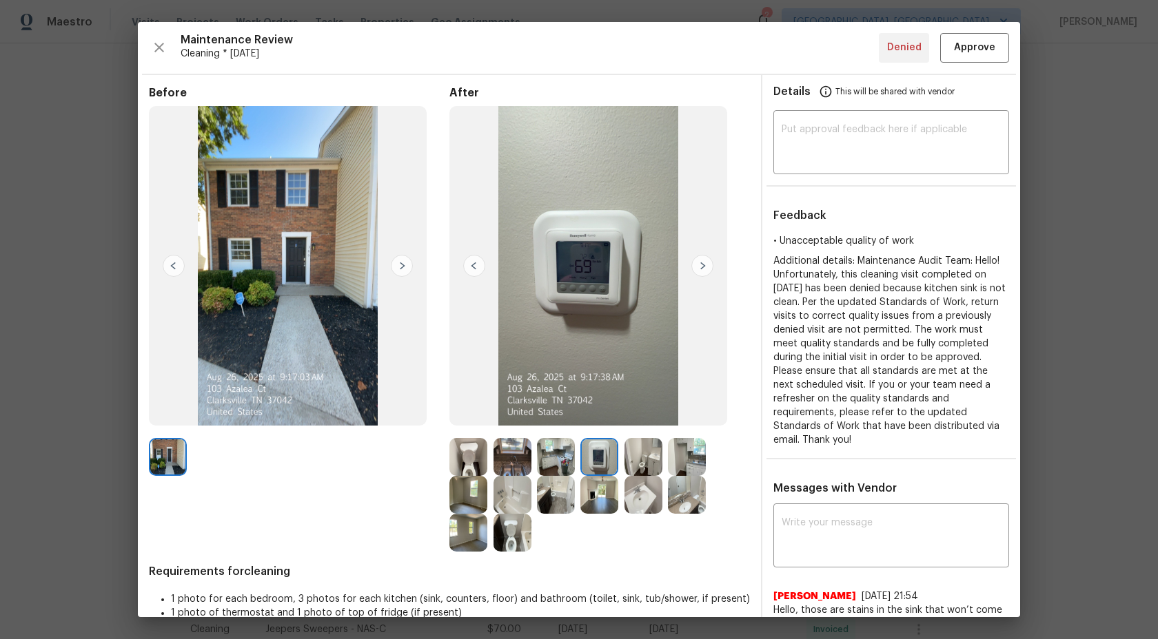
click at [477, 455] on img at bounding box center [468, 457] width 38 height 38
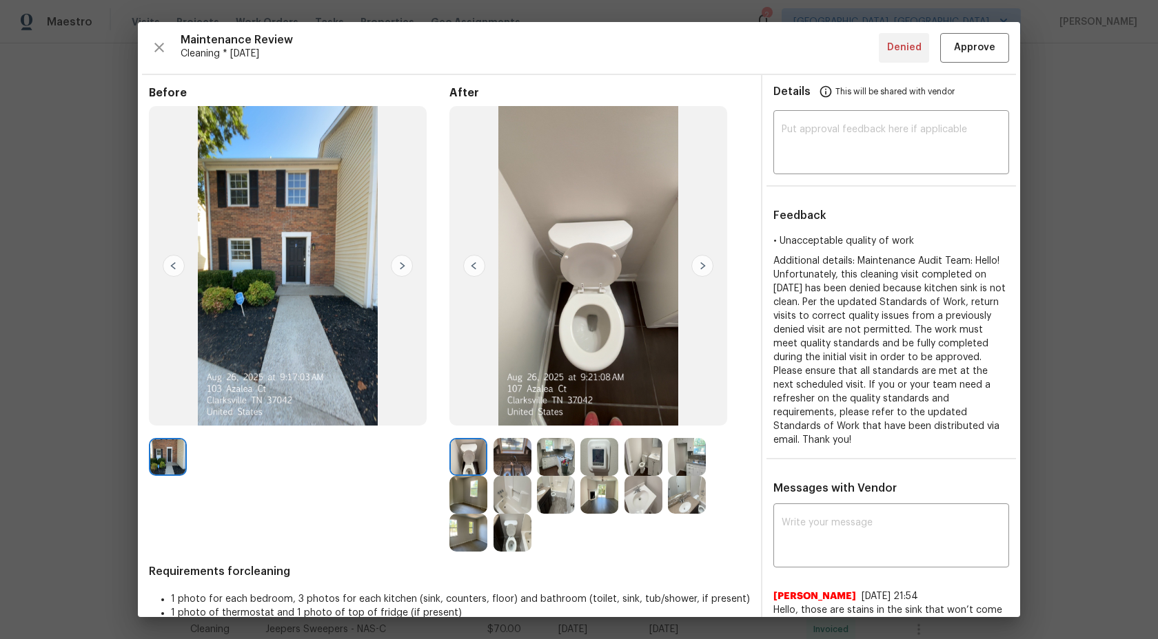
click at [515, 454] on img at bounding box center [512, 457] width 38 height 38
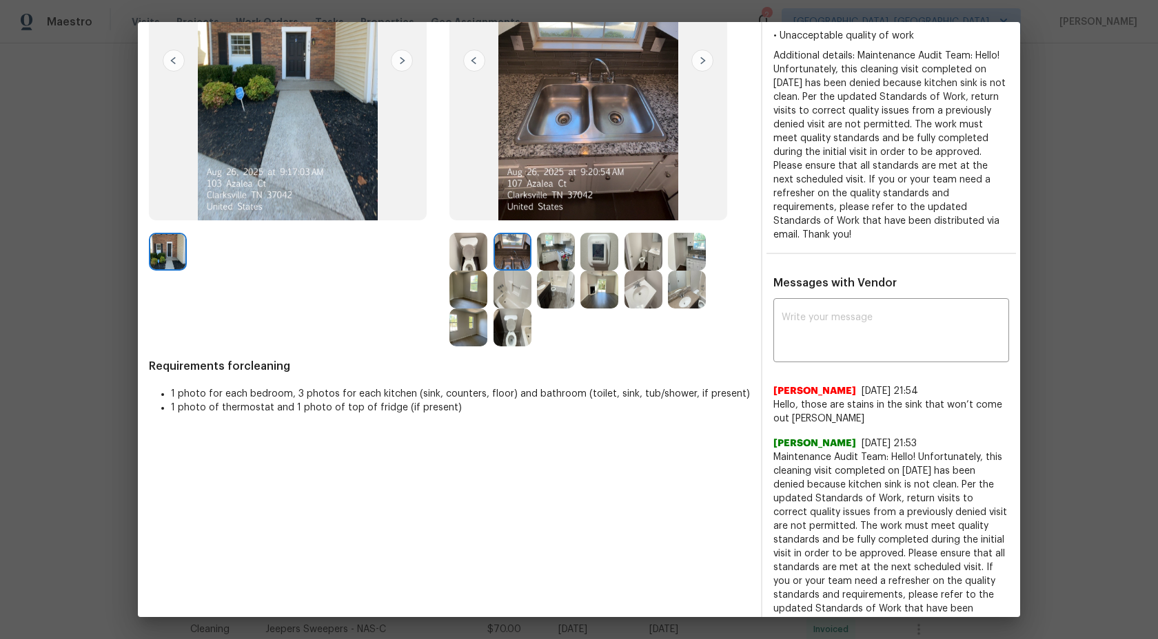
scroll to position [167, 0]
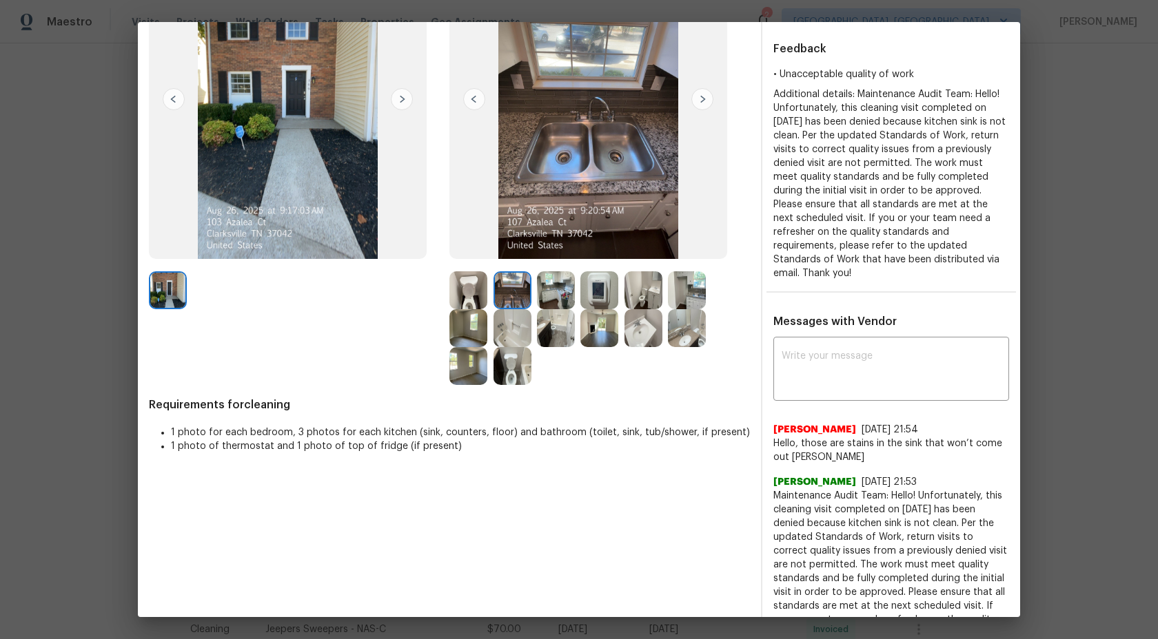
click at [526, 292] on img at bounding box center [512, 290] width 38 height 38
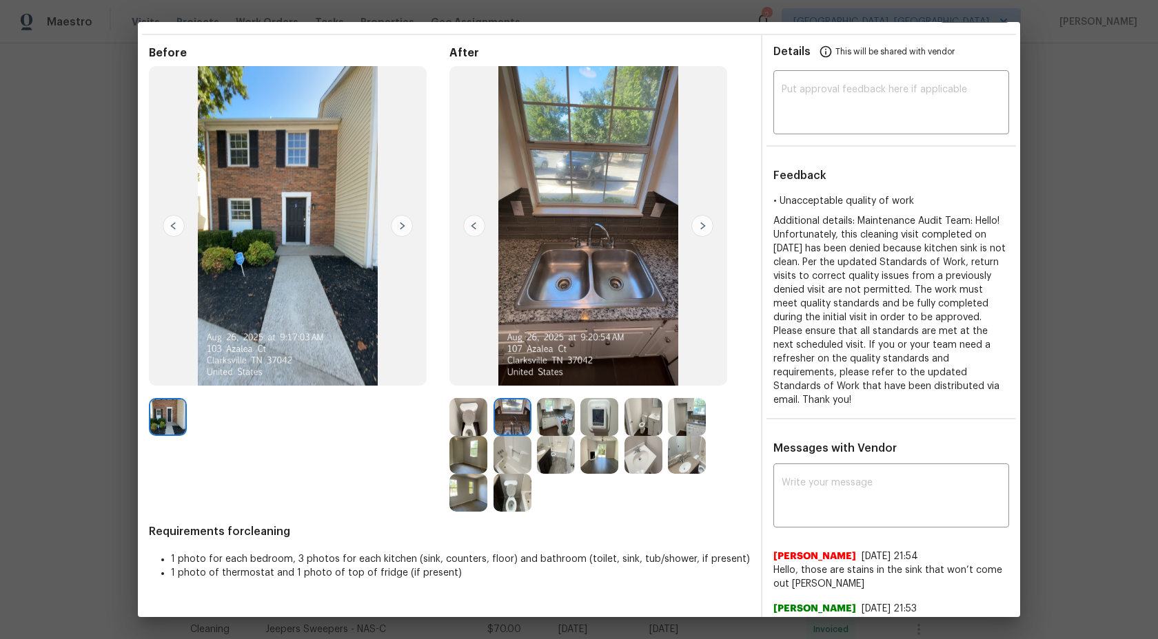
scroll to position [0, 0]
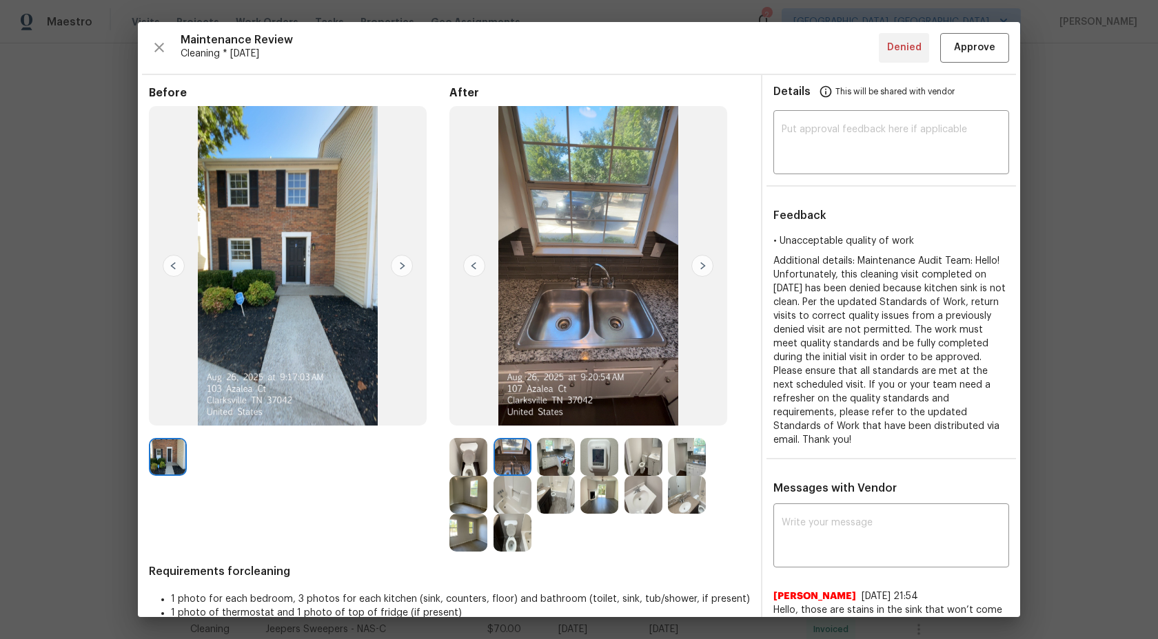
click at [578, 239] on img at bounding box center [588, 266] width 278 height 320
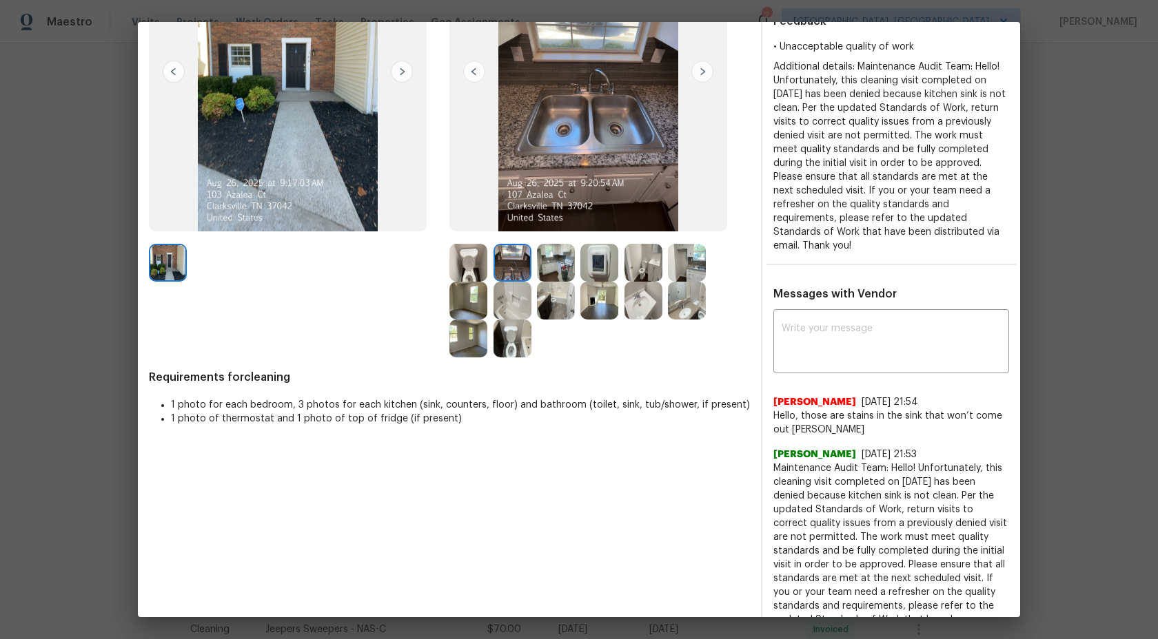
scroll to position [196, 0]
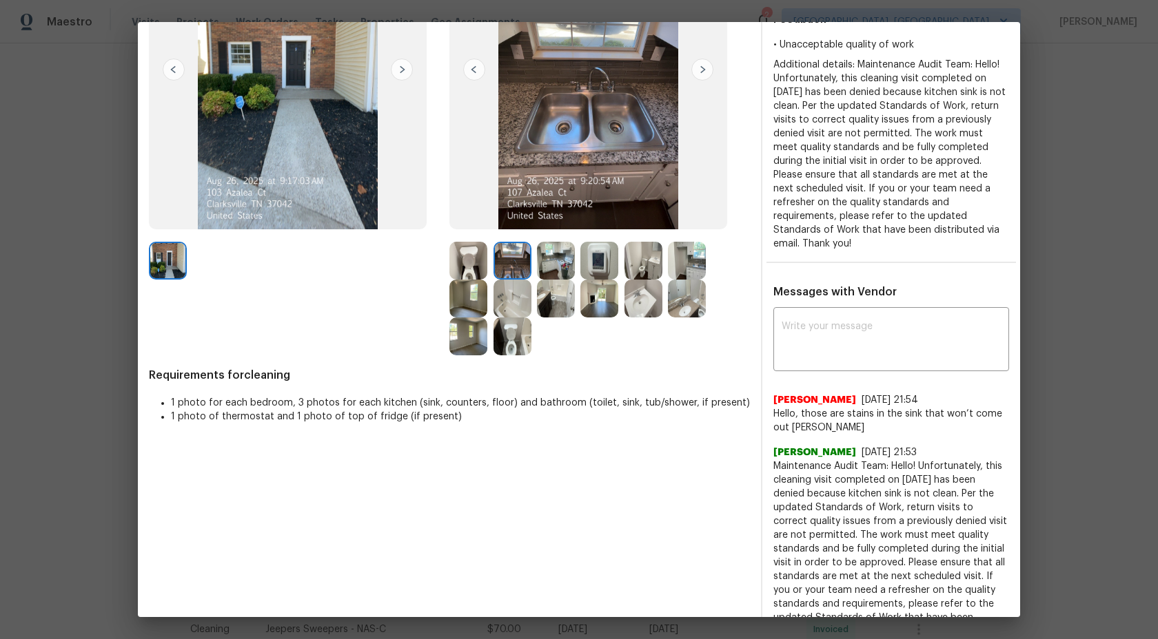
click at [490, 261] on div at bounding box center [470, 261] width 43 height 38
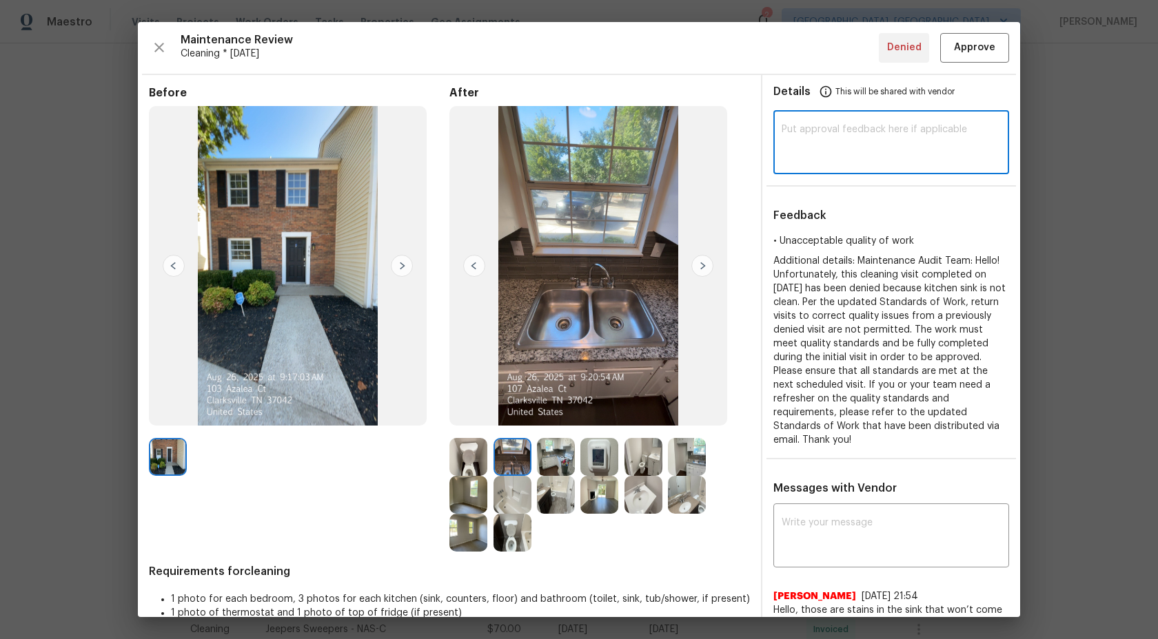
click at [821, 137] on textarea at bounding box center [890, 144] width 219 height 39
type textarea "Maintenance Audit Team: After further review we approve this audit now."
click at [974, 47] on span "Approve" at bounding box center [974, 47] width 41 height 17
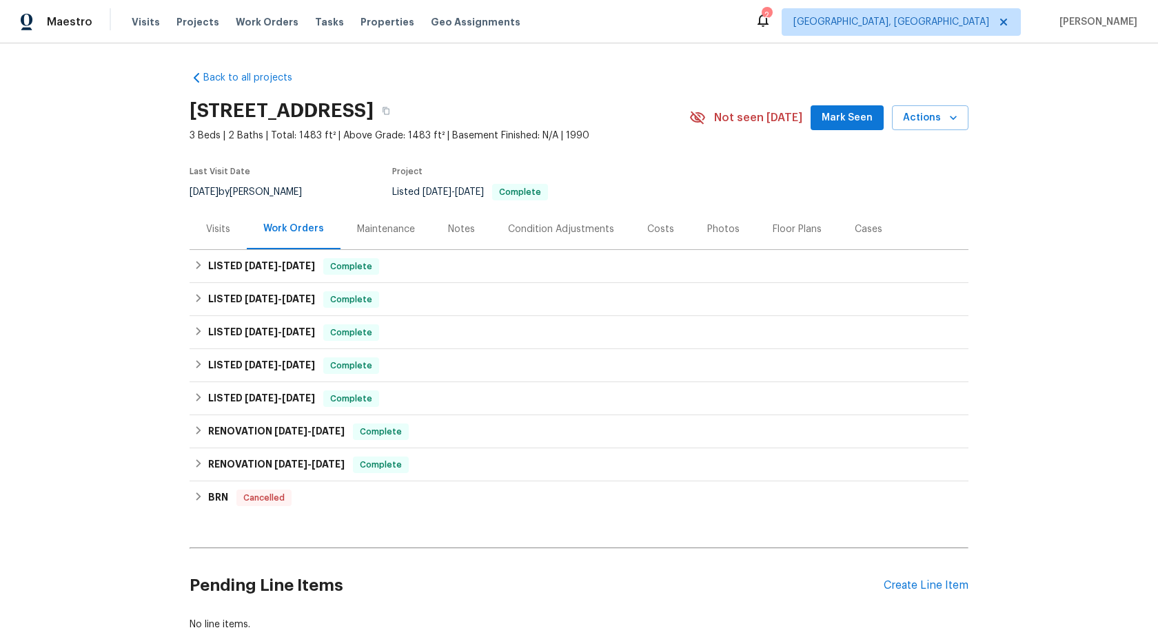
click at [384, 225] on div "Maintenance" at bounding box center [386, 230] width 58 height 14
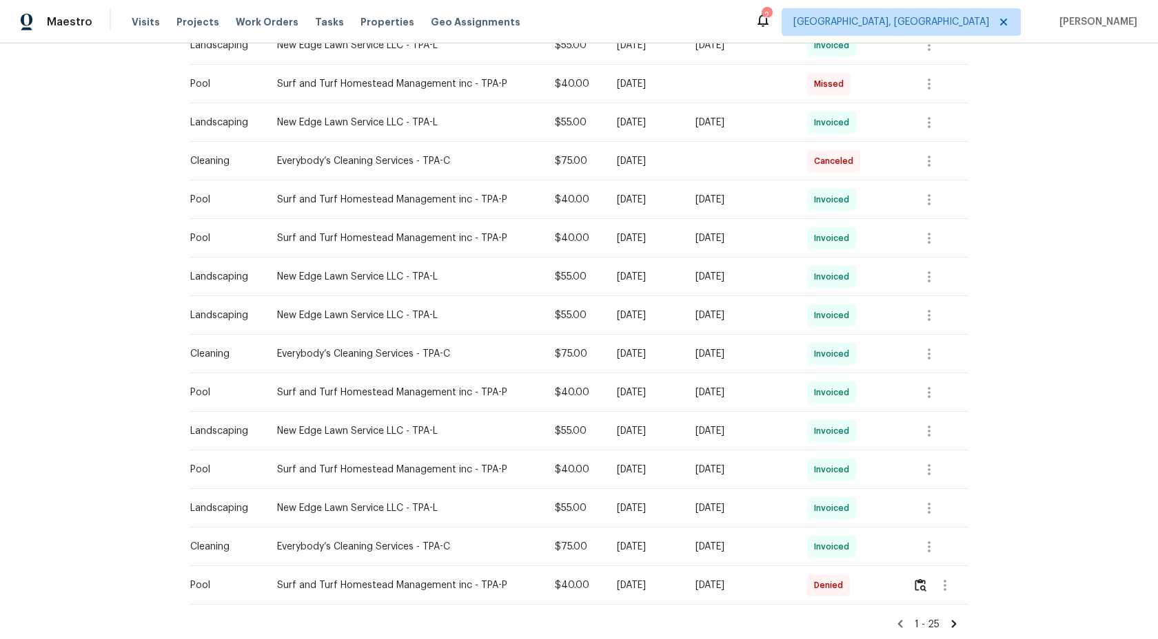
scroll to position [736, 0]
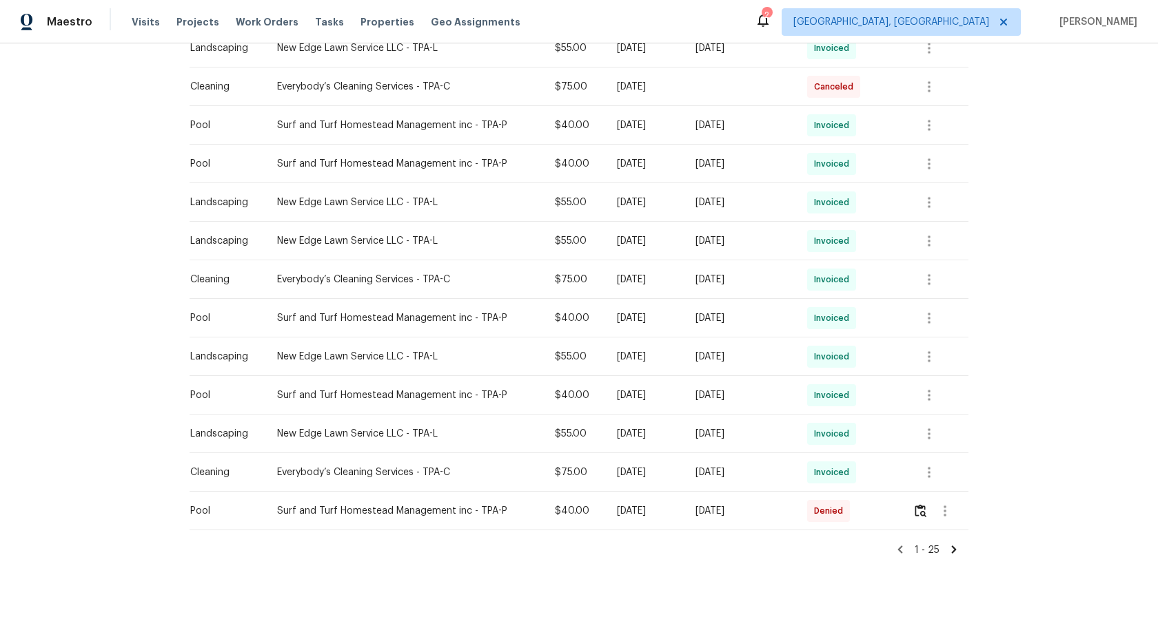
click at [953, 551] on icon at bounding box center [954, 550] width 5 height 8
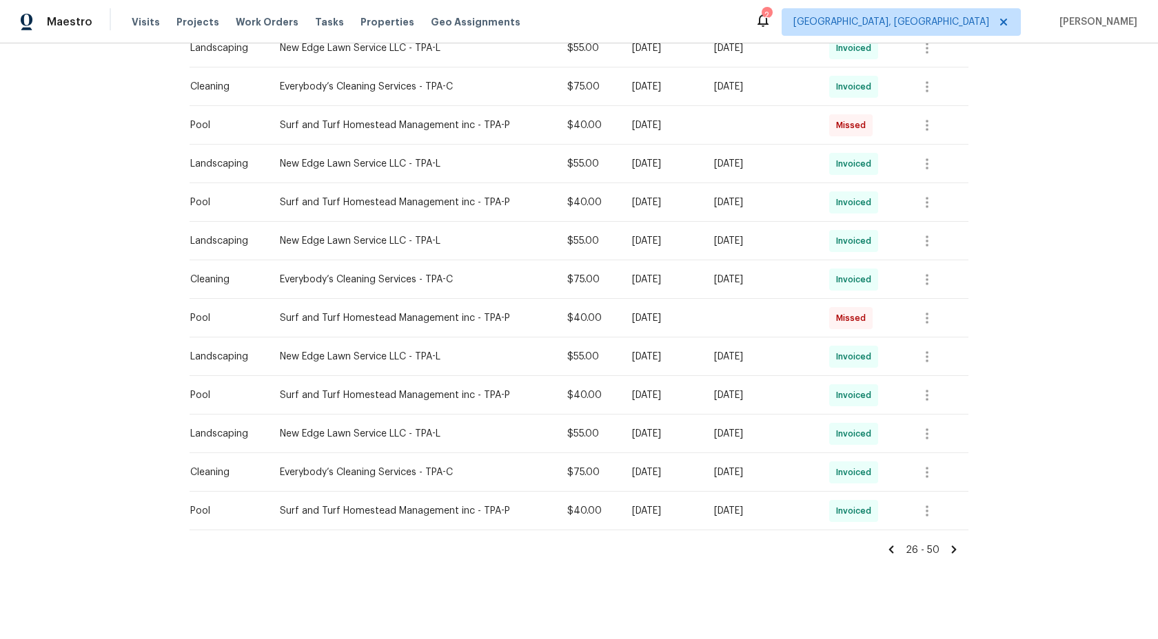
click at [952, 546] on icon at bounding box center [954, 550] width 5 height 8
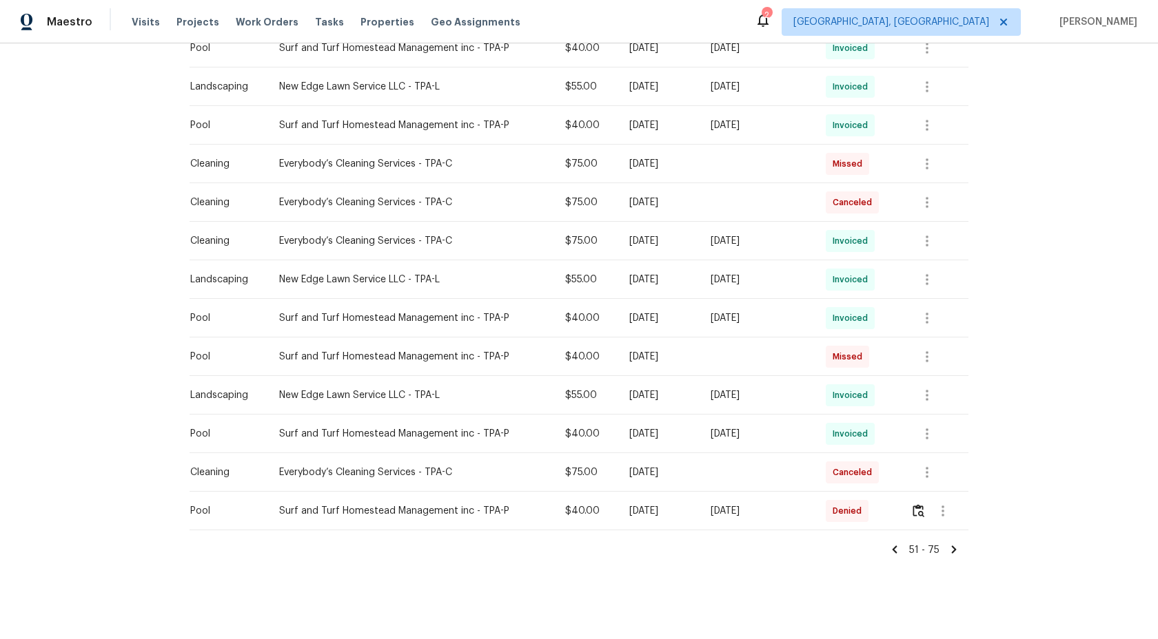
click at [954, 547] on icon at bounding box center [954, 550] width 5 height 8
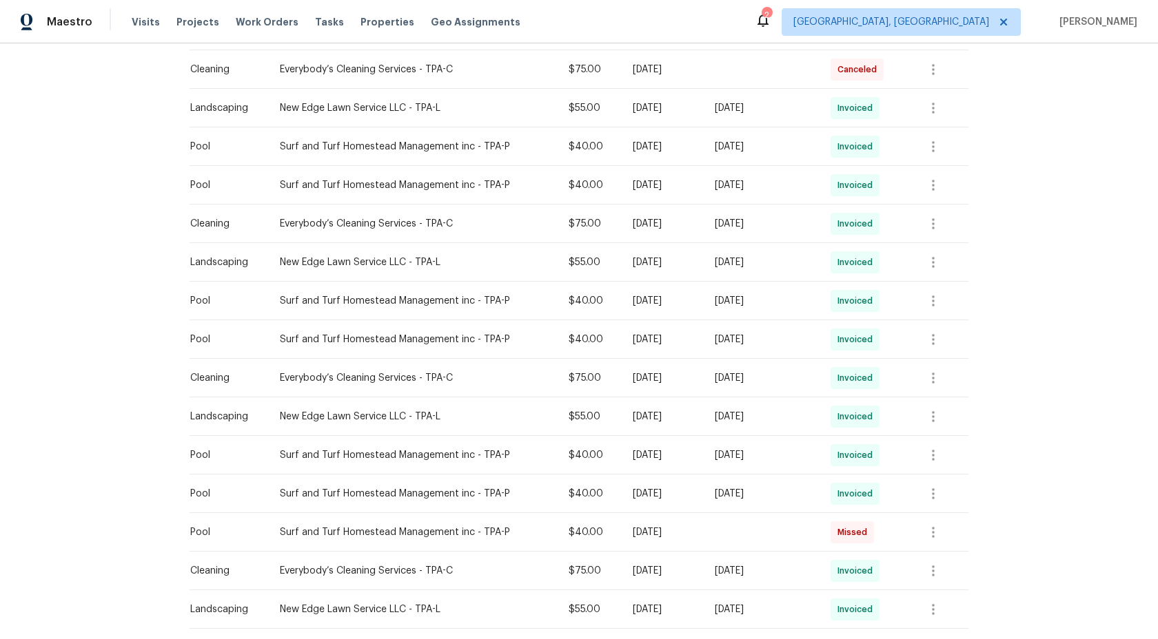
scroll to position [389, 0]
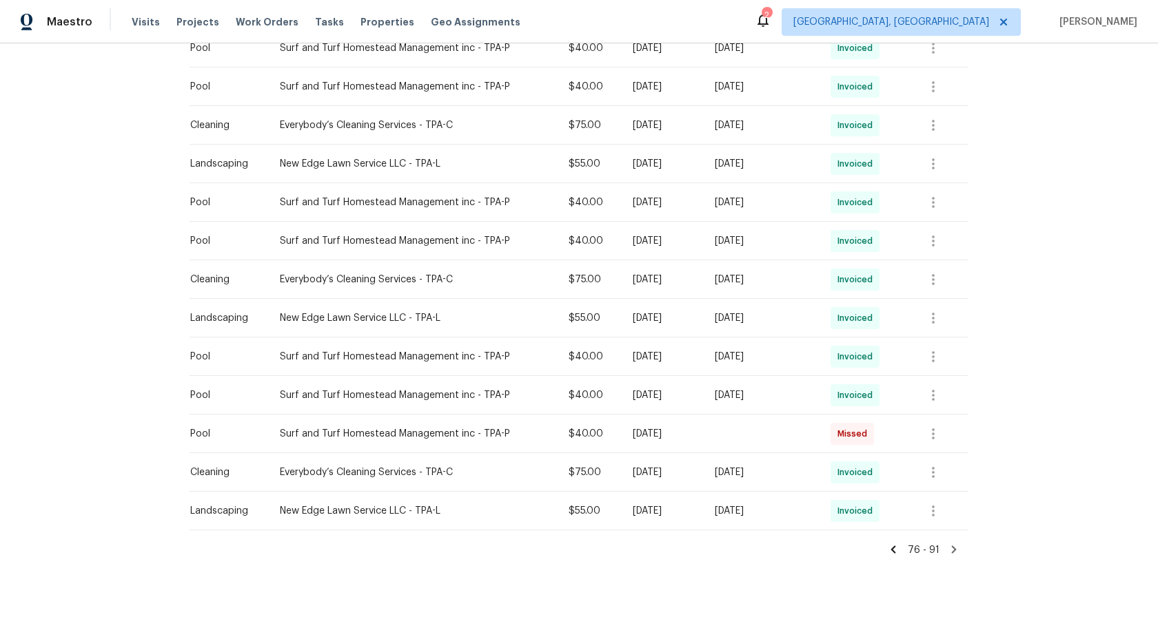
click at [956, 551] on icon at bounding box center [953, 550] width 12 height 12
click at [952, 548] on icon at bounding box center [953, 550] width 12 height 12
click at [892, 546] on icon at bounding box center [893, 550] width 12 height 12
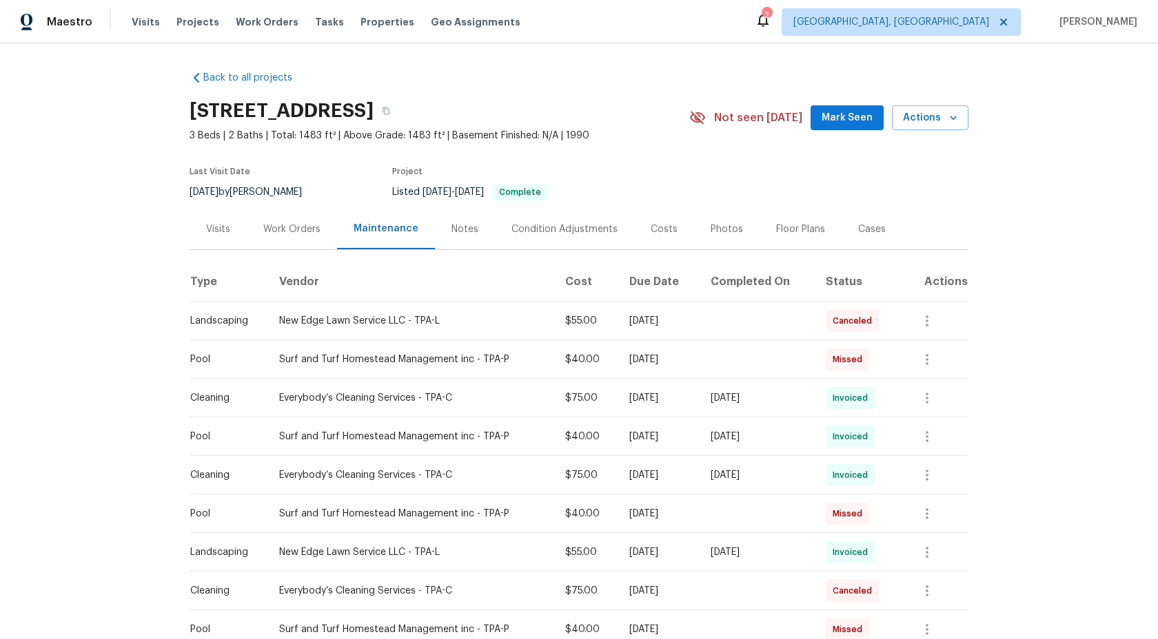
scroll to position [736, 0]
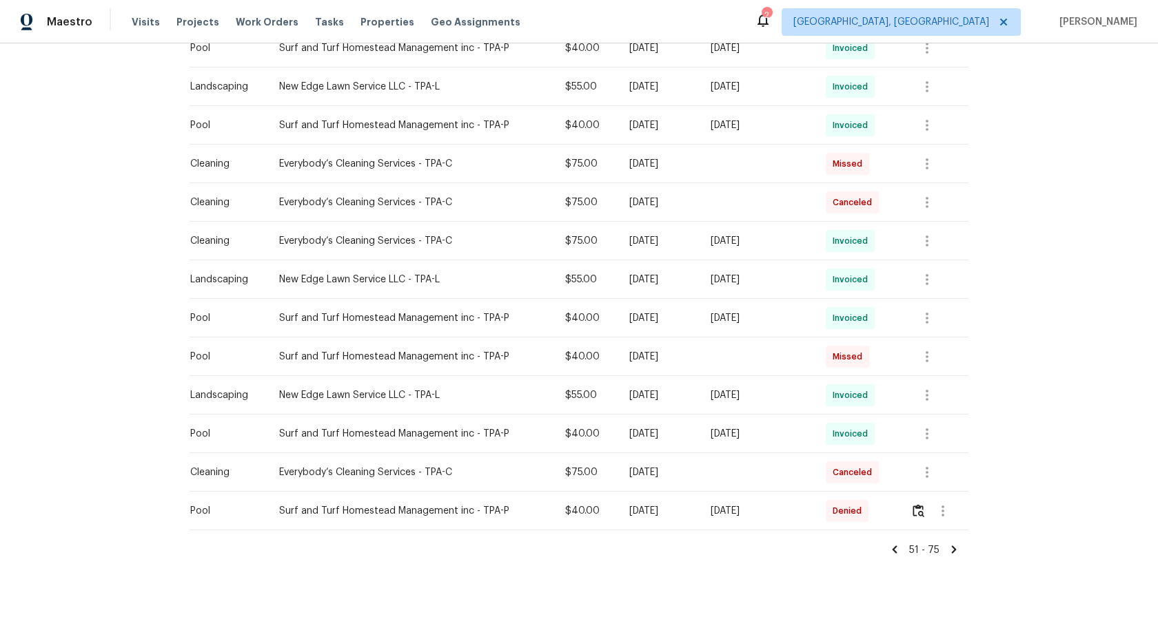
click at [898, 550] on icon at bounding box center [894, 550] width 12 height 12
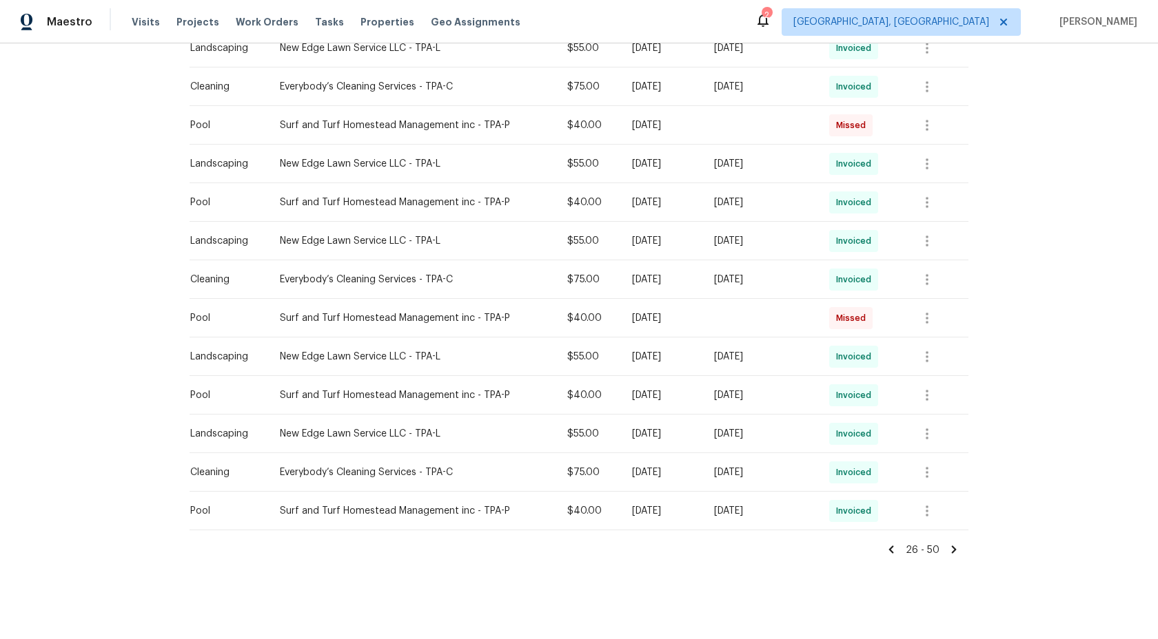
click at [893, 549] on icon at bounding box center [891, 550] width 5 height 8
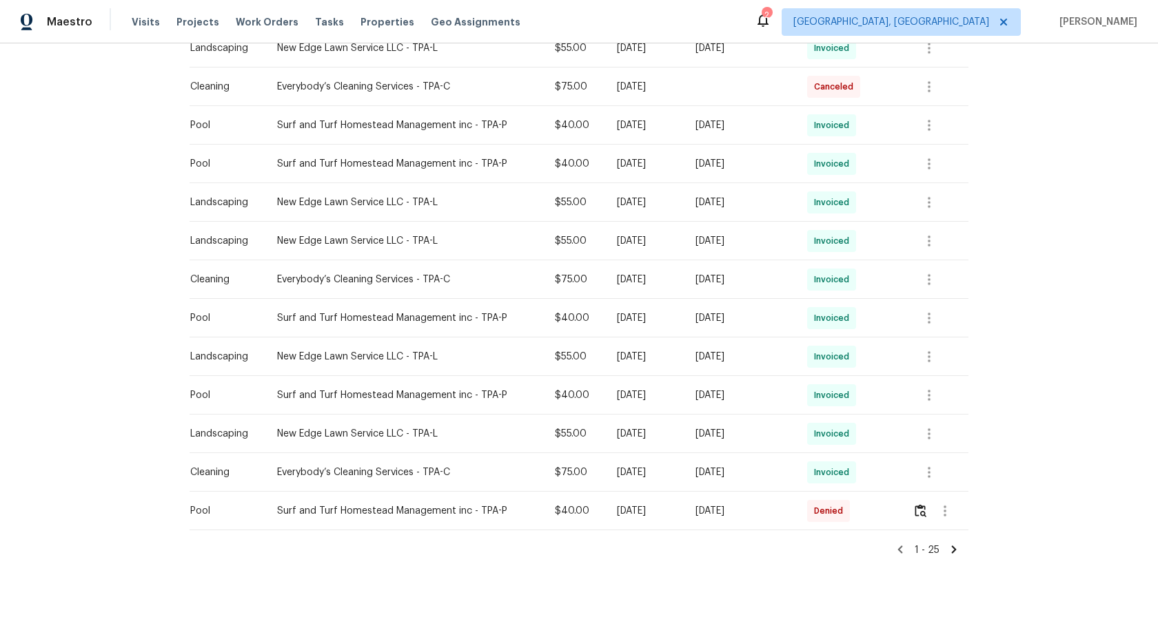
click at [956, 548] on icon at bounding box center [954, 550] width 5 height 8
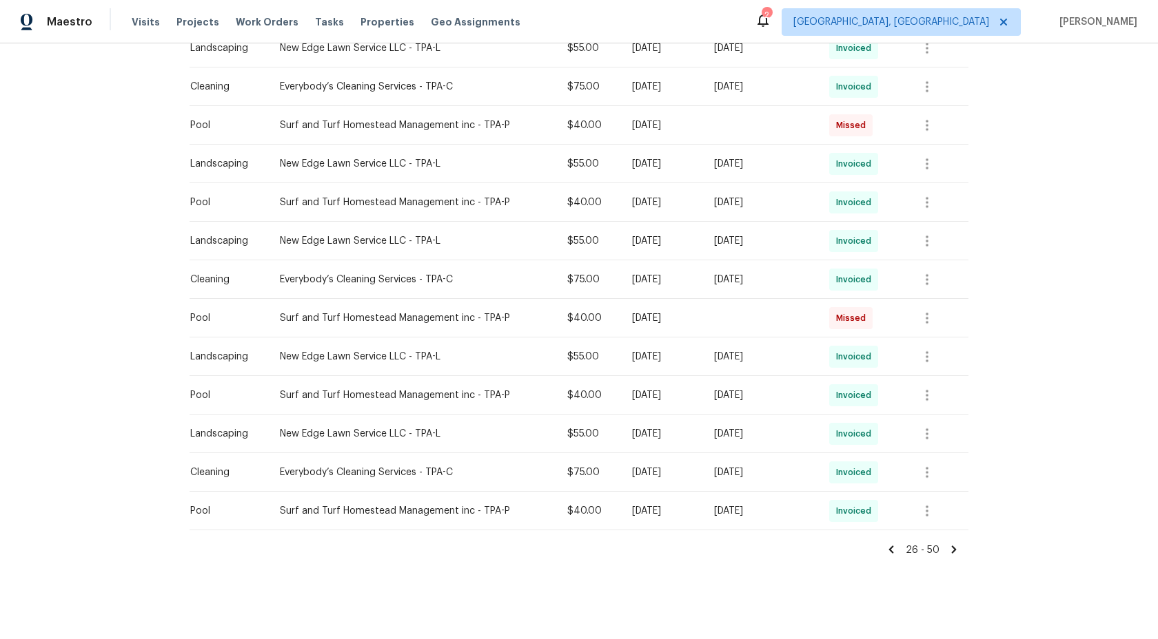
click at [952, 546] on icon at bounding box center [954, 550] width 5 height 8
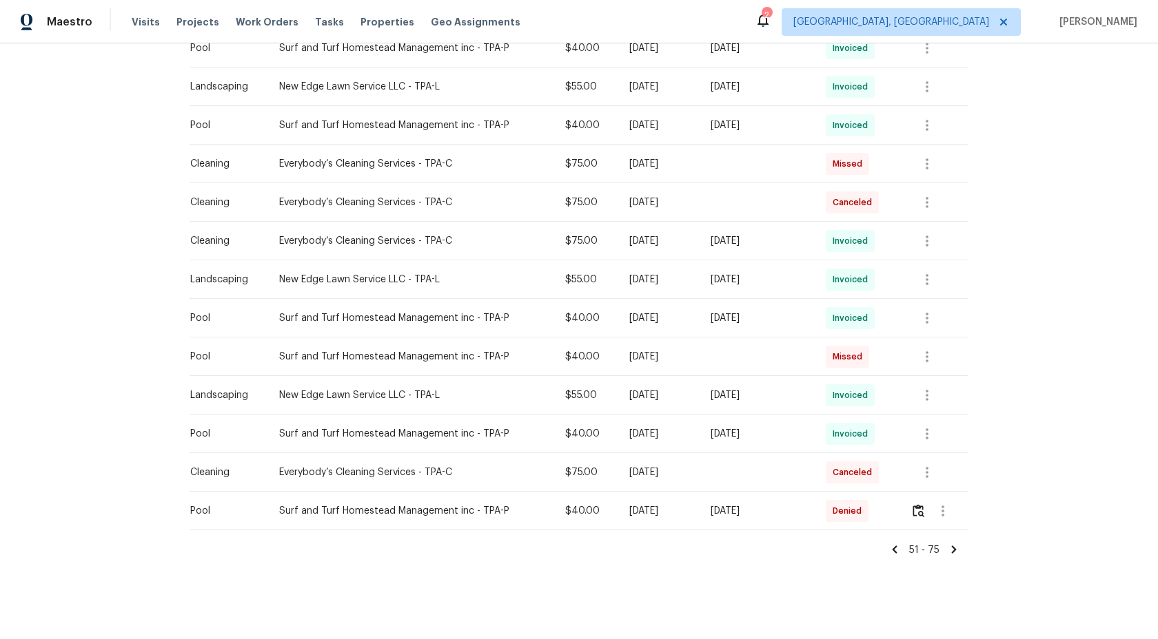
click at [952, 546] on icon at bounding box center [954, 550] width 5 height 8
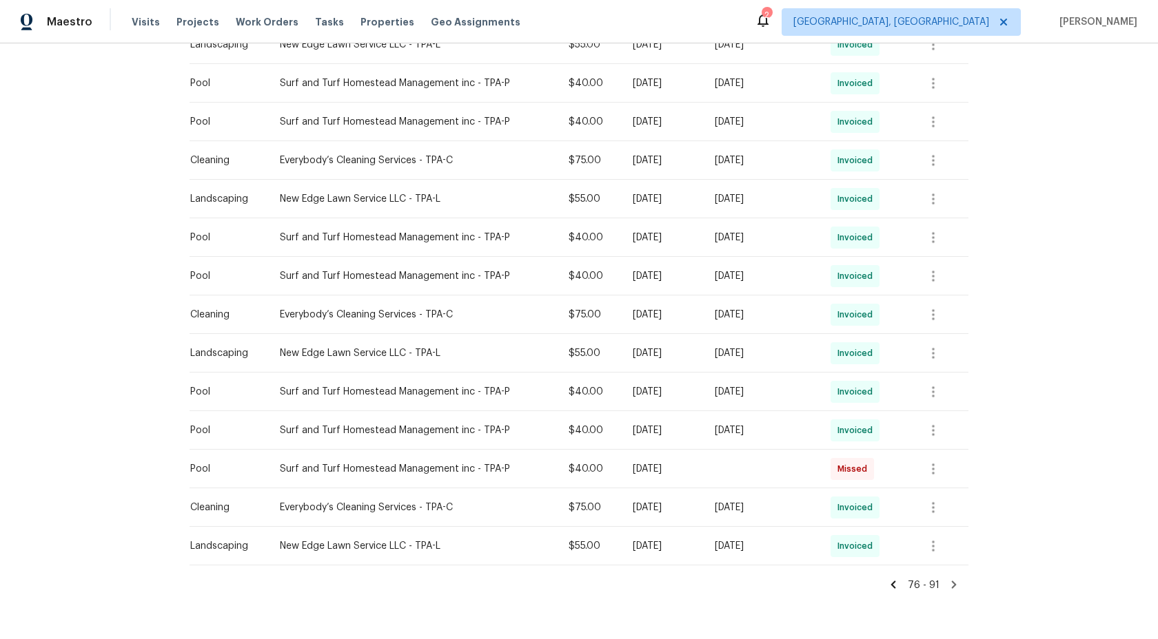
scroll to position [389, 0]
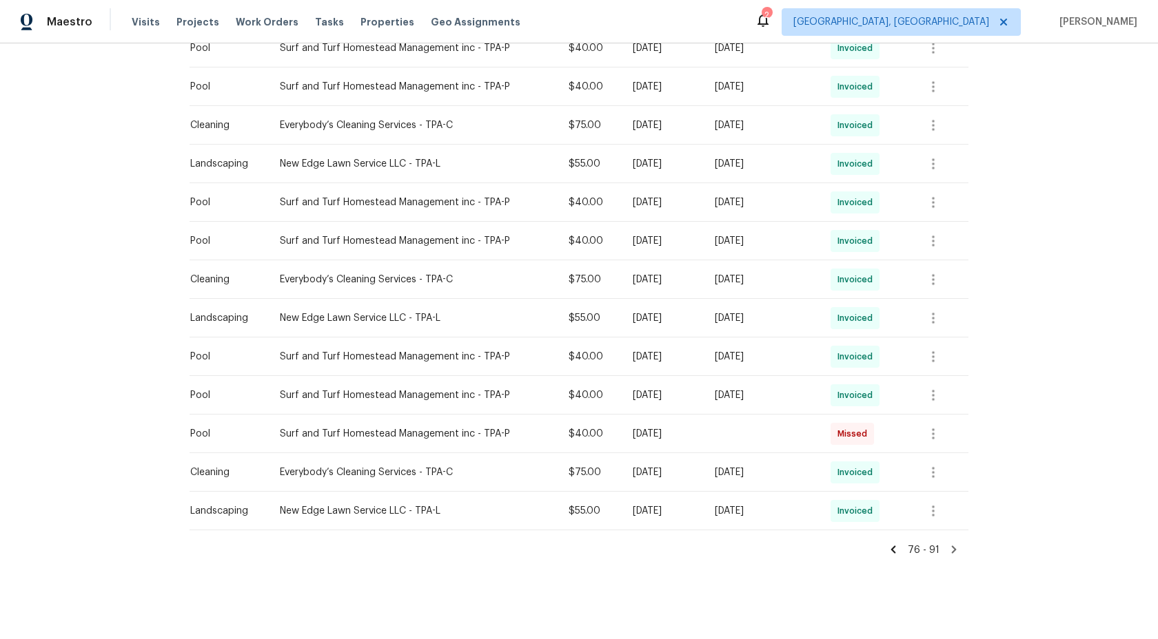
click at [954, 548] on icon at bounding box center [954, 550] width 5 height 8
